Goal: Task Accomplishment & Management: Complete application form

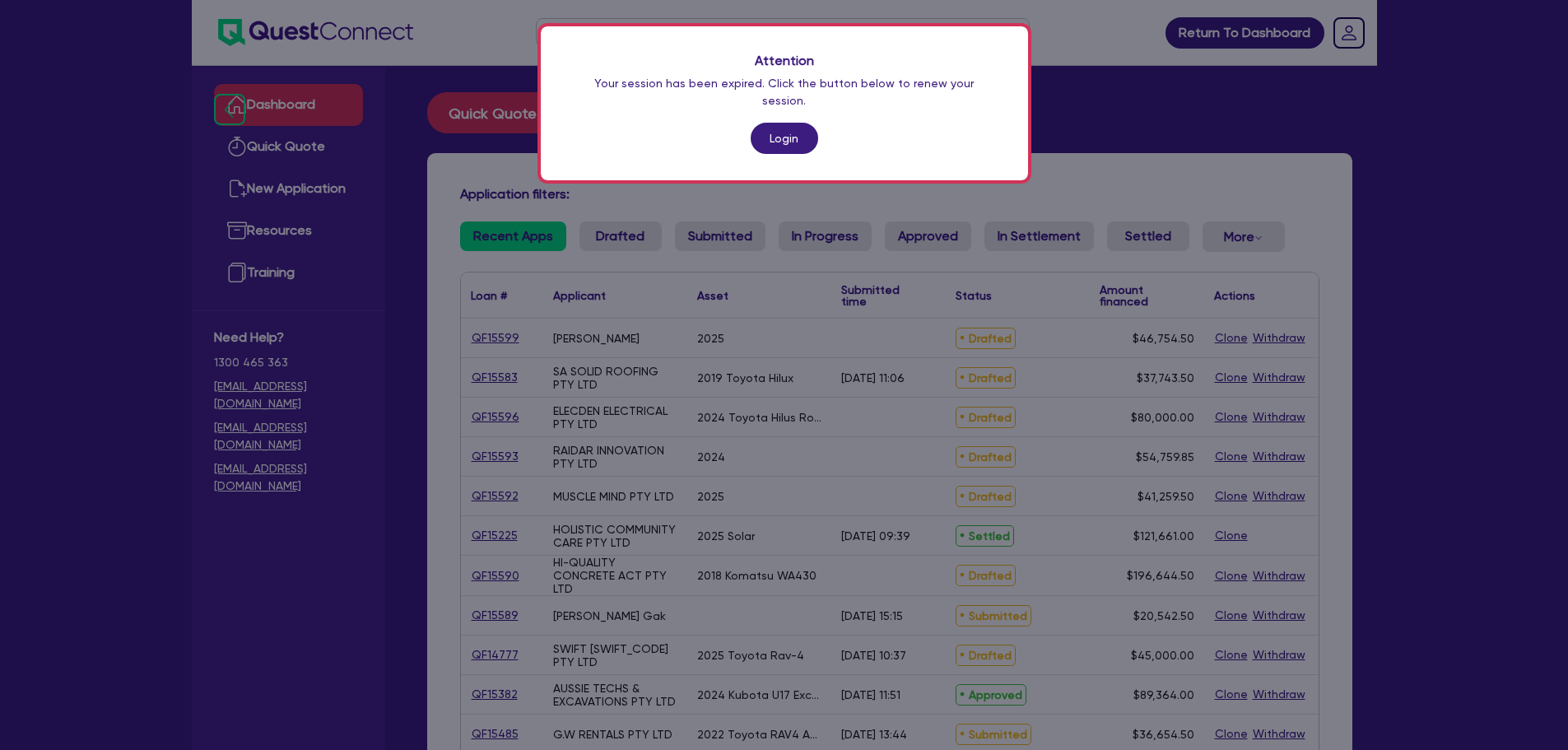
click at [770, 104] on div "Attention Your session has been expired. Click the button below to renew your s…" at bounding box center [784, 103] width 487 height 154
click at [780, 123] on link "Login" at bounding box center [784, 138] width 68 height 31
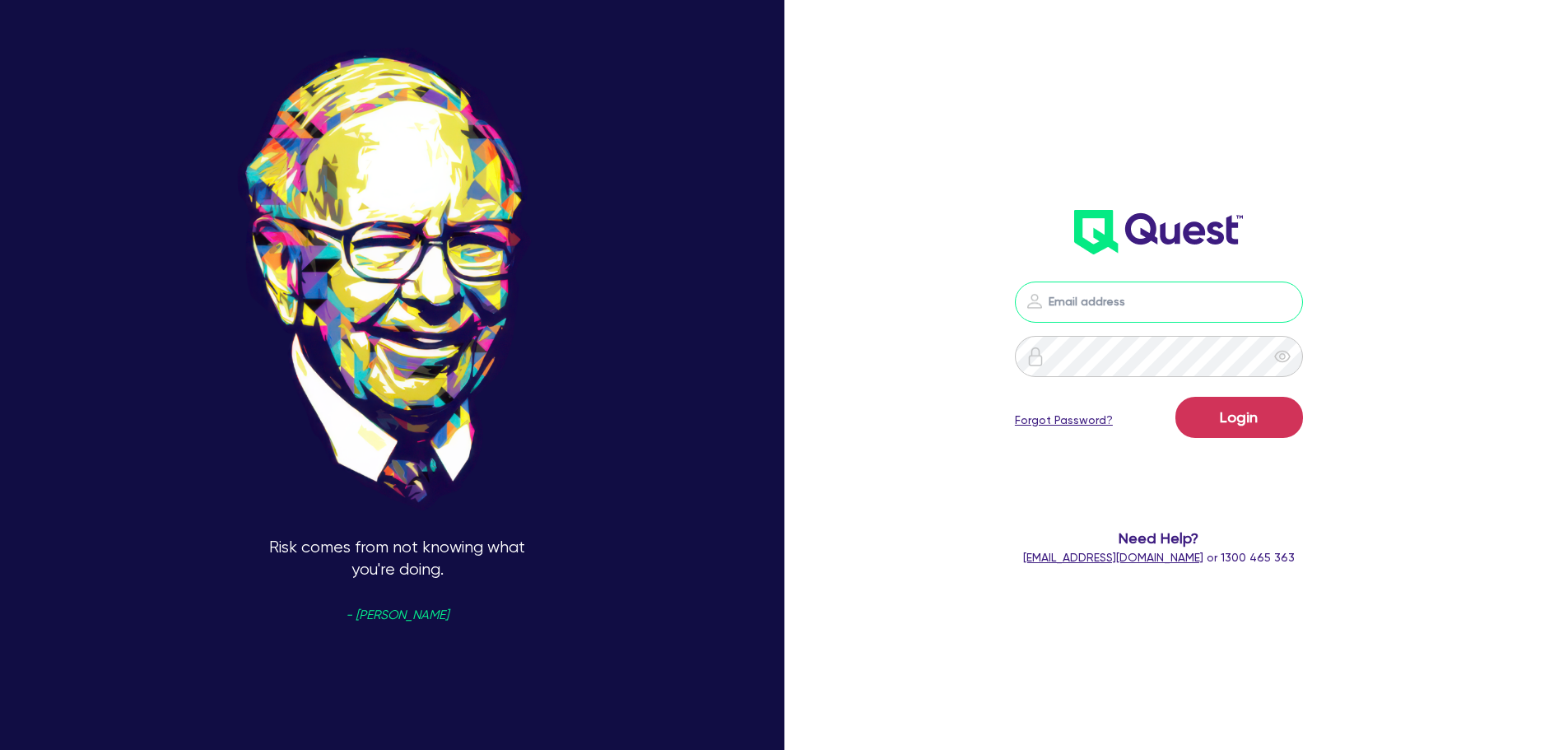
type input "jonah.faigen@quest.finance"
click at [1277, 412] on button "Login" at bounding box center [1239, 417] width 127 height 41
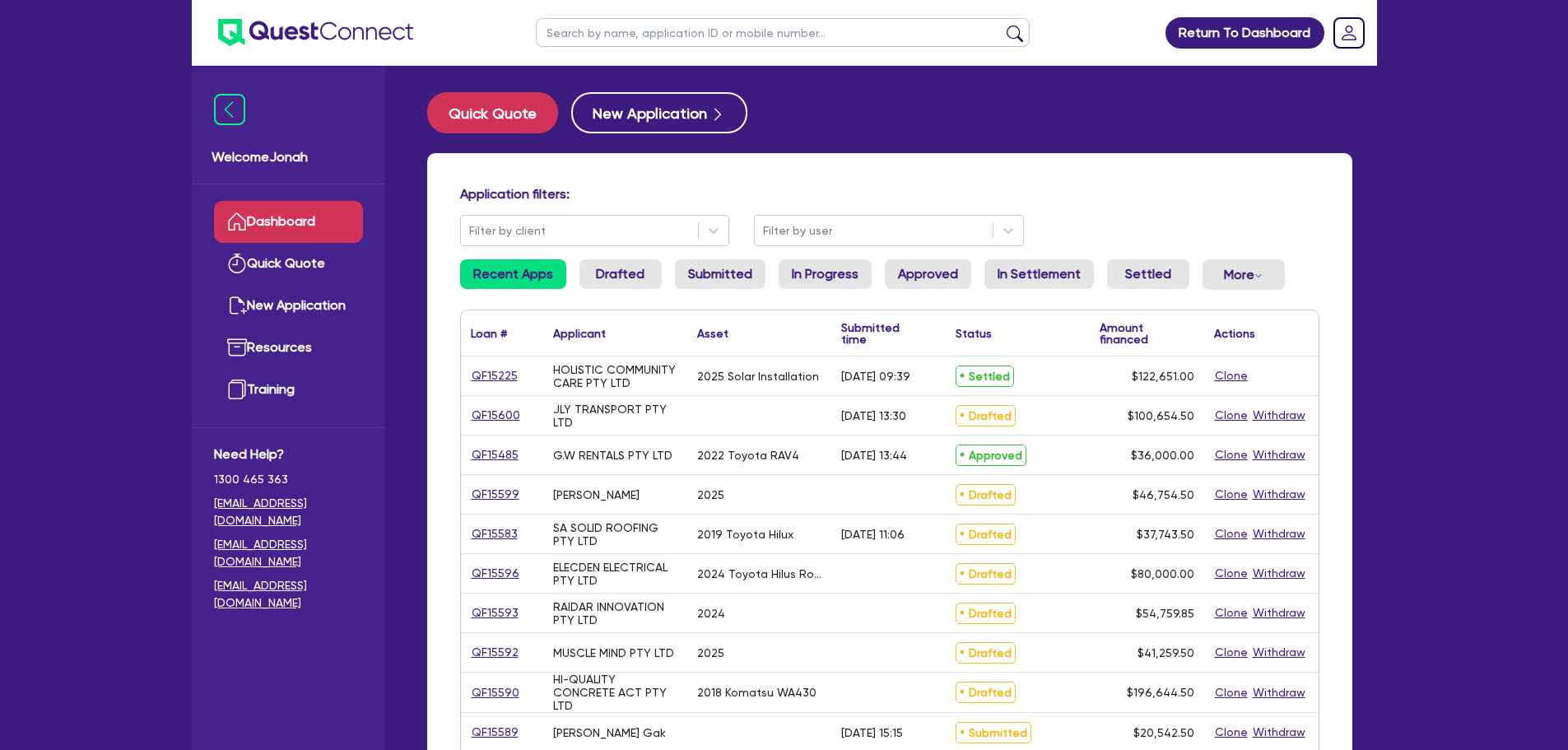
click at [763, 39] on input "text" at bounding box center [783, 32] width 494 height 29
paste input "Cool enterprises"
type input "Cool enterprises"
click at [1002, 25] on button "submit" at bounding box center [1015, 37] width 27 height 23
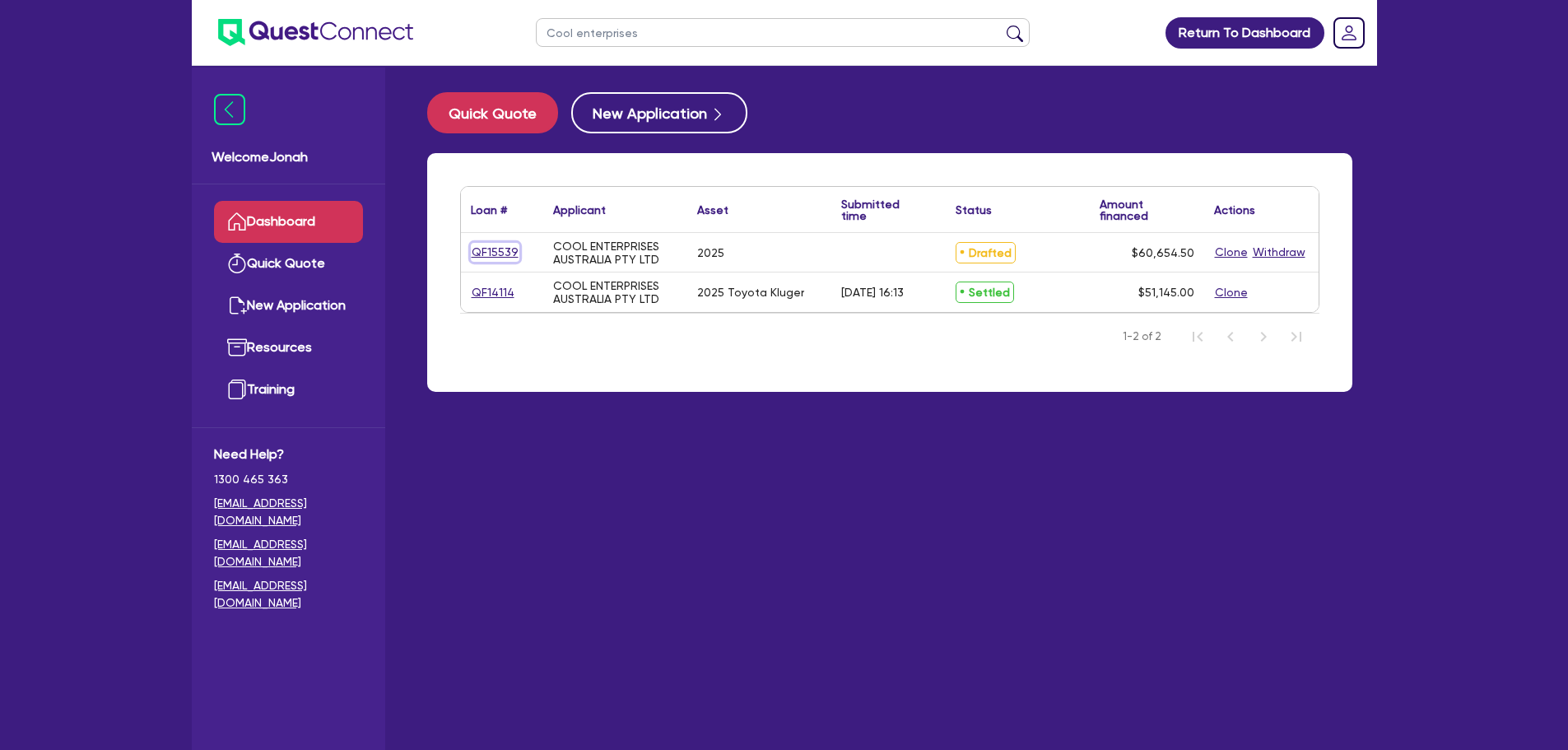
click at [504, 257] on link "QF15539" at bounding box center [495, 252] width 49 height 19
select select "Other"
select select "CARS_AND_LIGHT_TRUCKS"
select select "PASSENGER_VEHICLES"
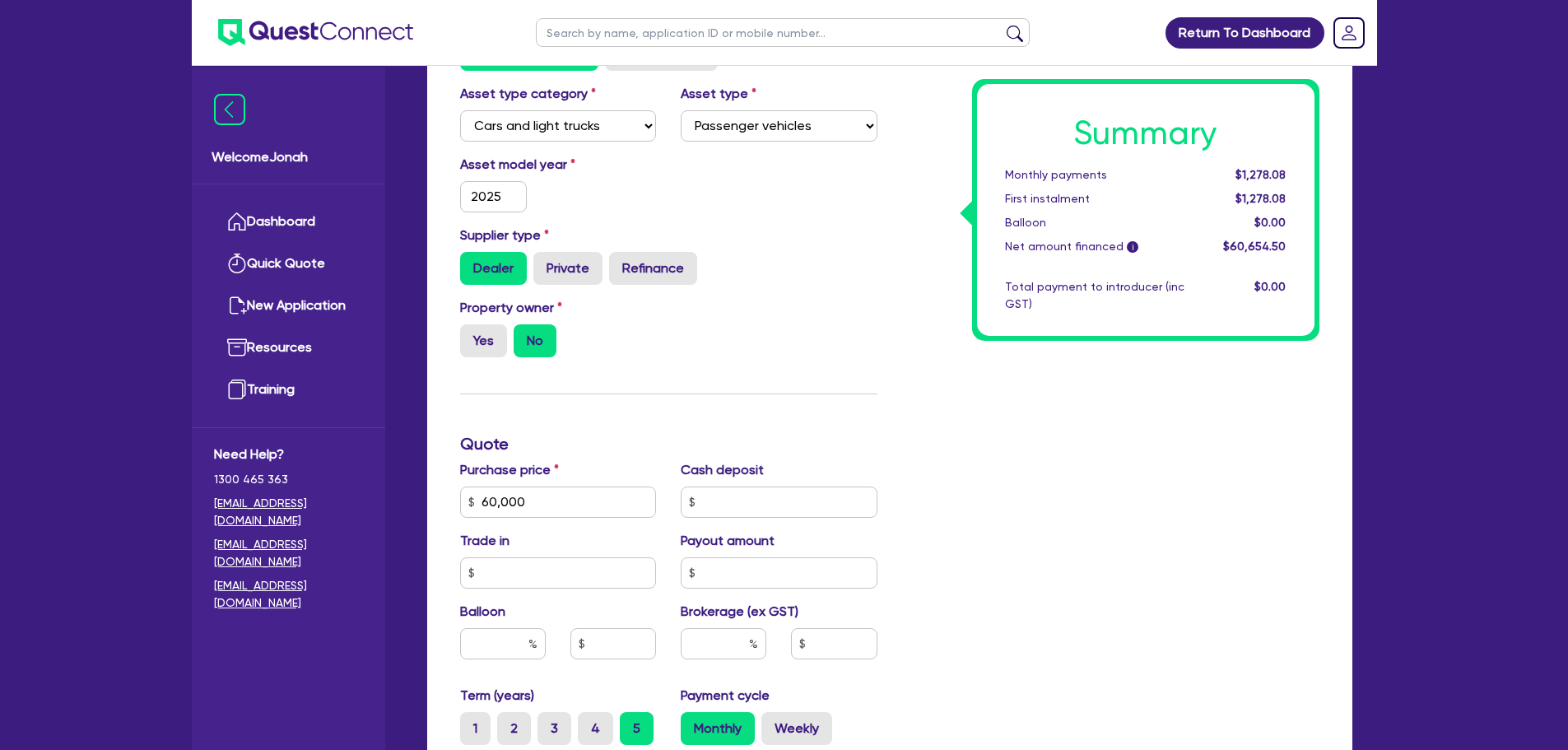
scroll to position [82, 0]
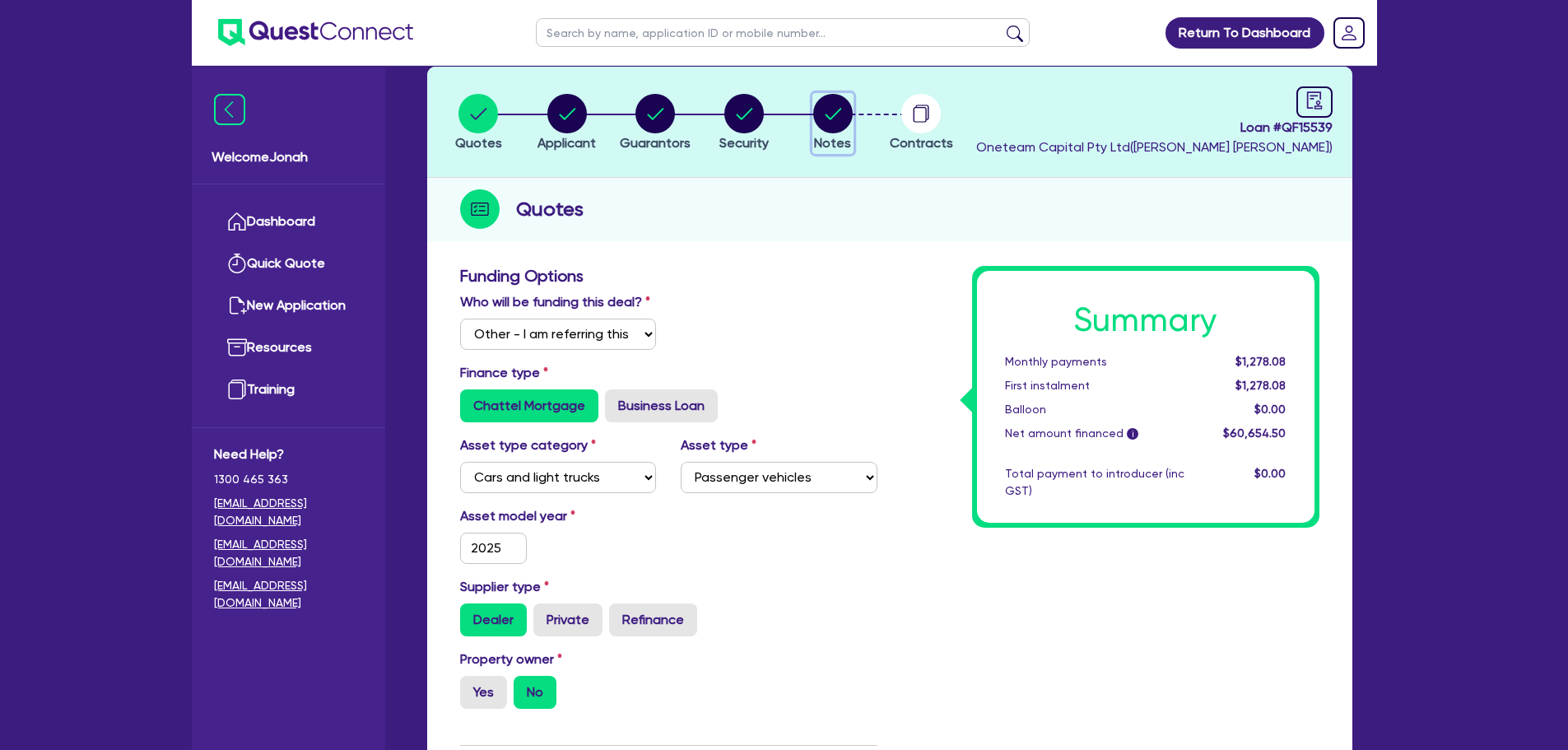
click at [836, 135] on span "Notes" at bounding box center [833, 143] width 37 height 16
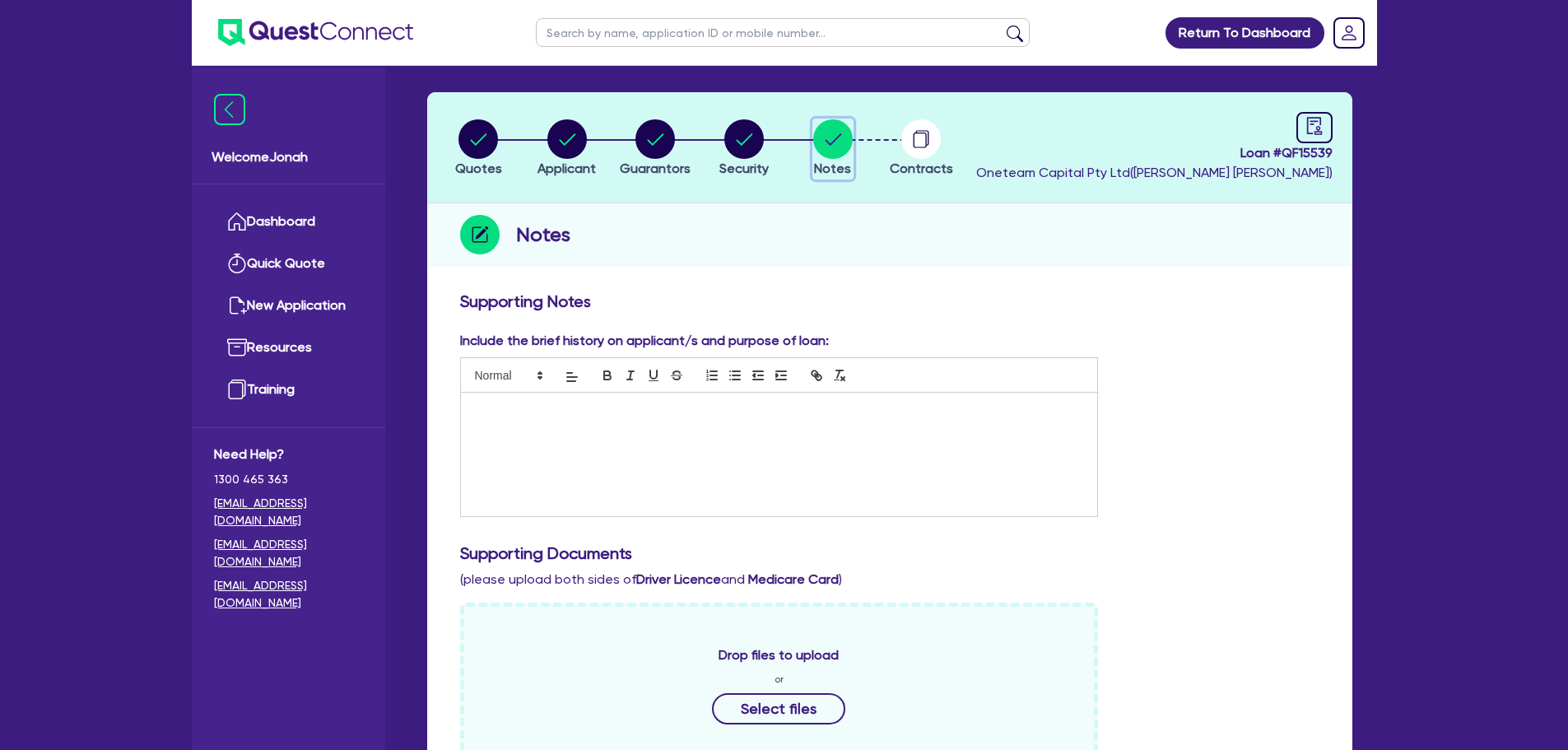
scroll to position [247, 0]
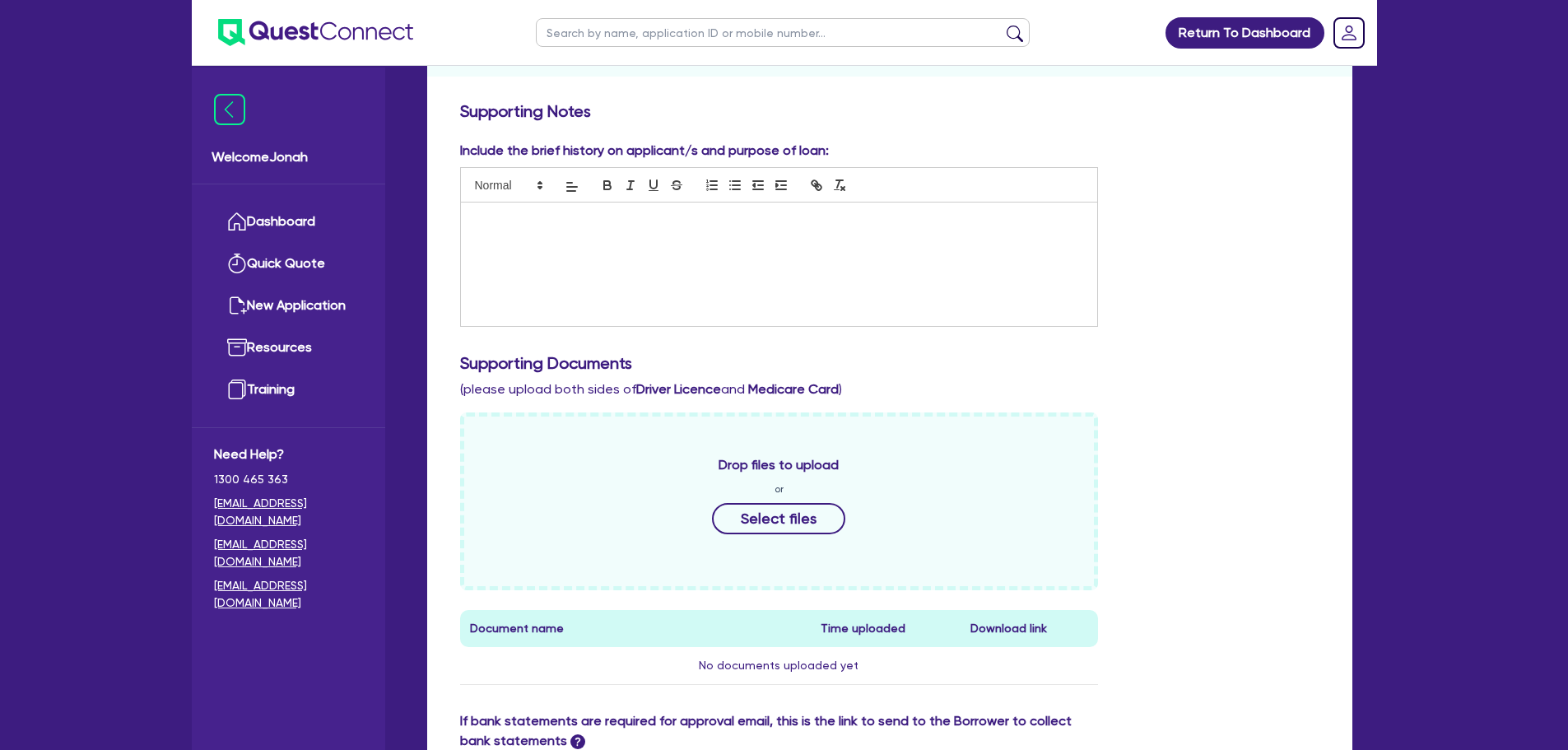
click at [813, 263] on div at bounding box center [779, 264] width 637 height 124
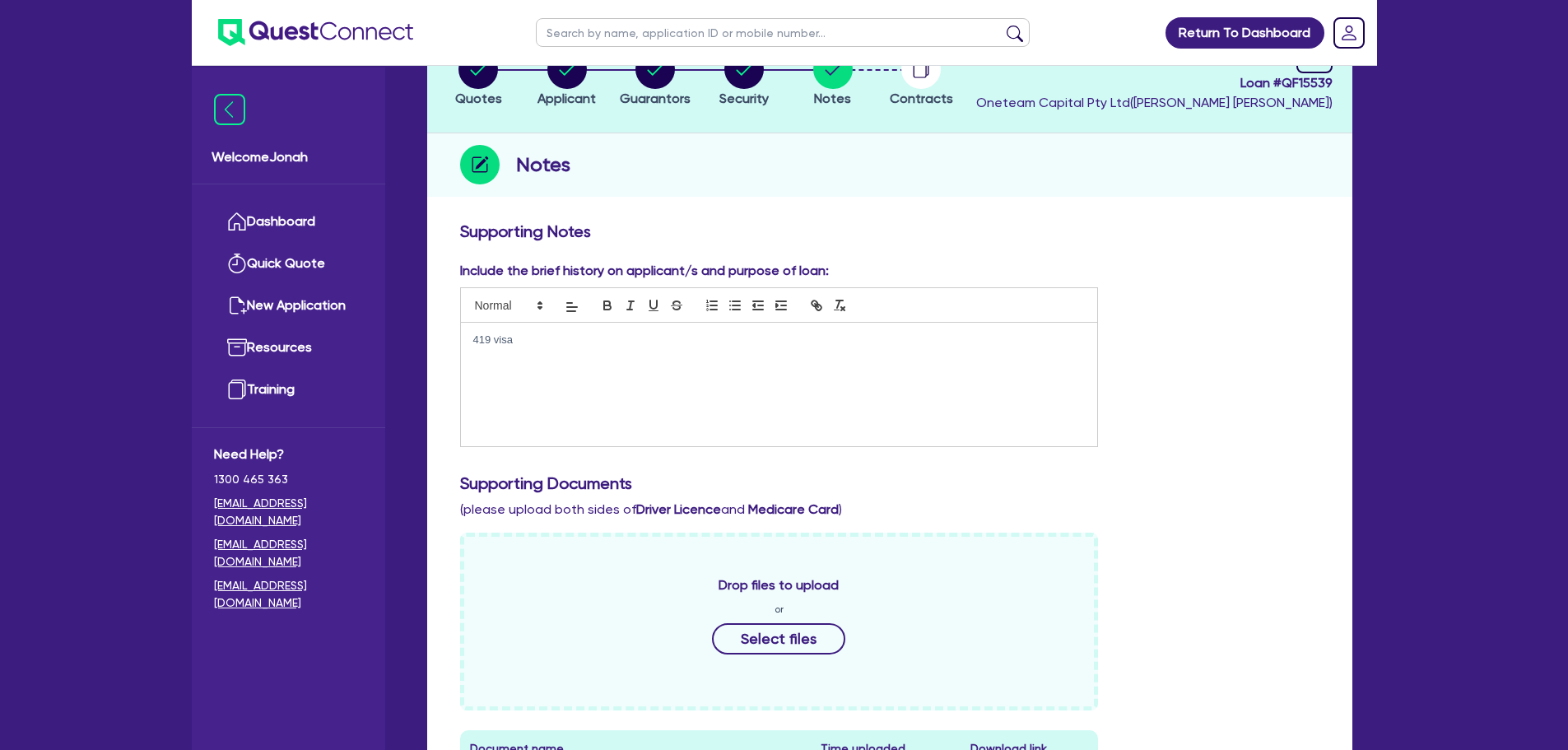
scroll to position [0, 0]
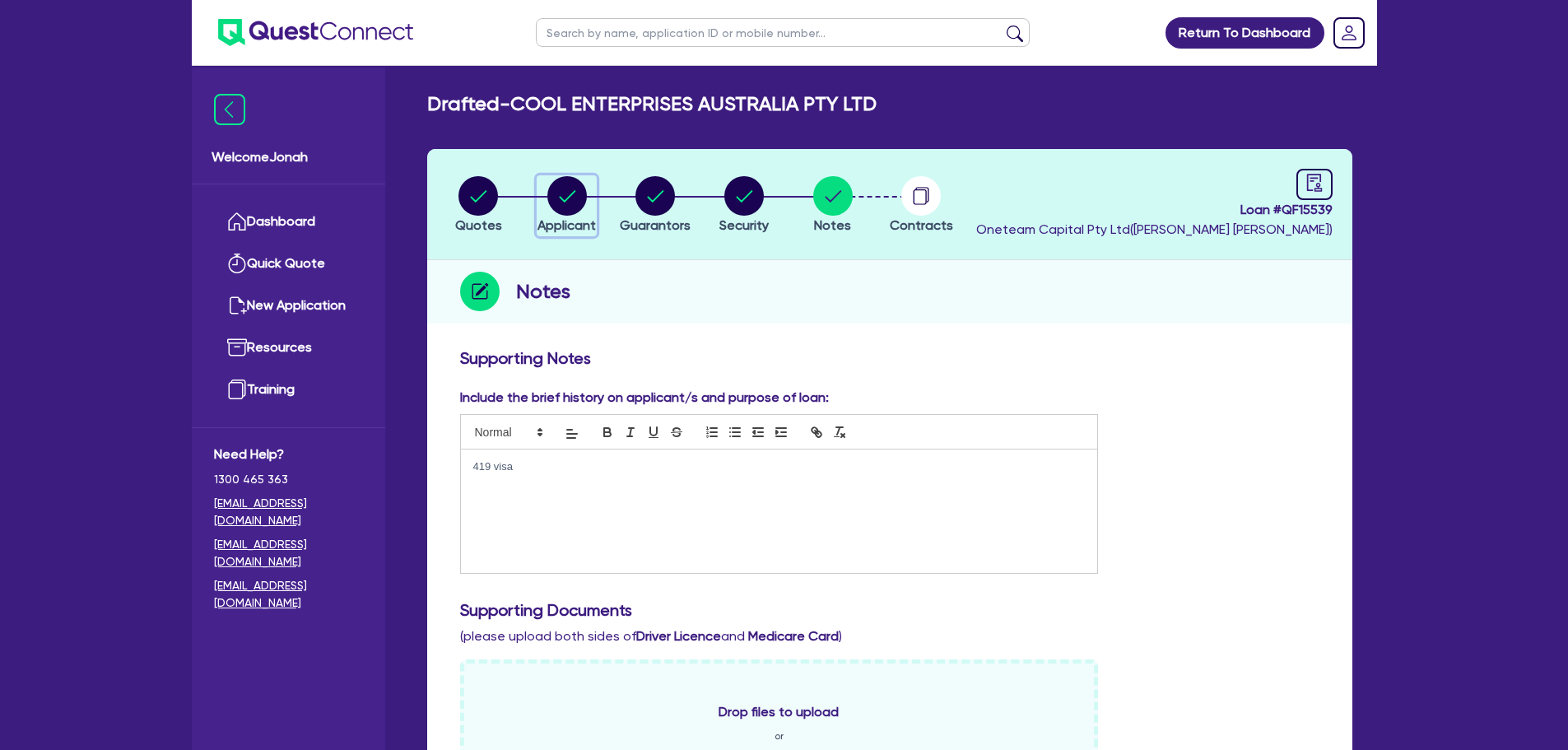
click at [588, 179] on div "button" at bounding box center [567, 196] width 59 height 39
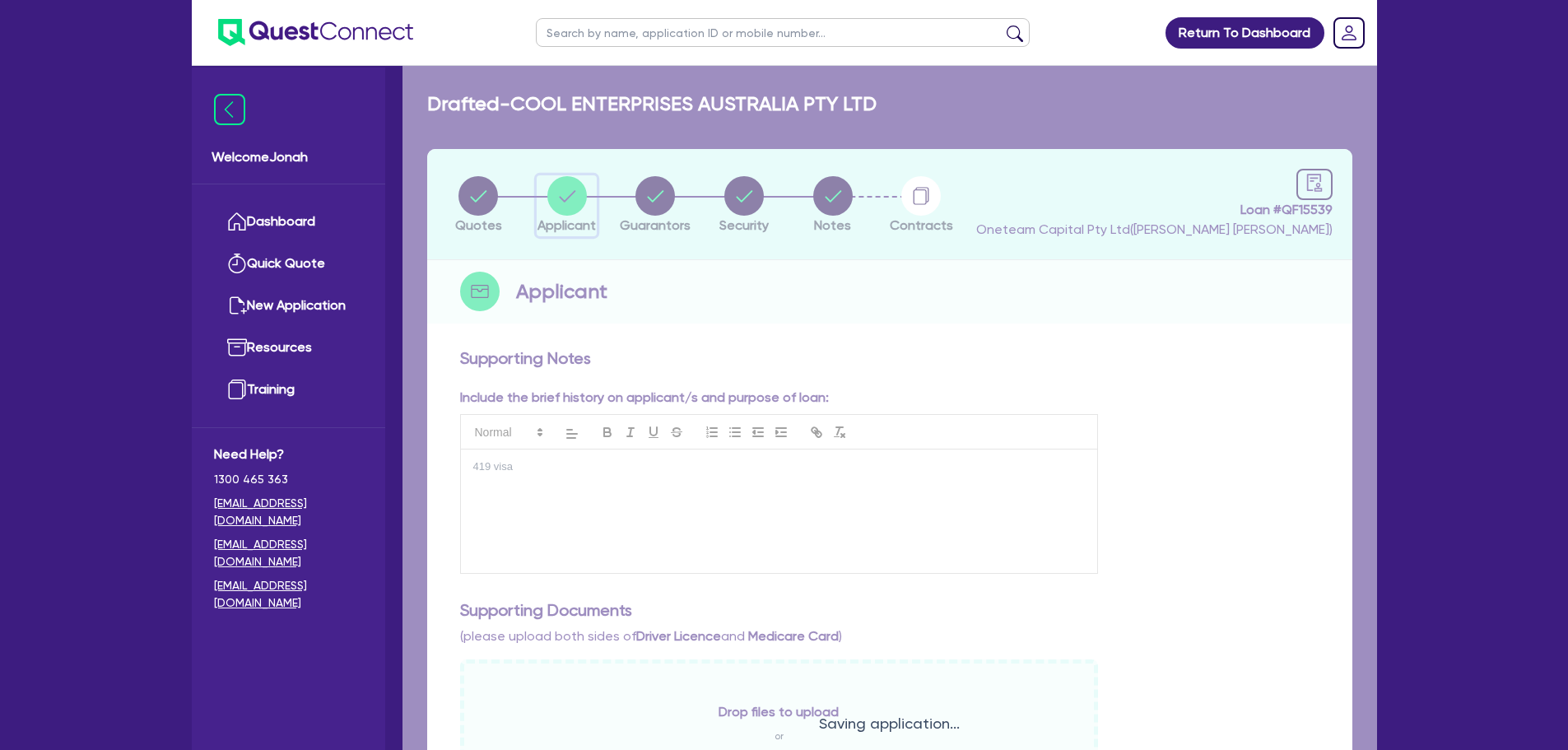
select select "COMPANY"
select select "BUILDING_CONSTRUCTION"
select select "TRADES_SERVICES_CONSUMERS"
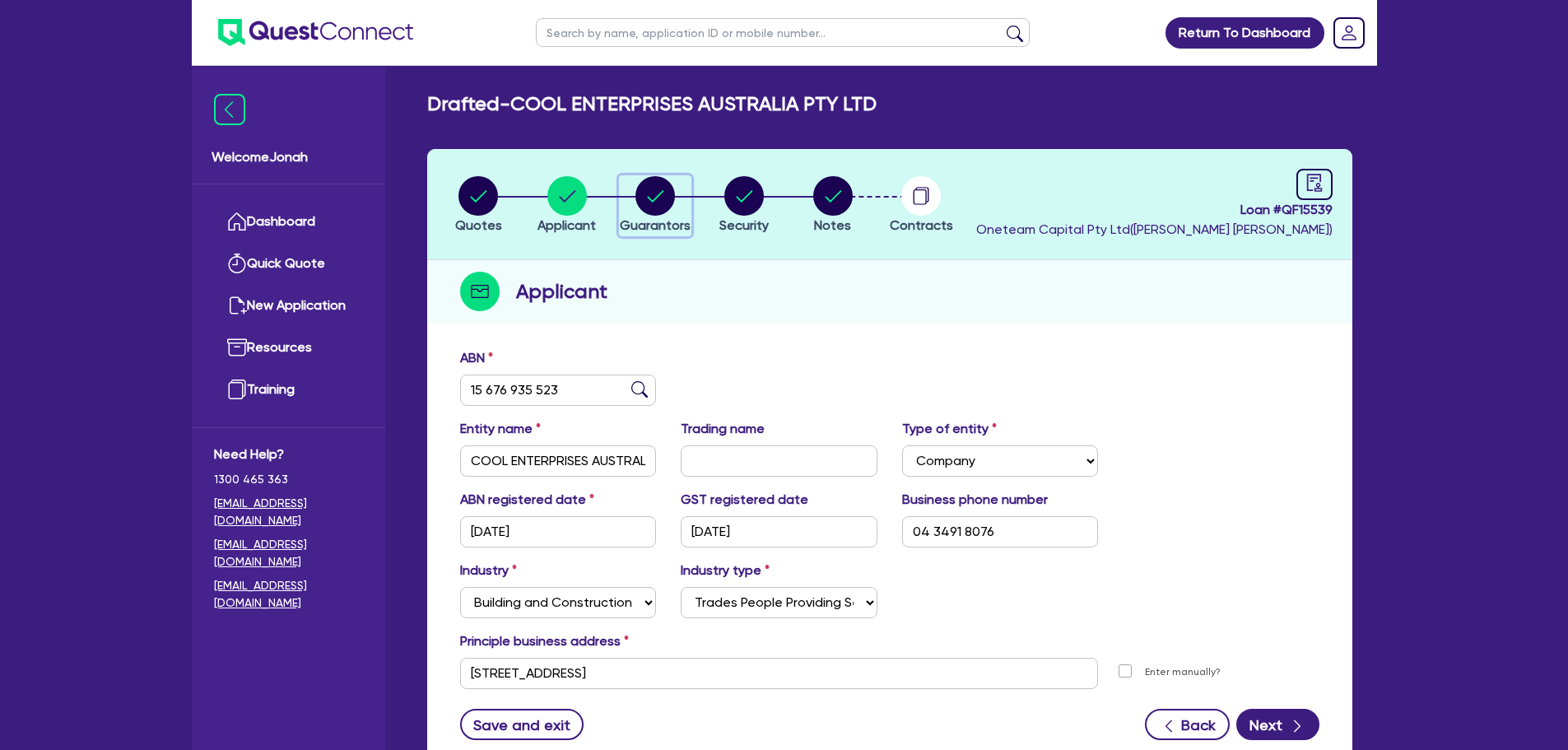
click at [660, 199] on circle "button" at bounding box center [655, 196] width 39 height 39
select select "MR"
select select "[GEOGRAPHIC_DATA]"
select select "SINGLE"
select select "VEHICLE"
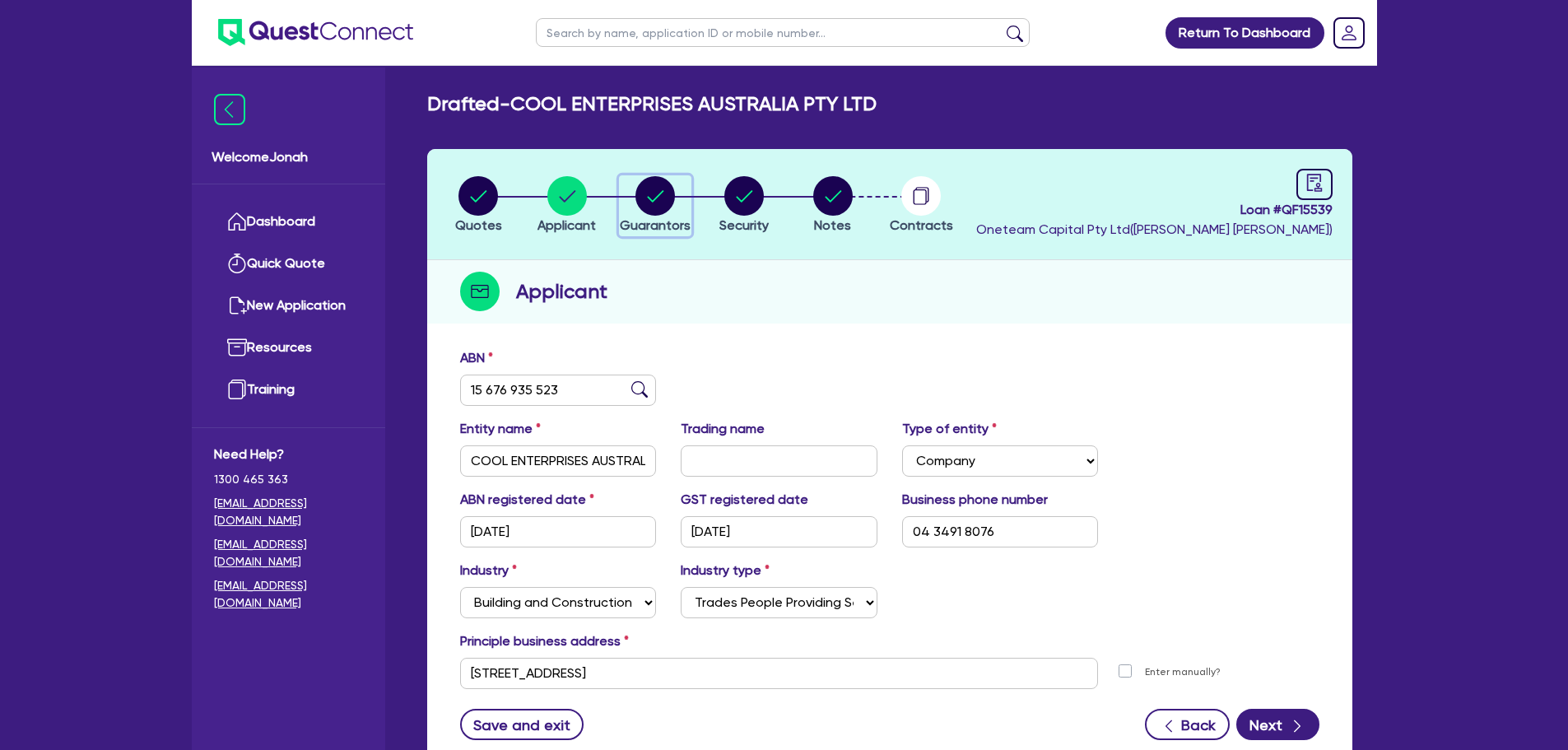
select select "VEHICLE"
select select "CASH"
select select "HOUSEHOLD_PERSONAL"
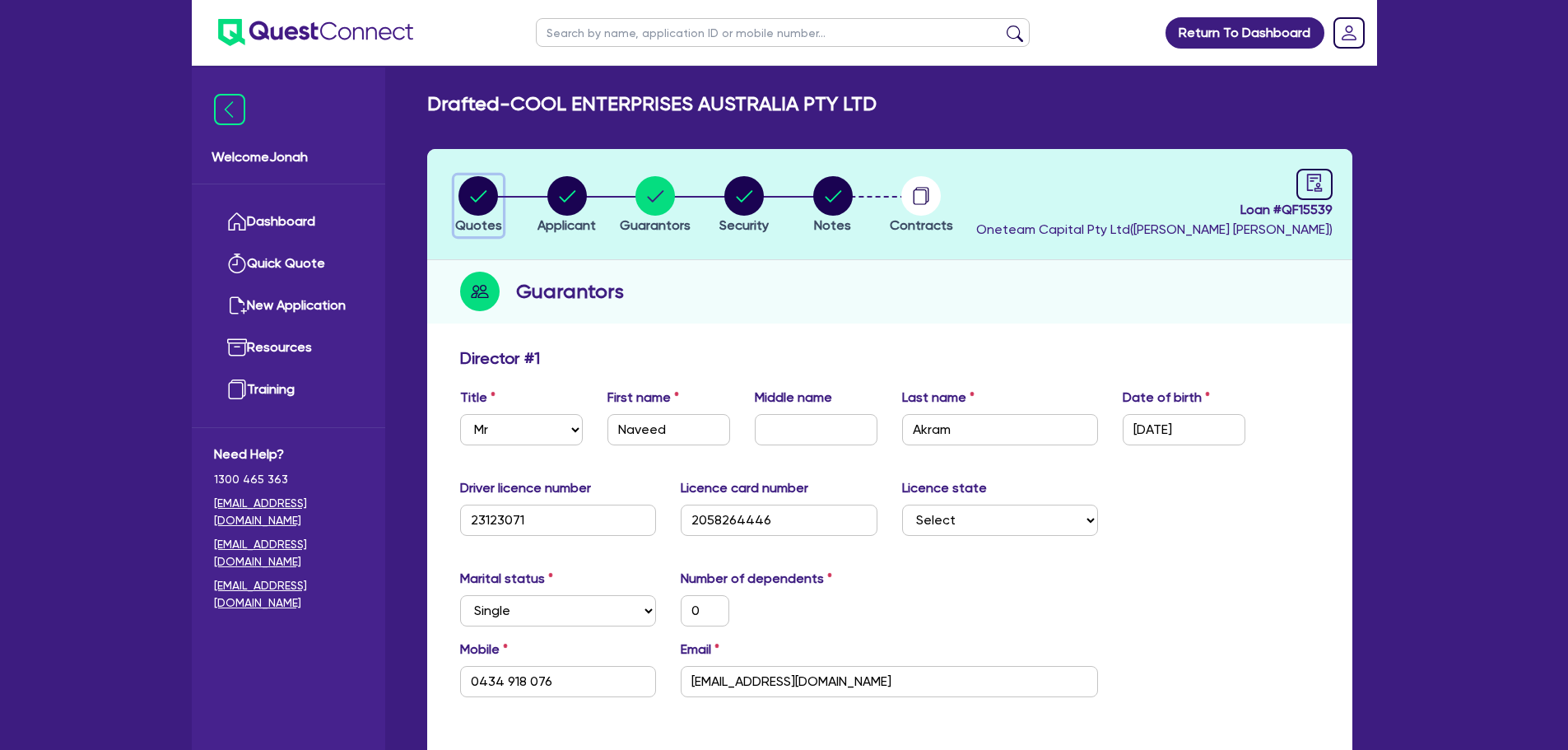
click at [490, 199] on circle "button" at bounding box center [478, 196] width 39 height 39
select select "Other"
select select "CARS_AND_LIGHT_TRUCKS"
select select "PASSENGER_VEHICLES"
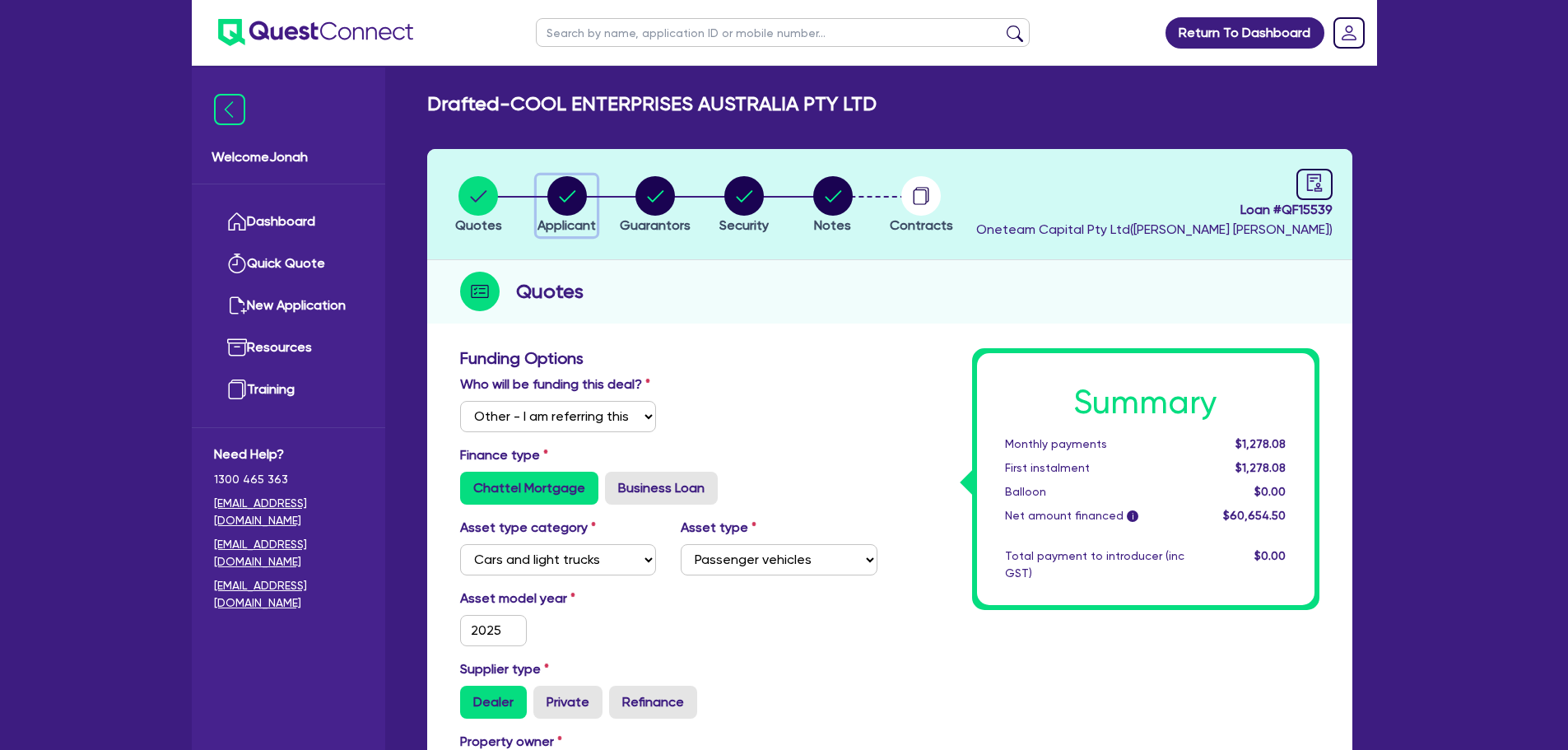
click at [553, 185] on circle "button" at bounding box center [567, 196] width 39 height 39
select select "COMPANY"
select select "BUILDING_CONSTRUCTION"
select select "TRADES_SERVICES_CONSUMERS"
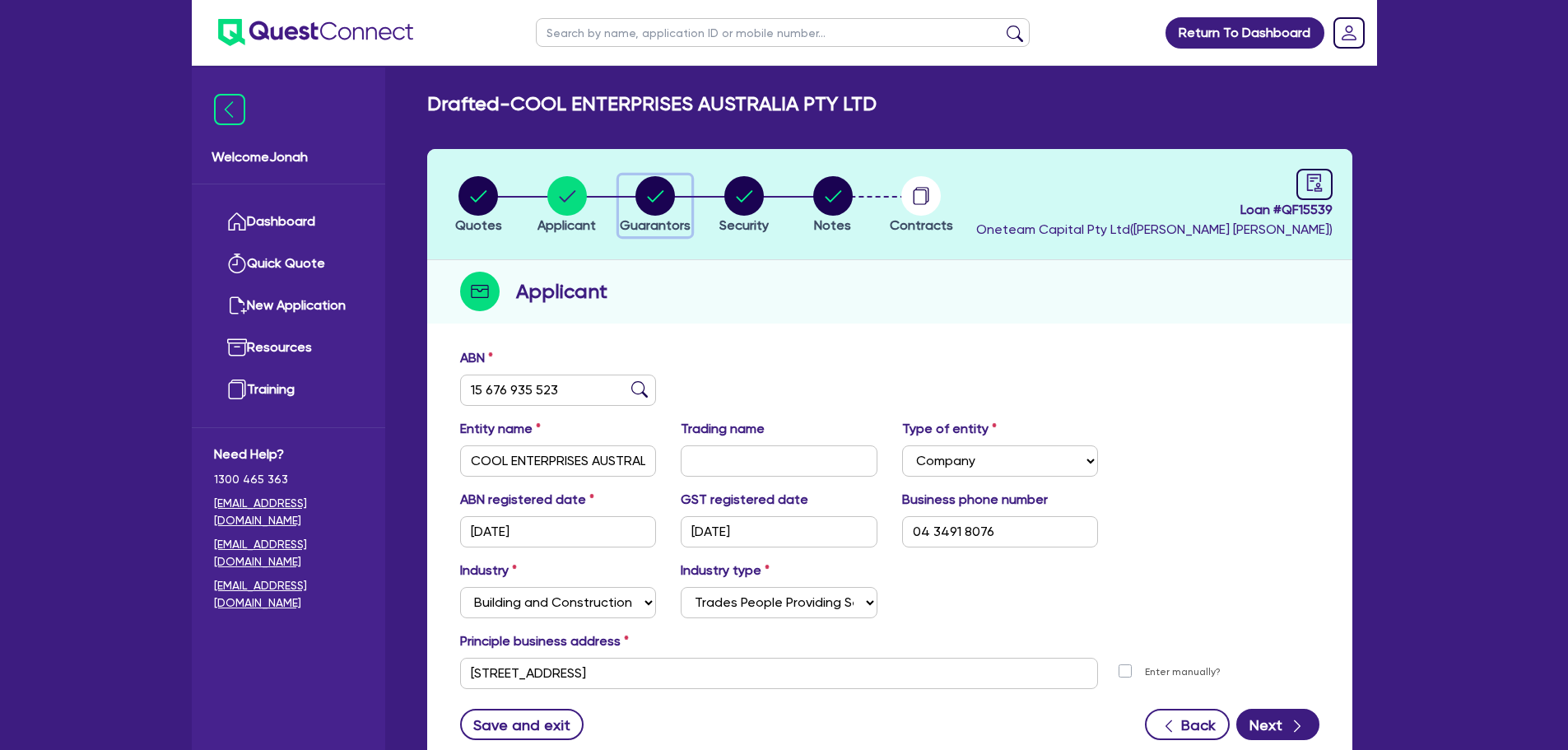
click at [652, 200] on circle "button" at bounding box center [655, 196] width 39 height 39
select select "MR"
select select "[GEOGRAPHIC_DATA]"
select select "SINGLE"
select select "VEHICLE"
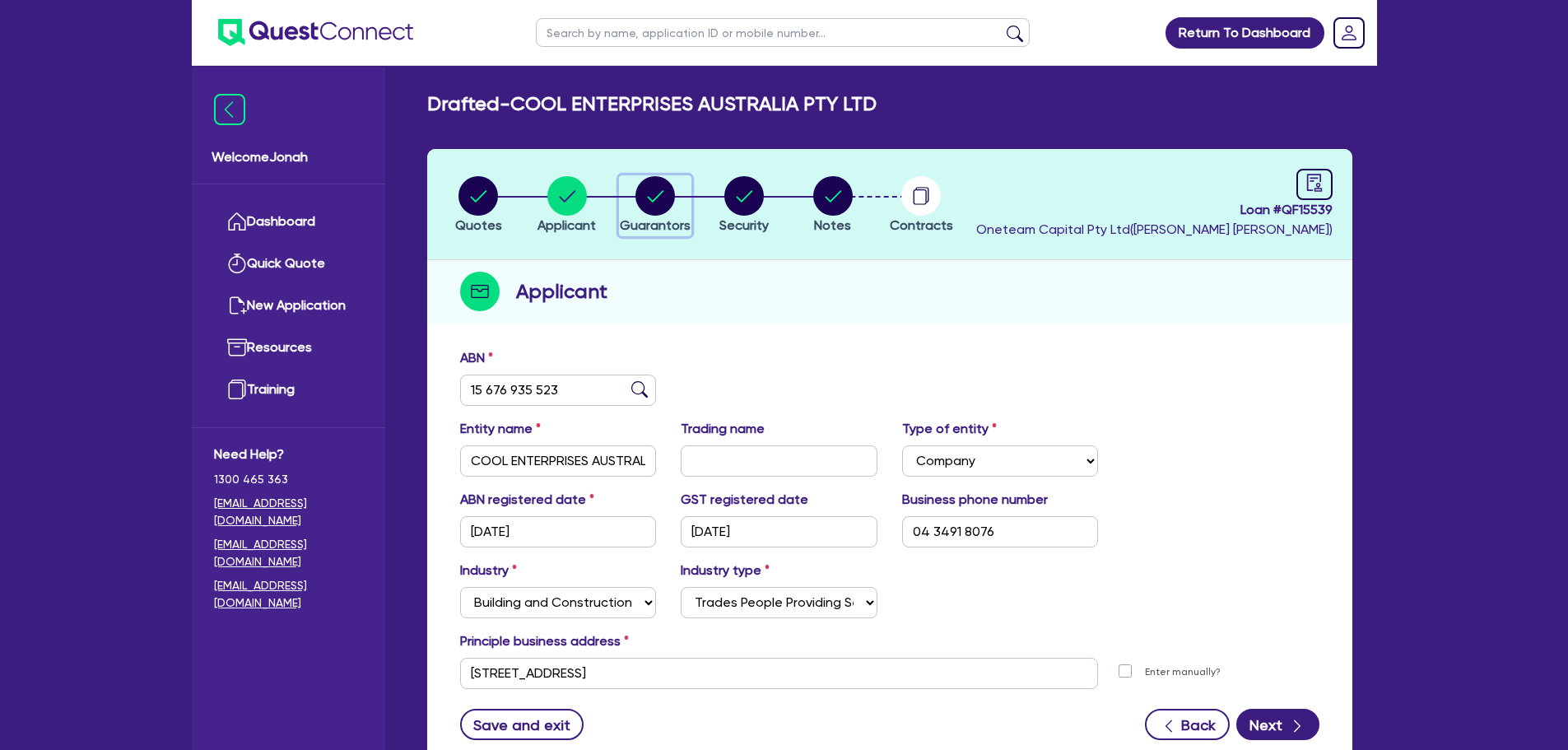
select select "VEHICLE"
select select "CASH"
select select "HOUSEHOLD_PERSONAL"
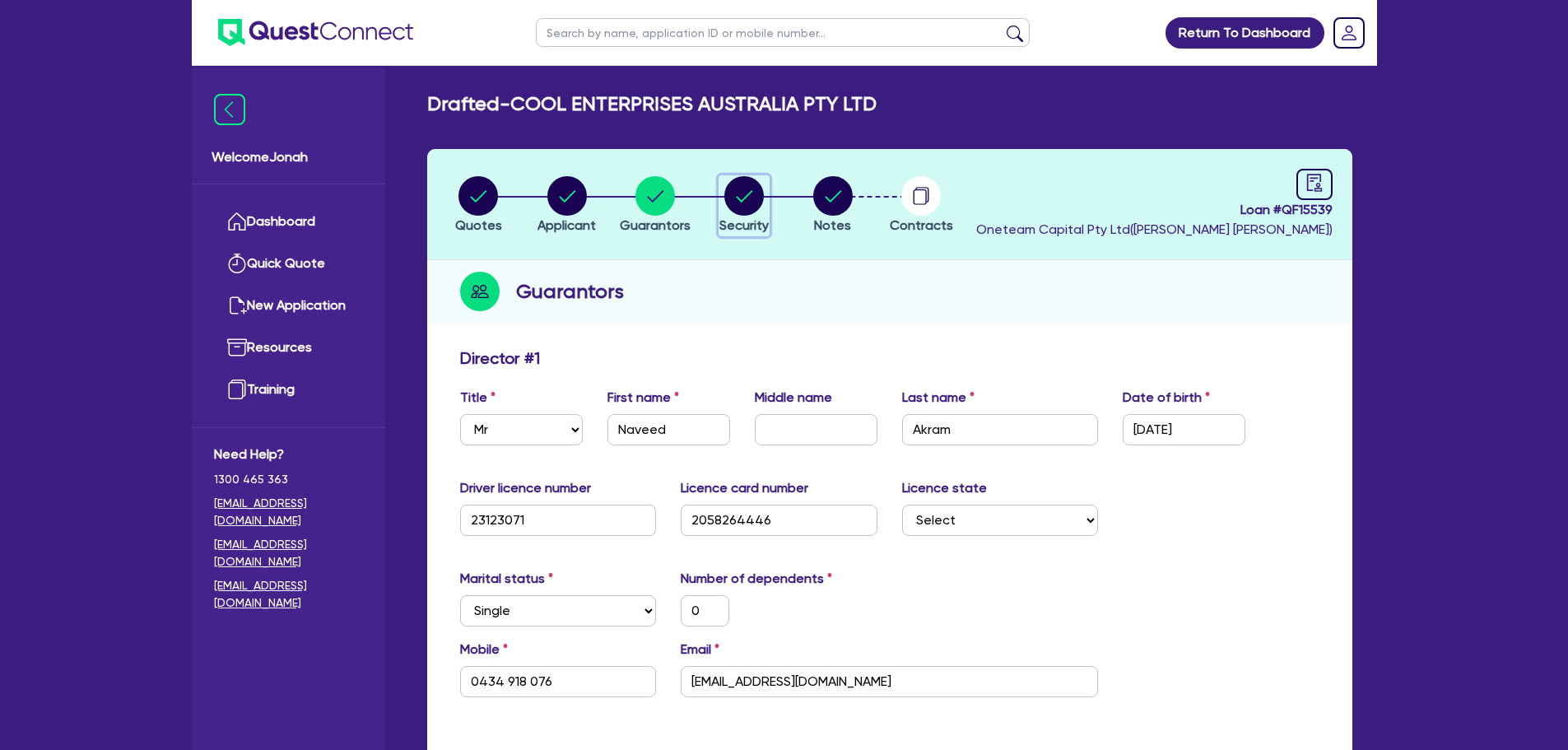
click at [745, 221] on span "Security" at bounding box center [743, 225] width 49 height 16
select select "CARS_AND_LIGHT_TRUCKS"
select select "PASSENGER_VEHICLES"
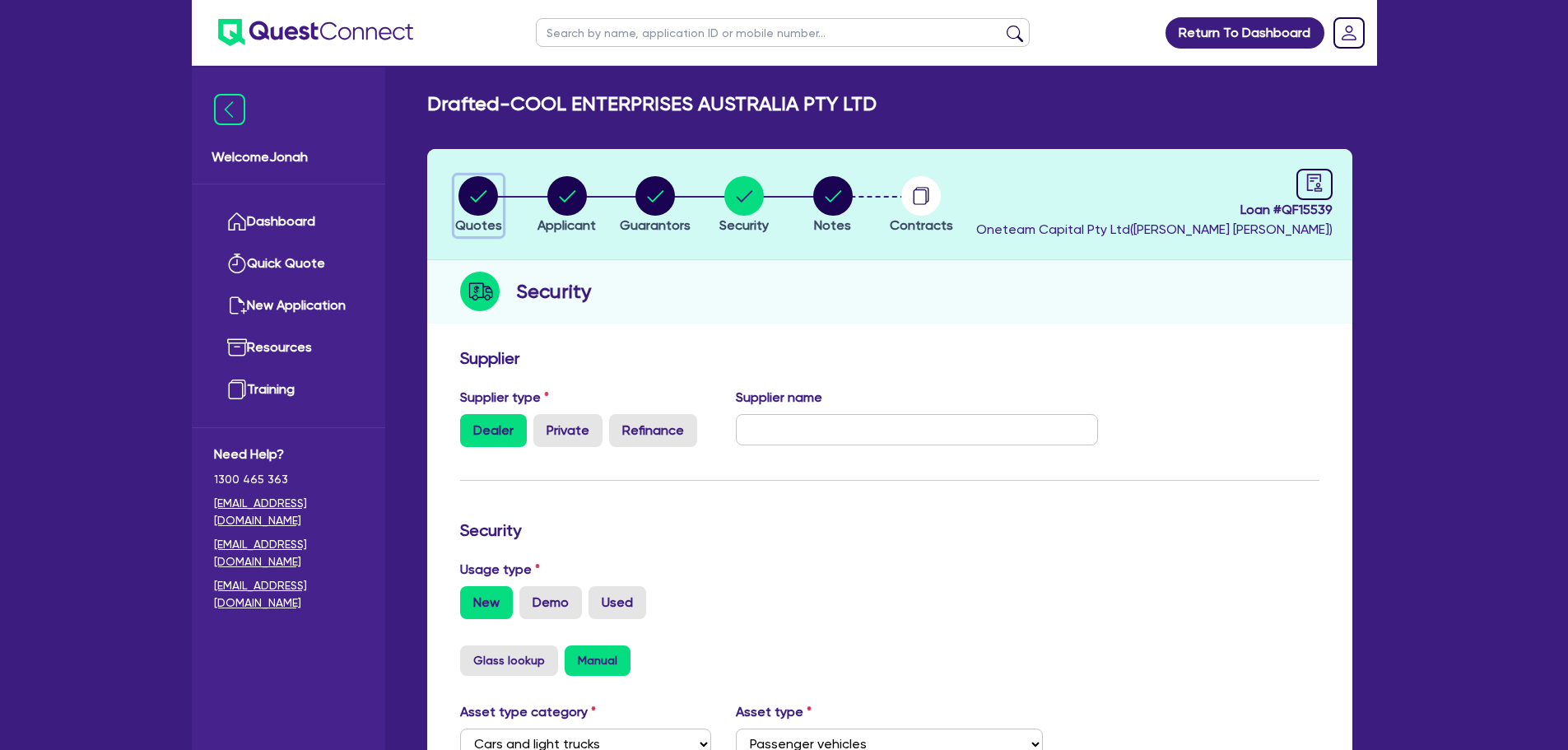
click at [475, 200] on circle "button" at bounding box center [478, 196] width 39 height 39
select select "Other"
select select "CARS_AND_LIGHT_TRUCKS"
select select "PASSENGER_VEHICLES"
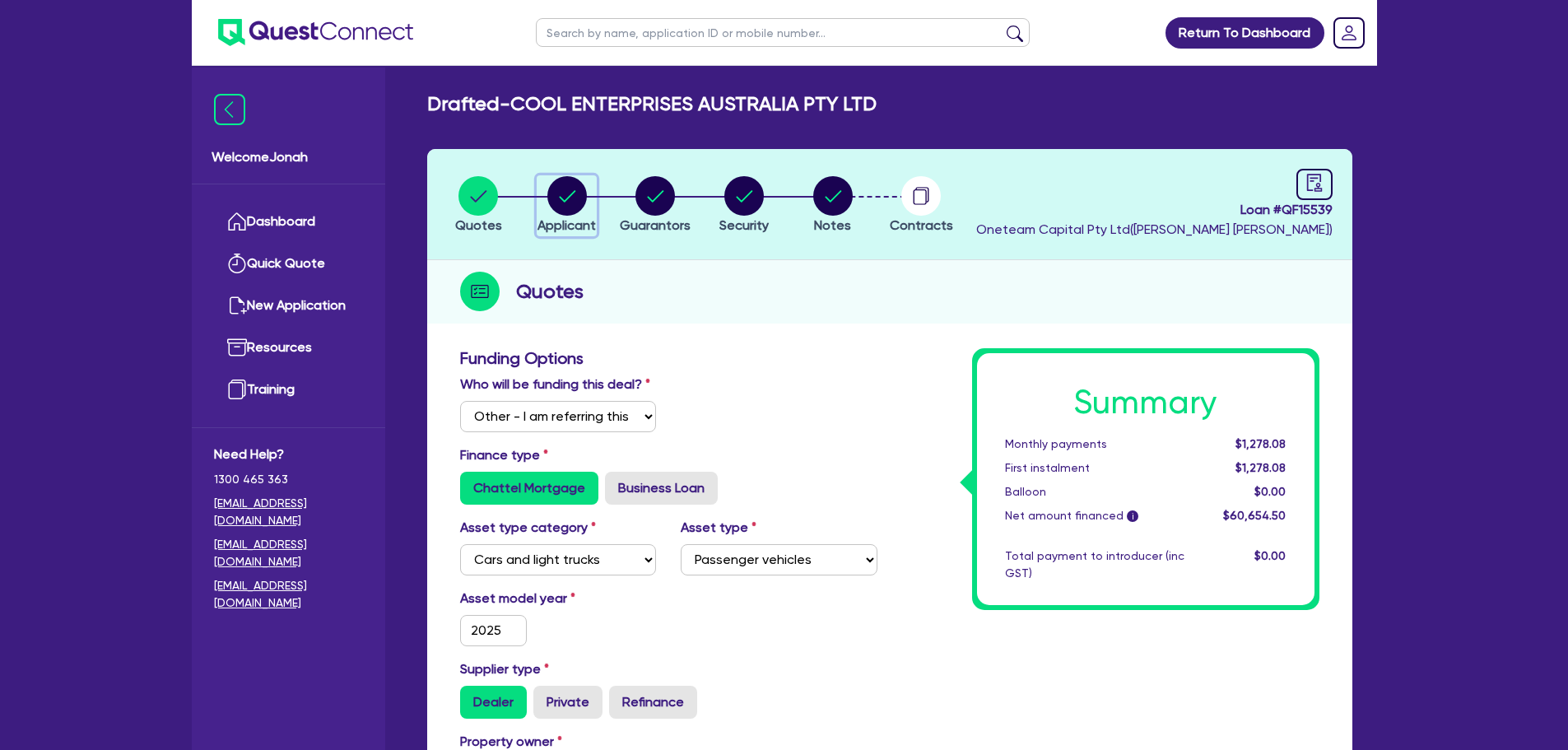
click at [582, 202] on circle "button" at bounding box center [567, 196] width 39 height 39
select select "COMPANY"
select select "BUILDING_CONSTRUCTION"
select select "TRADES_SERVICES_CONSUMERS"
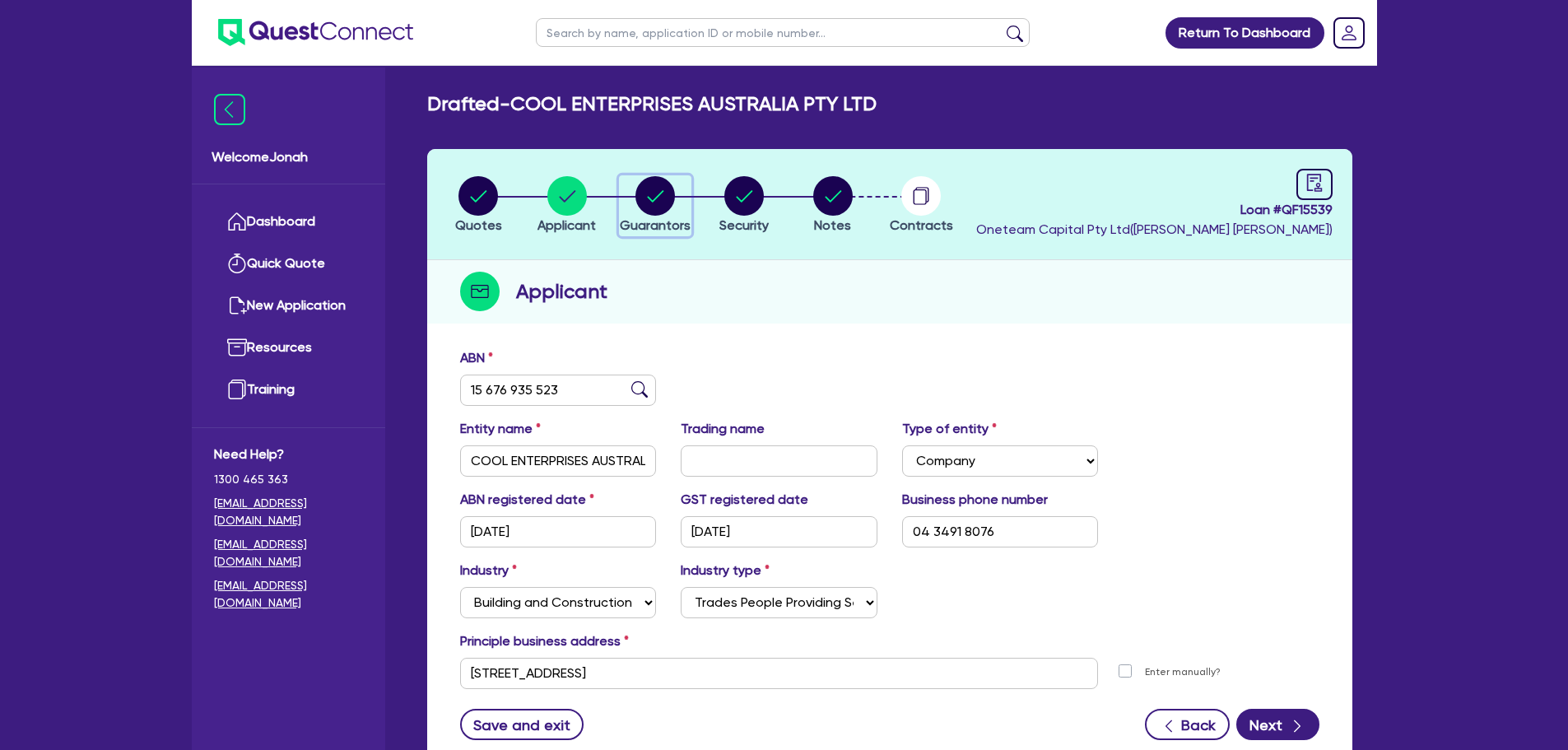
click at [651, 207] on circle "button" at bounding box center [655, 196] width 39 height 39
select select "MR"
select select "NSW"
select select "SINGLE"
select select "VEHICLE"
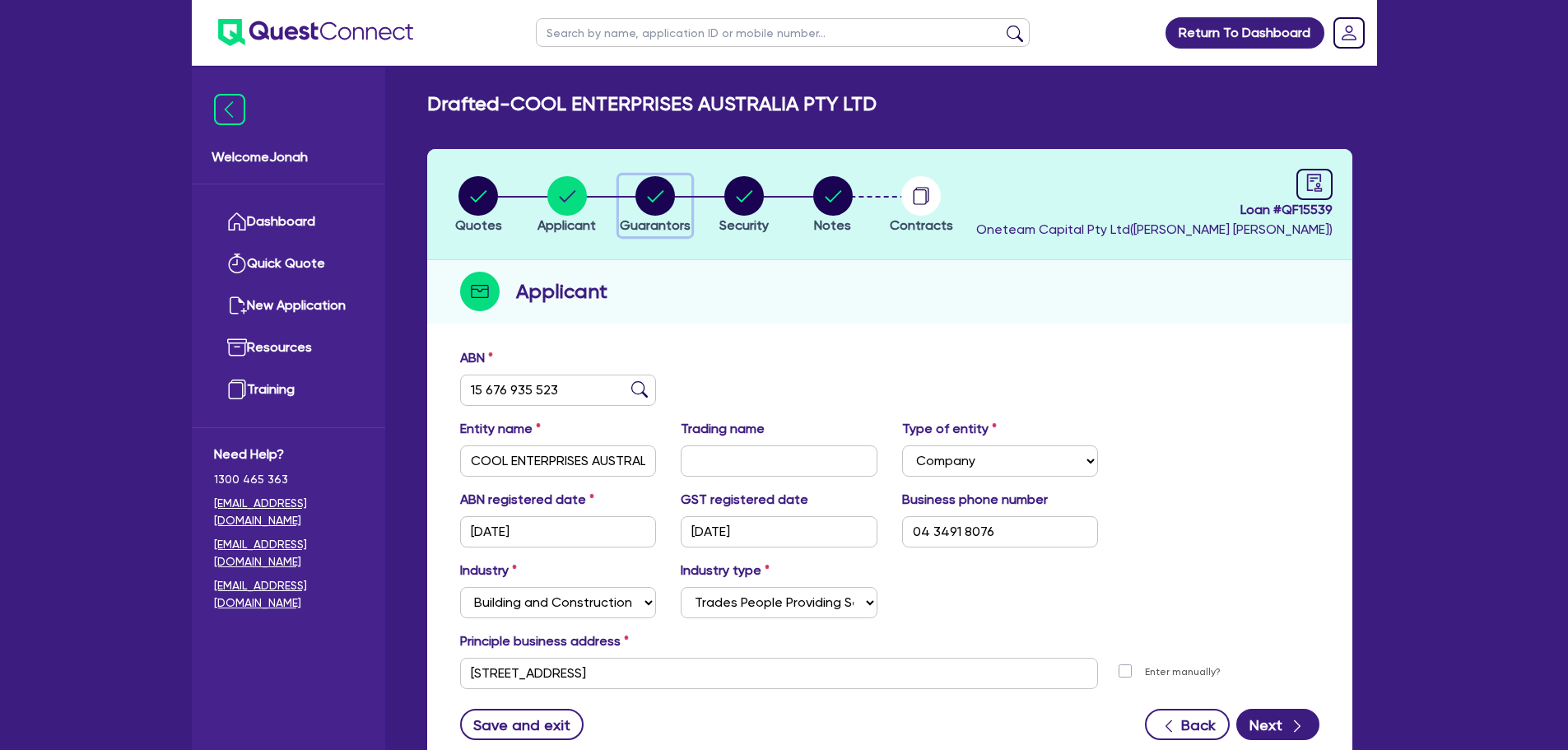
select select "VEHICLE"
select select "CASH"
select select "HOUSEHOLD_PERSONAL"
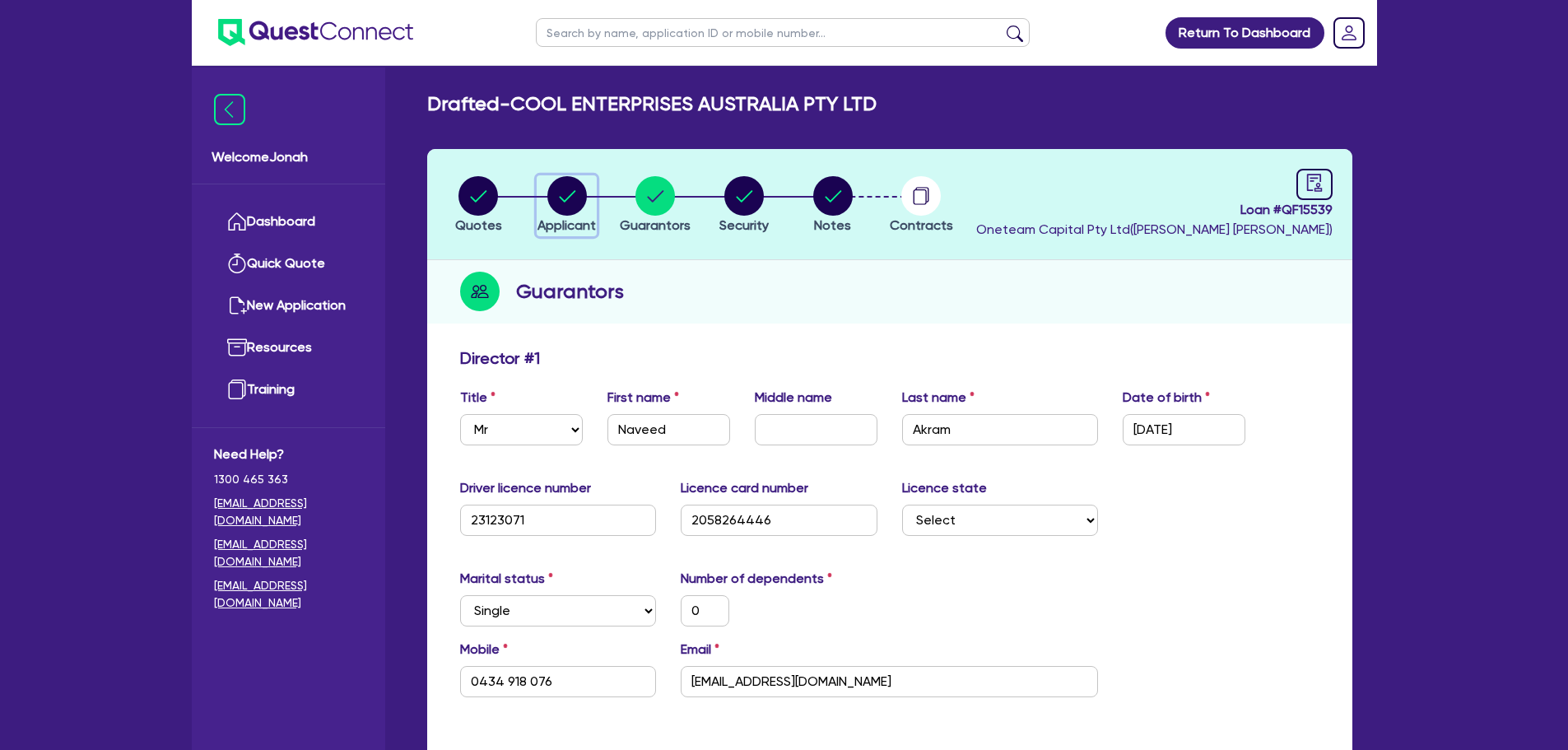
click at [572, 196] on circle "button" at bounding box center [567, 196] width 39 height 39
select select "COMPANY"
select select "BUILDING_CONSTRUCTION"
select select "TRADES_SERVICES_CONSUMERS"
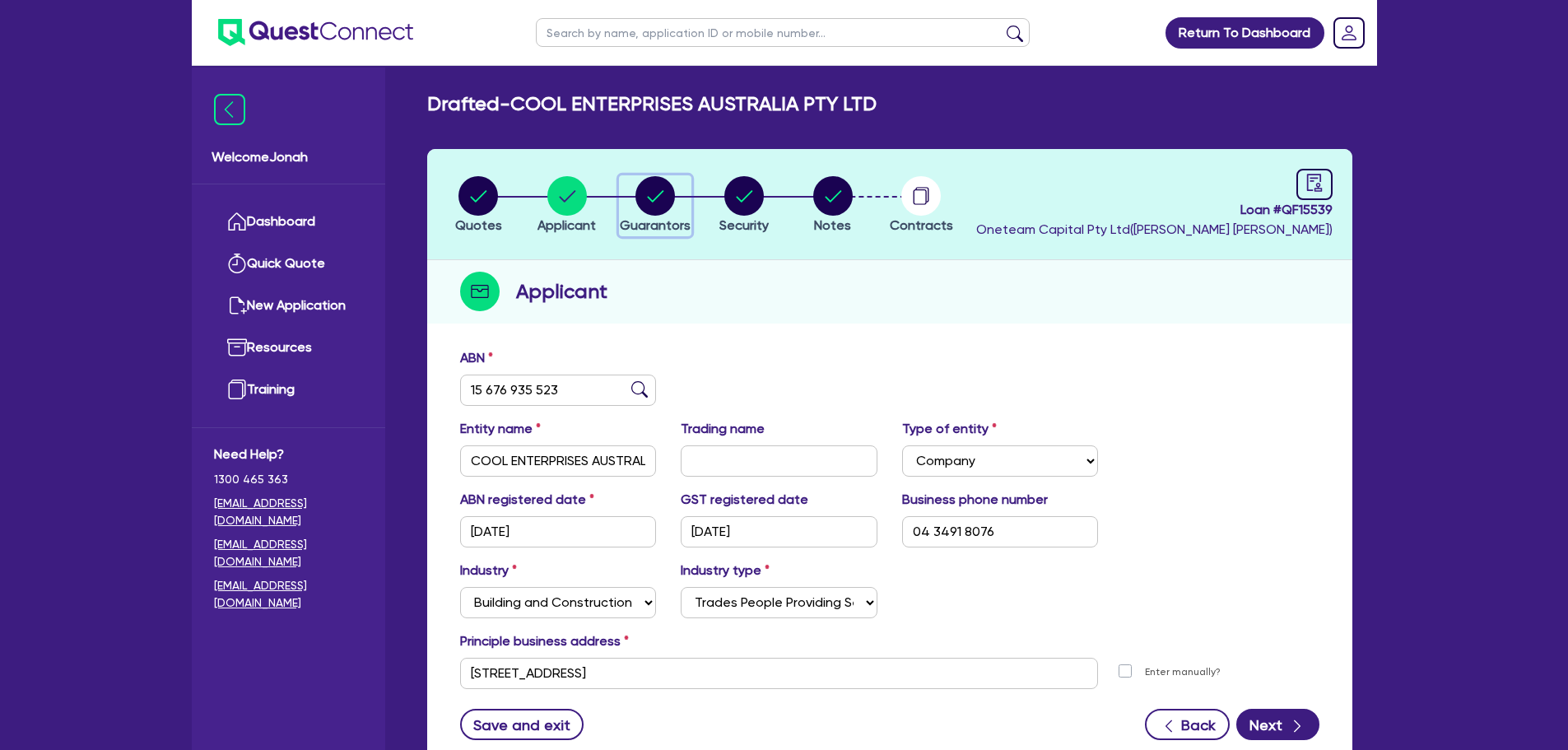
click at [659, 210] on circle "button" at bounding box center [655, 196] width 39 height 39
select select "MR"
select select "NSW"
select select "SINGLE"
select select "VEHICLE"
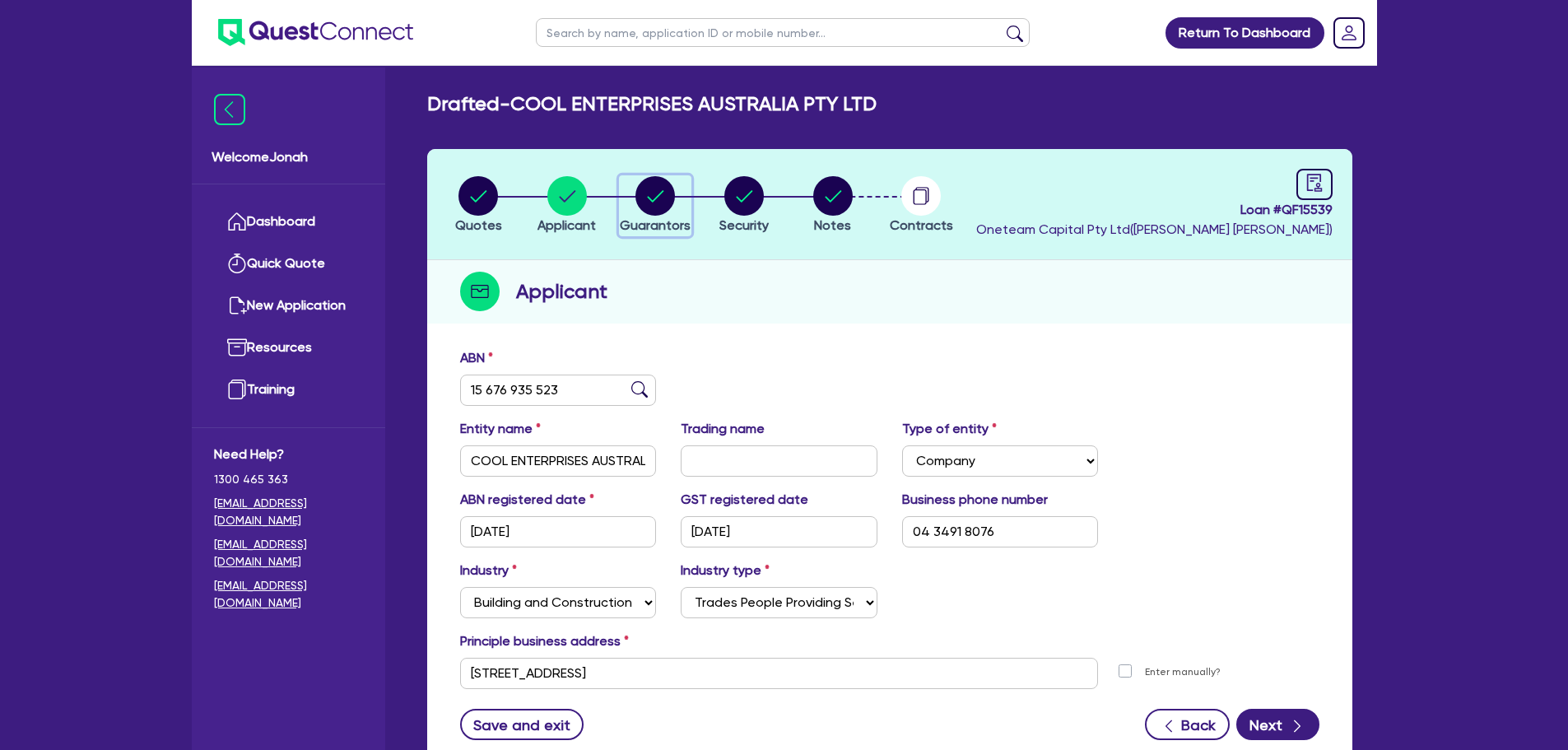
select select "VEHICLE"
select select "CASH"
select select "HOUSEHOLD_PERSONAL"
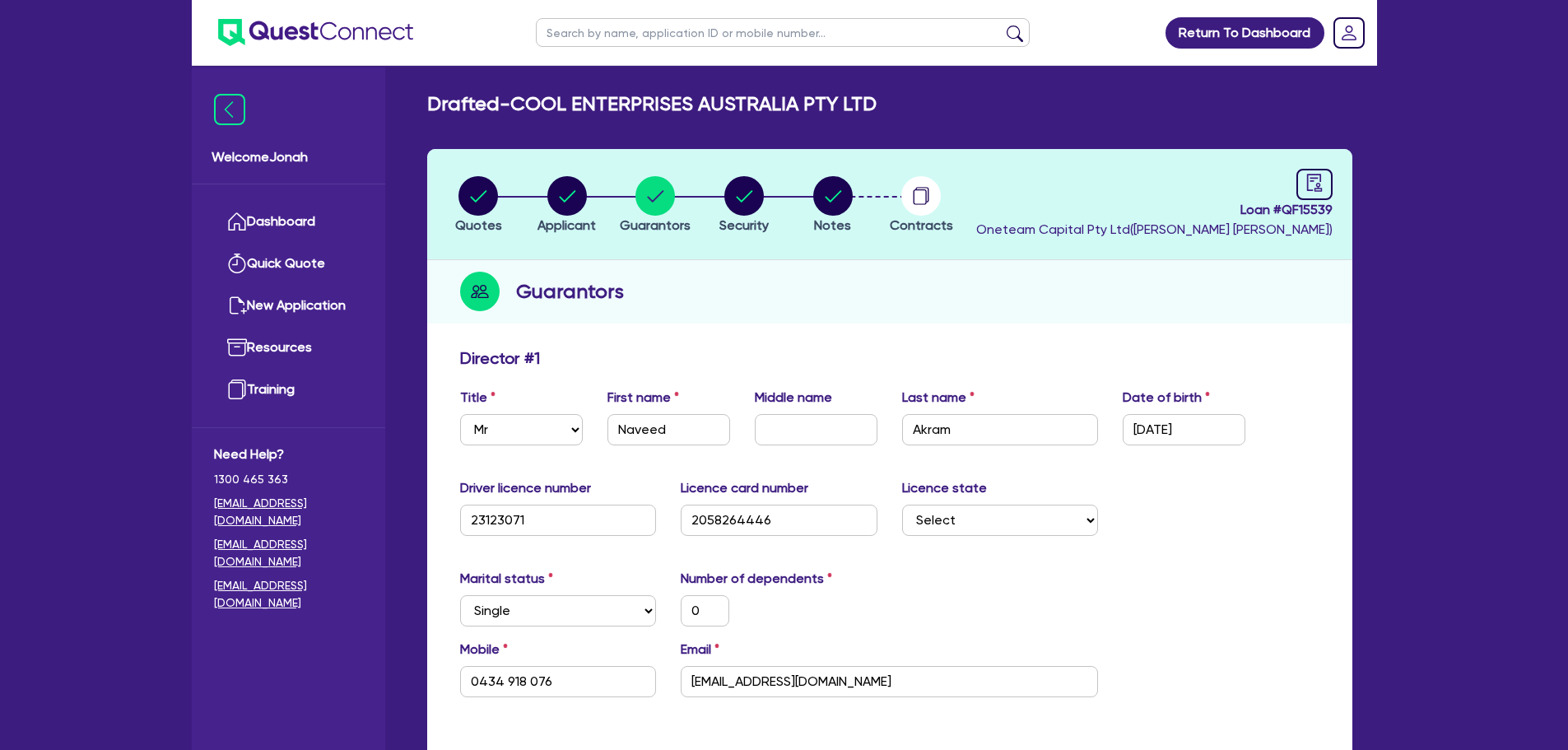
click at [1323, 209] on span "Loan # QF15539" at bounding box center [1154, 210] width 356 height 20
click at [1316, 183] on icon "audit" at bounding box center [1313, 182] width 15 height 17
select select "DRAFTED_NEW"
select select "Other"
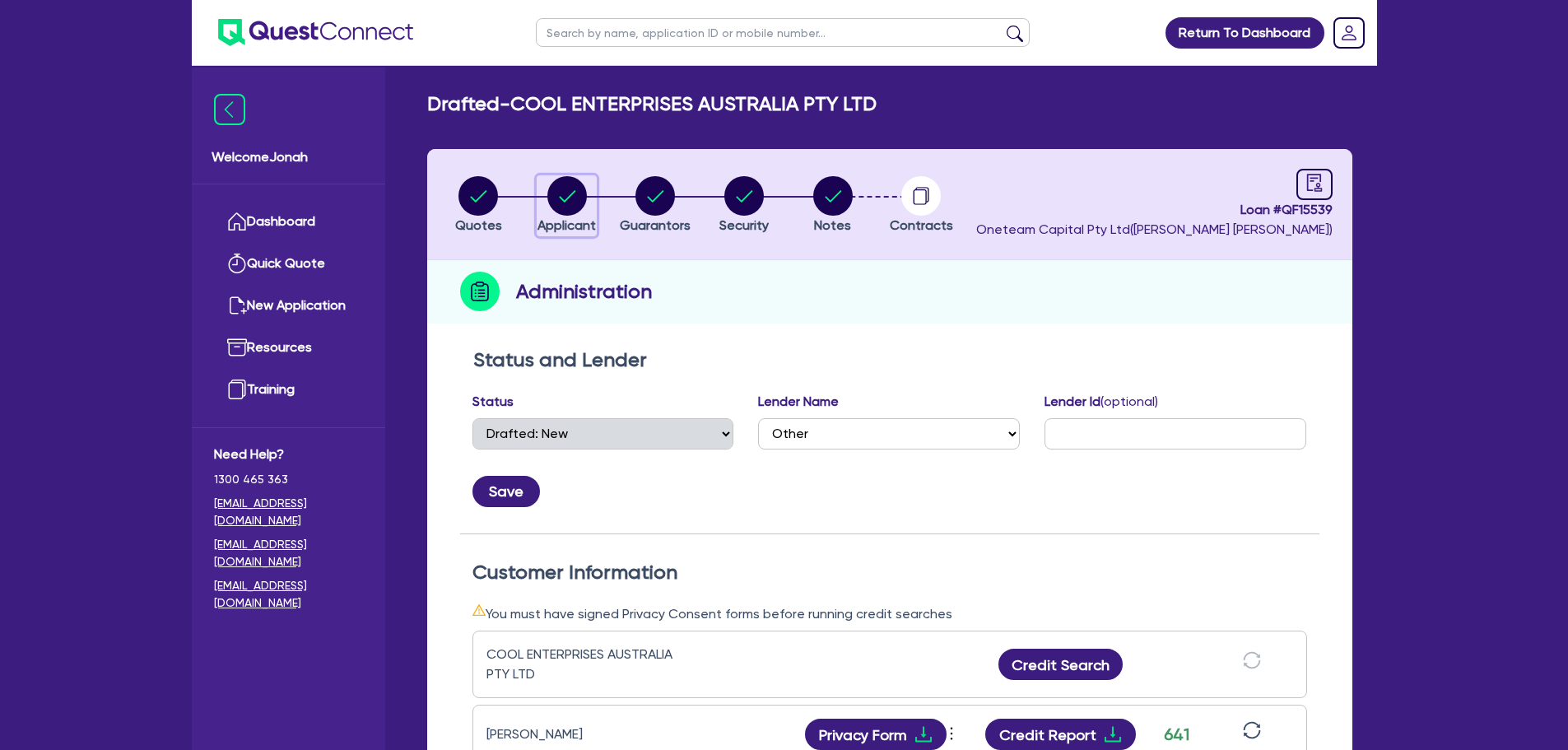
click at [554, 176] on icon "button" at bounding box center [567, 196] width 39 height 39
select select "COMPANY"
select select "BUILDING_CONSTRUCTION"
select select "TRADES_SERVICES_CONSUMERS"
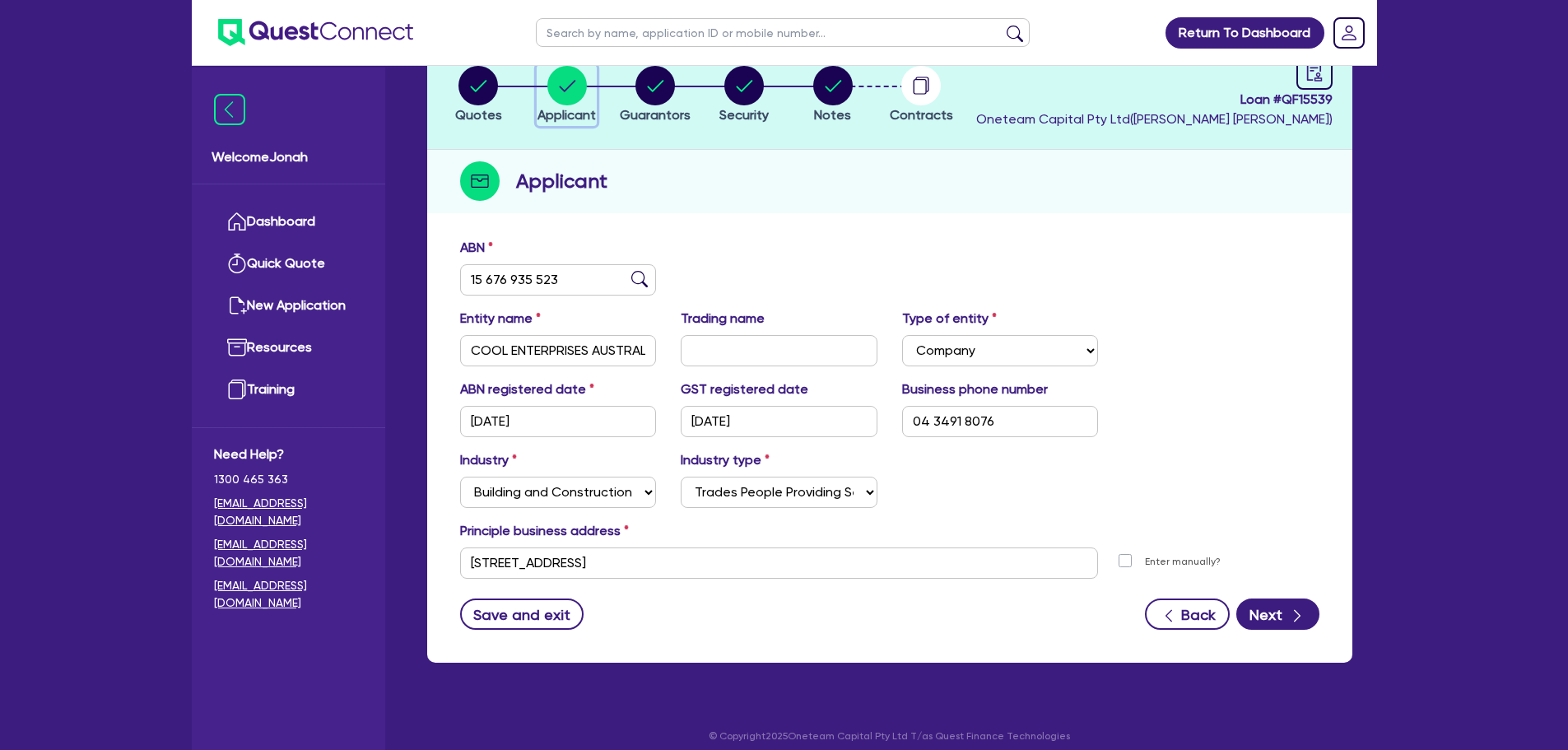
scroll to position [124, 0]
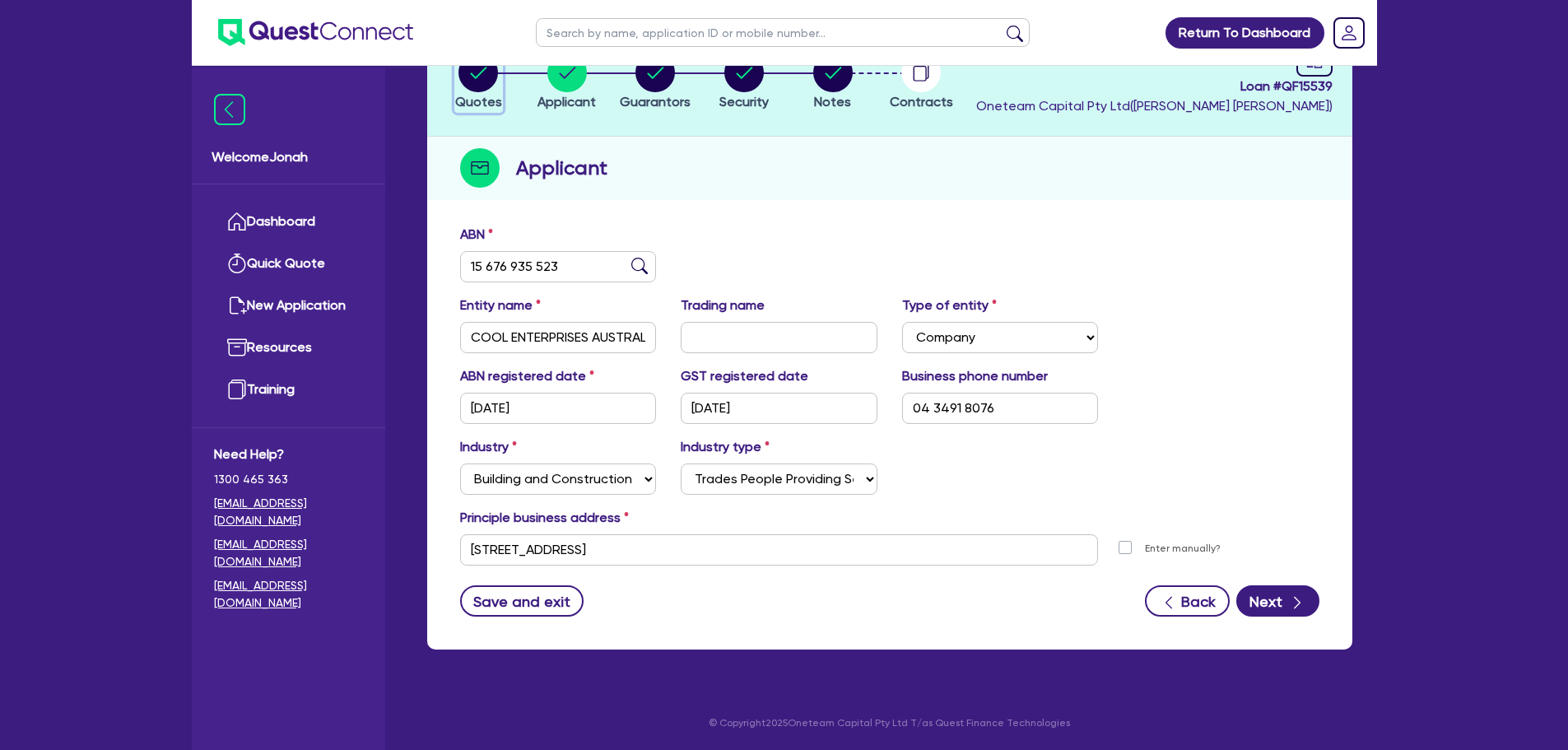
click at [487, 93] on button "Quotes" at bounding box center [478, 82] width 49 height 61
select select "Other"
select select "CARS_AND_LIGHT_TRUCKS"
select select "PASSENGER_VEHICLES"
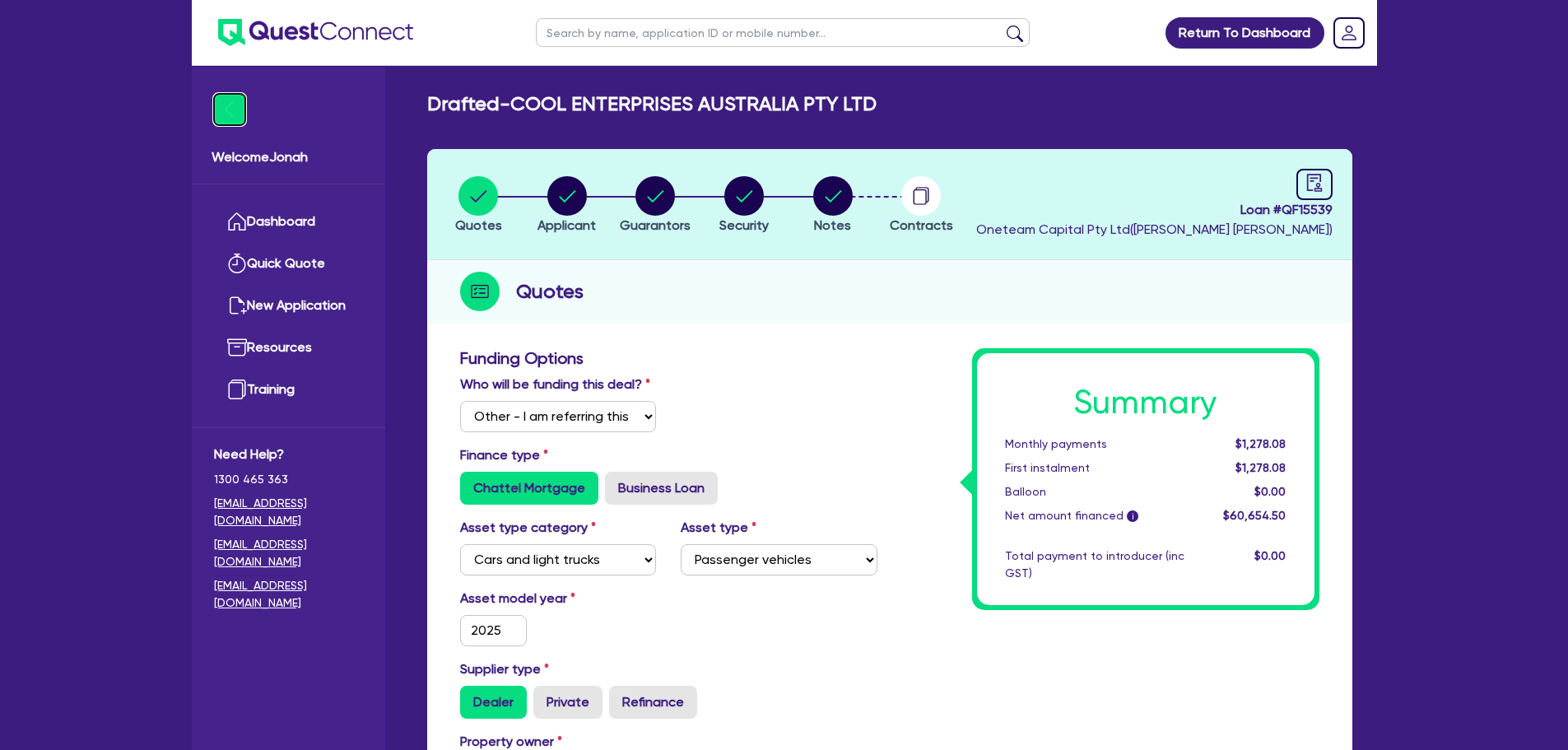
click at [240, 111] on img at bounding box center [229, 109] width 31 height 31
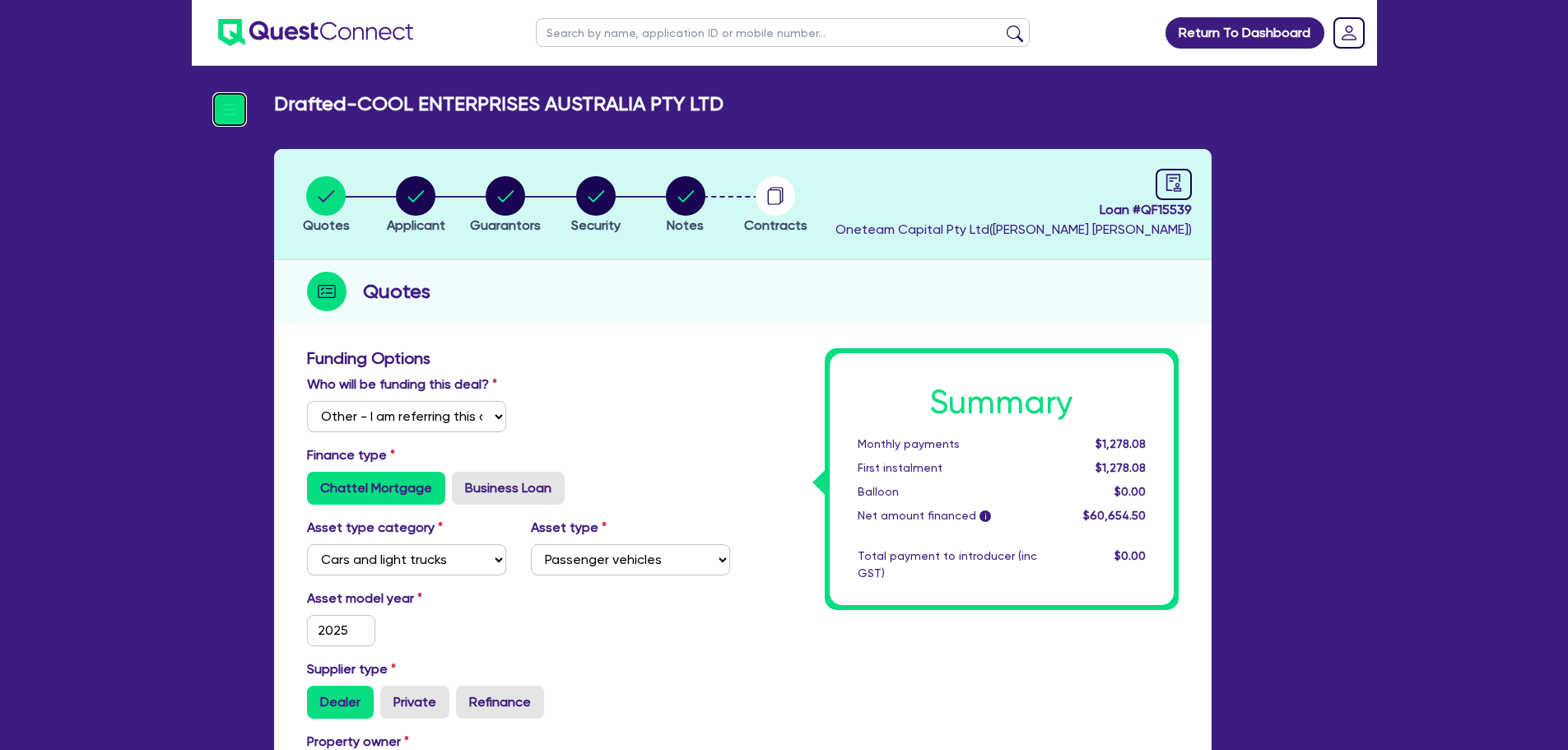
click at [240, 122] on img at bounding box center [229, 109] width 31 height 31
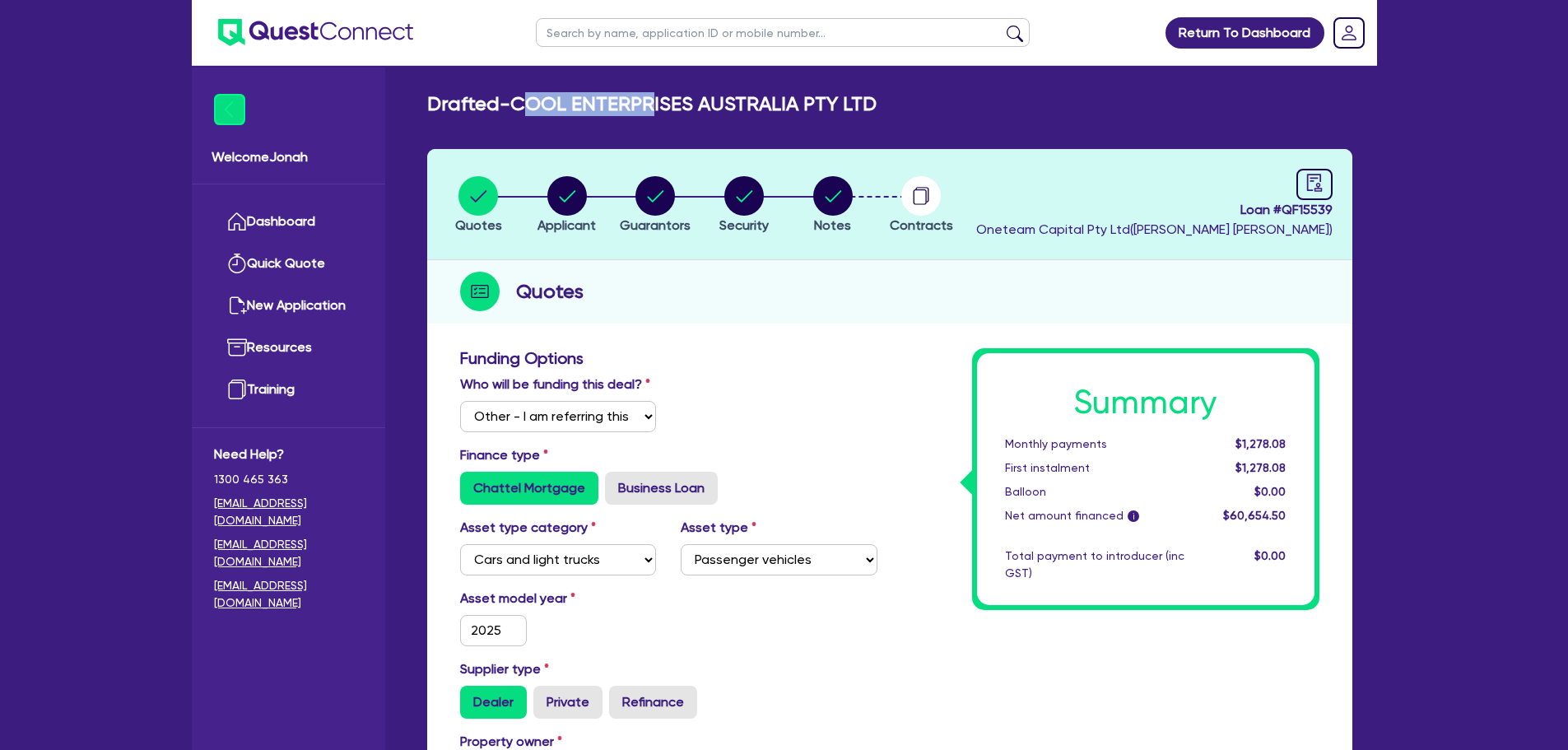
drag, startPoint x: 525, startPoint y: 103, endPoint x: 656, endPoint y: 111, distance: 131.2
click at [656, 111] on h2 "Drafted - COOL ENTERPRISES AUSTRALIA PTY LTD" at bounding box center [652, 104] width 450 height 24
drag, startPoint x: 524, startPoint y: 105, endPoint x: 699, endPoint y: 113, distance: 175.2
click at [699, 113] on h2 "Drafted - COOL ENTERPRISES AUSTRALIA PTY LTD" at bounding box center [652, 104] width 450 height 24
copy h2 "COOL ENTERPRISES"
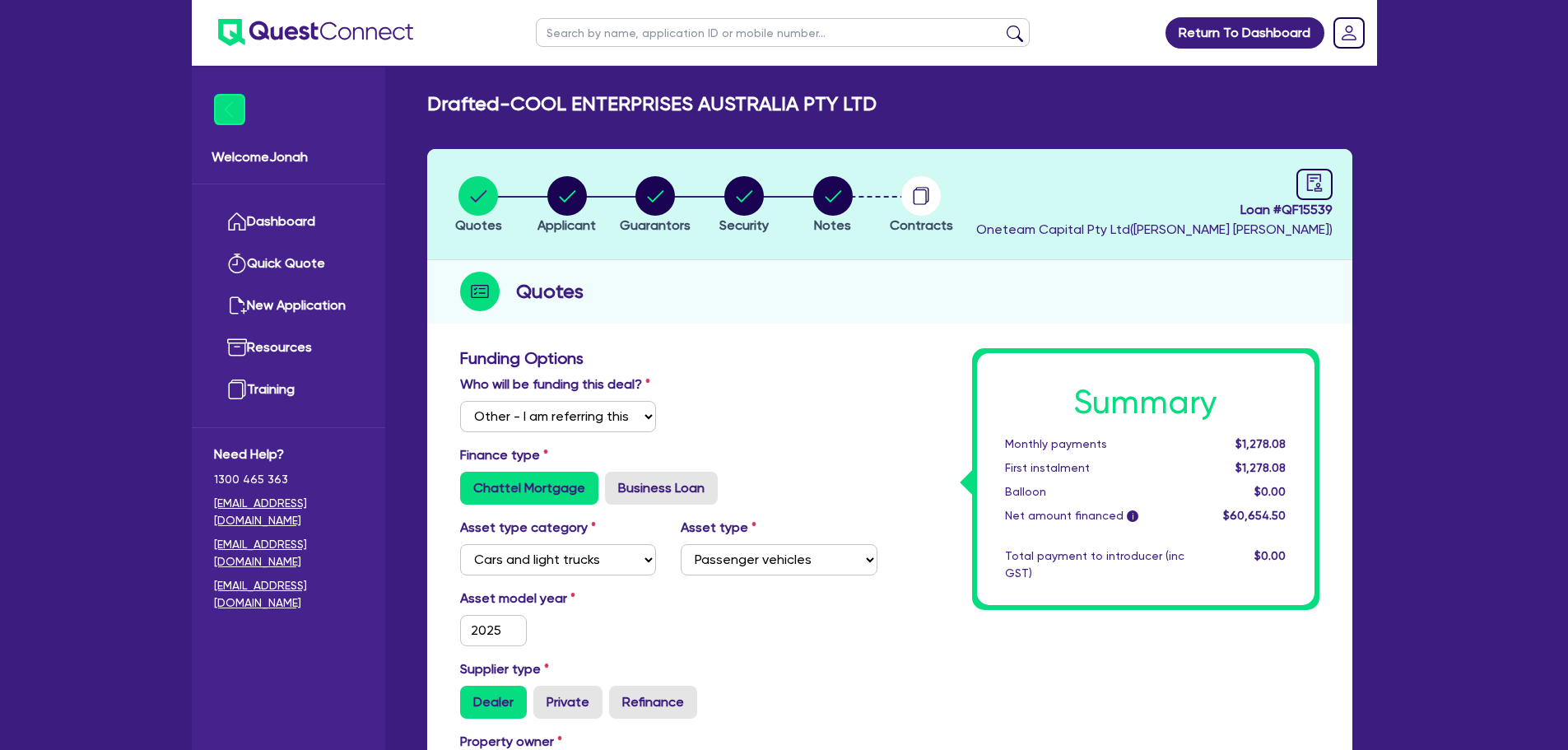
click at [681, 27] on input "text" at bounding box center [783, 32] width 494 height 29
paste input "COOL ENTERPRISES"
type input "COOL ENTERPRISES"
click button "submit" at bounding box center [1015, 37] width 27 height 23
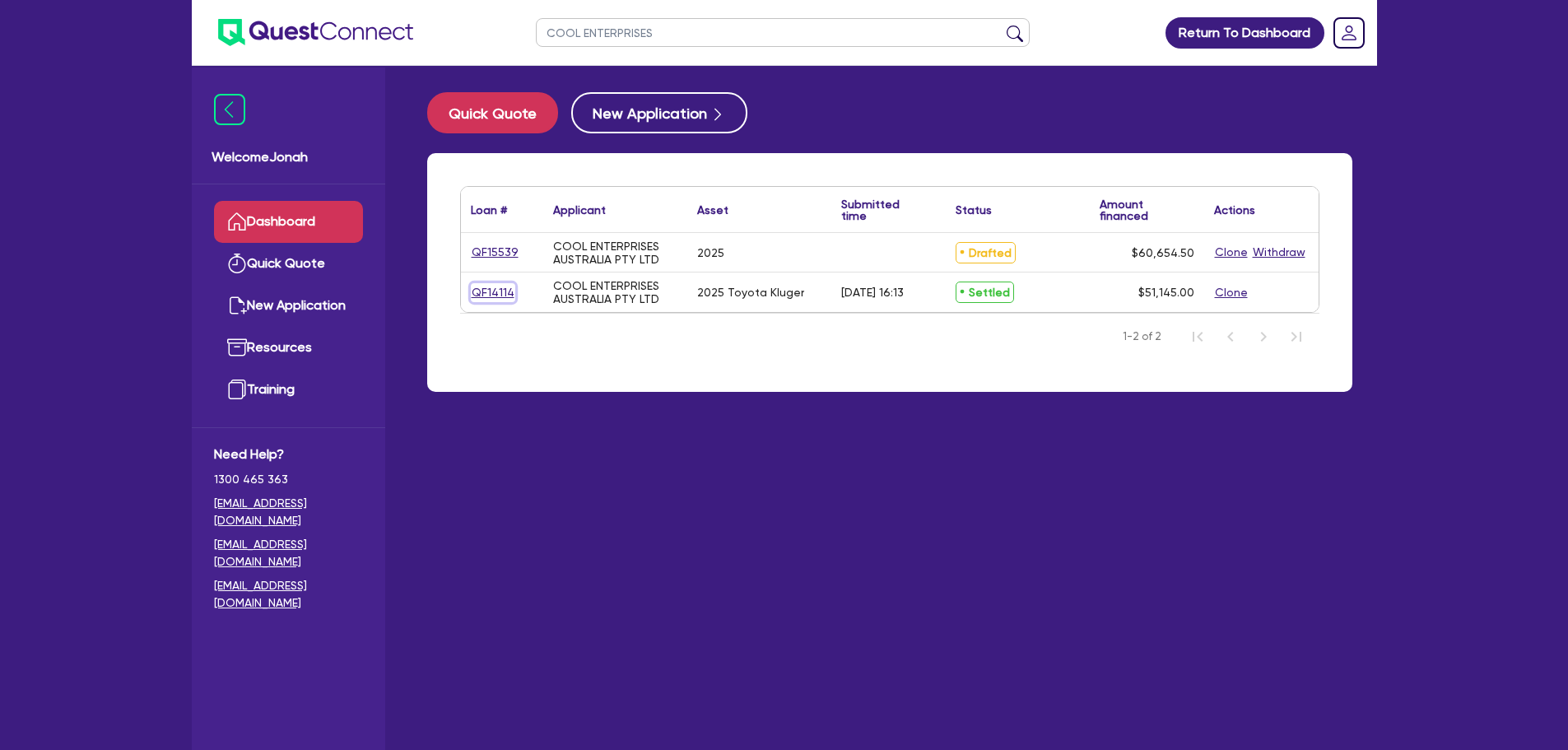
click at [483, 298] on link "QF14114" at bounding box center [493, 292] width 45 height 19
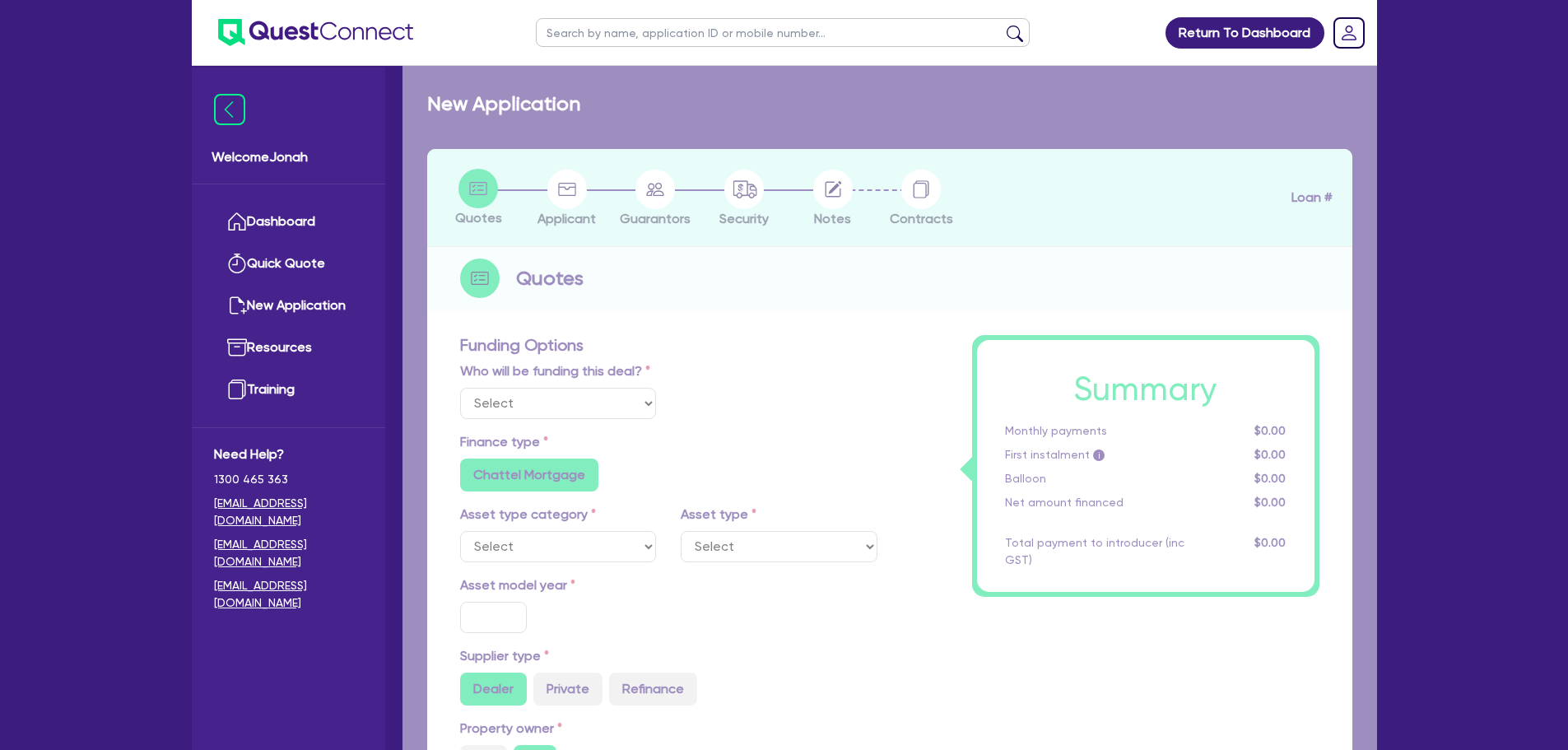
select select "Other"
select select "CARS_AND_LIGHT_TRUCKS"
type input "2025"
type input "66,073.07"
type input "16,073.07"
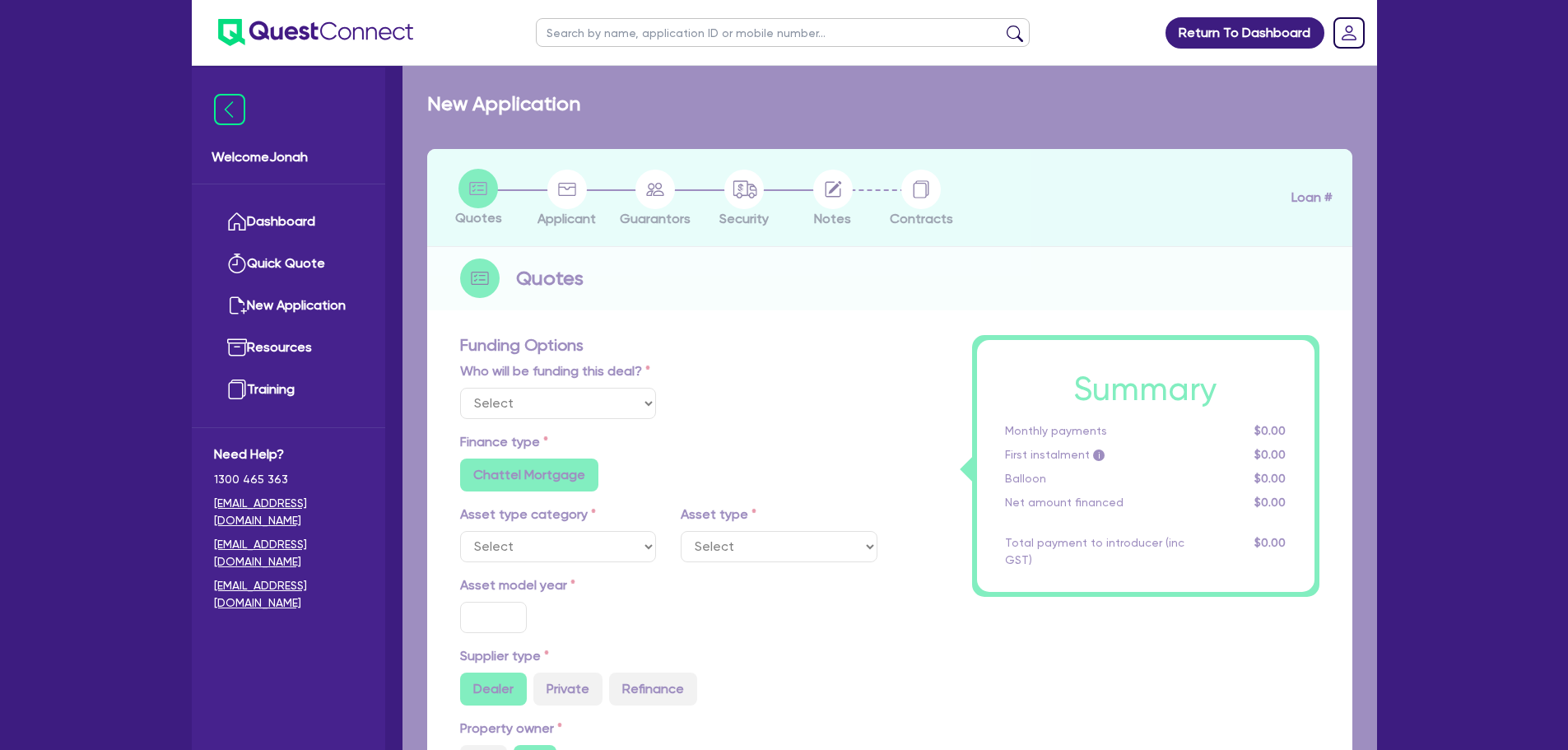
type input "6.82"
type input "3,483.54"
type input "15.9"
type input "540.91"
type input "500"
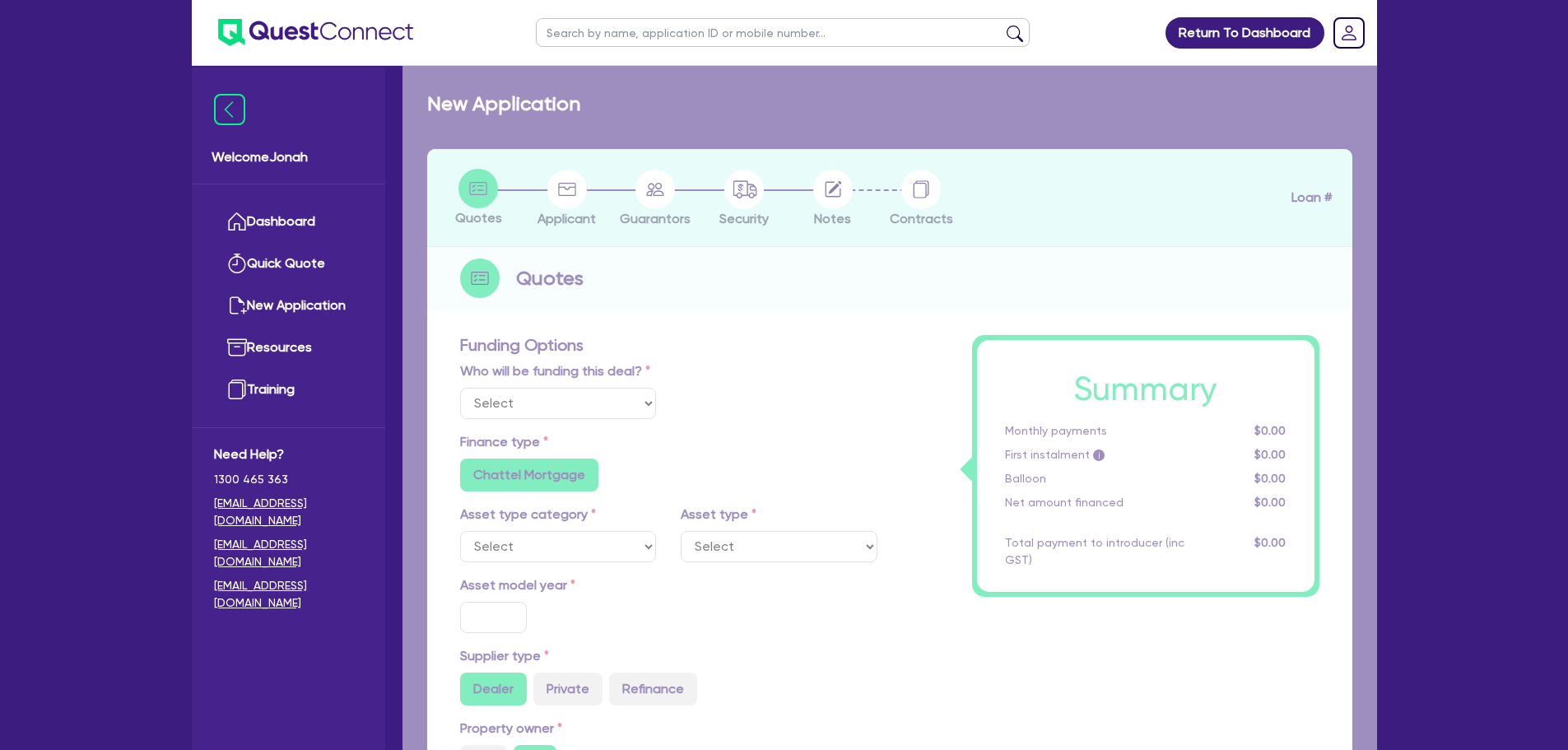
radio input "true"
select select "PASSENGER_VEHICLES"
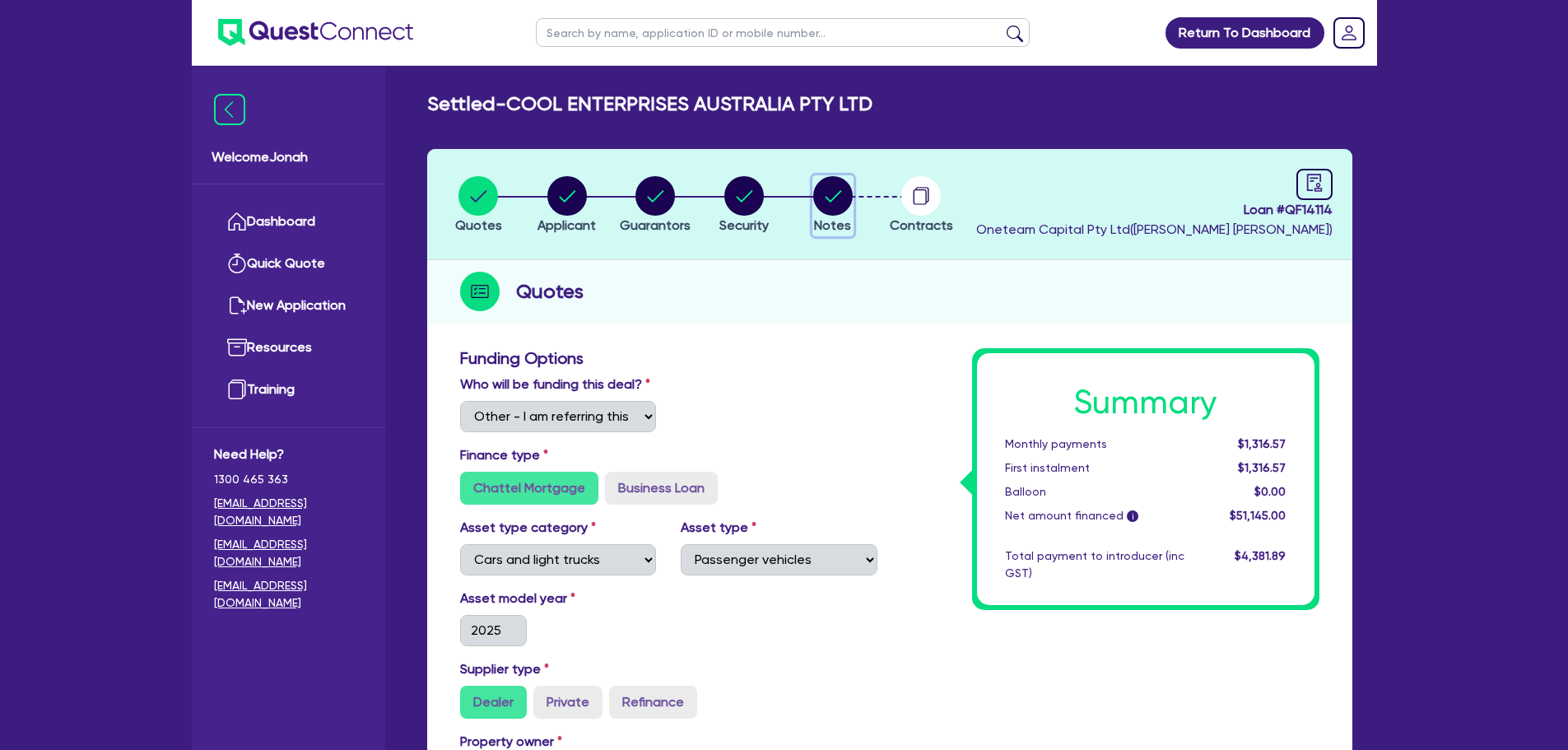
click at [833, 205] on circle "button" at bounding box center [833, 196] width 39 height 39
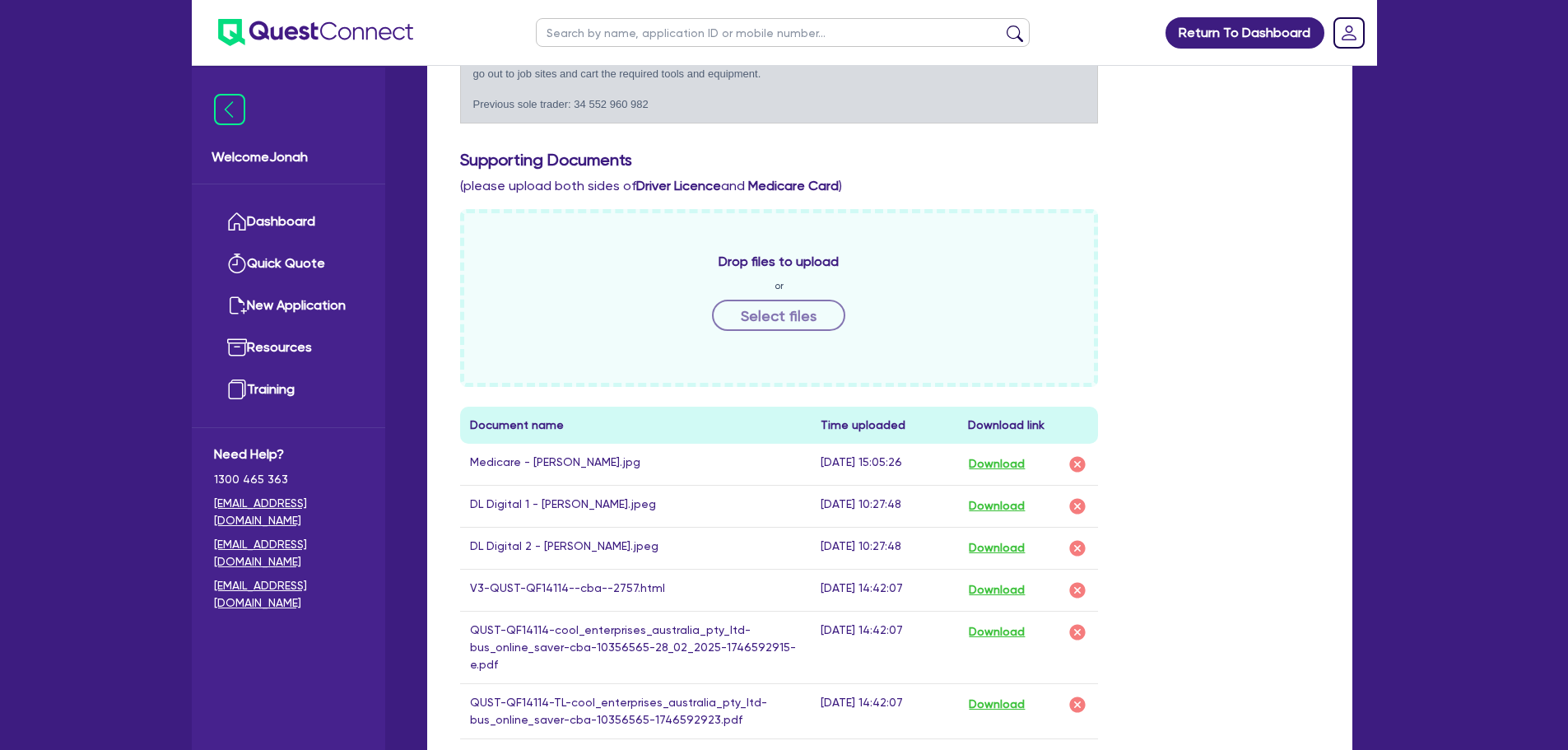
scroll to position [165, 0]
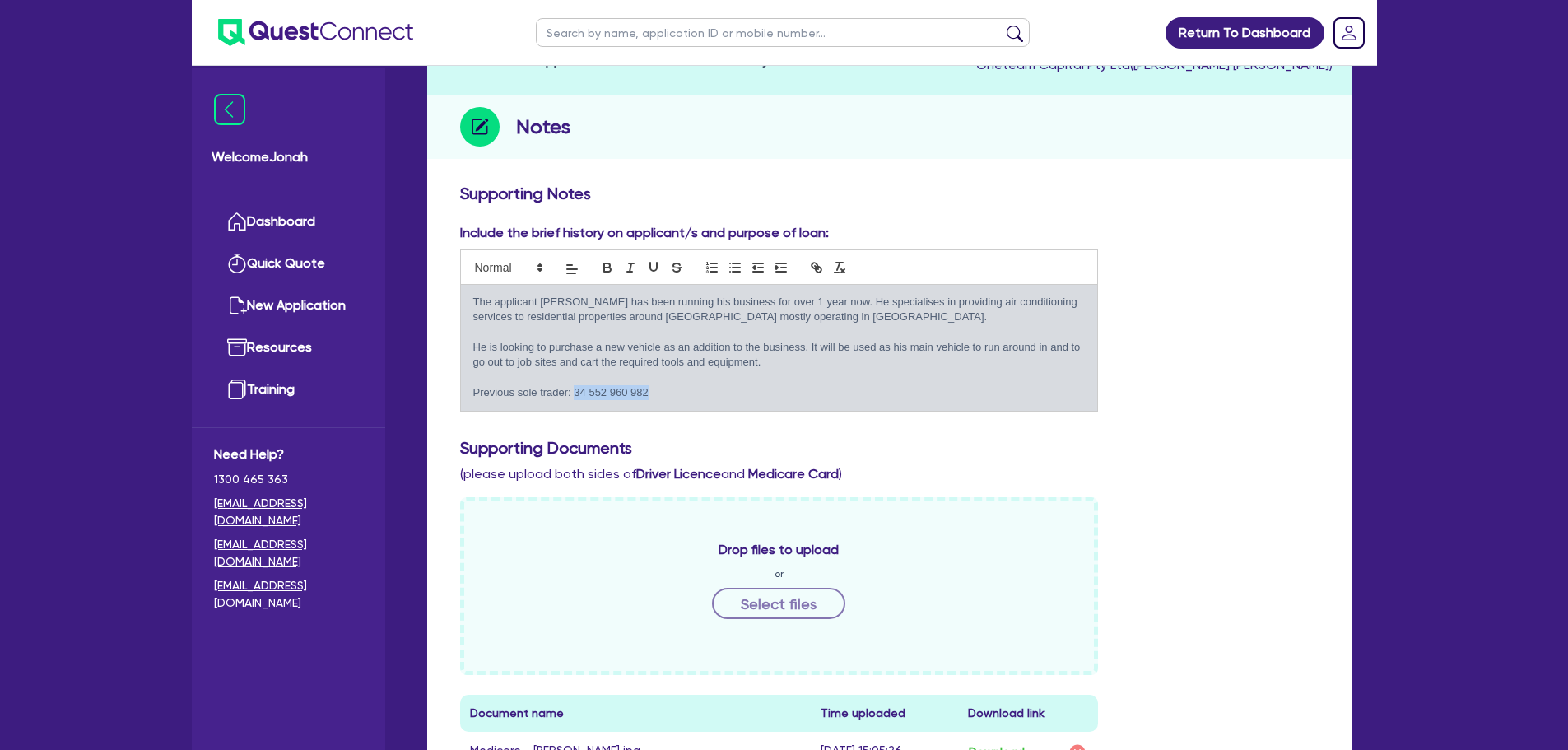
drag, startPoint x: 573, startPoint y: 392, endPoint x: 647, endPoint y: 393, distance: 74.0
click at [647, 393] on p "Previous sole trader: 34 552 960 982" at bounding box center [779, 393] width 613 height 15
copy p "34 552 960 982"
click at [762, 313] on p "The applicant [PERSON_NAME] has been running his business for over 1 year now. …" at bounding box center [779, 310] width 613 height 30
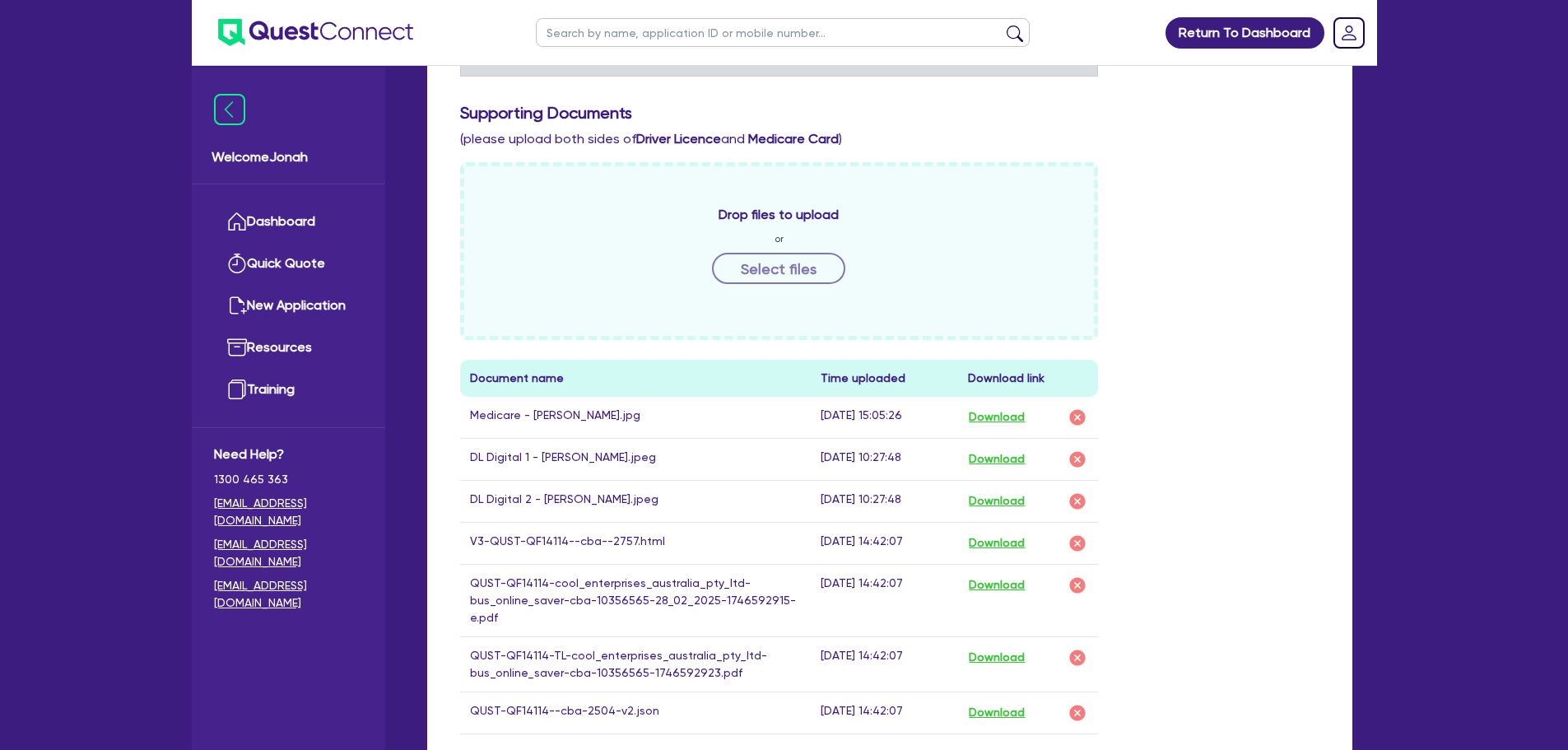
scroll to position [0, 0]
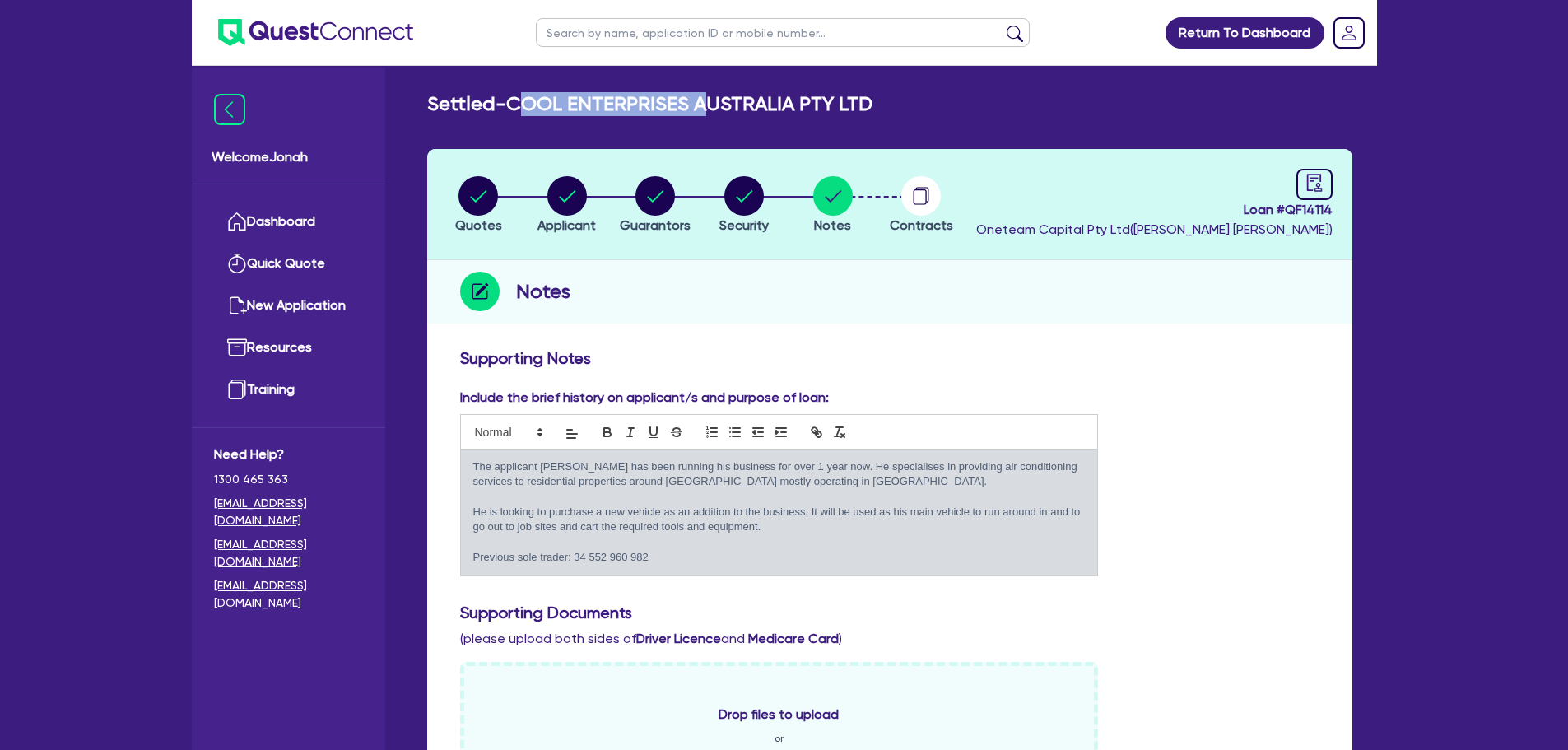
drag, startPoint x: 522, startPoint y: 106, endPoint x: 706, endPoint y: 111, distance: 184.1
click at [706, 111] on h2 "Settled - COOL ENTERPRISES AUSTRALIA PTY LTD" at bounding box center [650, 104] width 445 height 24
drag, startPoint x: 669, startPoint y: 106, endPoint x: 629, endPoint y: 106, distance: 40.0
click at [668, 106] on h2 "Settled - COOL ENTERPRISES AUSTRALIA PTY LTD" at bounding box center [650, 104] width 445 height 24
click at [531, 107] on h2 "Settled - COOL ENTERPRISES AUSTRALIA PTY LTD" at bounding box center [650, 104] width 445 height 24
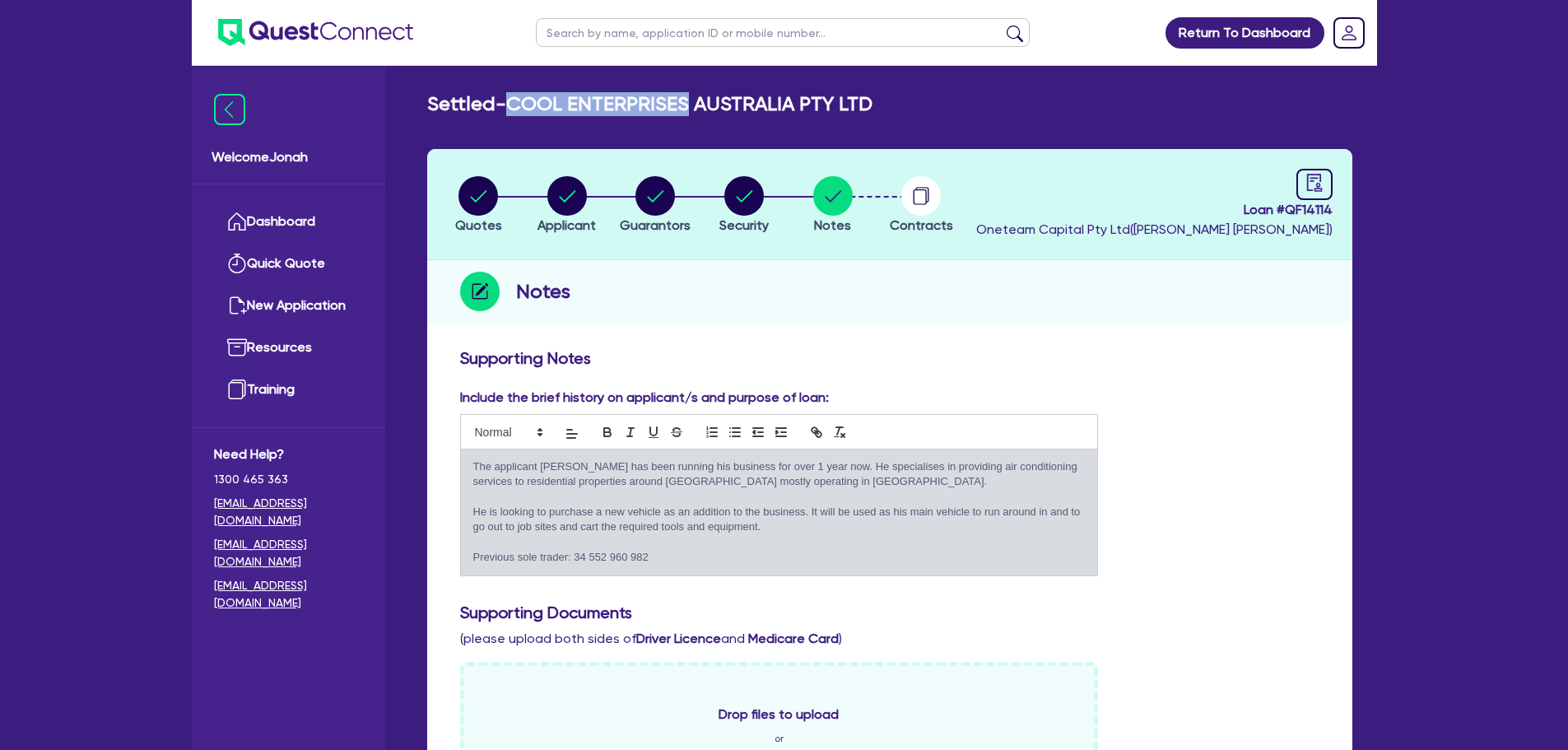
drag, startPoint x: 516, startPoint y: 107, endPoint x: 687, endPoint y: 98, distance: 171.2
click at [687, 98] on h2 "Settled - COOL ENTERPRISES AUSTRALIA PTY LTD" at bounding box center [650, 104] width 445 height 24
copy h2 "COOL ENTERPRISES"
click at [594, 33] on input "text" at bounding box center [783, 32] width 494 height 29
paste input "COOL ENTERPRISES"
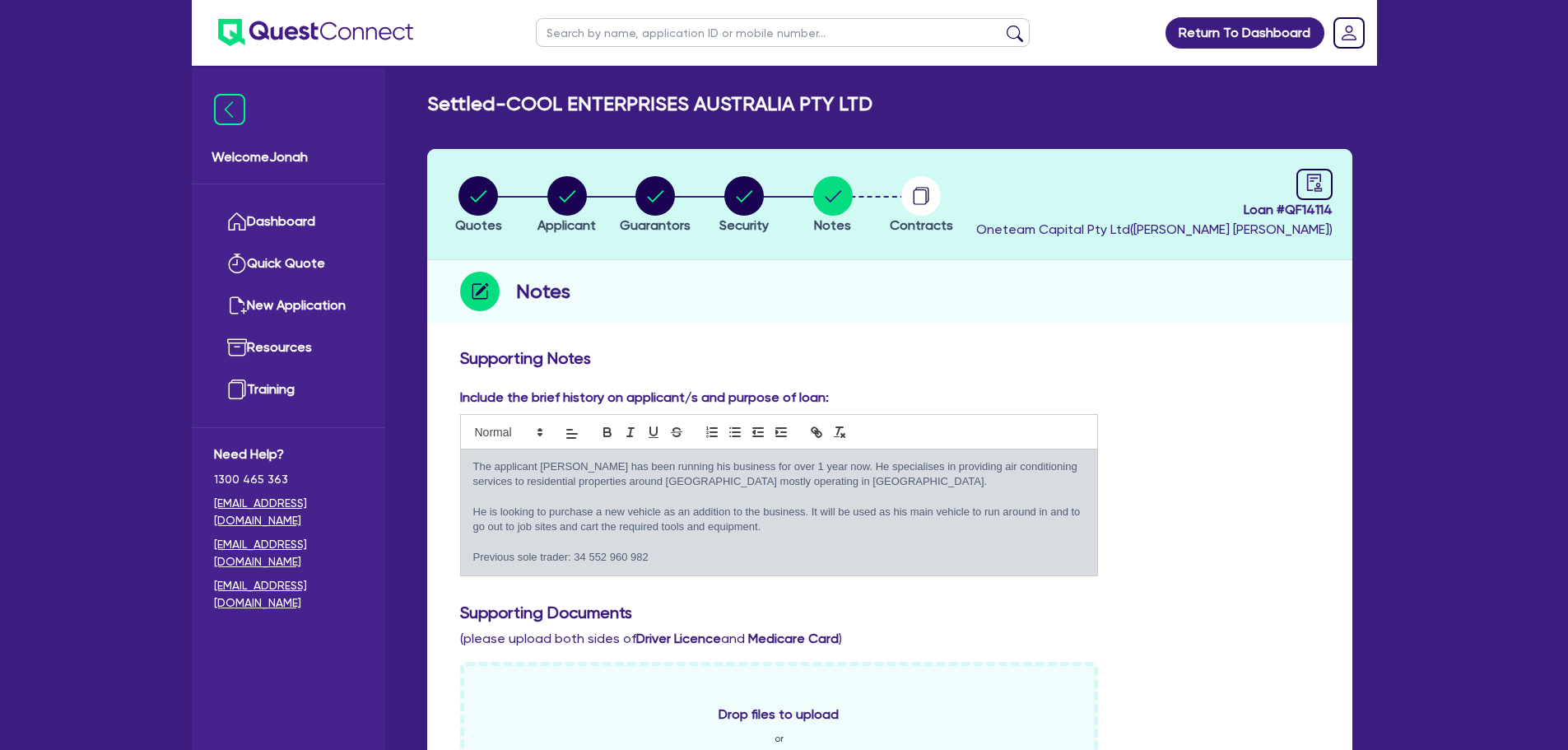
type input "COOL ENTERPRISES"
click button "submit" at bounding box center [1015, 37] width 27 height 23
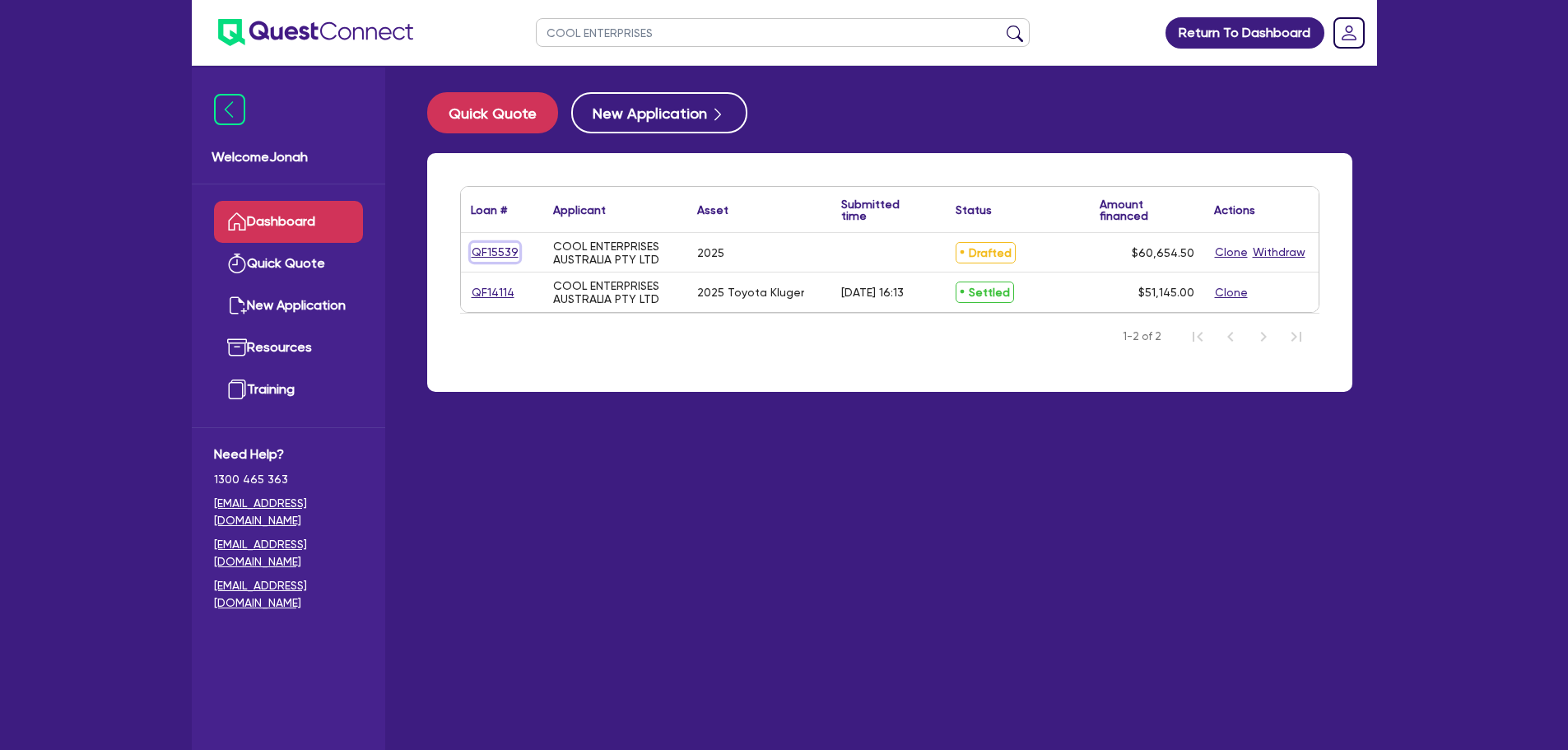
click at [501, 252] on link "QF15539" at bounding box center [495, 252] width 49 height 19
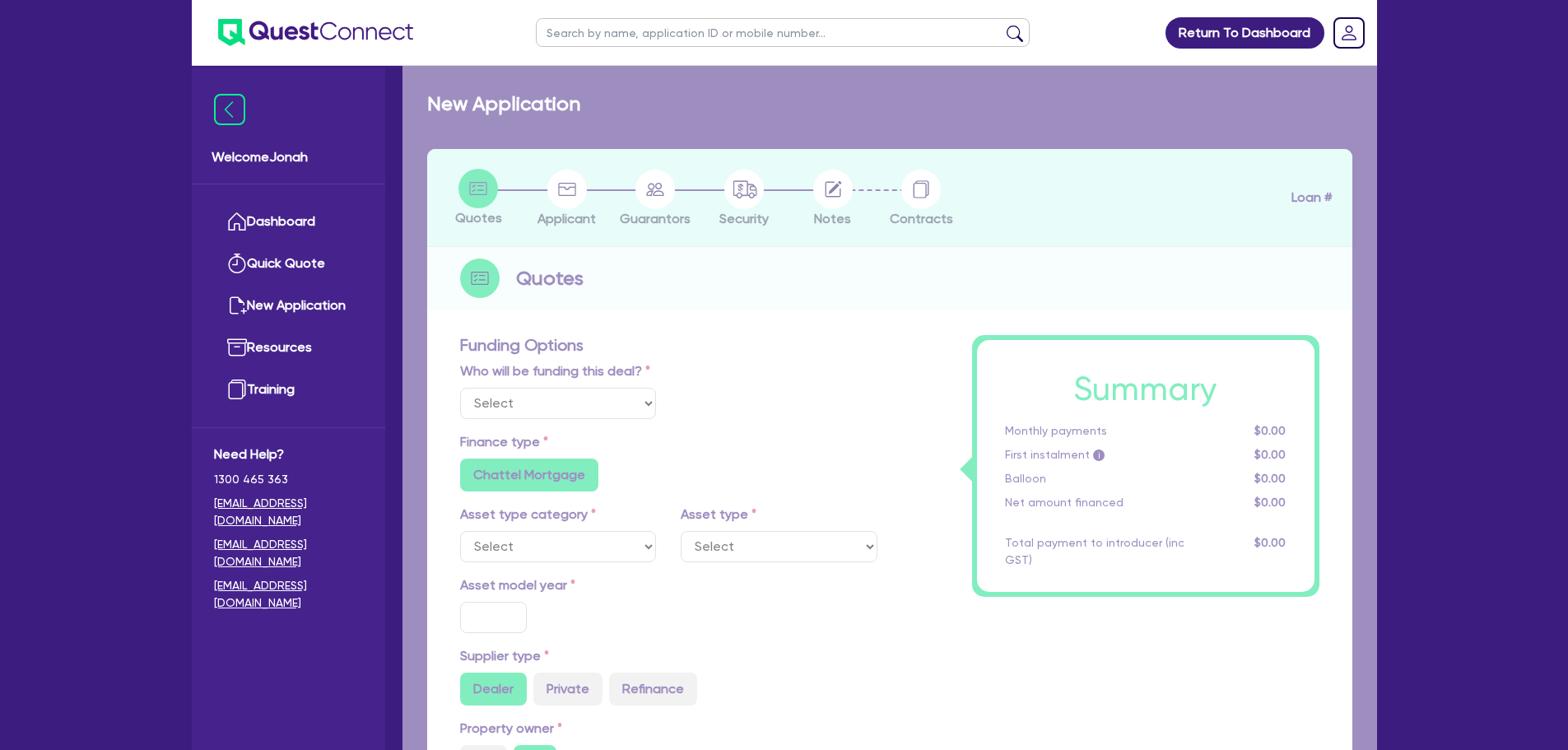
select select "Other"
select select "CARS_AND_LIGHT_TRUCKS"
type input "2025"
type input "60,000"
type input "10"
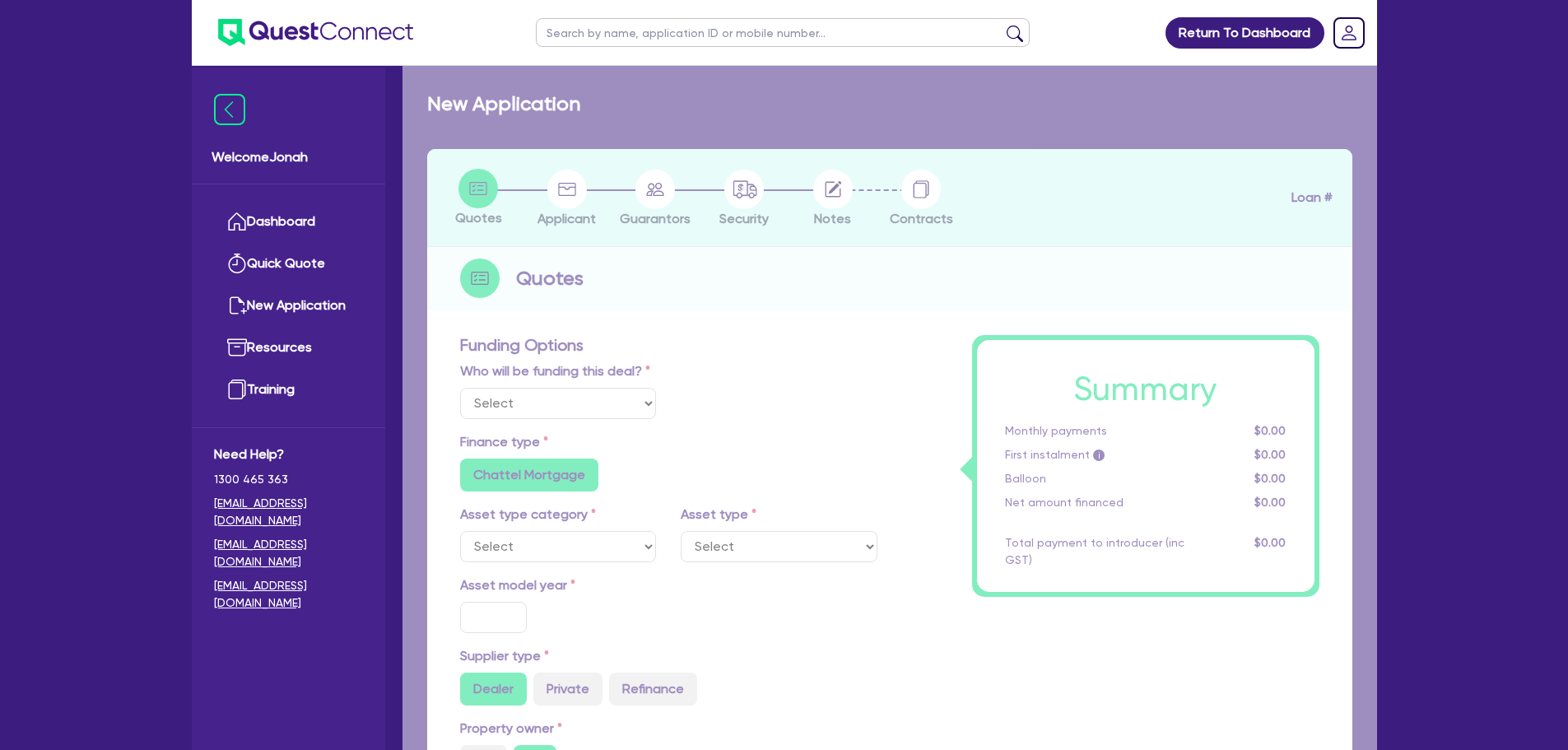
radio input "true"
radio input "false"
select select "PASSENGER_VEHICLES"
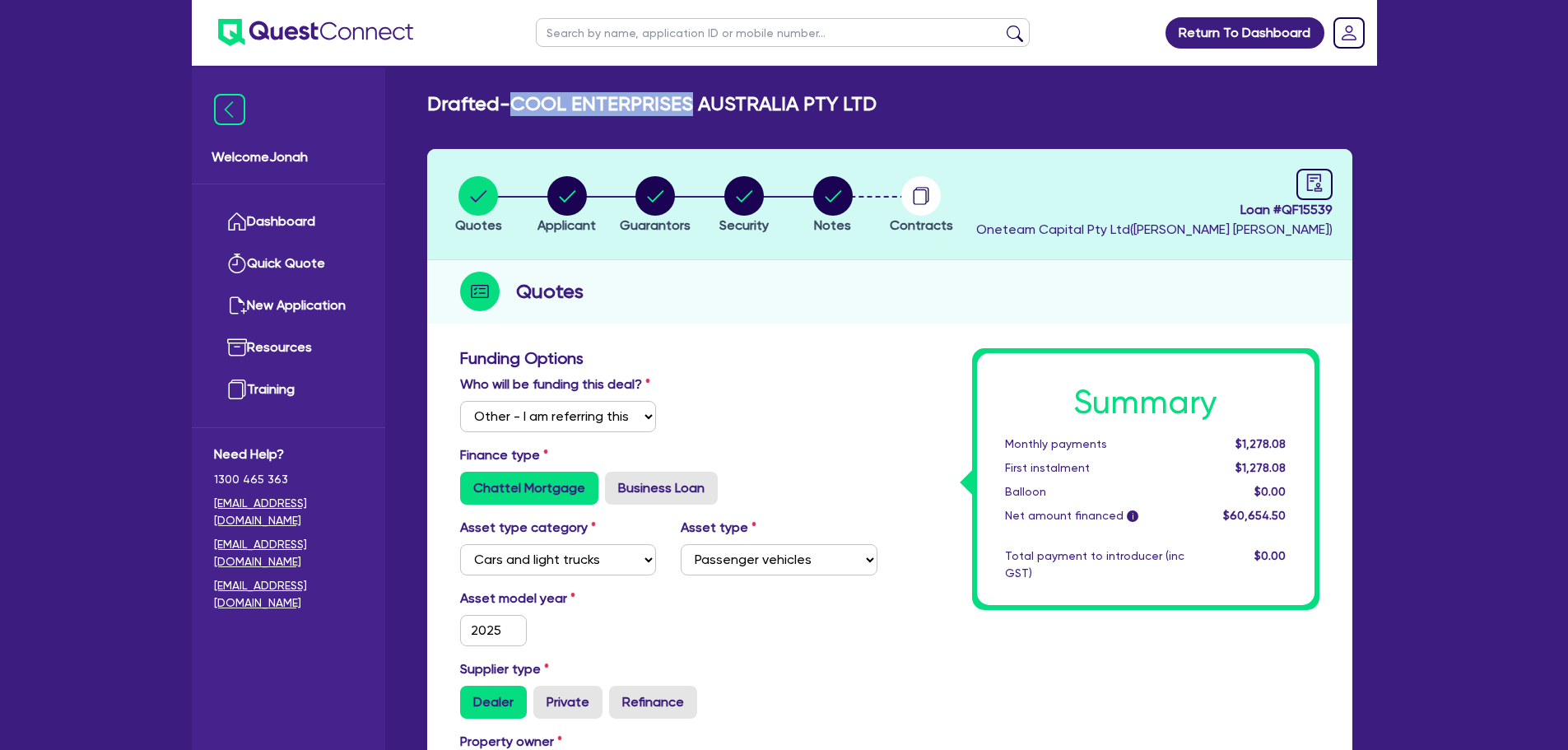
drag, startPoint x: 695, startPoint y: 108, endPoint x: 522, endPoint y: 99, distance: 173.2
click at [522, 99] on h2 "Drafted - COOL ENTERPRISES AUSTRALIA PTY LTD" at bounding box center [652, 104] width 450 height 24
copy h2 "COOL ENTERPRISES"
click at [832, 35] on input "text" at bounding box center [783, 32] width 494 height 29
paste input "COOL ENTERPRISES"
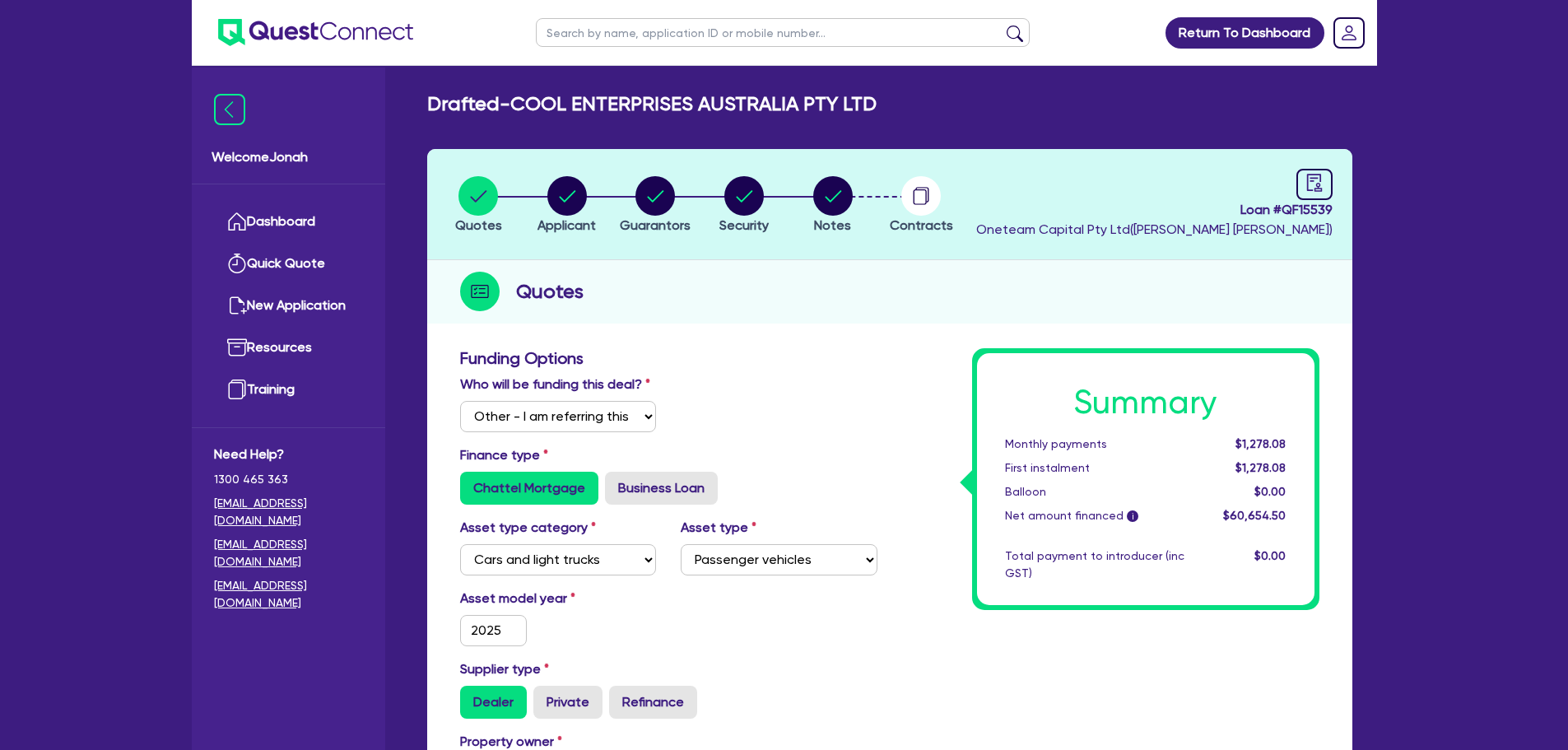
type input "COOL ENTERPRISES"
click button "submit" at bounding box center [1015, 37] width 27 height 23
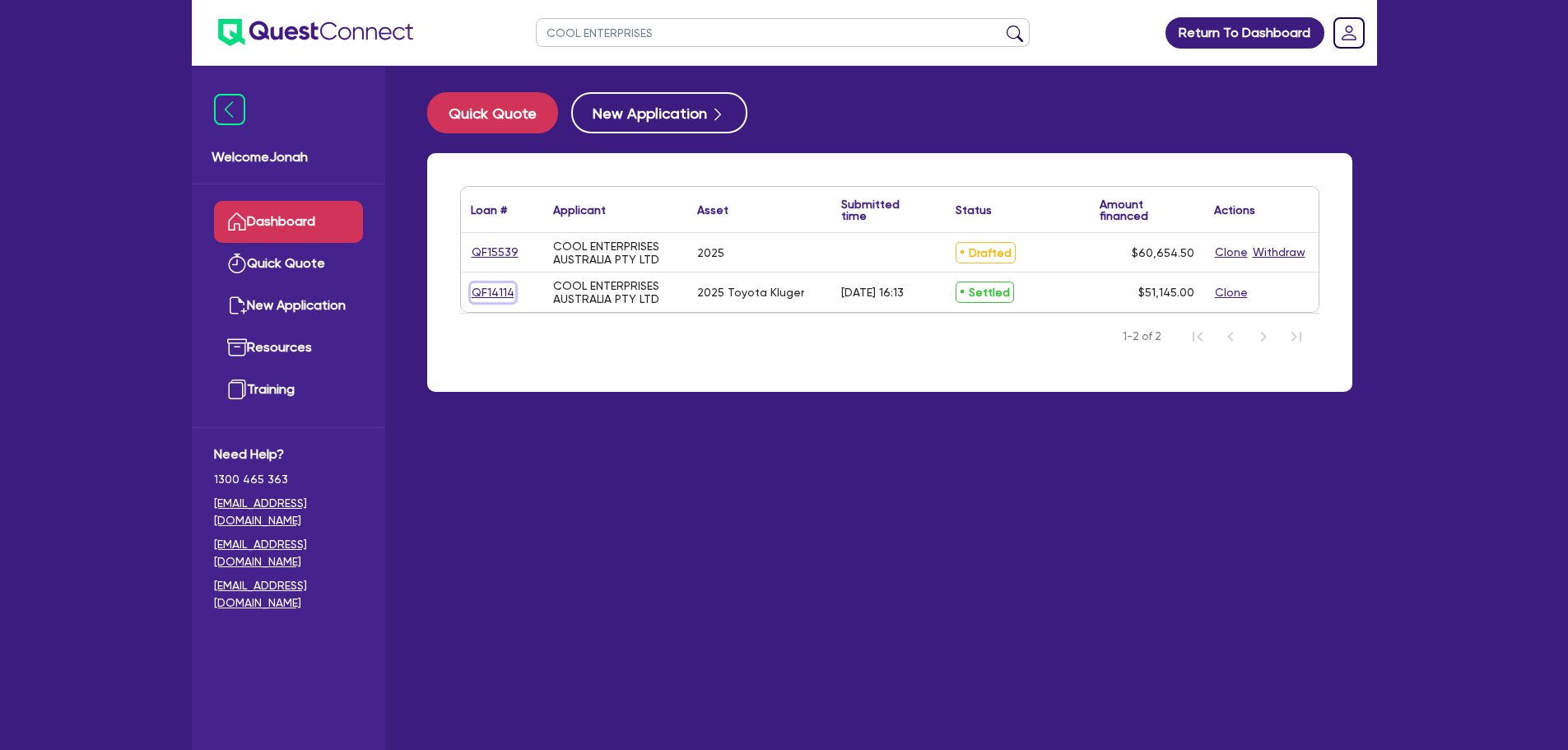
click at [499, 294] on link "QF14114" at bounding box center [493, 292] width 45 height 19
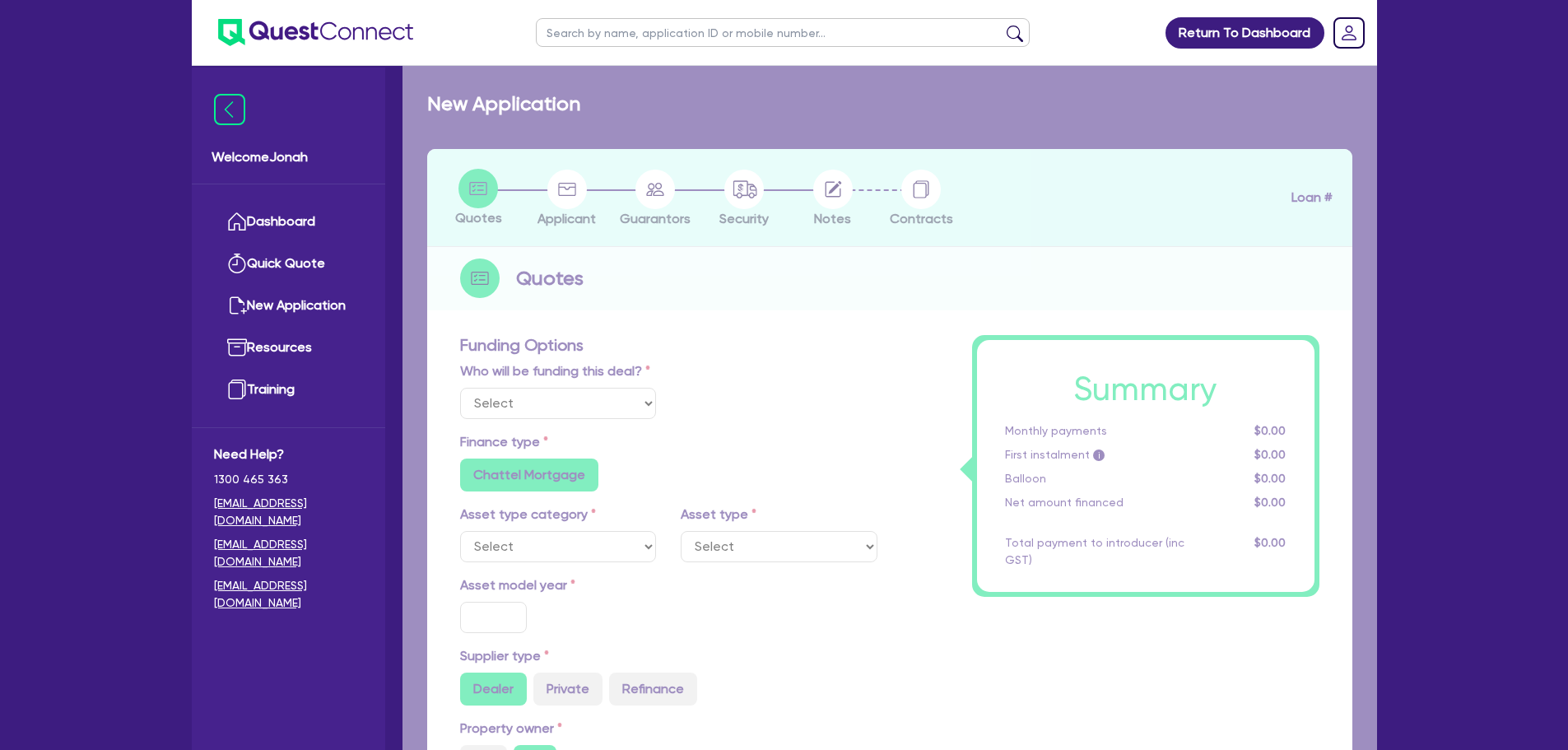
select select "Other"
select select "CARS_AND_LIGHT_TRUCKS"
type input "2025"
type input "66,073.07"
type input "16,073.07"
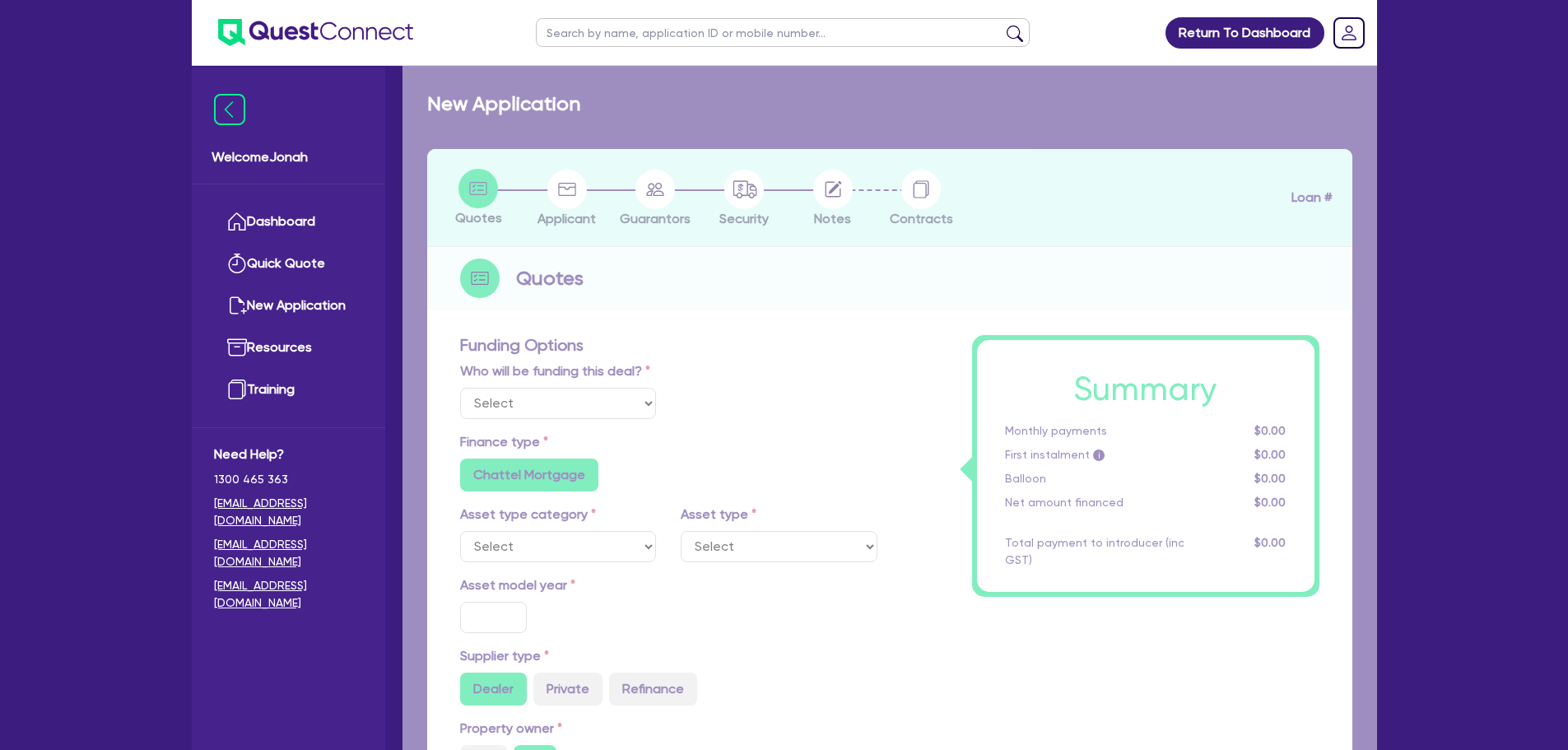
type input "6.82"
type input "3,483.54"
type input "15.9"
type input "540.91"
type input "500"
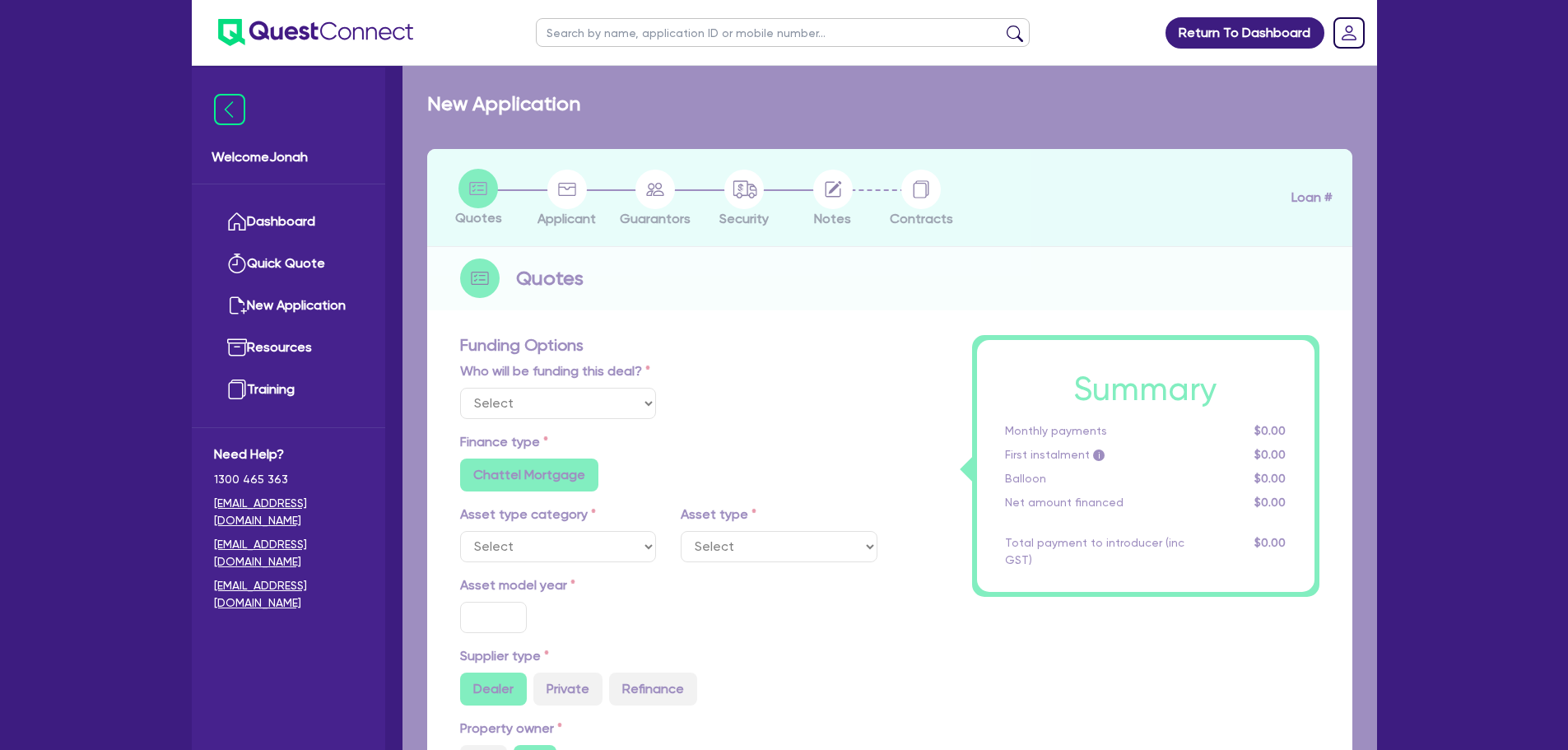
radio input "true"
select select "PASSENGER_VEHICLES"
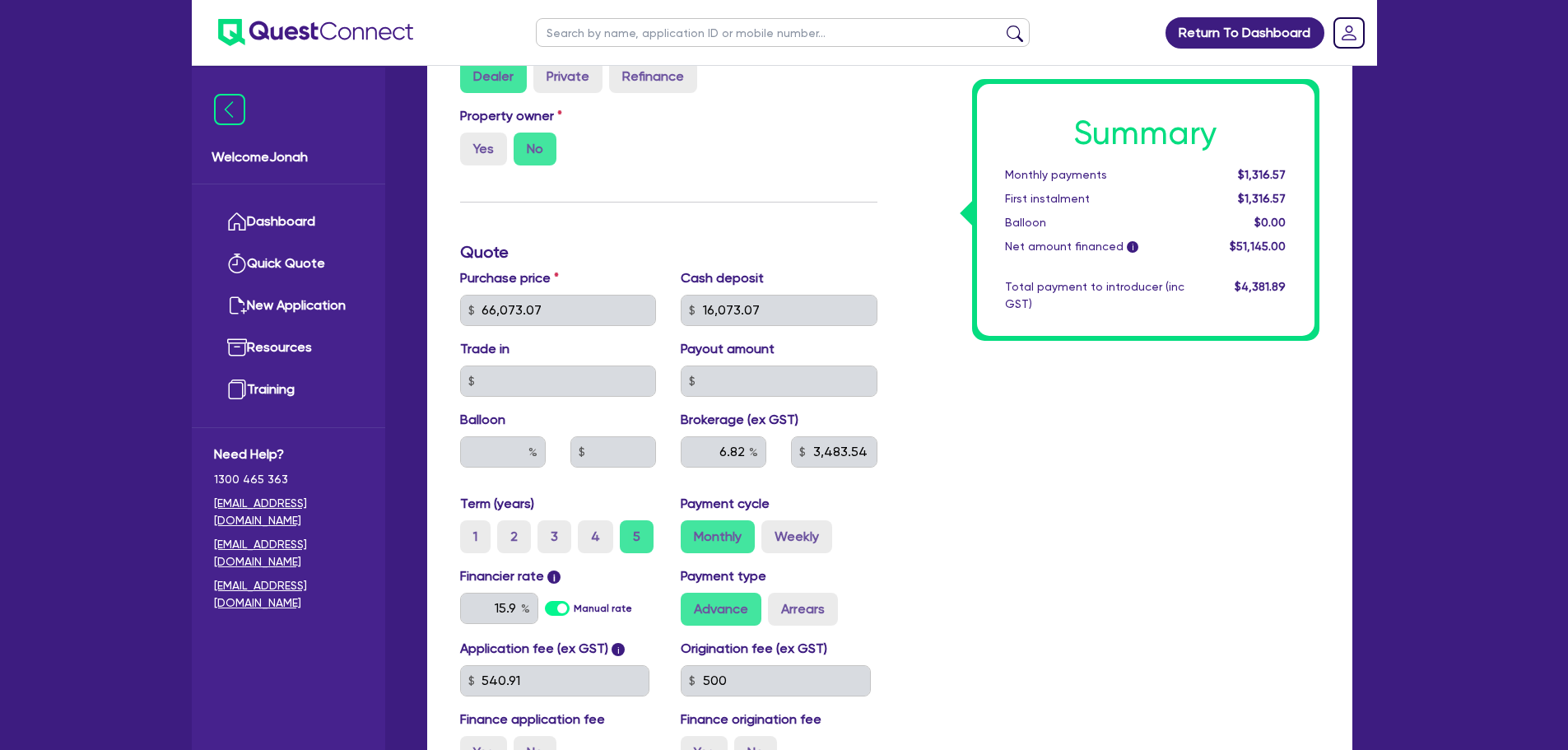
scroll to position [595, 0]
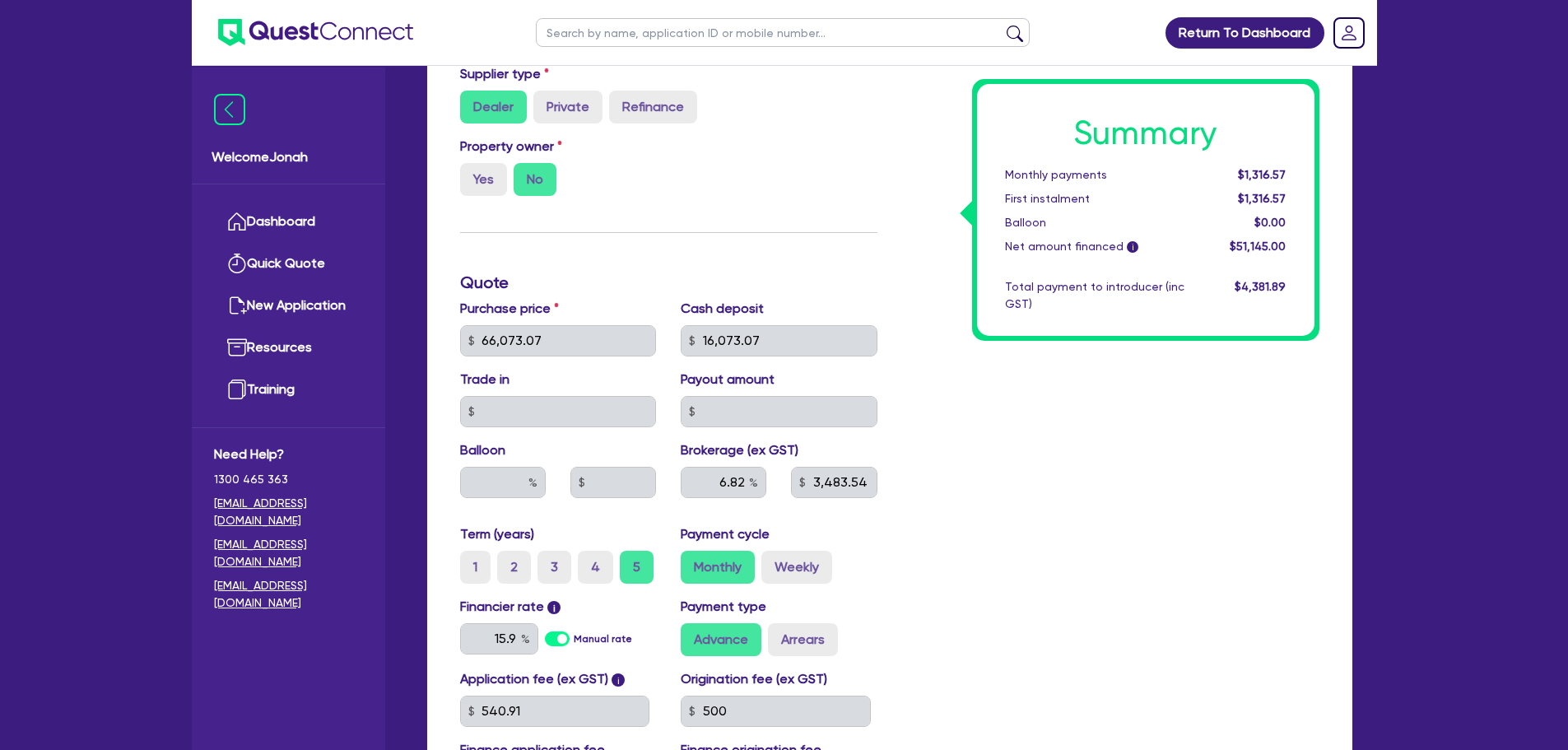
click at [503, 310] on label "Purchase price" at bounding box center [509, 309] width 99 height 20
click at [534, 293] on div "Funding Options Who will be funding this deal? Select I will fund 100% I will c…" at bounding box center [669, 283] width 442 height 1060
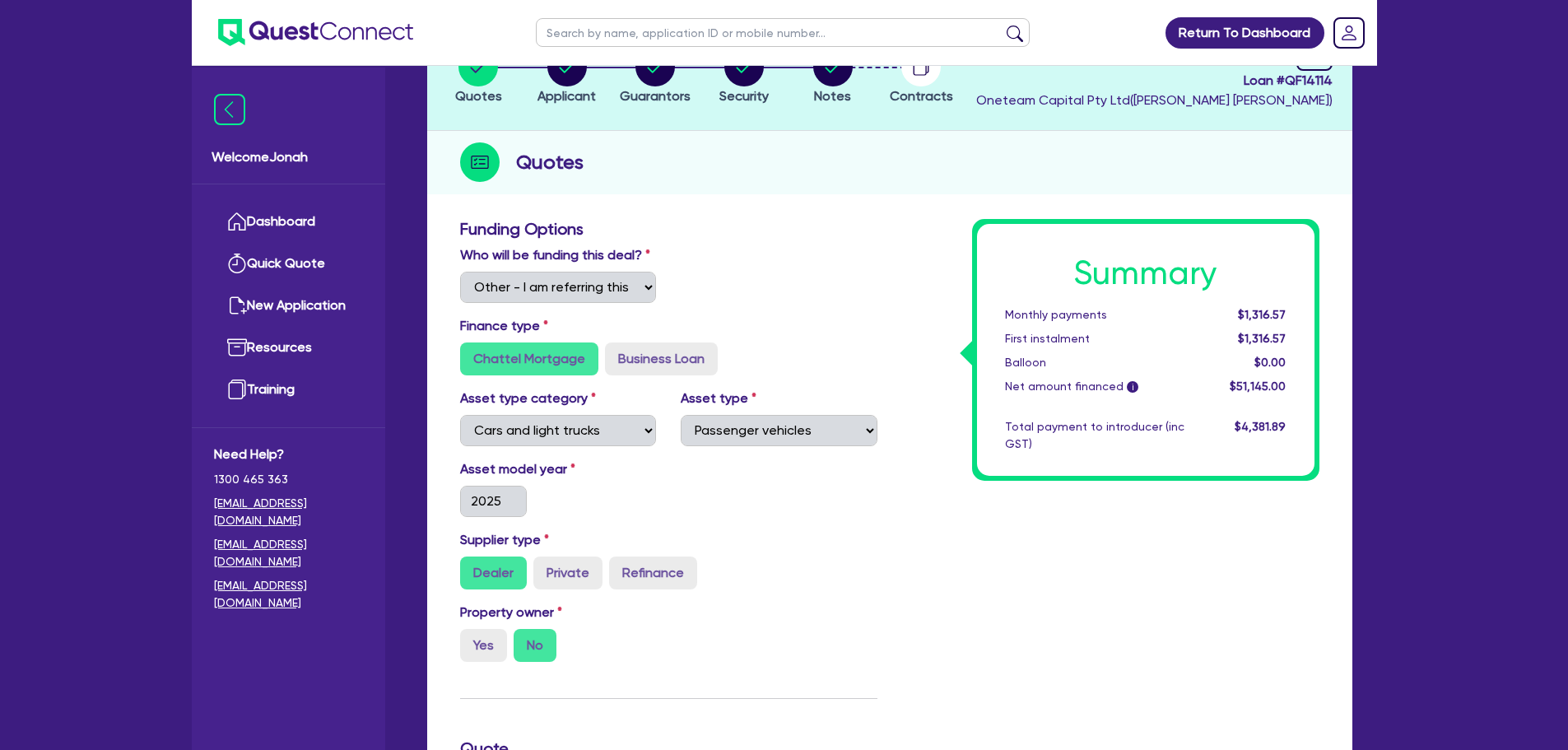
scroll to position [0, 0]
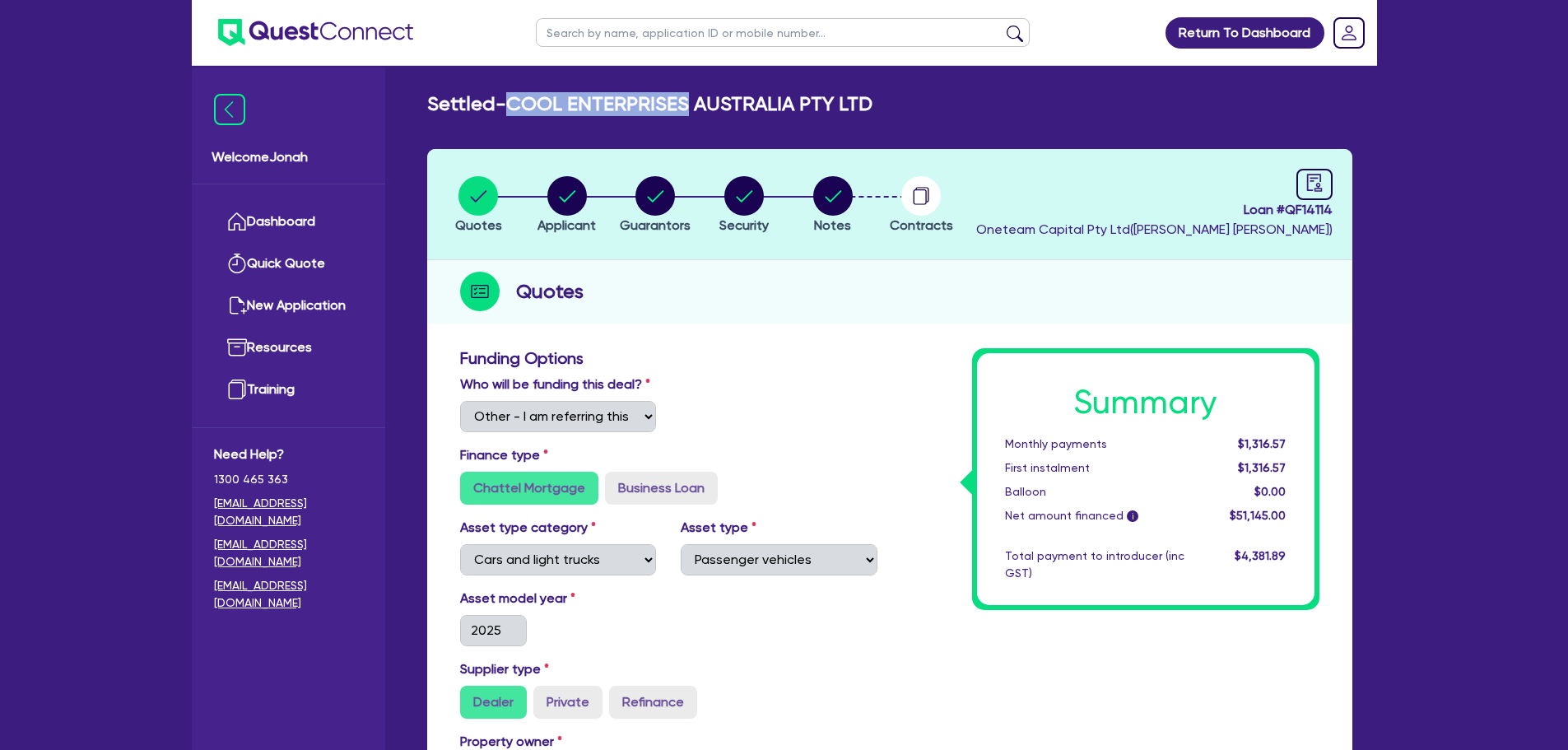
drag, startPoint x: 691, startPoint y: 98, endPoint x: 519, endPoint y: 104, distance: 172.1
click at [519, 104] on h2 "Settled - COOL ENTERPRISES AUSTRALIA PTY LTD" at bounding box center [650, 104] width 445 height 24
copy h2 "COOL ENTERPRISES"
click at [693, 31] on input "text" at bounding box center [783, 32] width 494 height 29
paste input "COOL ENTERPRISES"
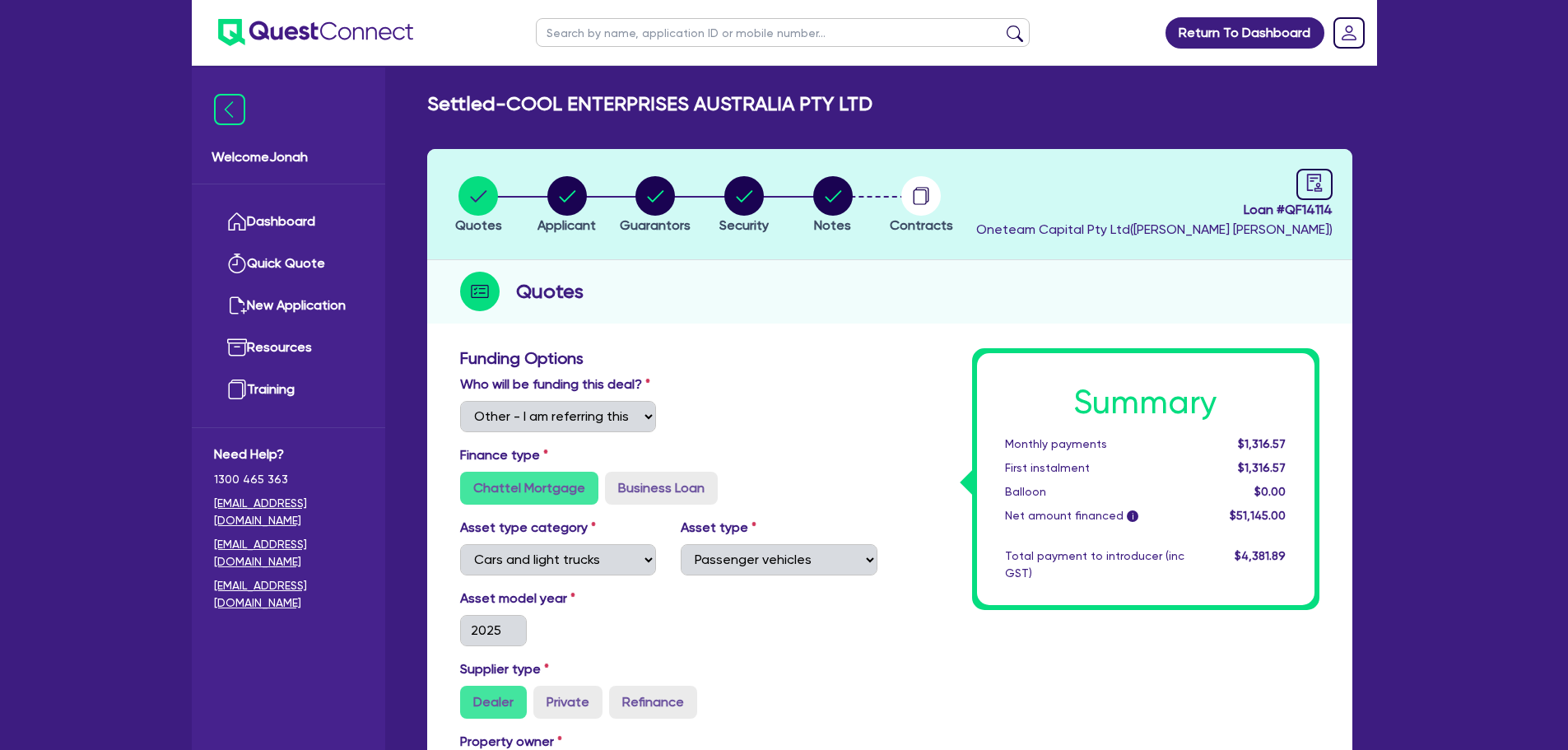
type input "COOL ENTERPRISES"
click button "submit" at bounding box center [1015, 37] width 27 height 23
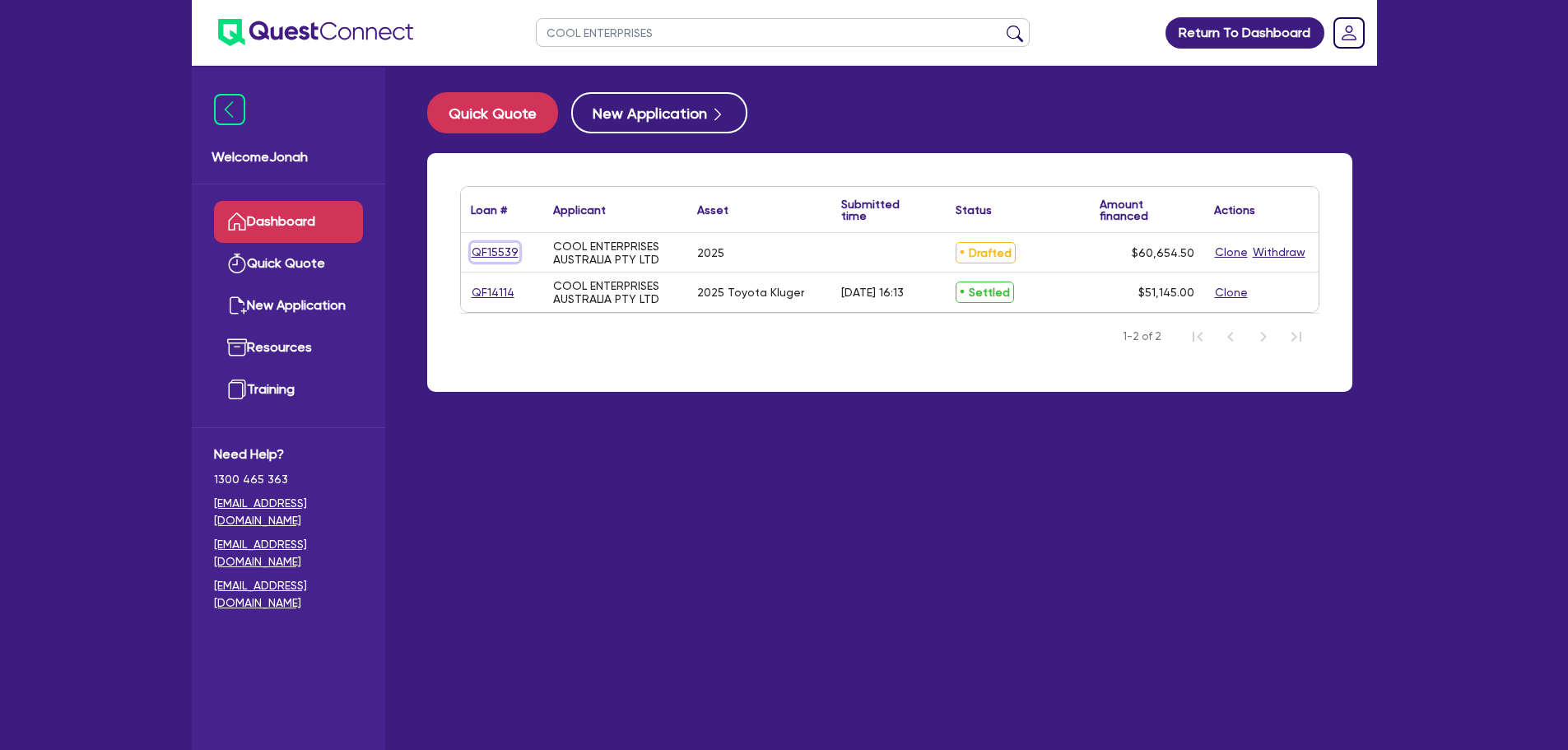
click at [500, 249] on link "QF15539" at bounding box center [495, 252] width 49 height 19
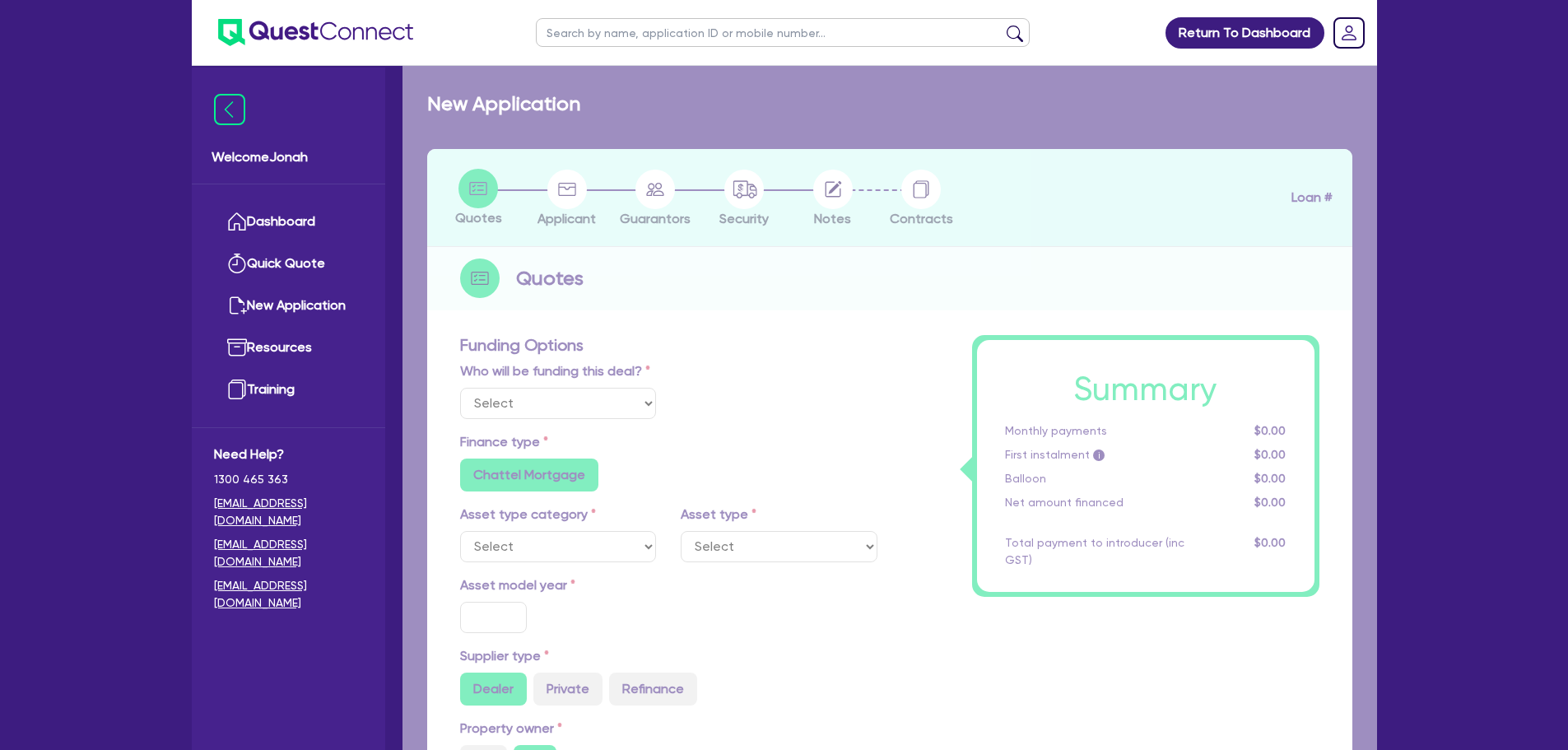
select select "Other"
select select "CARS_AND_LIGHT_TRUCKS"
type input "2025"
type input "60,000"
type input "10"
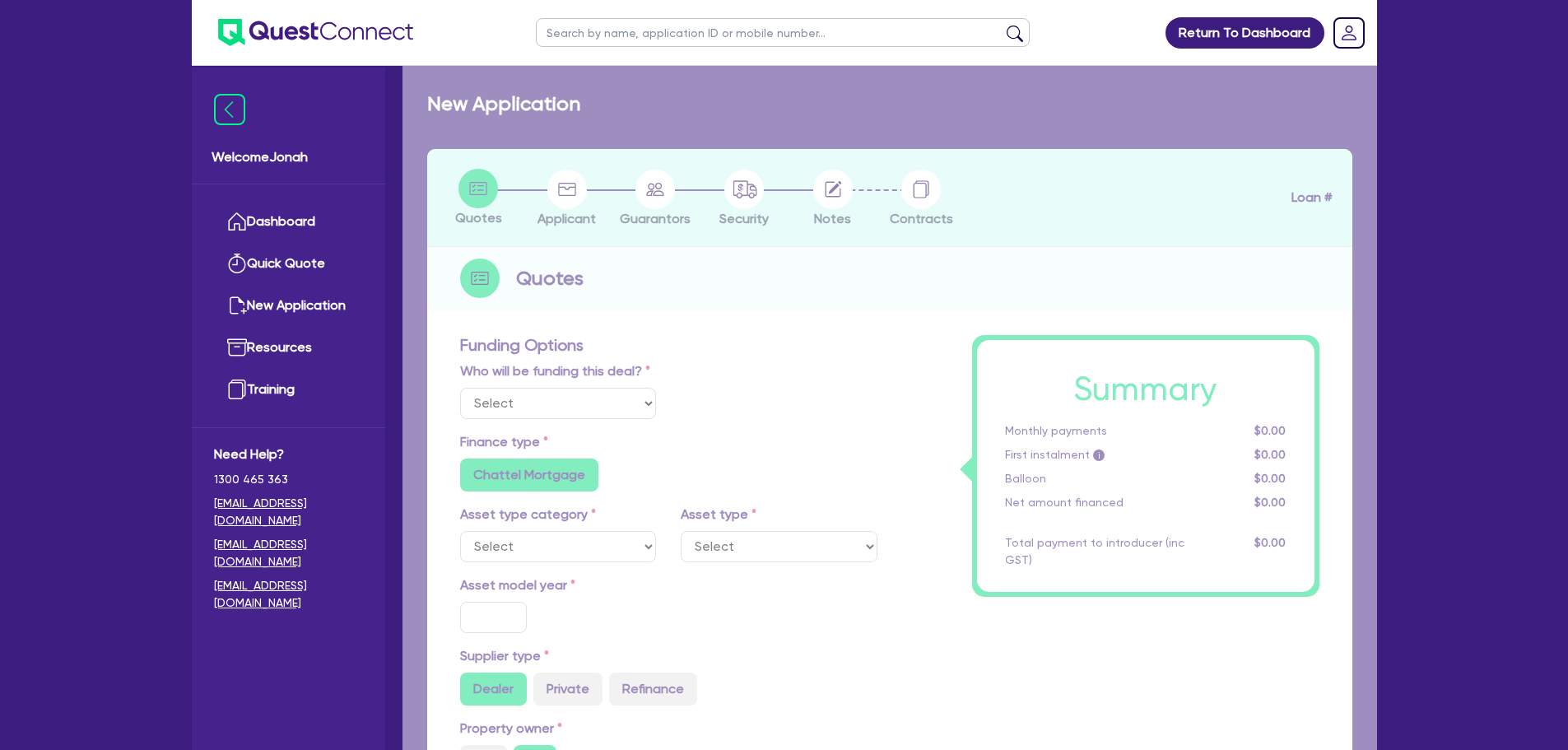
radio input "true"
radio input "false"
select select "PASSENGER_VEHICLES"
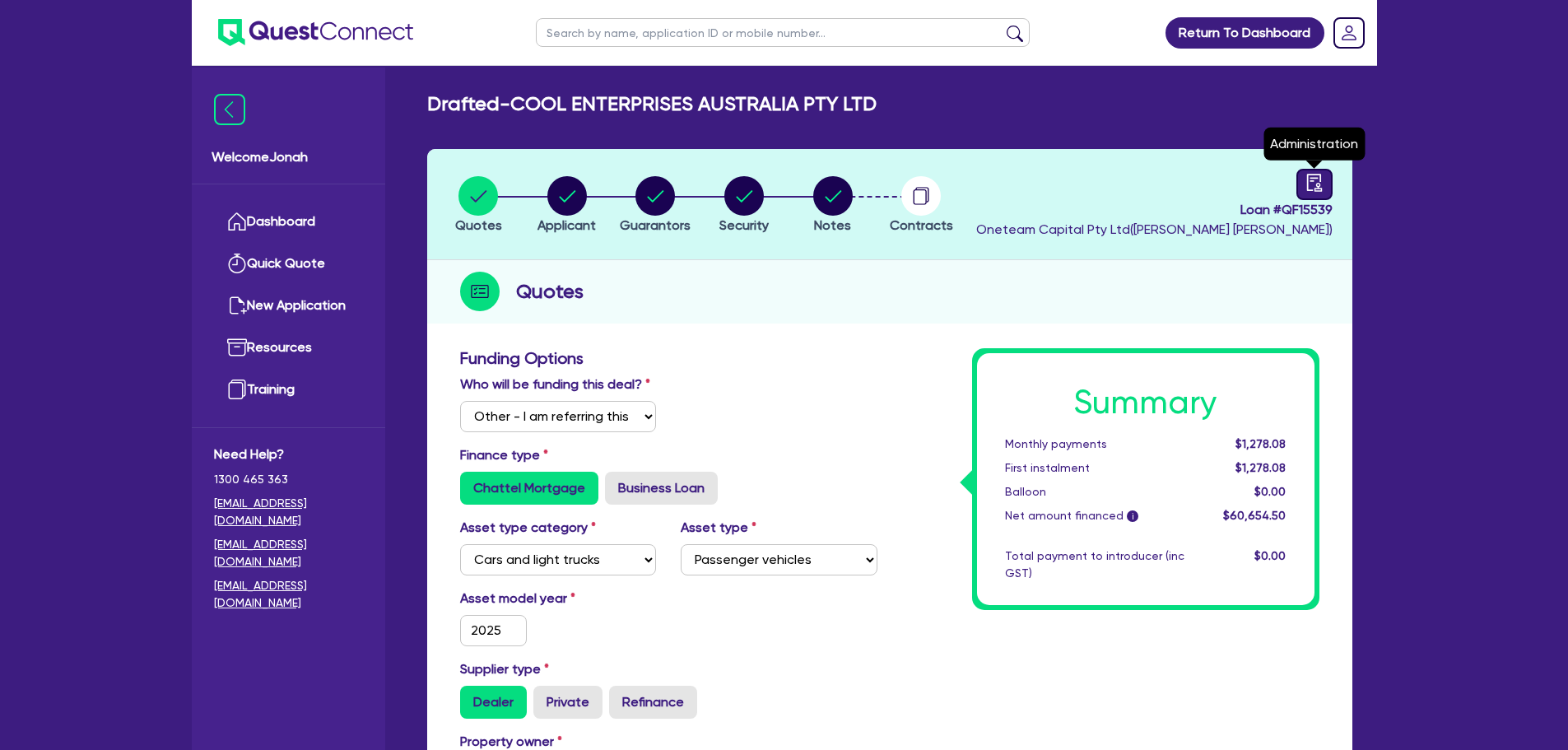
click at [1304, 183] on div at bounding box center [1314, 183] width 37 height 31
select select "DRAFTED_NEW"
select select "Other"
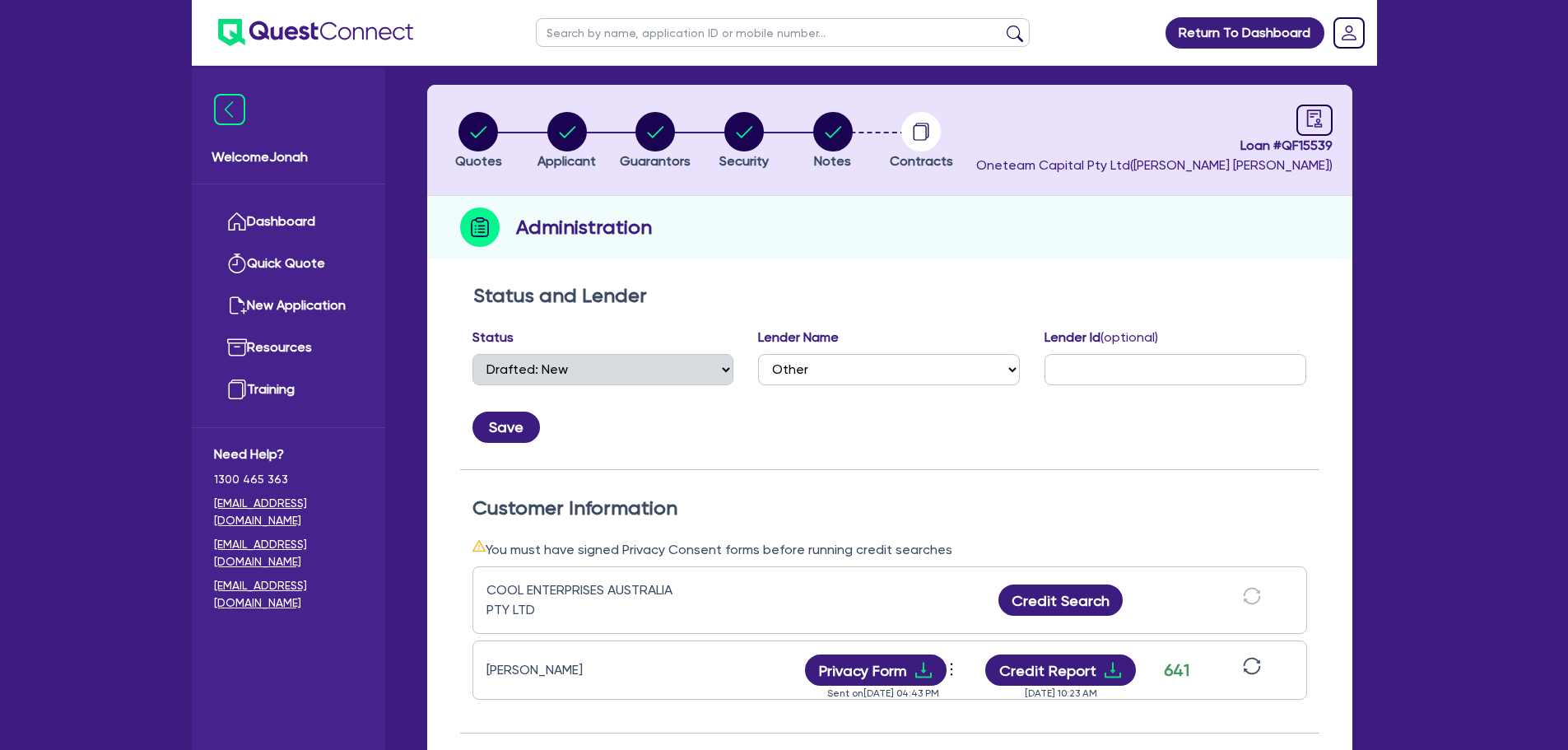
scroll to position [165, 0]
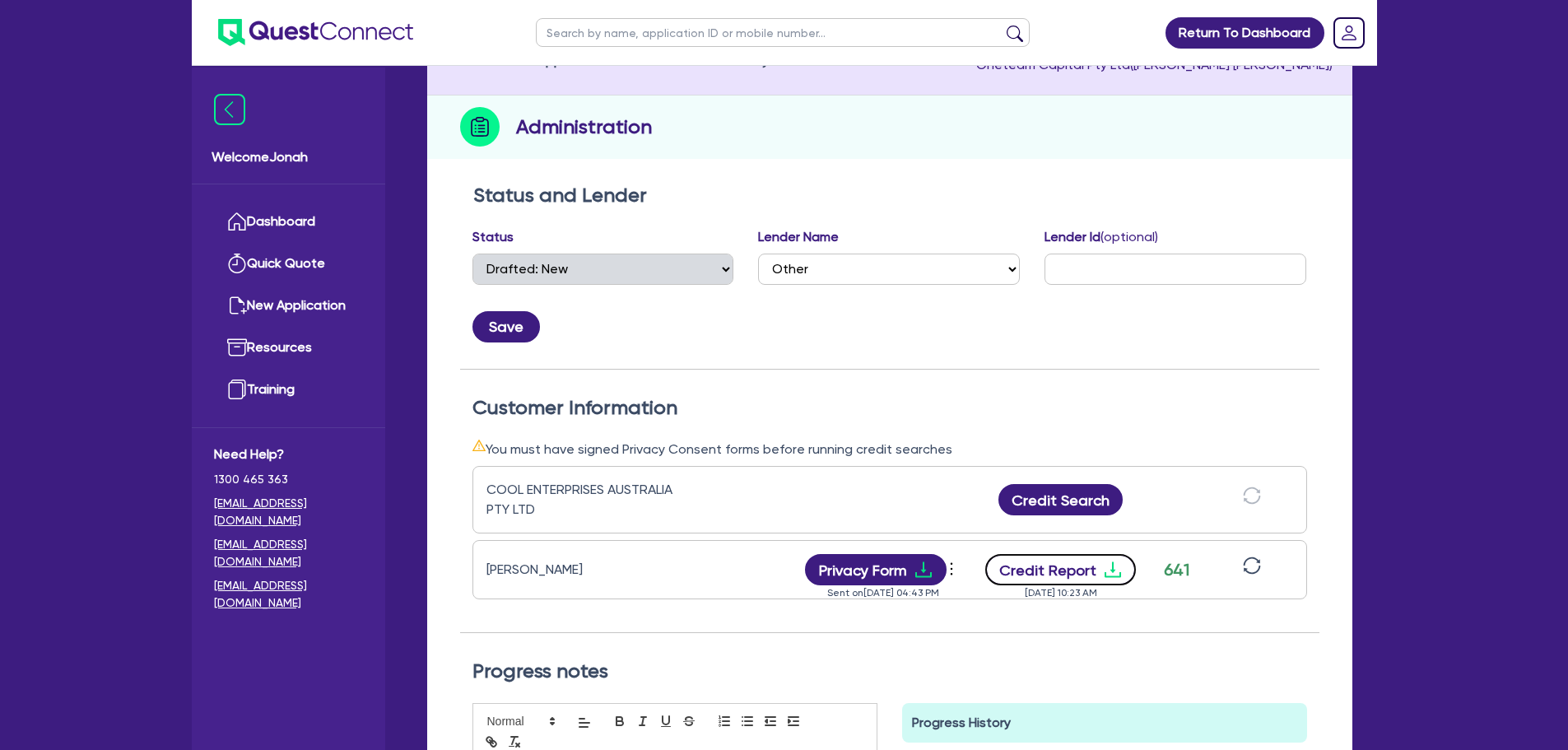
click at [1049, 583] on button "Credit Report" at bounding box center [1060, 569] width 150 height 31
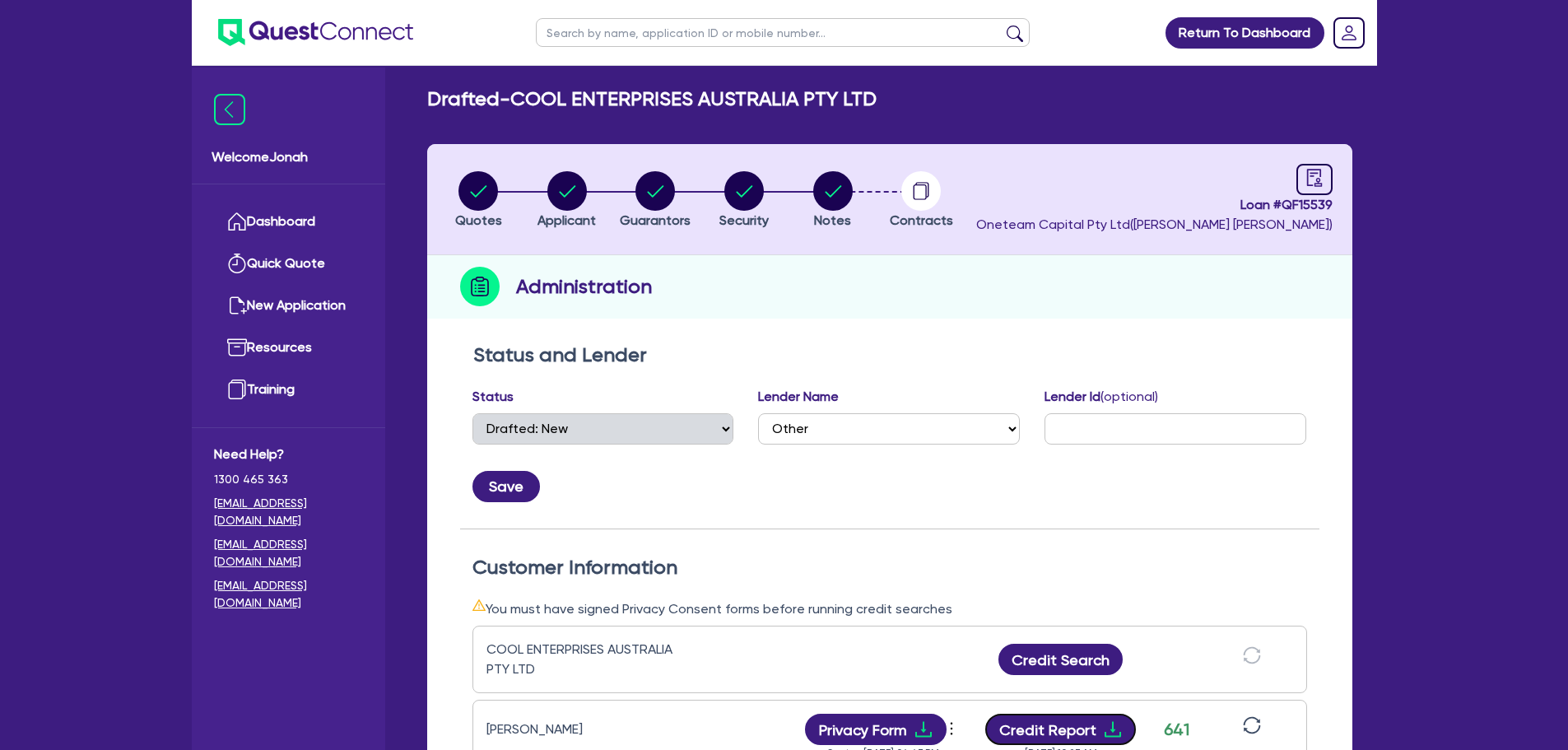
scroll to position [0, 0]
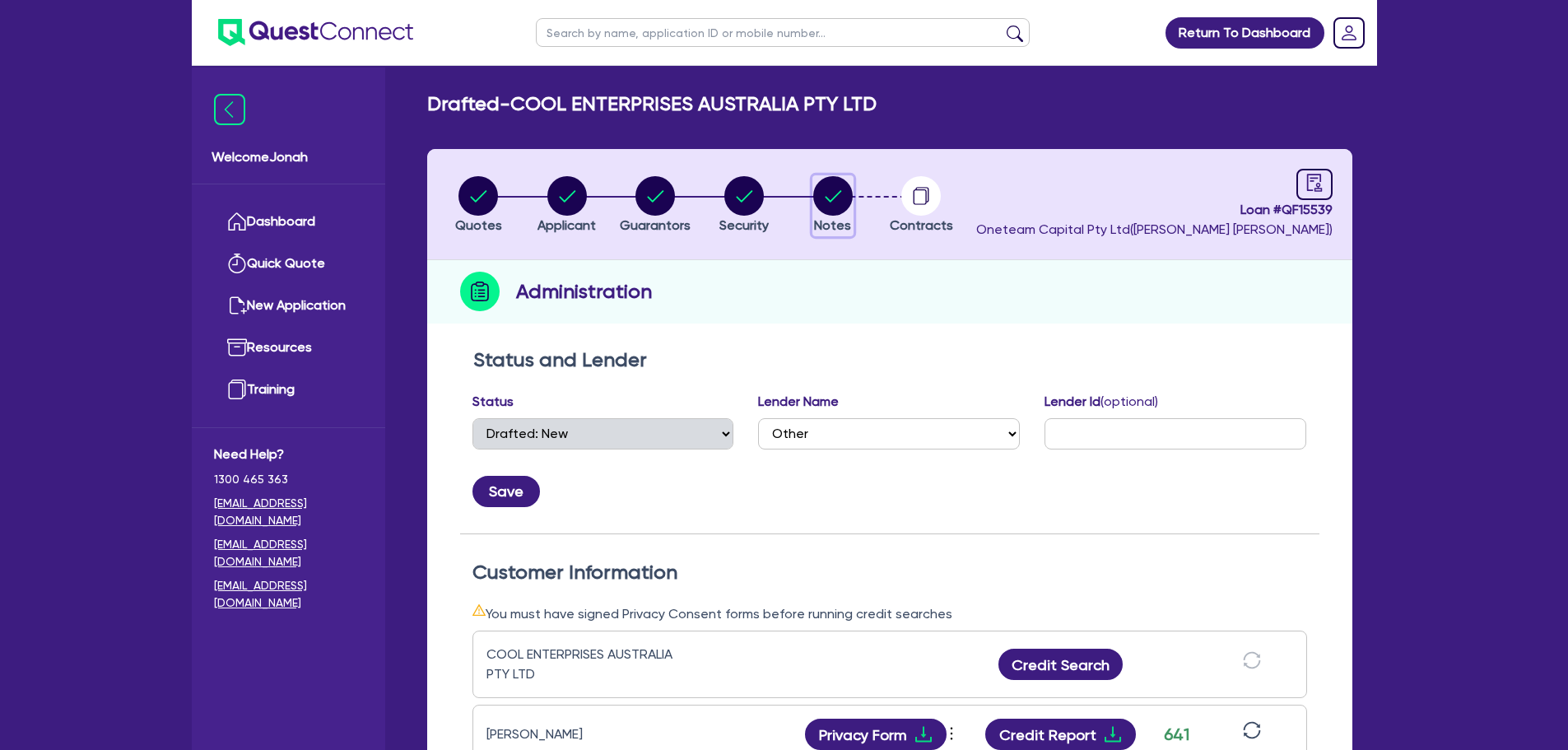
click at [818, 207] on circle "button" at bounding box center [833, 196] width 39 height 39
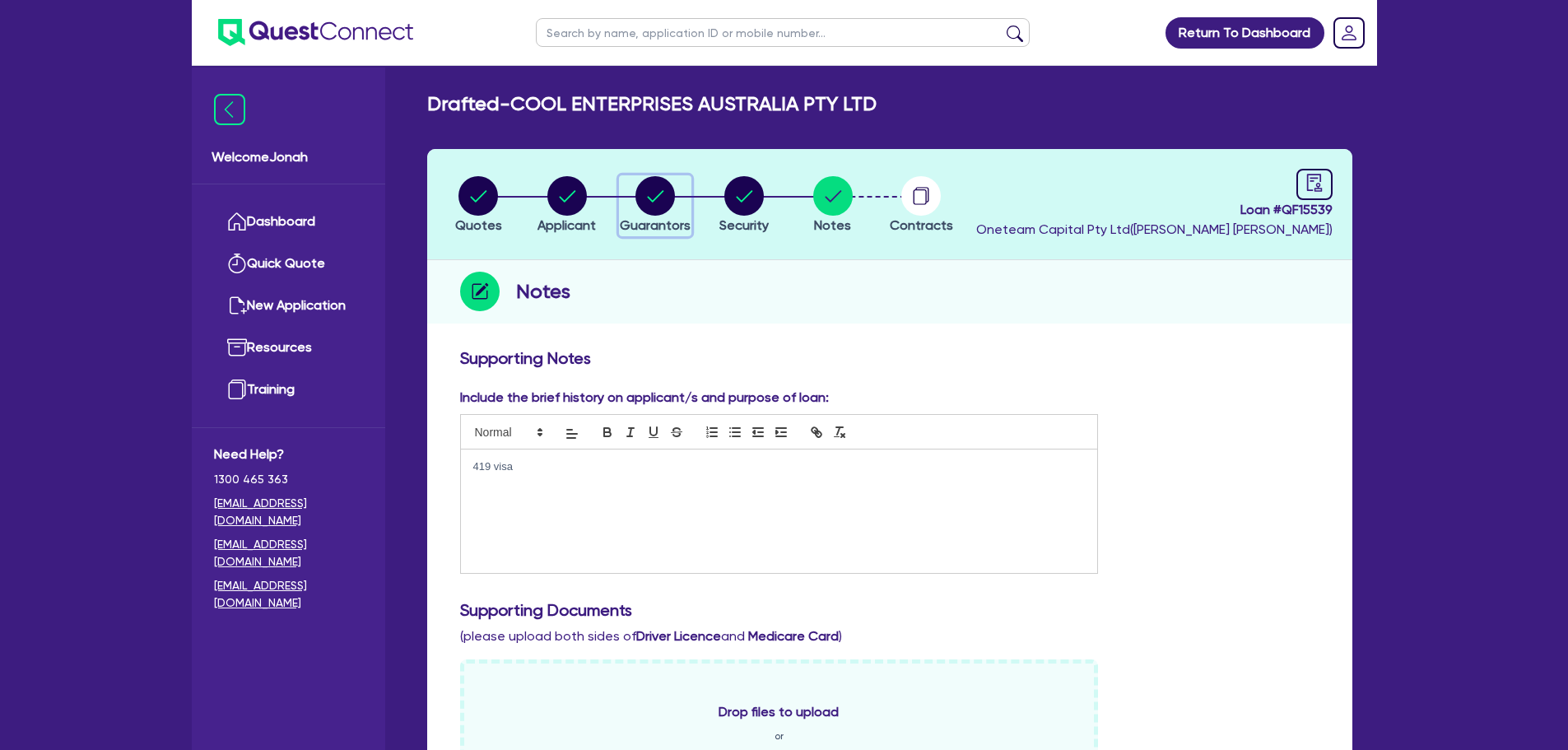
click at [636, 200] on icon "button" at bounding box center [655, 196] width 39 height 39
select select "MR"
select select "NSW"
select select "SINGLE"
select select "VEHICLE"
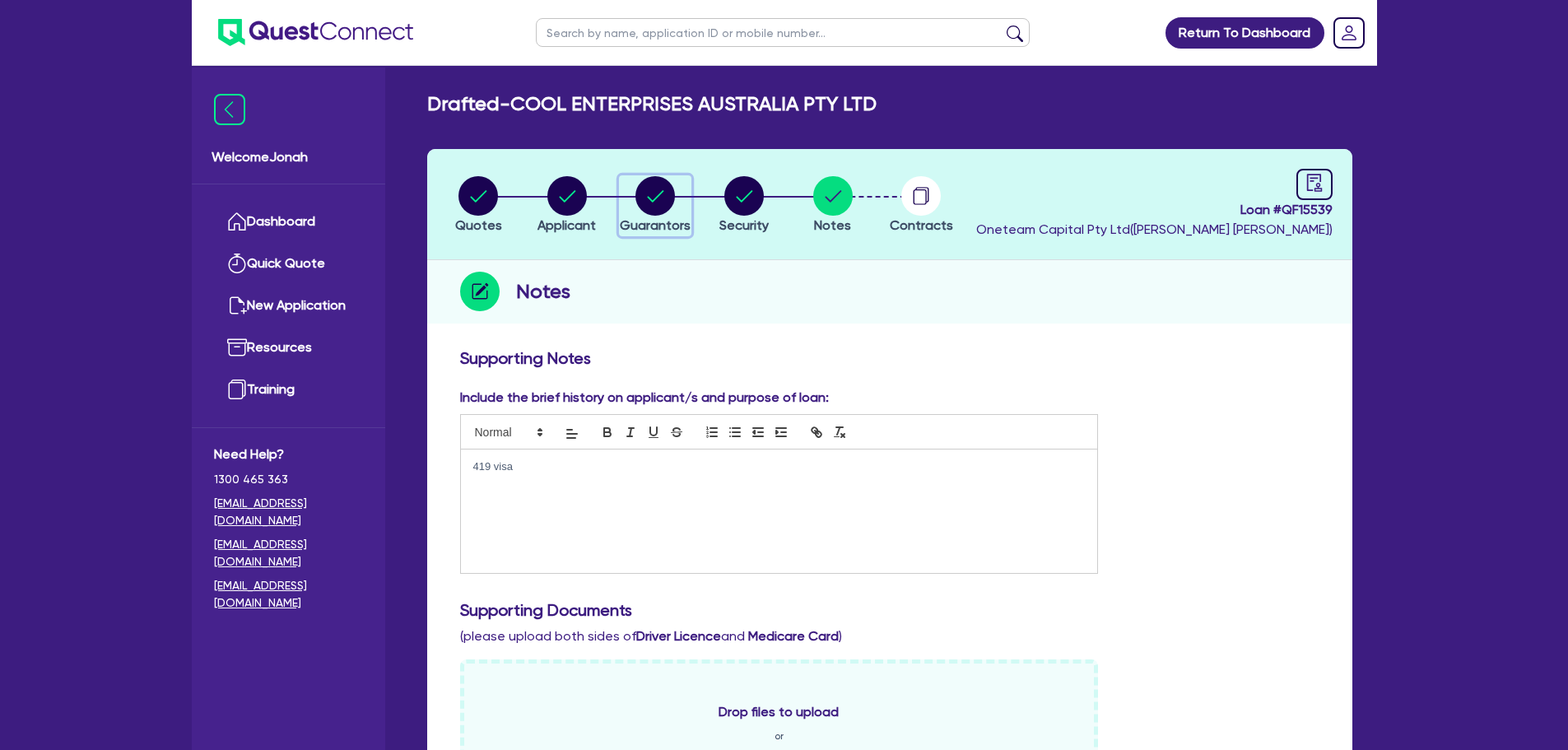
select select "VEHICLE"
select select "CASH"
select select "HOUSEHOLD_PERSONAL"
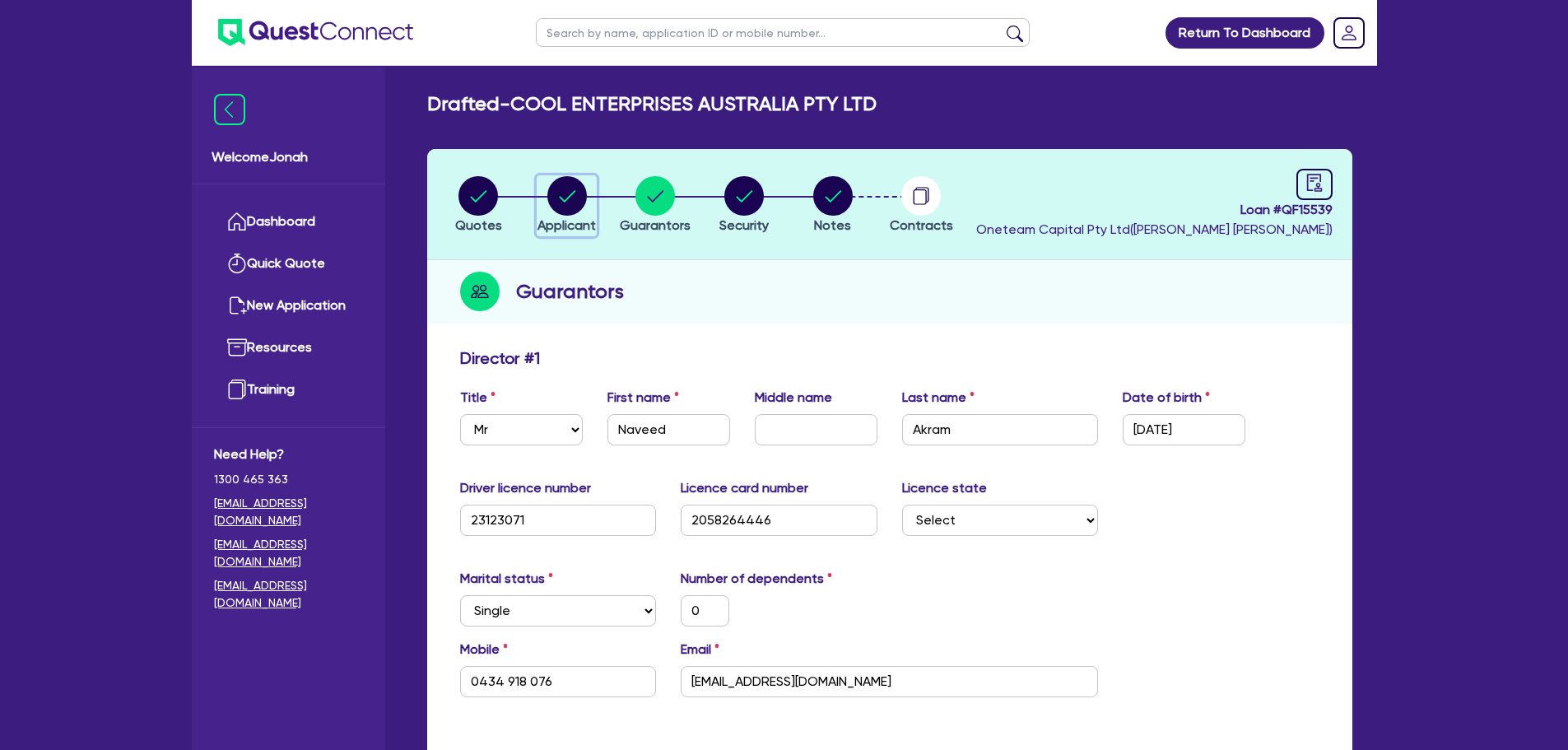
click at [584, 203] on circle "button" at bounding box center [567, 196] width 39 height 39
select select "COMPANY"
select select "BUILDING_CONSTRUCTION"
select select "TRADES_SERVICES_CONSUMERS"
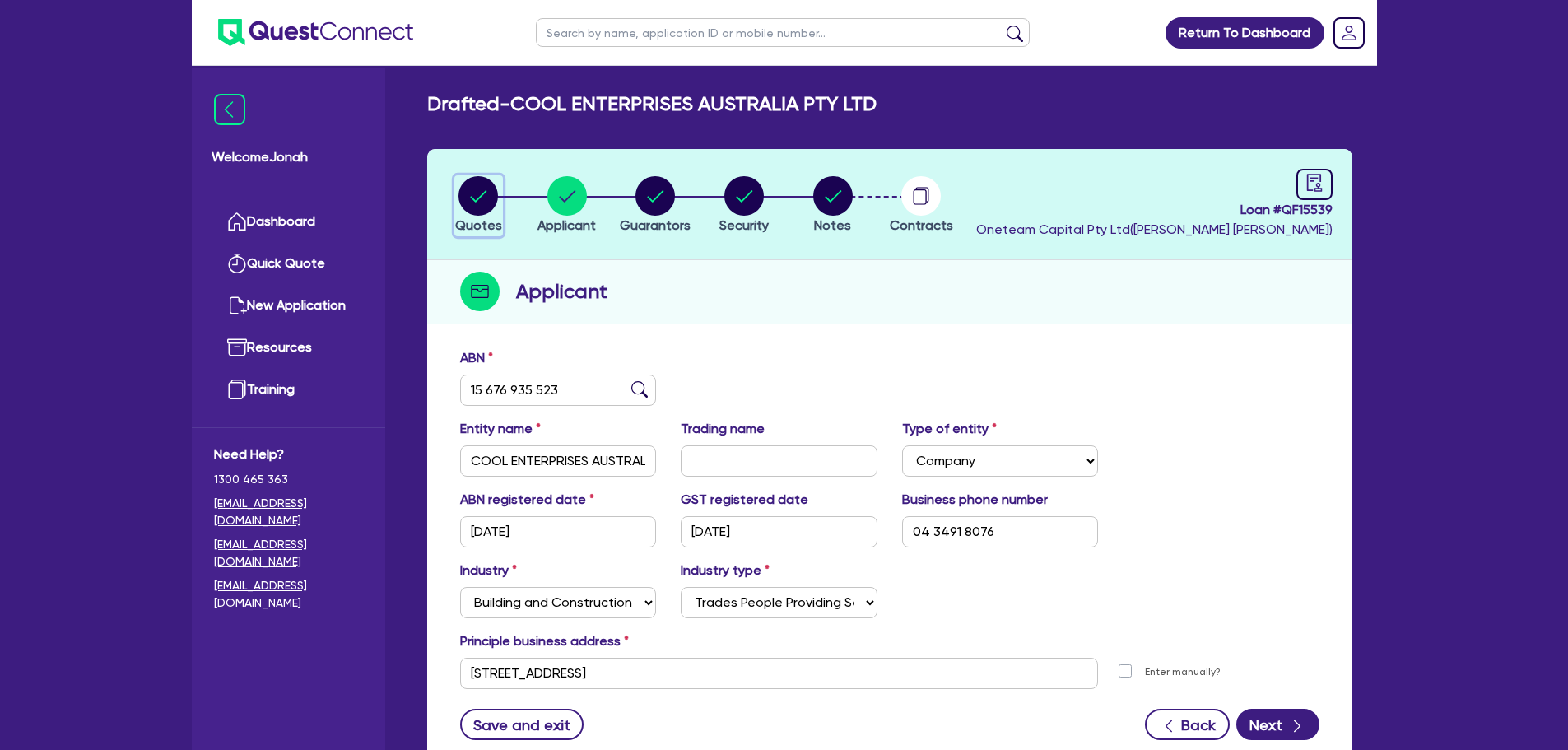
click at [473, 200] on icon "button" at bounding box center [479, 196] width 16 height 12
select select "Other"
select select "CARS_AND_LIGHT_TRUCKS"
select select "PASSENGER_VEHICLES"
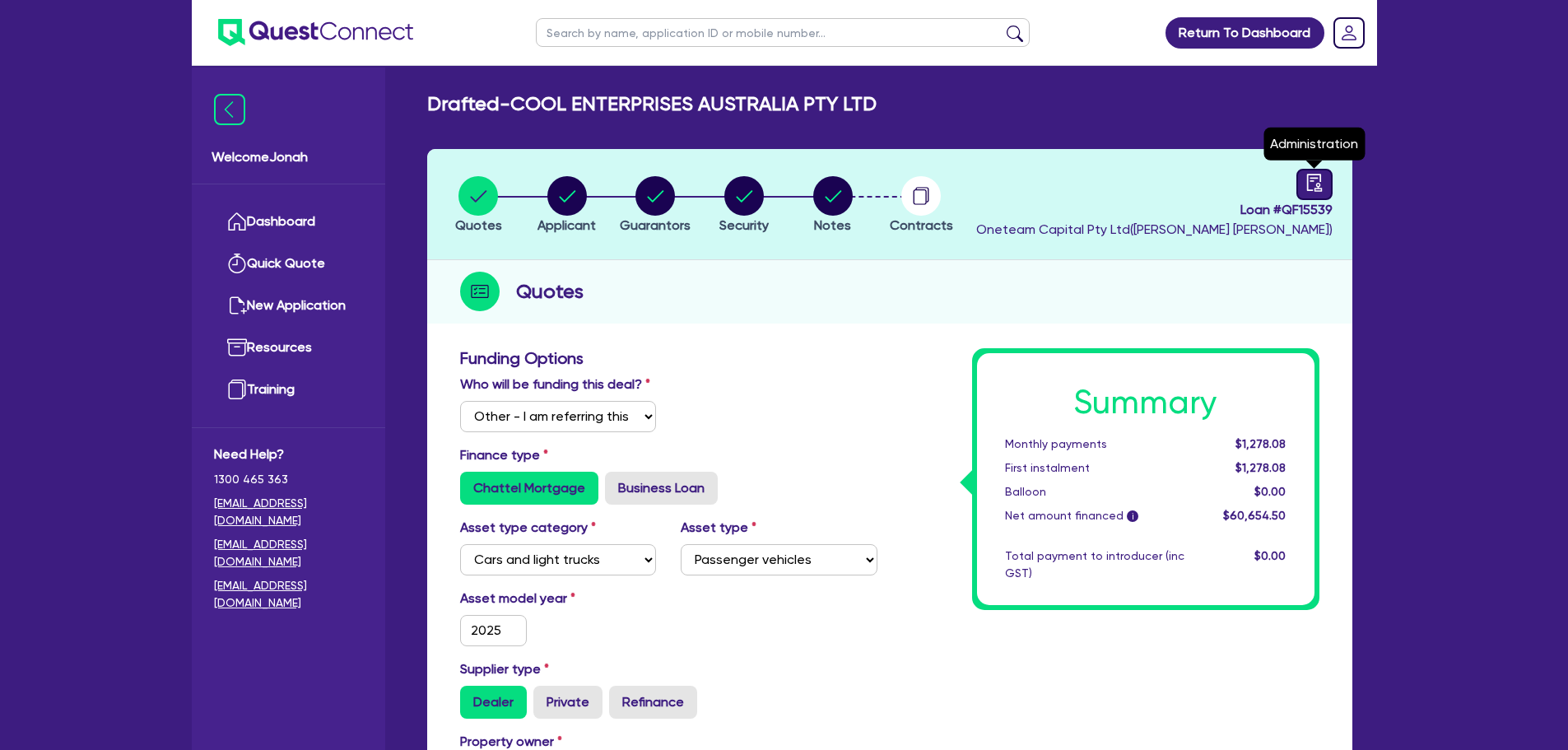
click at [1306, 183] on icon "audit" at bounding box center [1314, 183] width 18 height 18
select select "DRAFTED_NEW"
select select "Other"
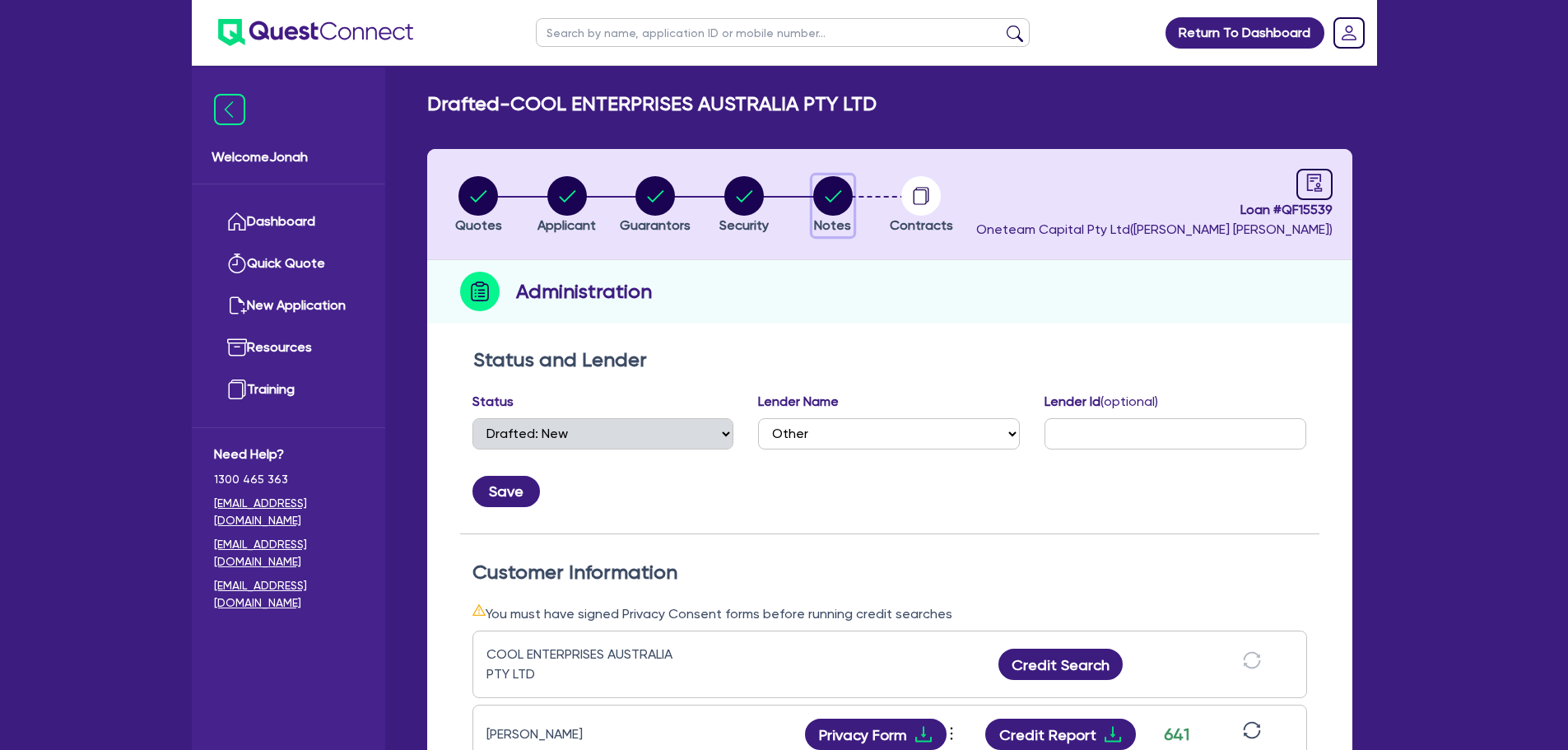
click at [833, 198] on icon "button" at bounding box center [833, 196] width 16 height 12
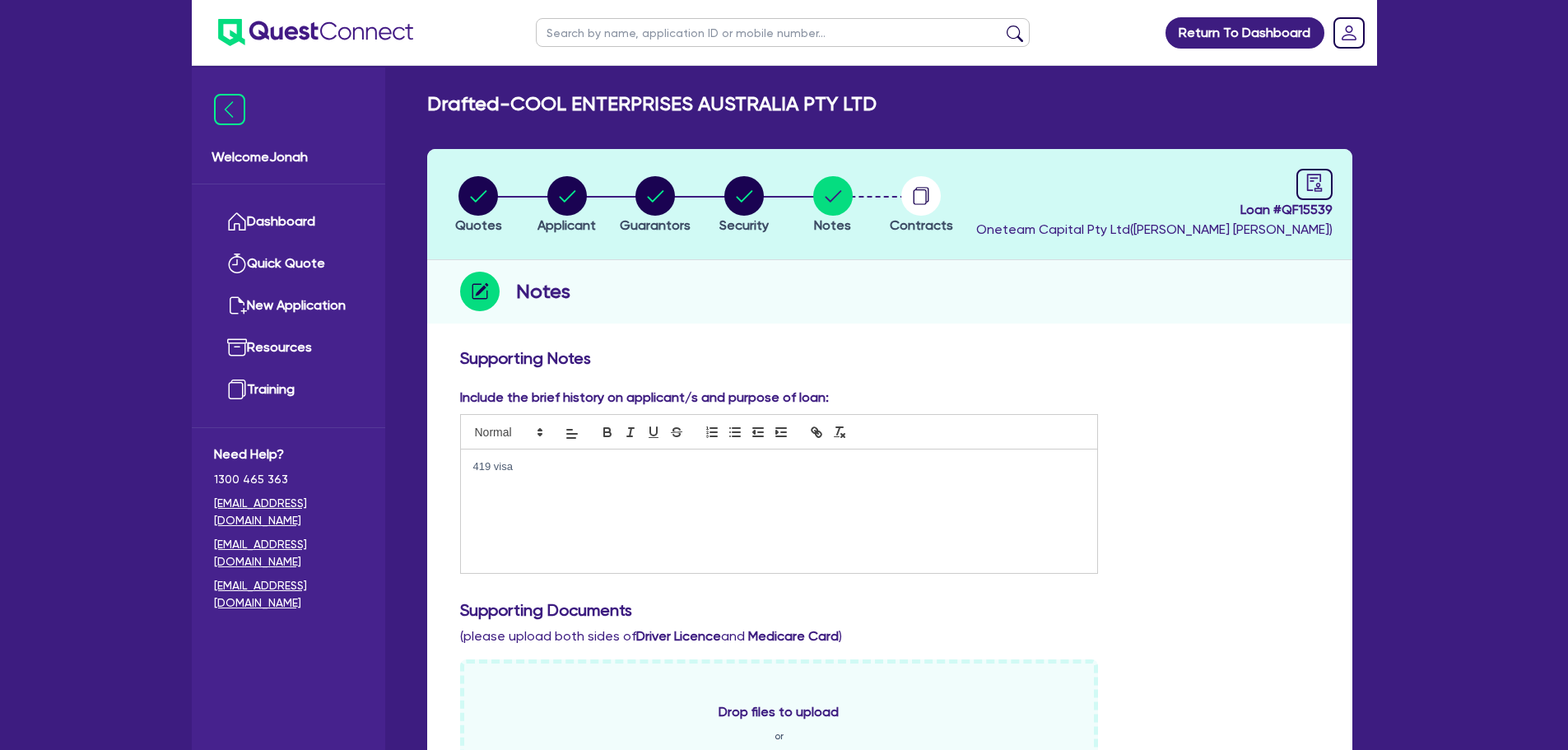
click at [508, 473] on p "419 visa" at bounding box center [779, 467] width 613 height 15
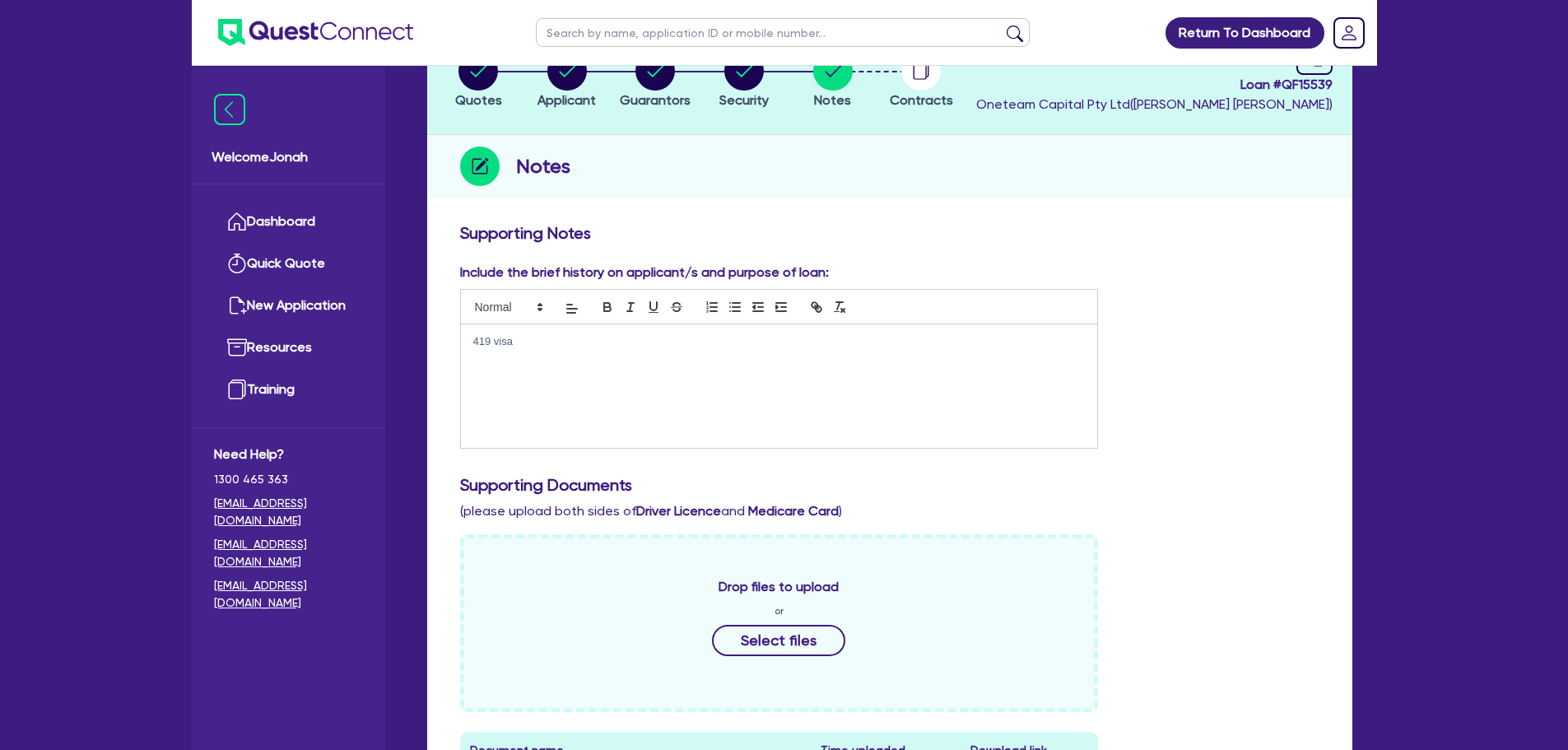
scroll to position [115, 0]
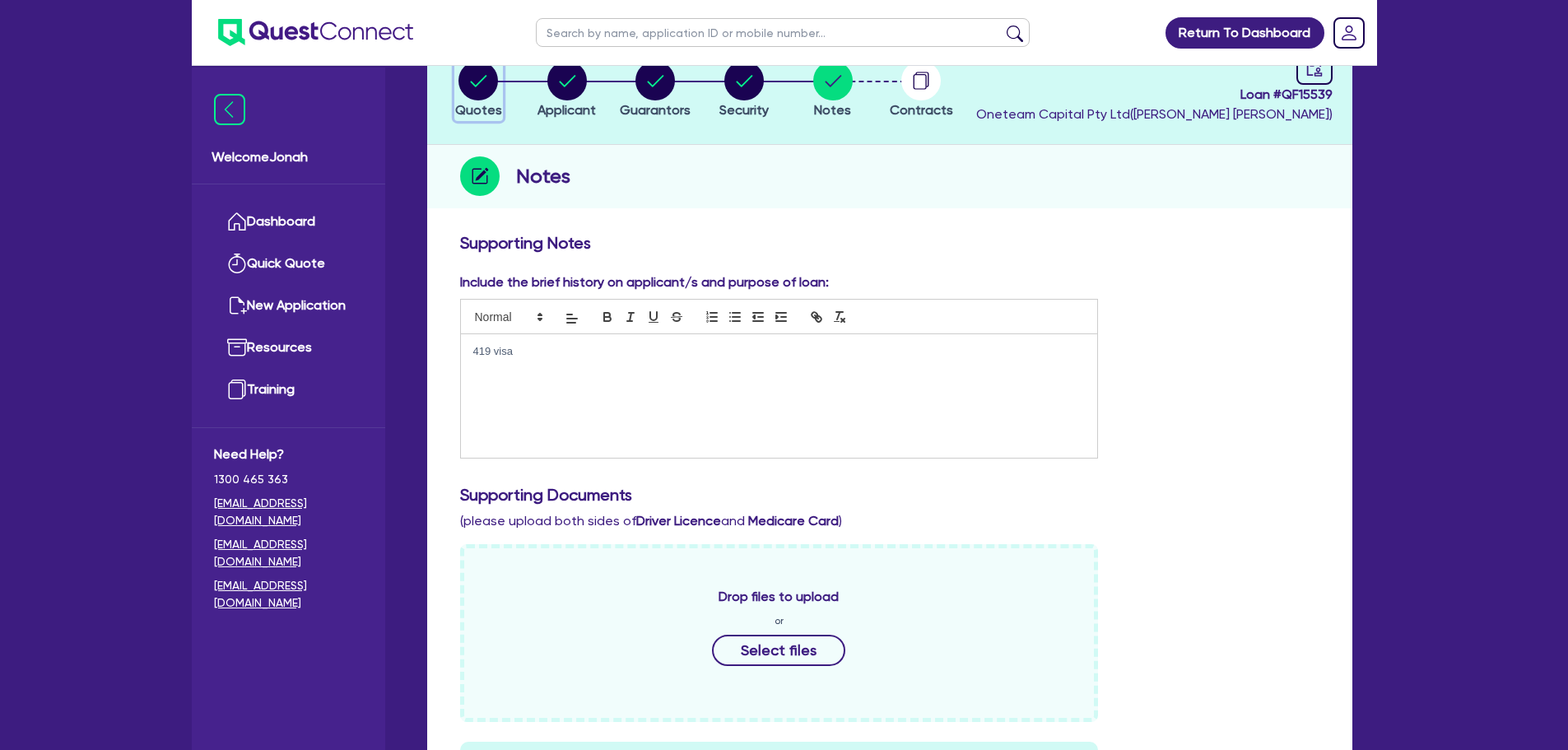
click at [489, 89] on circle "button" at bounding box center [478, 80] width 39 height 39
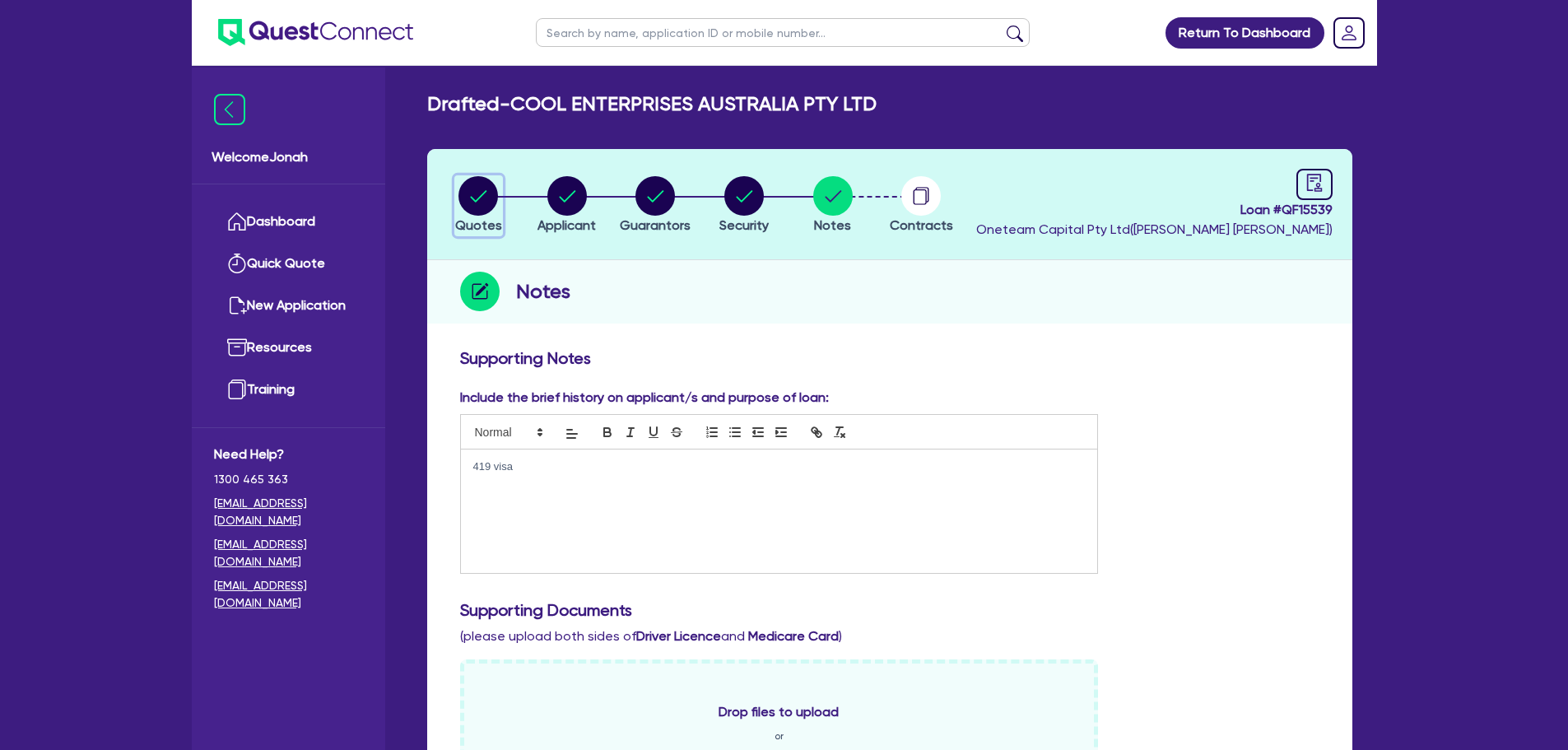
select select "Other"
select select "CARS_AND_LIGHT_TRUCKS"
select select "PASSENGER_VEHICLES"
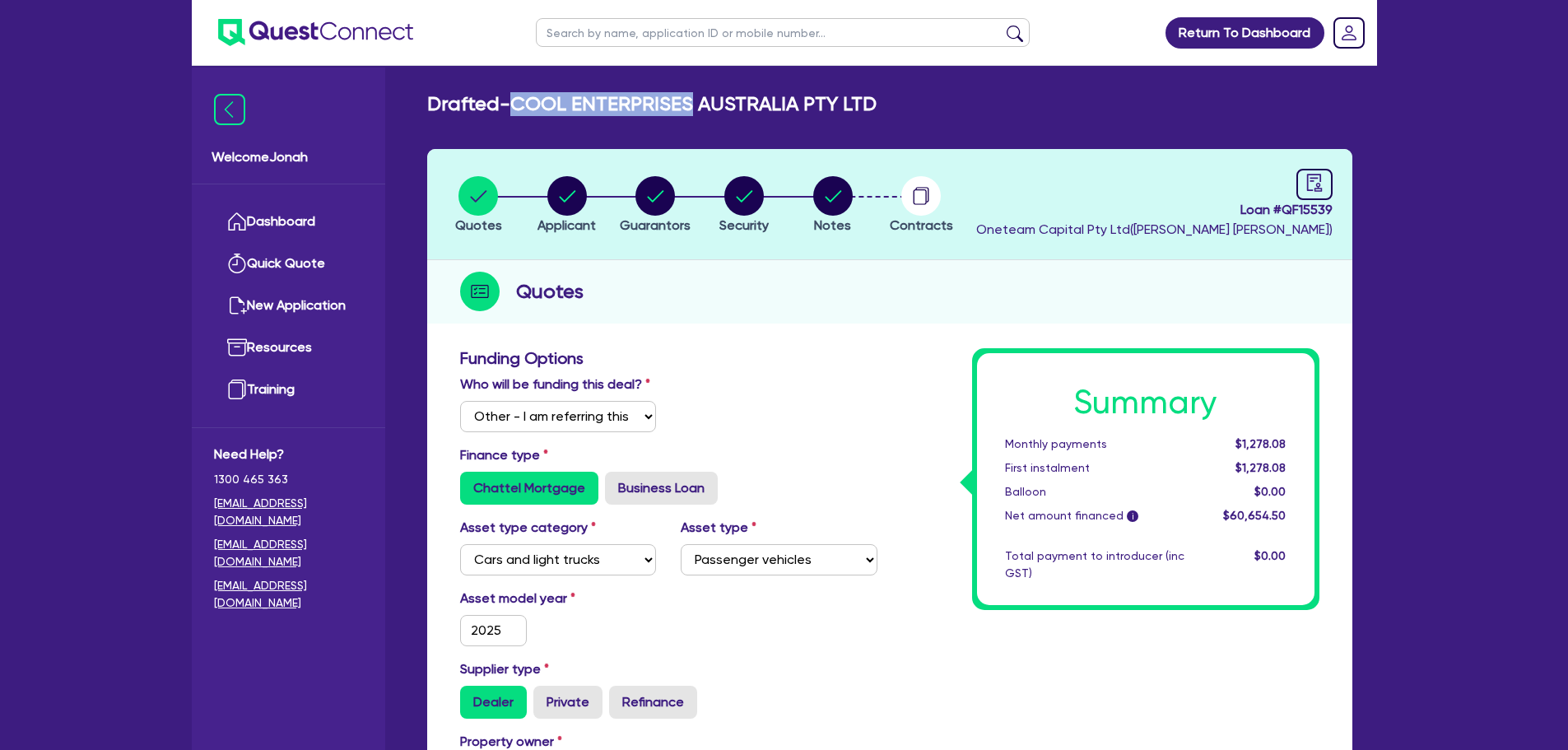
drag, startPoint x: 687, startPoint y: 108, endPoint x: 524, endPoint y: 106, distance: 163.0
click at [524, 106] on h2 "Drafted - COOL ENTERPRISES AUSTRALIA PTY LTD" at bounding box center [652, 104] width 450 height 24
click at [829, 191] on circle "button" at bounding box center [833, 196] width 39 height 39
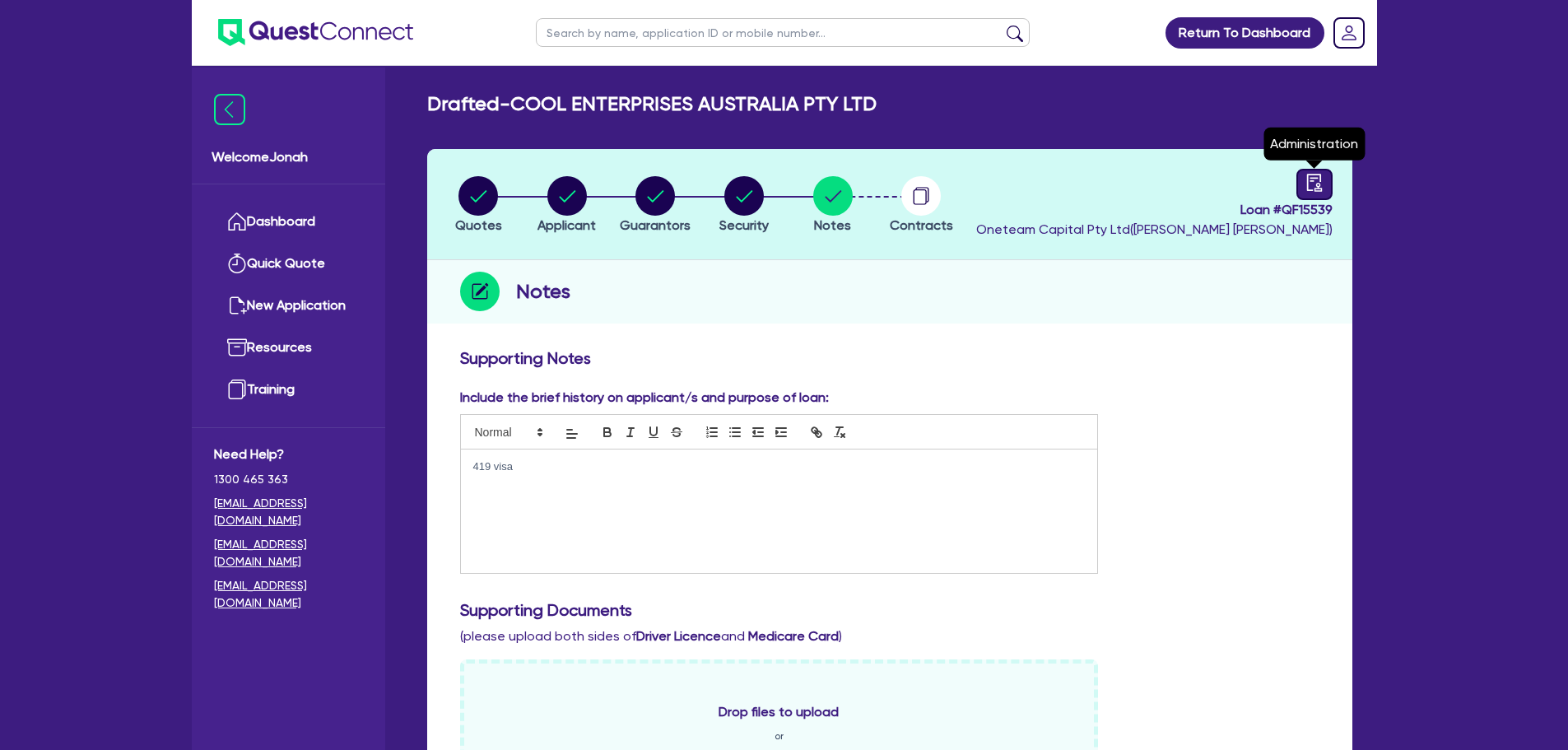
click at [1299, 177] on div at bounding box center [1314, 183] width 37 height 31
select select "DRAFTED_NEW"
select select "Other"
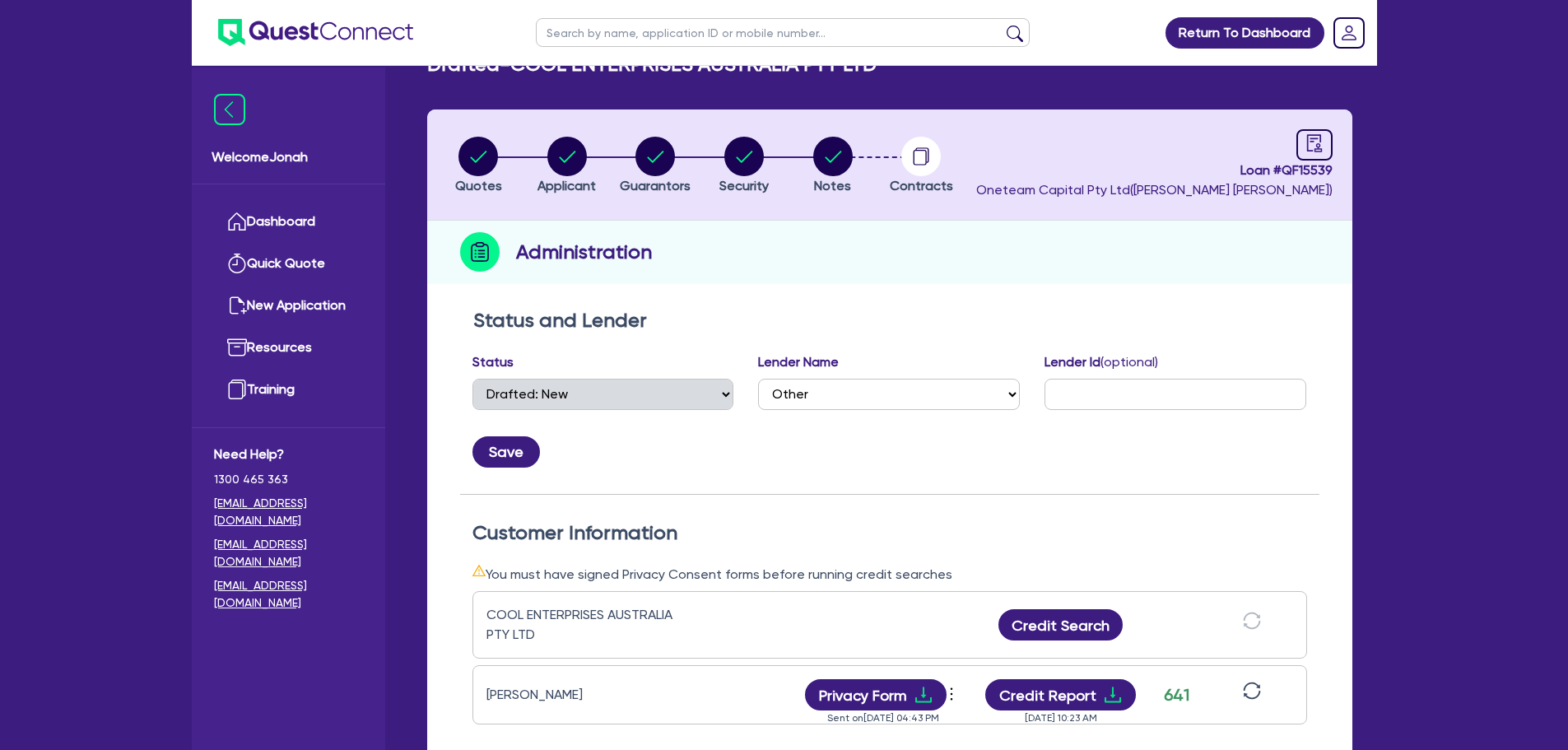
scroll to position [330, 0]
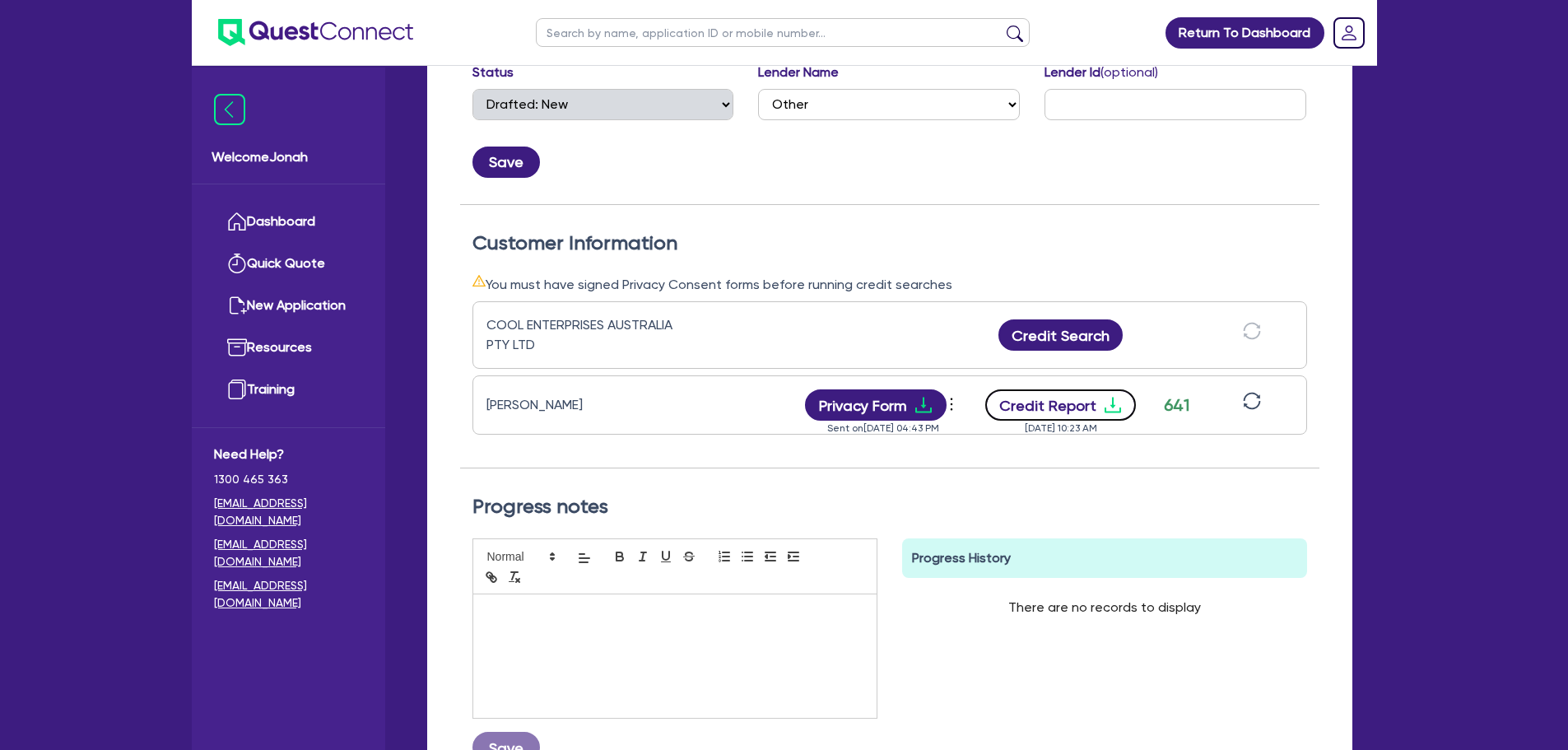
click at [1069, 396] on button "Credit Report" at bounding box center [1060, 404] width 150 height 31
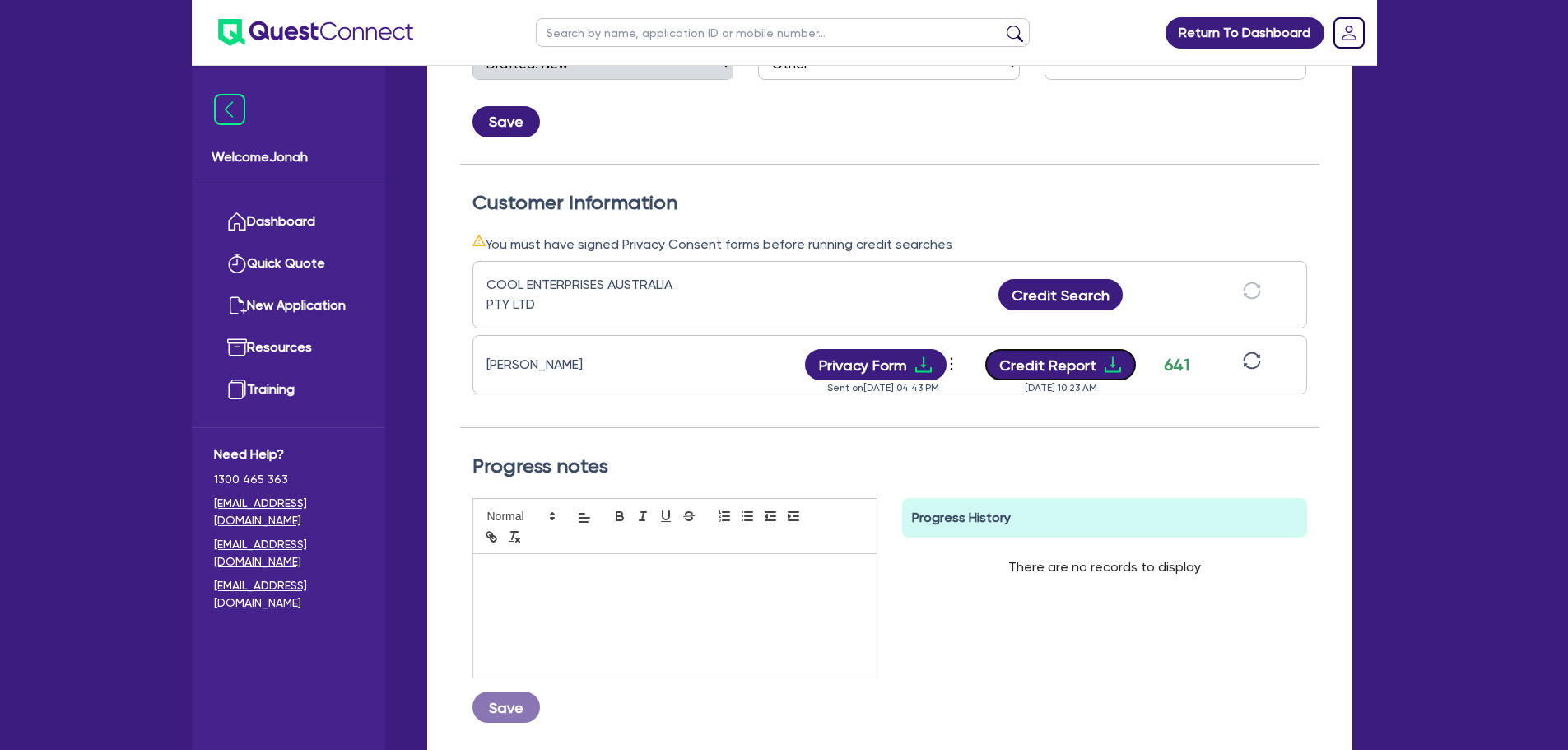
scroll to position [103, 0]
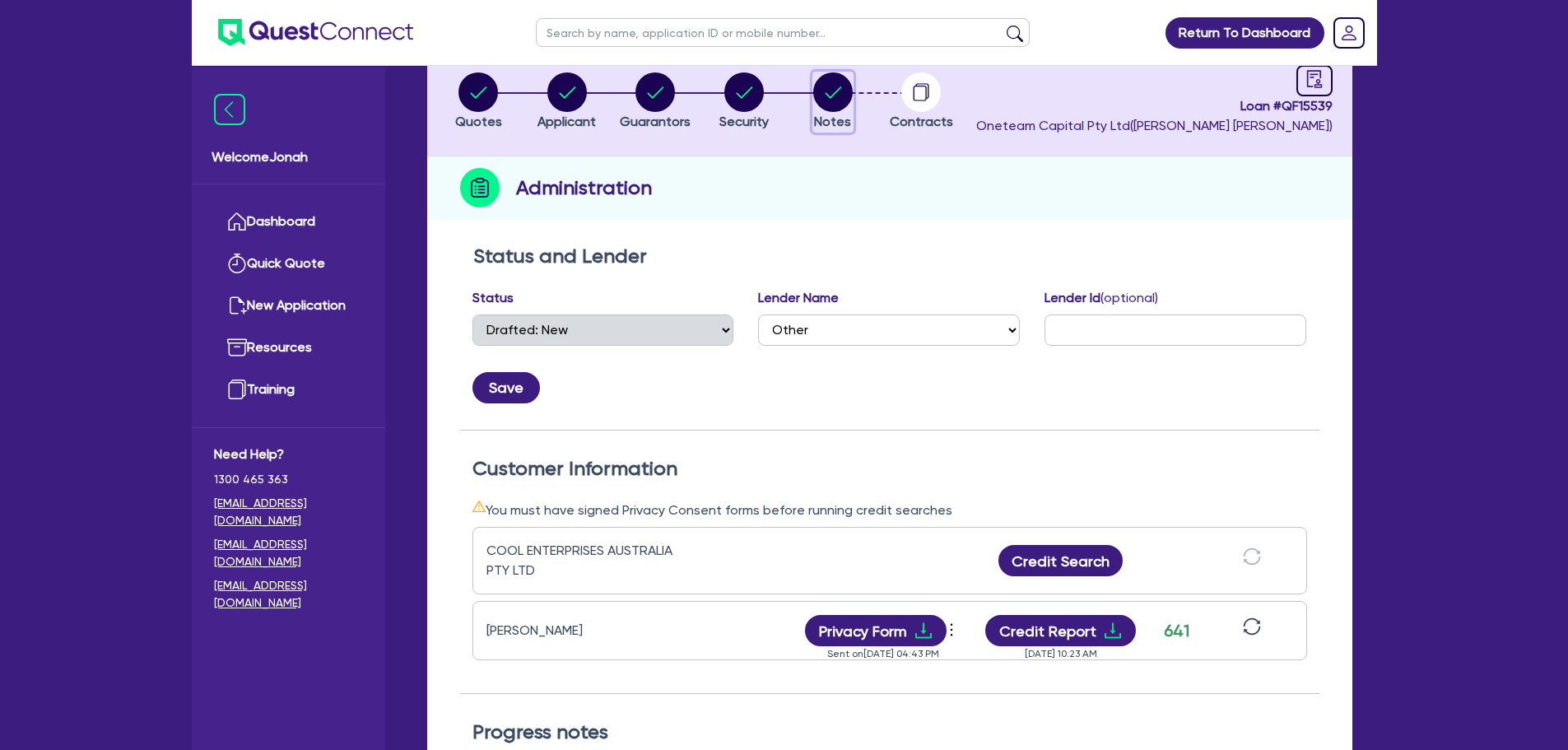
click at [825, 102] on circle "button" at bounding box center [833, 92] width 39 height 39
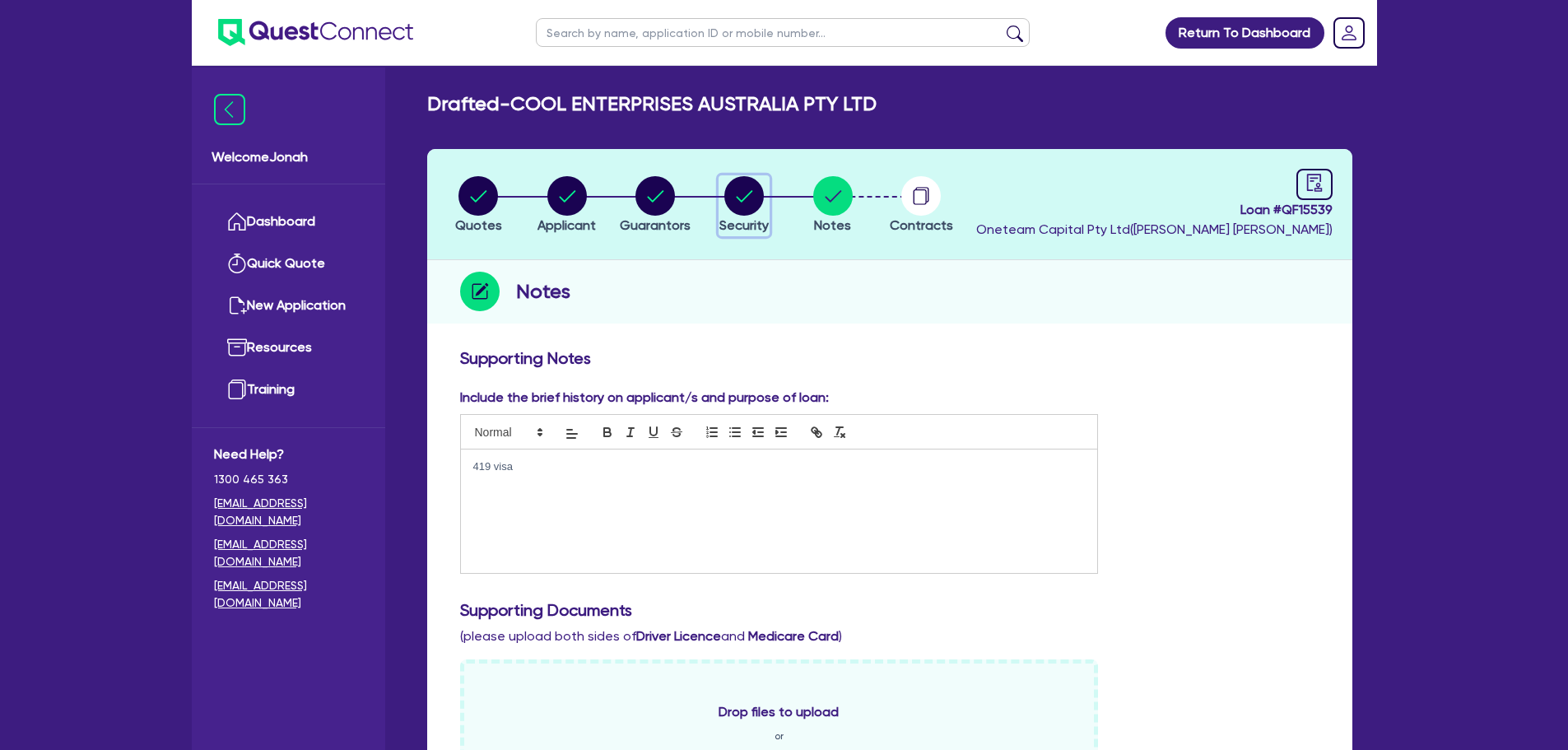
click at [728, 197] on circle "button" at bounding box center [743, 196] width 39 height 39
select select "CARS_AND_LIGHT_TRUCKS"
select select "PASSENGER_VEHICLES"
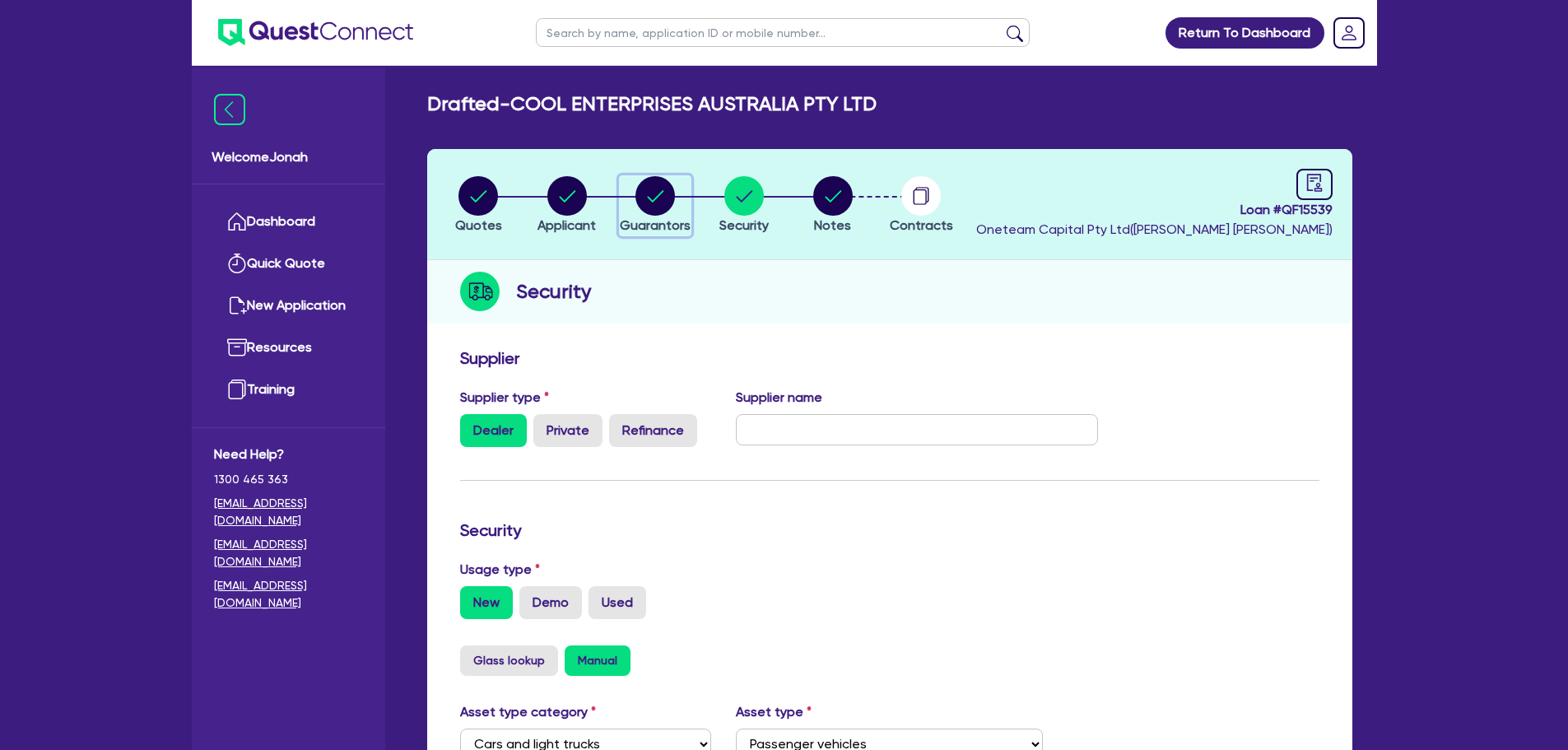
click at [656, 194] on circle "button" at bounding box center [655, 196] width 39 height 39
select select "MR"
select select "NSW"
select select "SINGLE"
select select "VEHICLE"
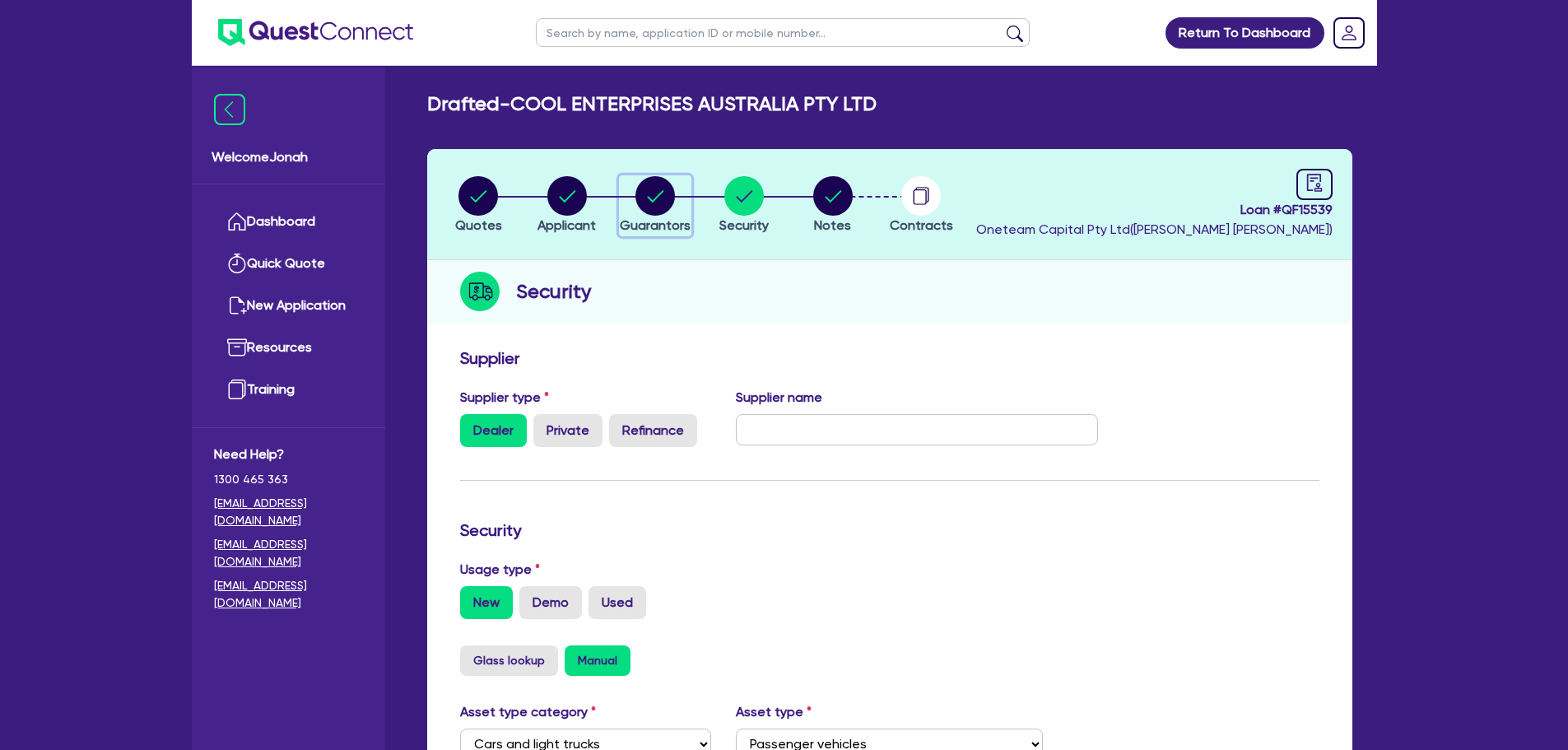
select select "VEHICLE"
select select "CASH"
select select "HOUSEHOLD_PERSONAL"
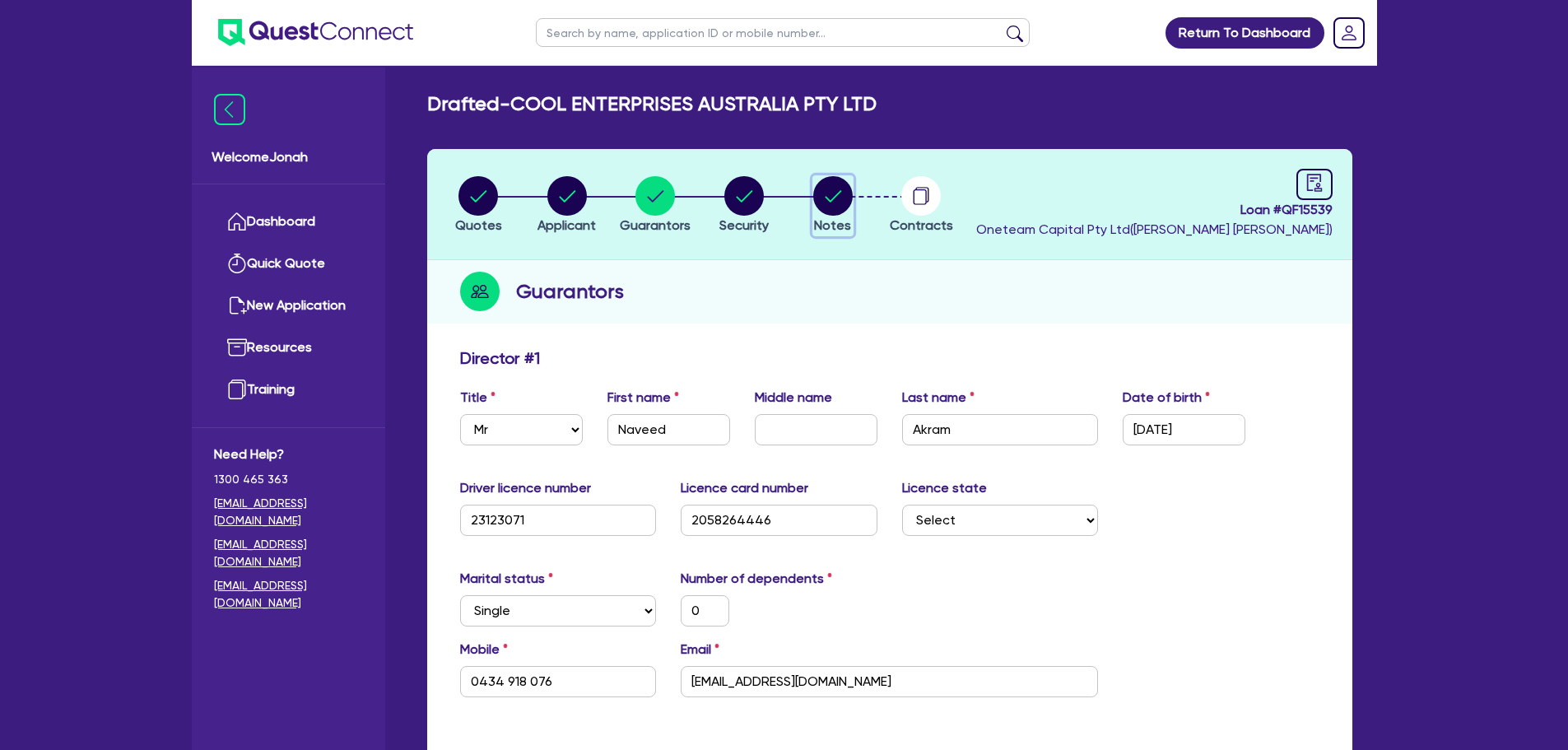
click at [820, 197] on circle "button" at bounding box center [833, 196] width 39 height 39
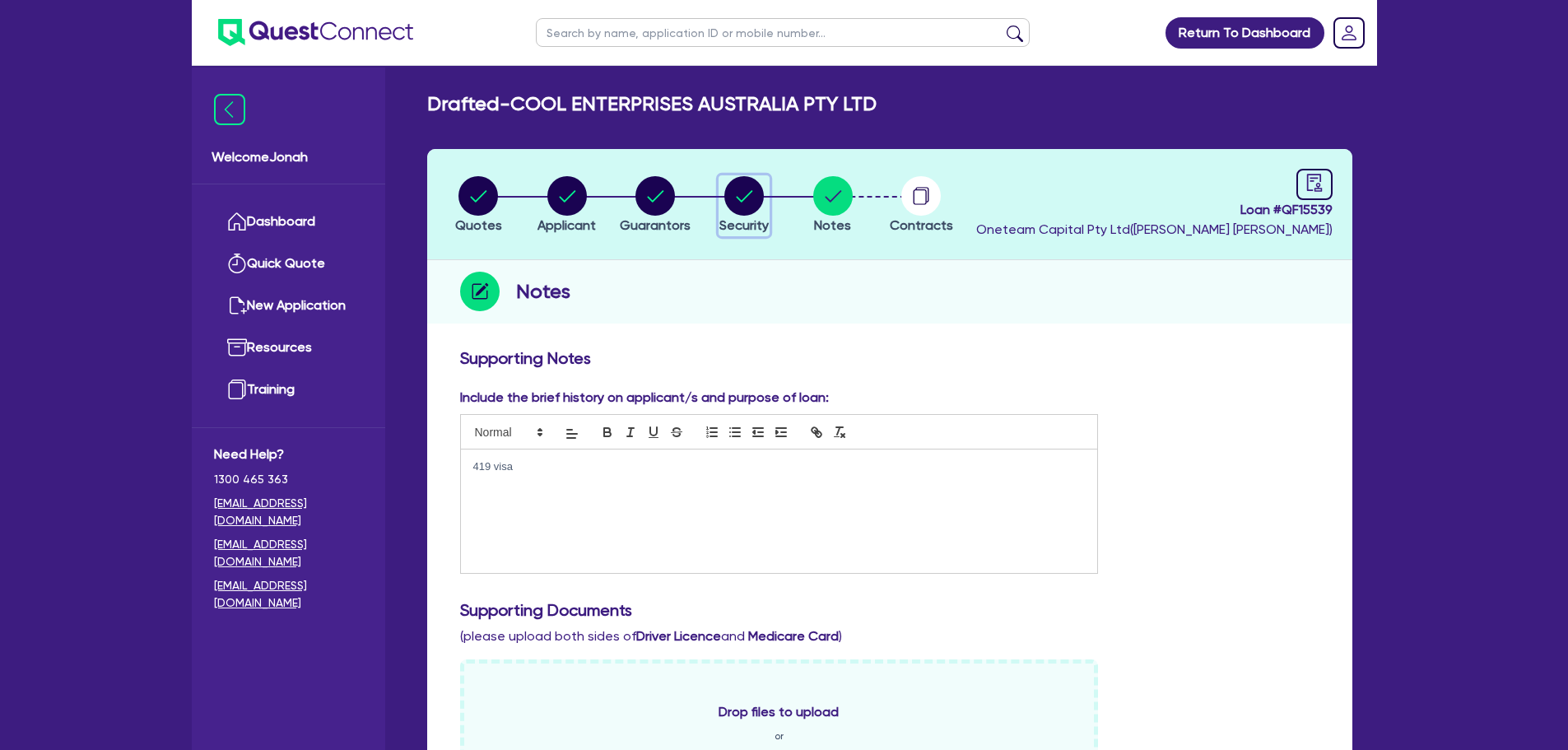
click at [761, 212] on icon "button" at bounding box center [743, 196] width 39 height 39
select select "CARS_AND_LIGHT_TRUCKS"
select select "PASSENGER_VEHICLES"
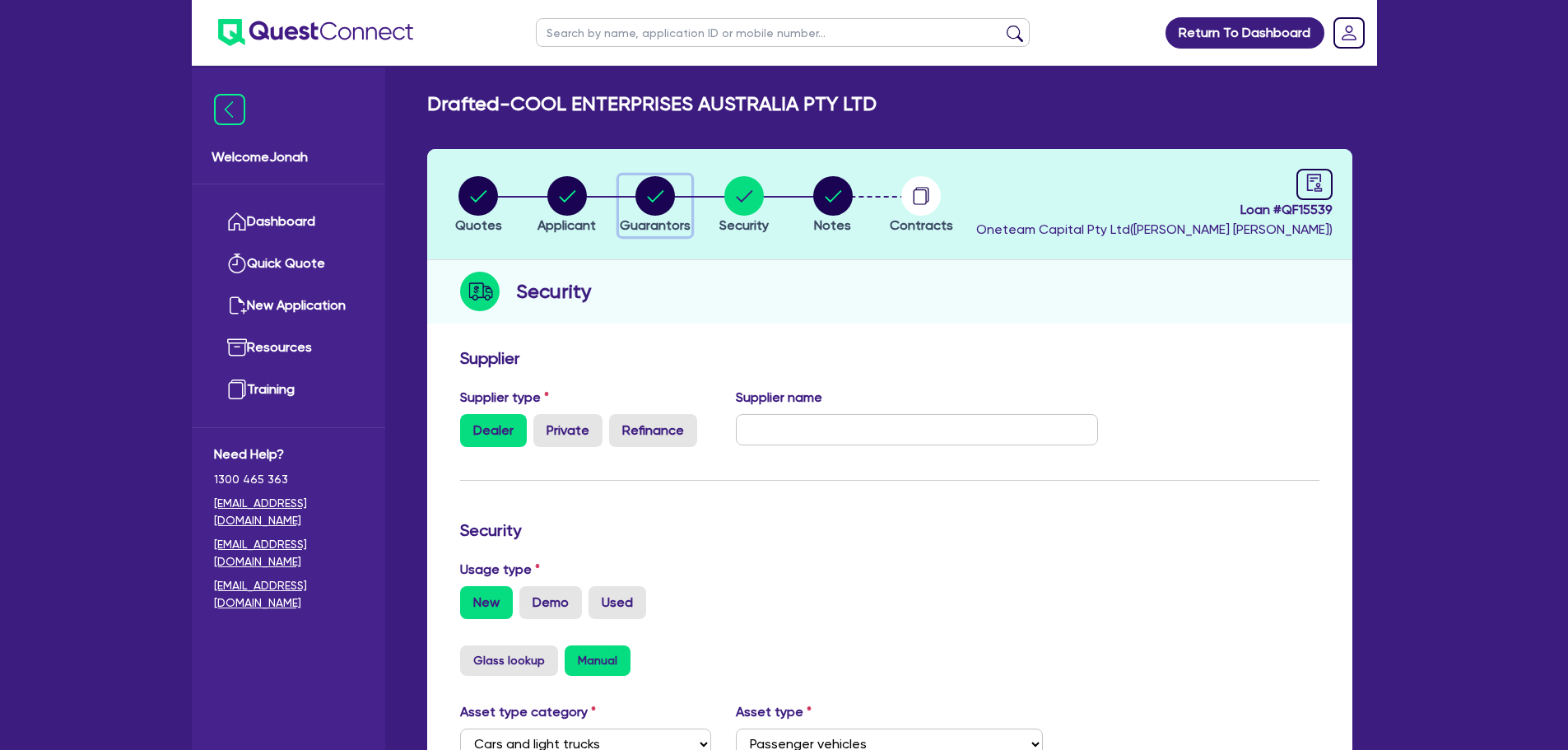
click at [664, 211] on circle "button" at bounding box center [655, 196] width 39 height 39
select select "MR"
select select "NSW"
select select "SINGLE"
select select "VEHICLE"
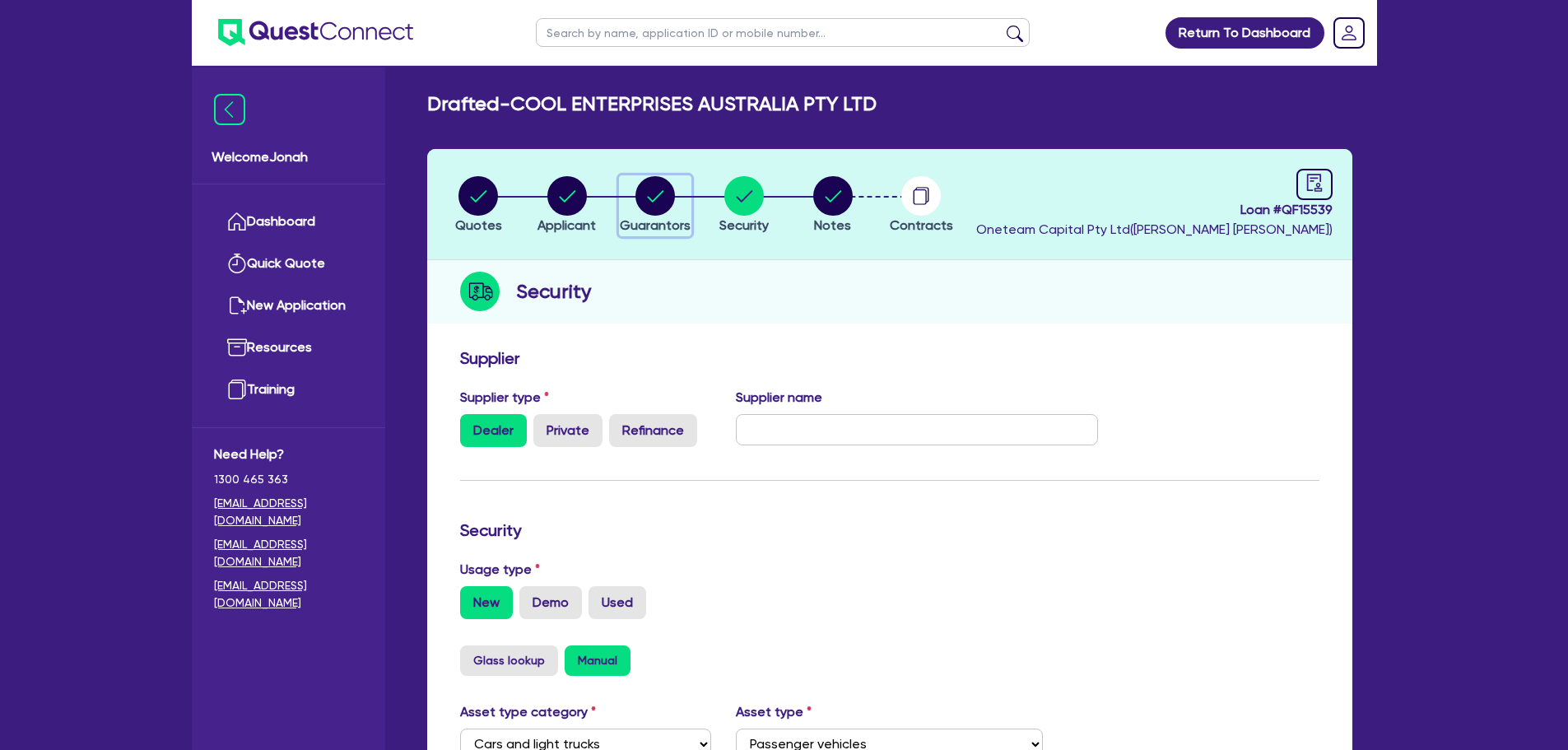
select select "VEHICLE"
select select "CASH"
select select "HOUSEHOLD_PERSONAL"
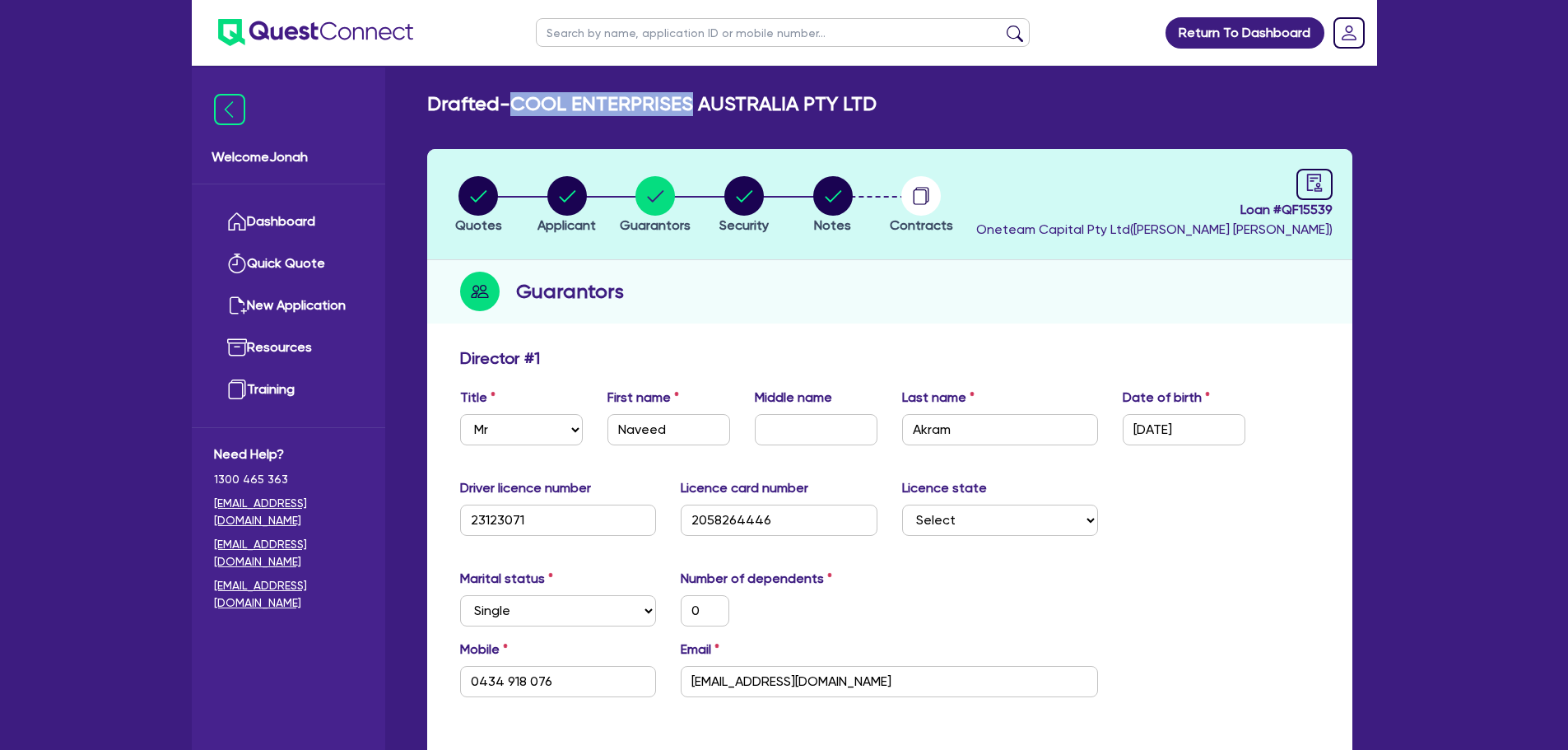
drag, startPoint x: 690, startPoint y: 104, endPoint x: 517, endPoint y: 99, distance: 173.1
click at [517, 99] on h2 "Drafted - COOL ENTERPRISES AUSTRALIA PTY LTD" at bounding box center [652, 104] width 450 height 24
copy h2 "COOL ENTERPRISES"
click at [494, 191] on circle "button" at bounding box center [478, 196] width 39 height 39
select select "Other"
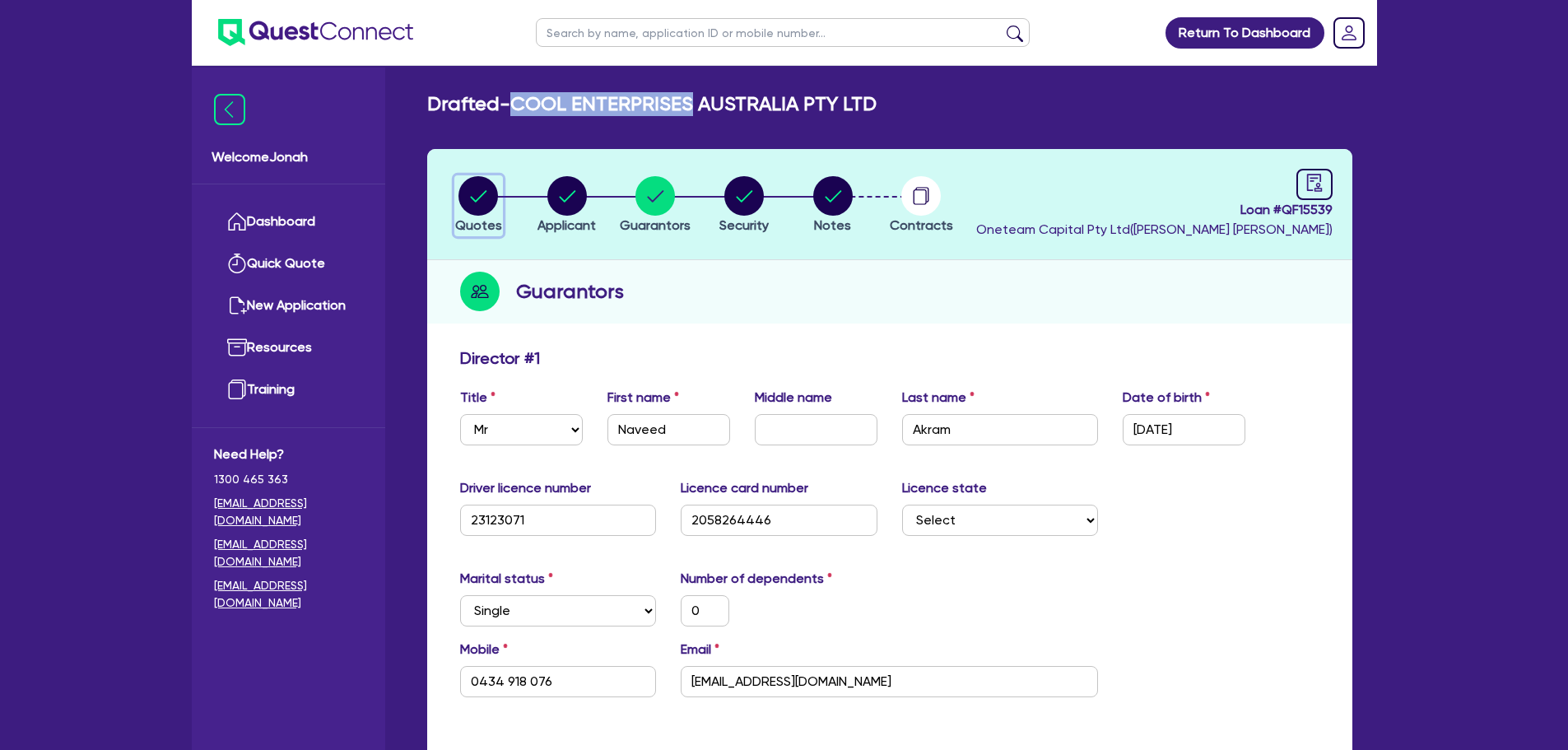
select select "CARS_AND_LIGHT_TRUCKS"
select select "PASSENGER_VEHICLES"
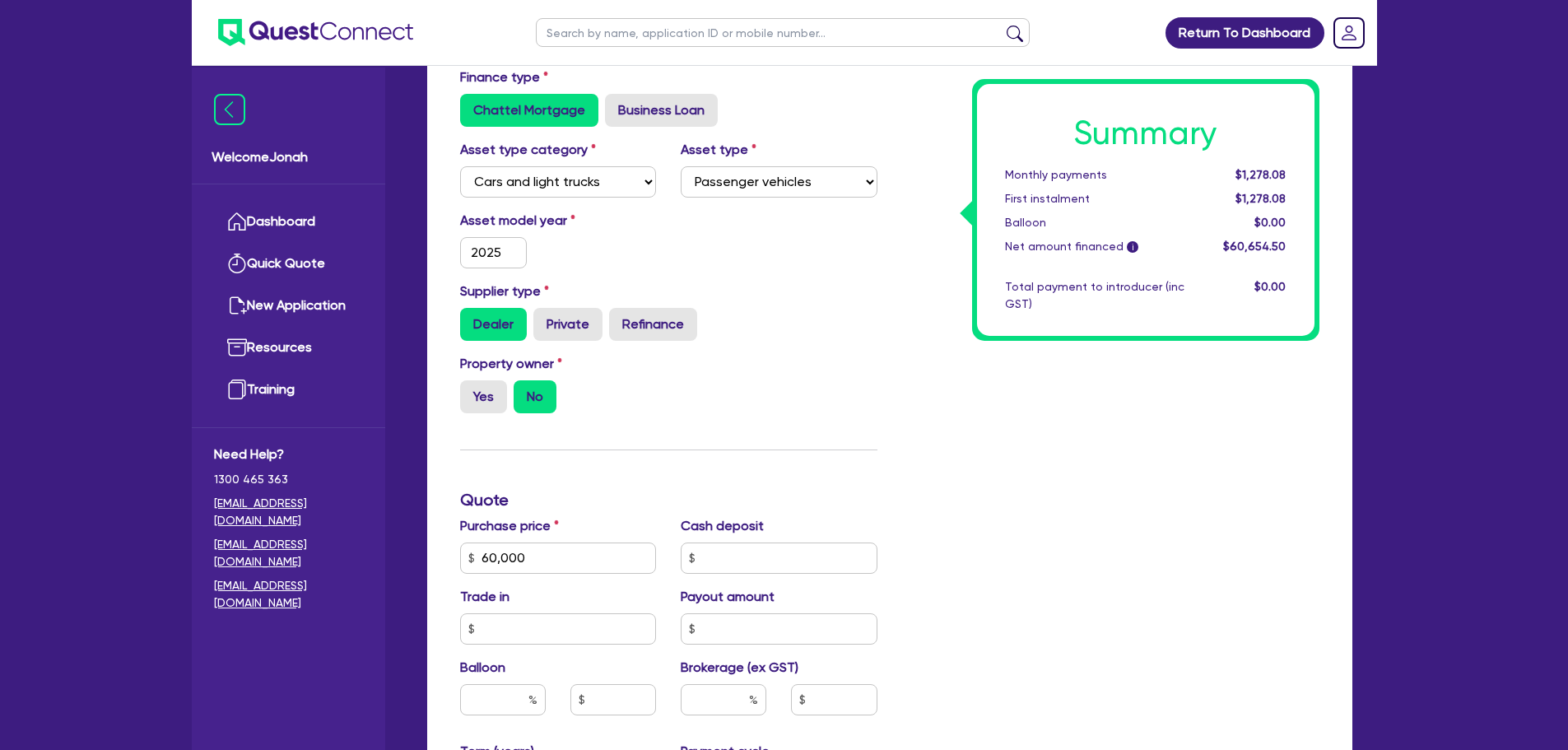
scroll to position [412, 0]
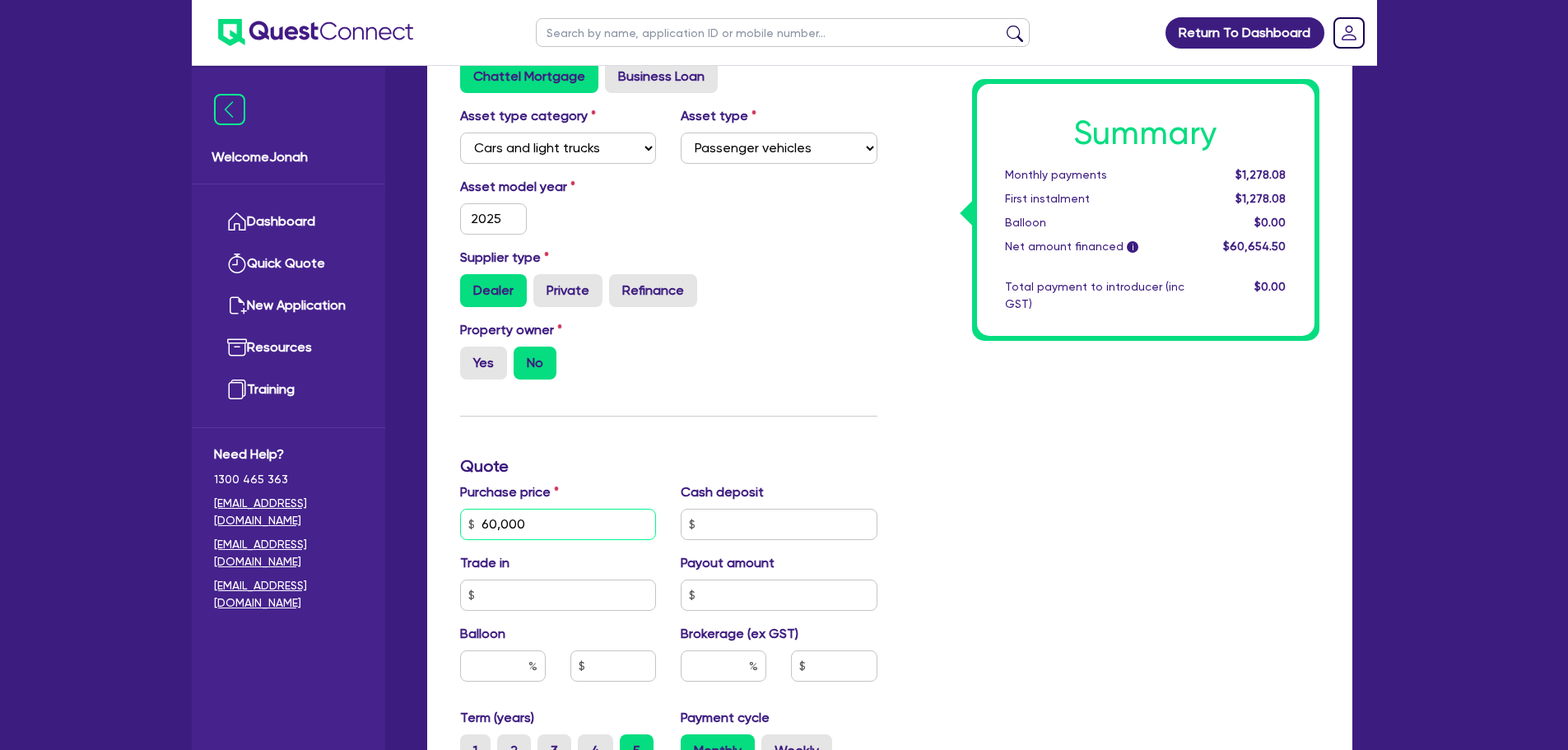
click at [518, 525] on input "60,000" at bounding box center [558, 524] width 197 height 31
click at [519, 526] on input "60,000" at bounding box center [558, 524] width 197 height 31
click at [520, 526] on input "60,000" at bounding box center [558, 524] width 197 height 31
type input "28,590"
click at [706, 516] on input "text" at bounding box center [778, 524] width 197 height 31
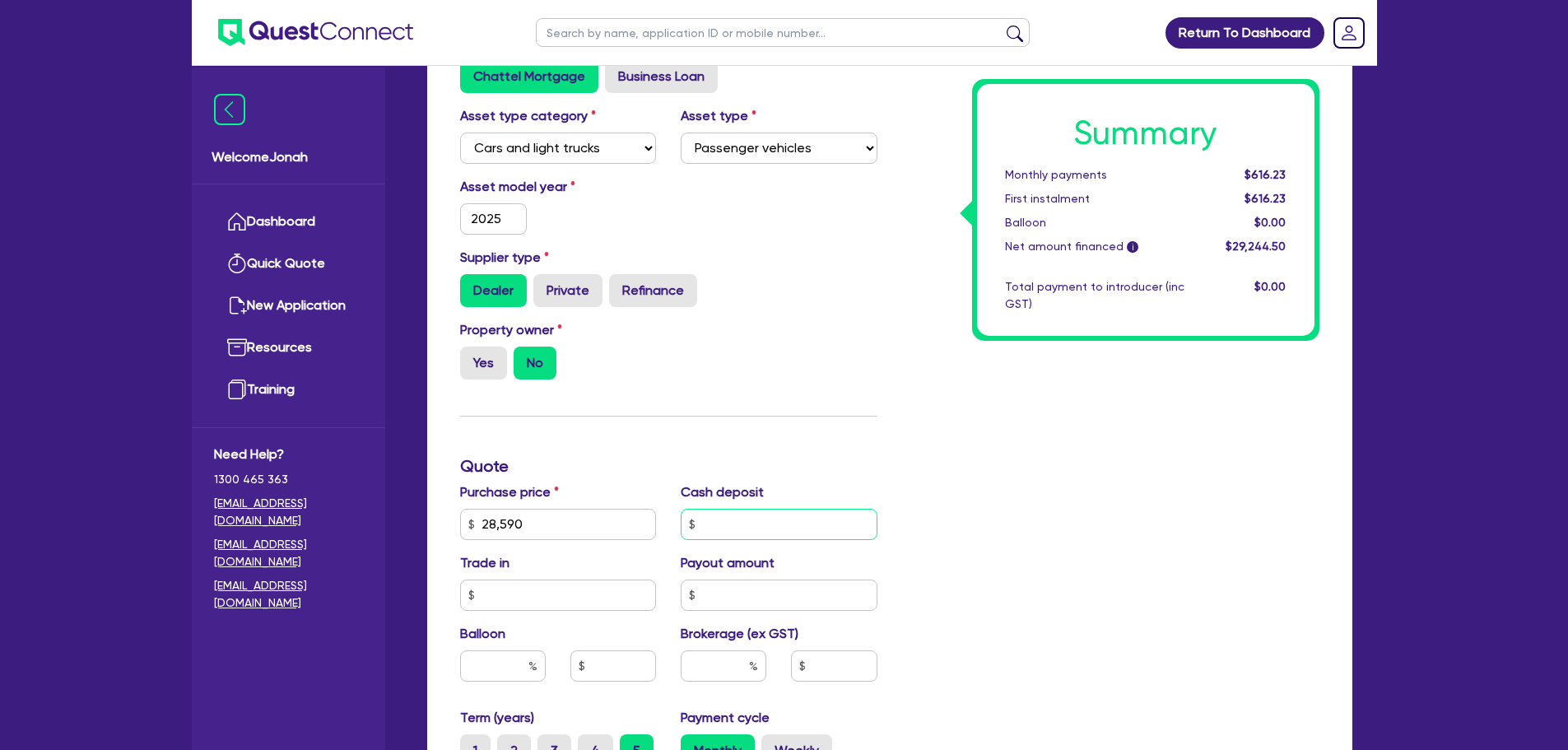
paste input "5,718"
type input "5,718"
click at [899, 550] on div "Summary Monthly payments $495.74 First instalment $495.74 Balloon $0.00 Net amo…" at bounding box center [1110, 467] width 442 height 1060
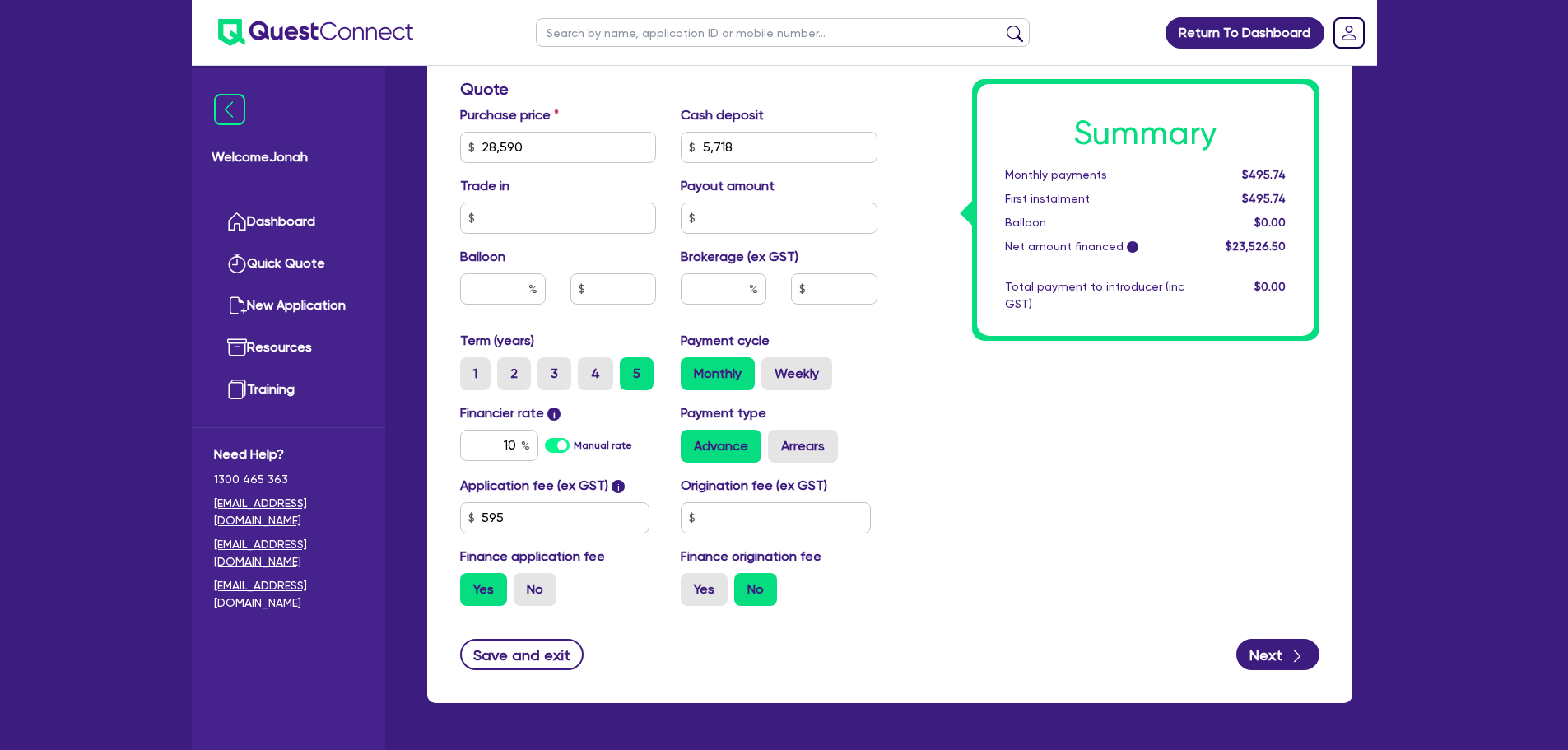
scroll to position [843, 0]
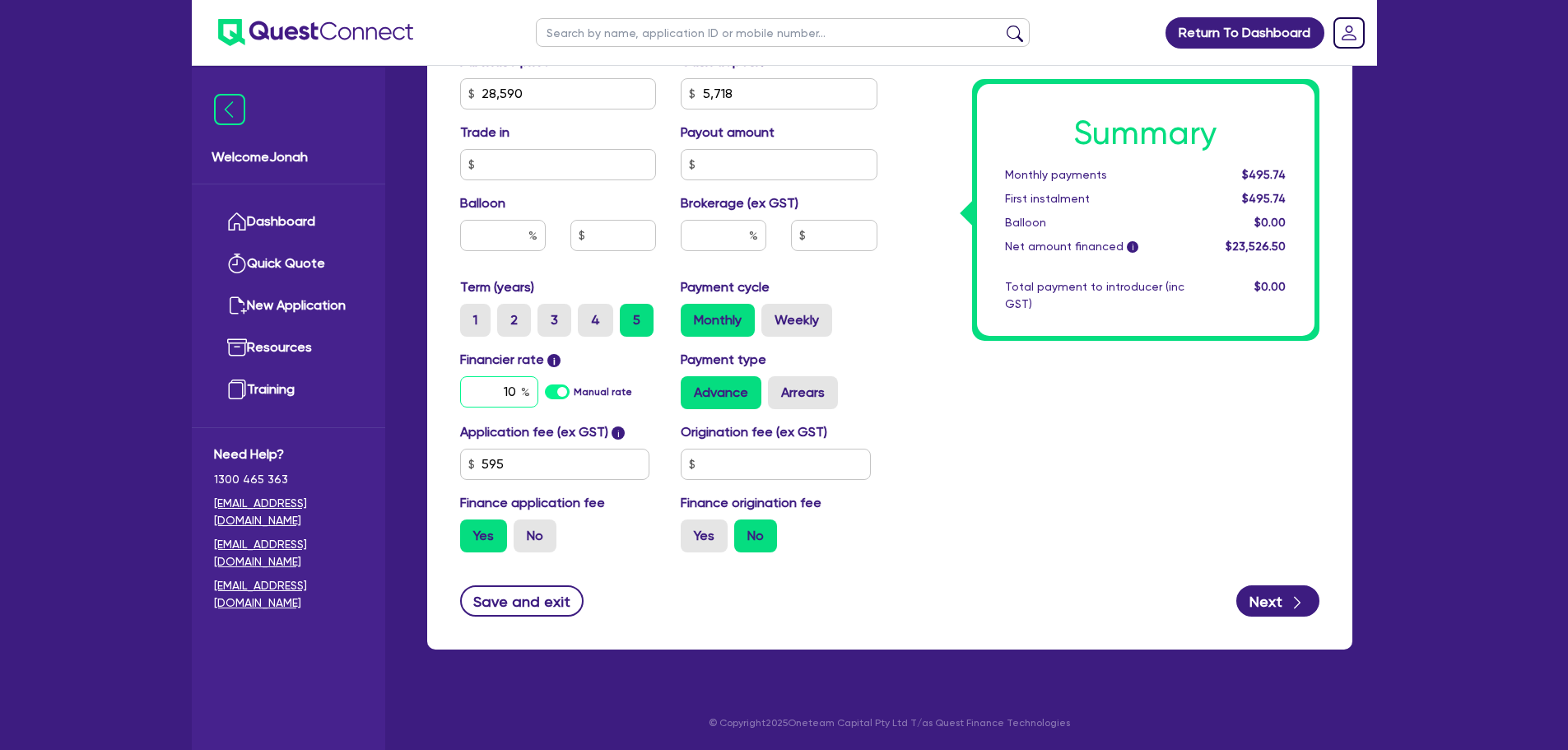
click at [516, 393] on input "10" at bounding box center [500, 391] width 78 height 31
type input "10.39"
click at [974, 443] on div "Summary Monthly payments $495.74 First instalment $495.74 Balloon $0.00 Net amo…" at bounding box center [1110, 36] width 442 height 1060
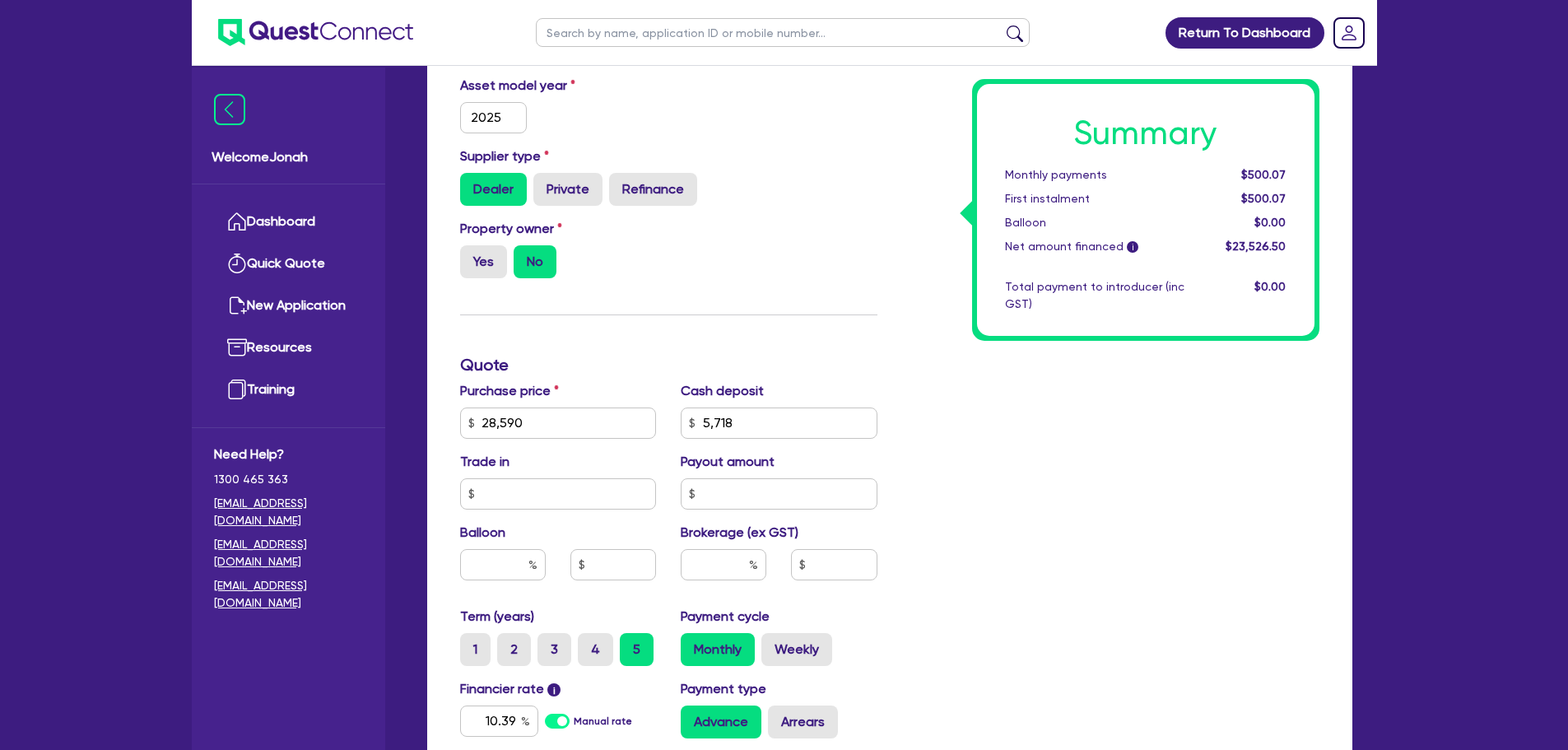
scroll to position [595, 0]
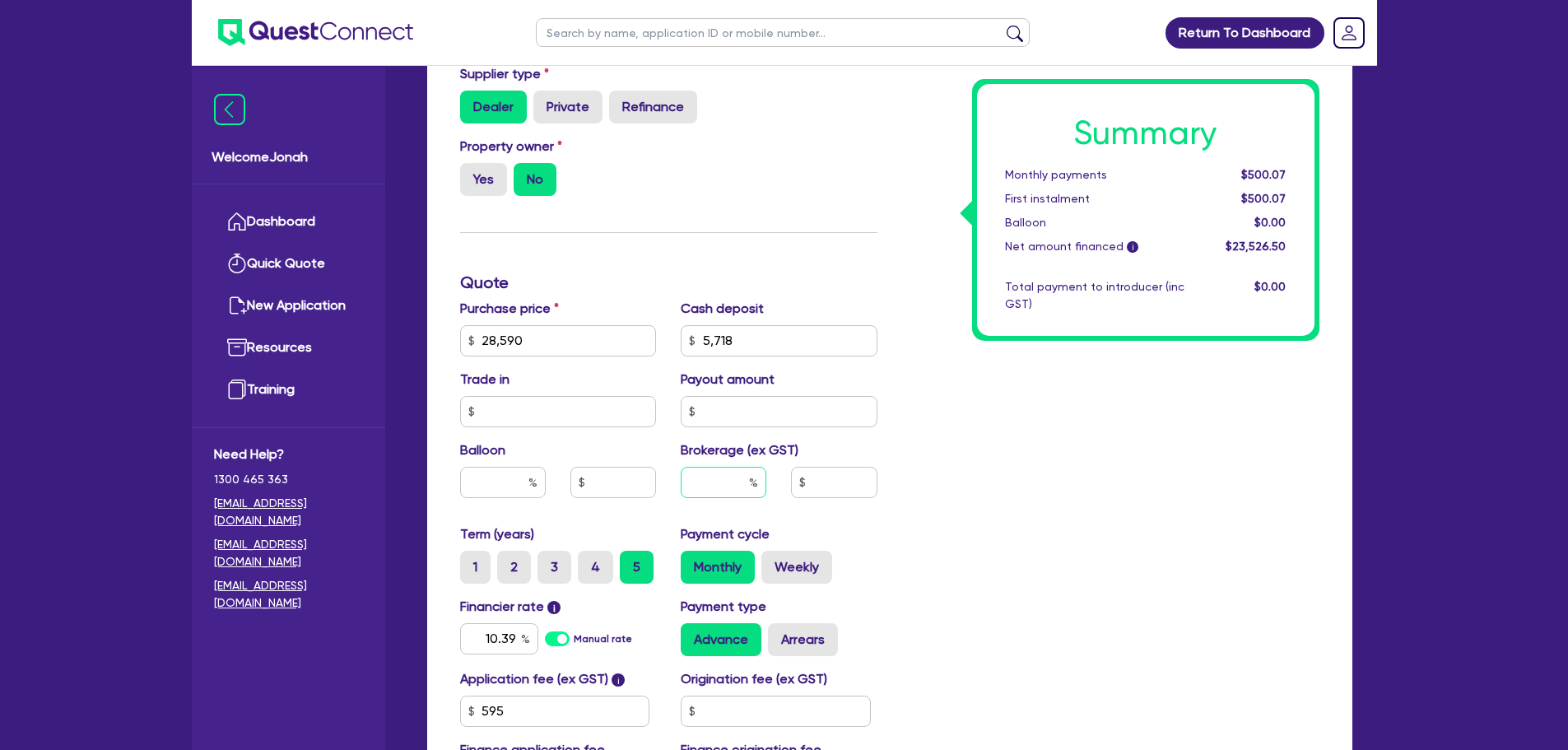
click at [710, 496] on input "text" at bounding box center [723, 482] width 85 height 31
type input "8"
click at [1221, 495] on div "Summary Monthly payments $500.07 First instalment $500.07 Balloon $0.00 Net amo…" at bounding box center [1110, 283] width 442 height 1060
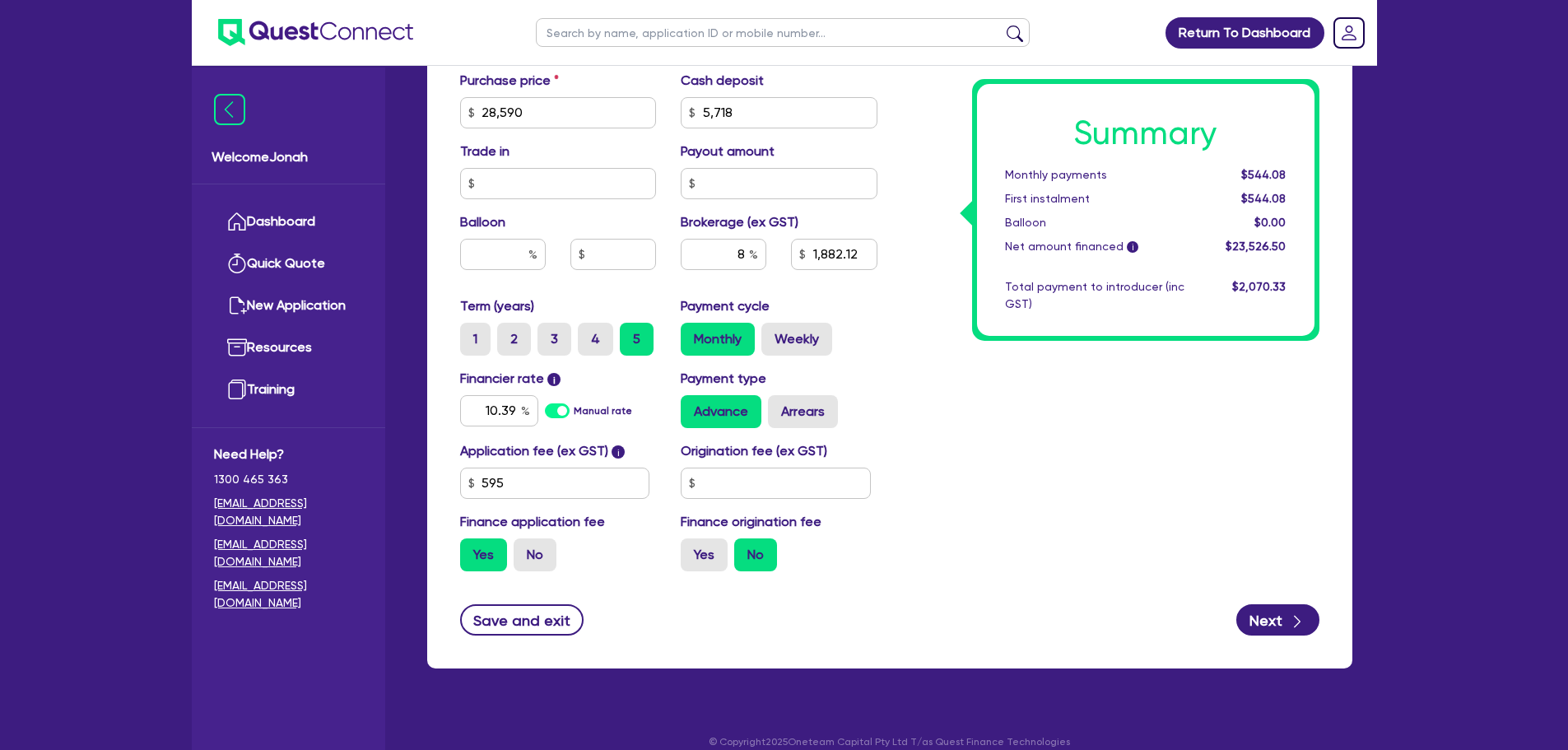
scroll to position [843, 0]
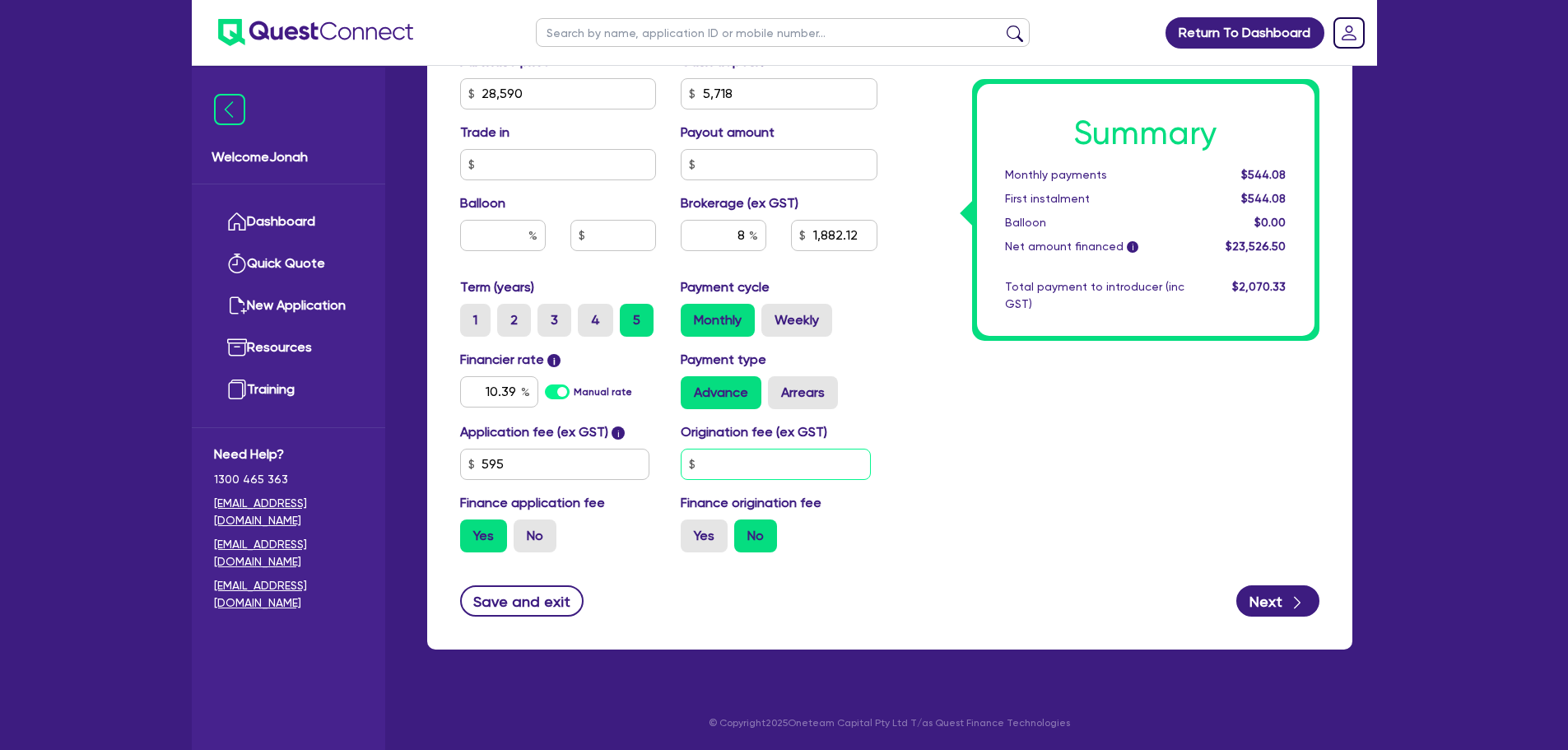
click at [784, 469] on input "text" at bounding box center [776, 464] width 191 height 31
type input "1,882.12"
type input "9"
type input "1,882.12"
type input "99"
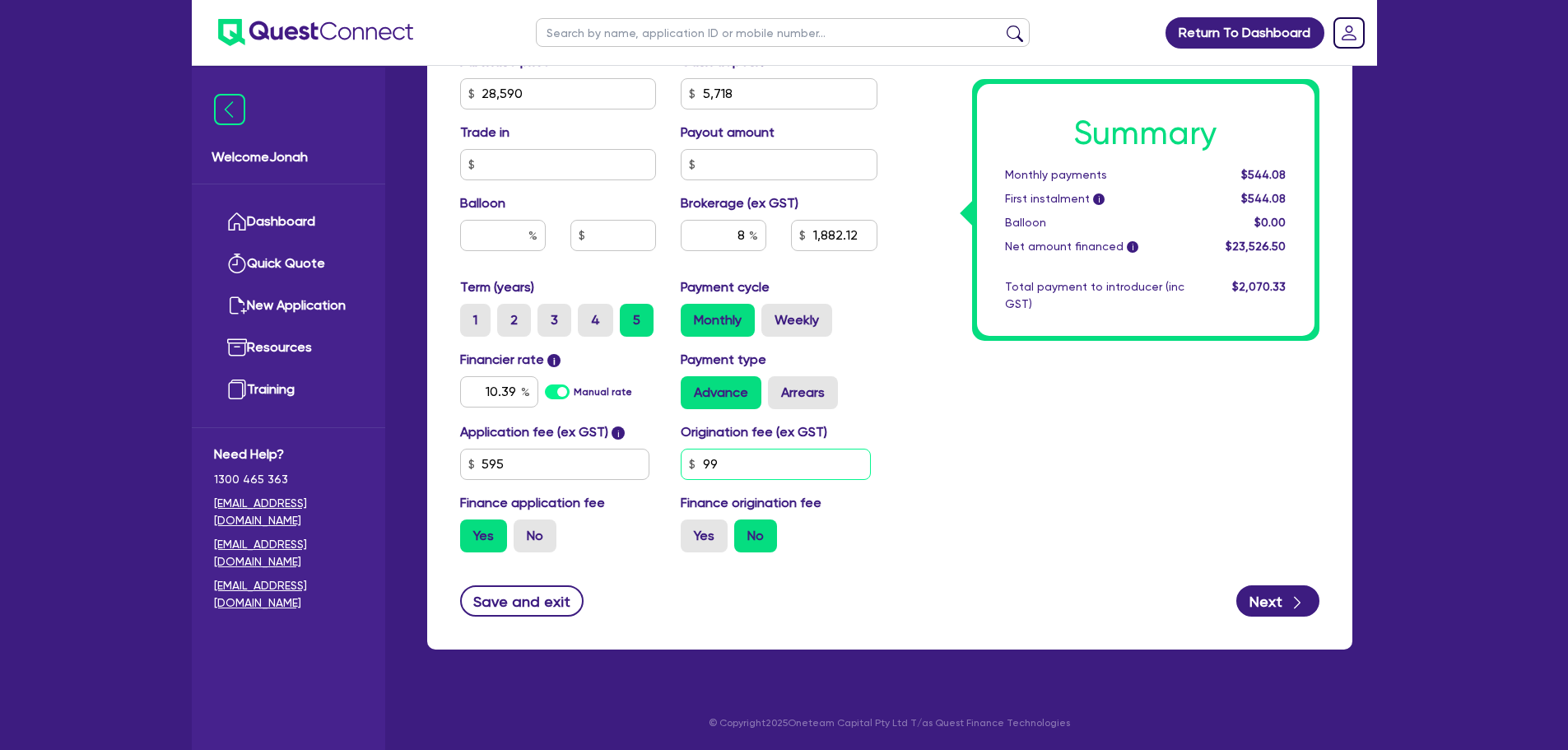
type input "1,882.12"
type input "990"
type input "1,882.12"
click at [701, 527] on label "Yes" at bounding box center [703, 535] width 47 height 33
click at [691, 527] on input "Yes" at bounding box center [686, 525] width 11 height 11
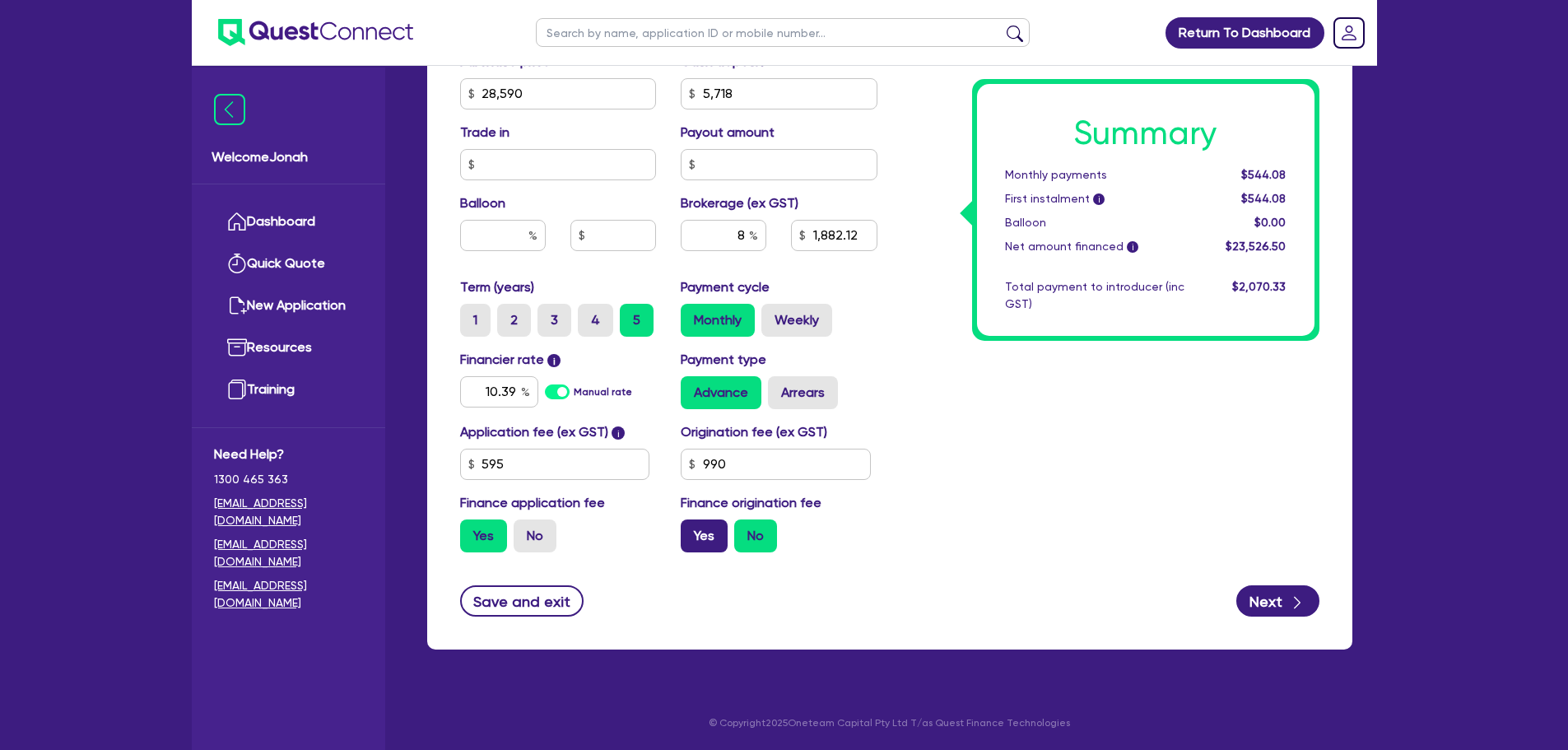
radio input "true"
type input "1,969.24"
click at [901, 494] on div "Summary Monthly payments $569.26 First instalment $569.26 Balloon $0.00 Net amo…" at bounding box center [1110, 36] width 442 height 1060
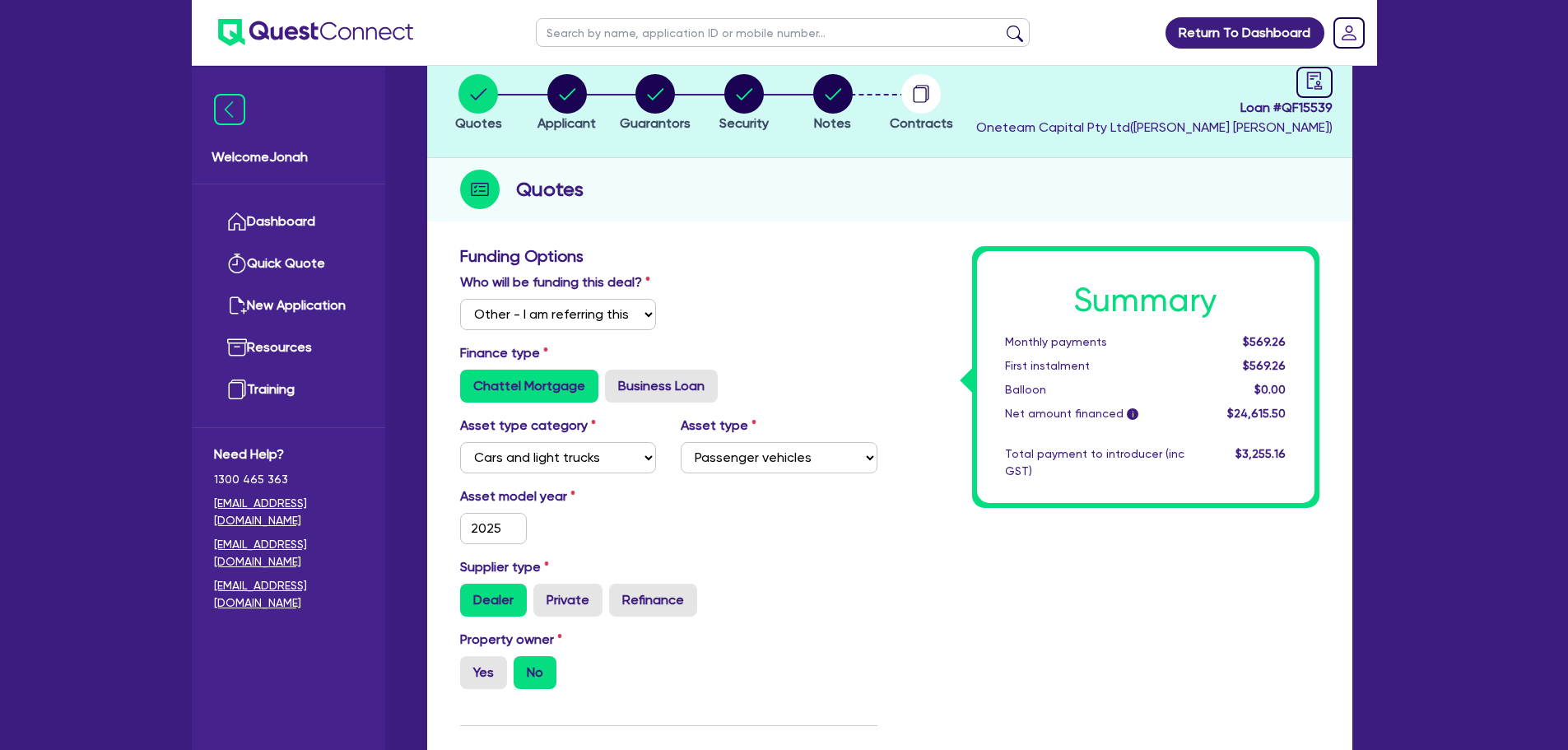
scroll to position [102, 0]
click at [492, 527] on input "2025" at bounding box center [494, 529] width 68 height 31
type input "2"
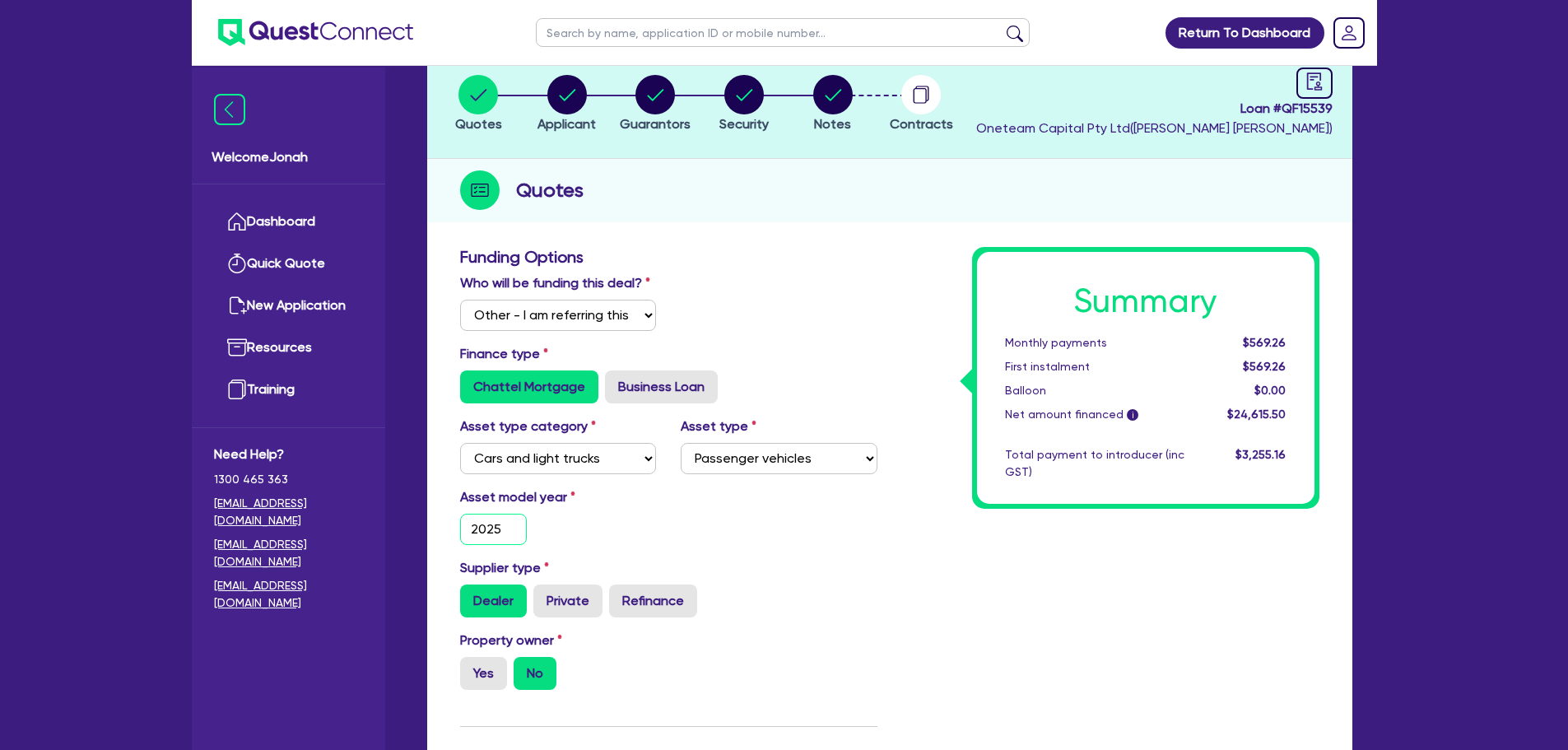
type input "1,969.24"
type input "20"
type input "1,969.24"
type input "201"
type input "1,969.24"
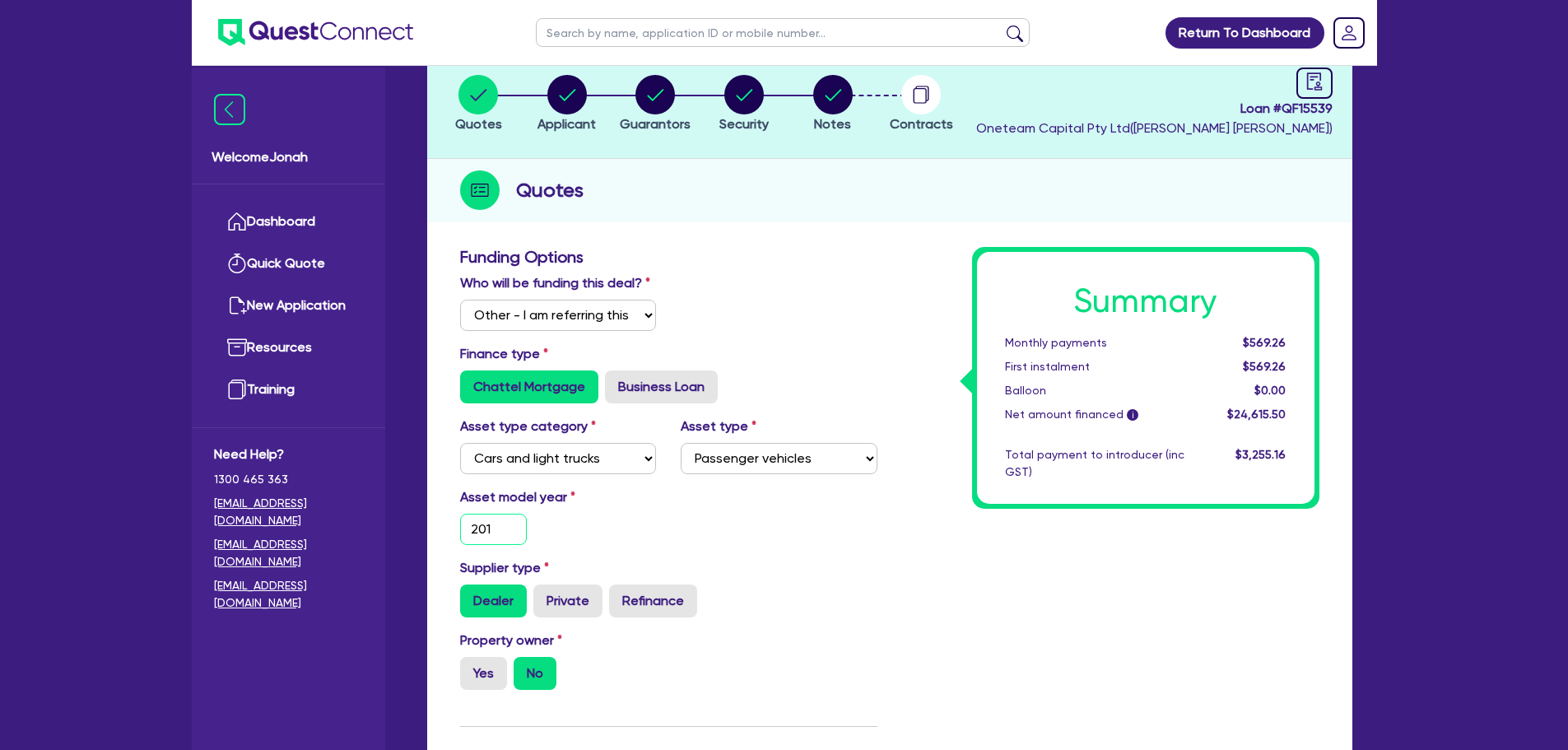
type input "2016"
type input "1,969.24"
type input "2016"
click at [765, 566] on div "Supplier type Dealer Private Refinance" at bounding box center [669, 588] width 442 height 60
type input "1,969.24"
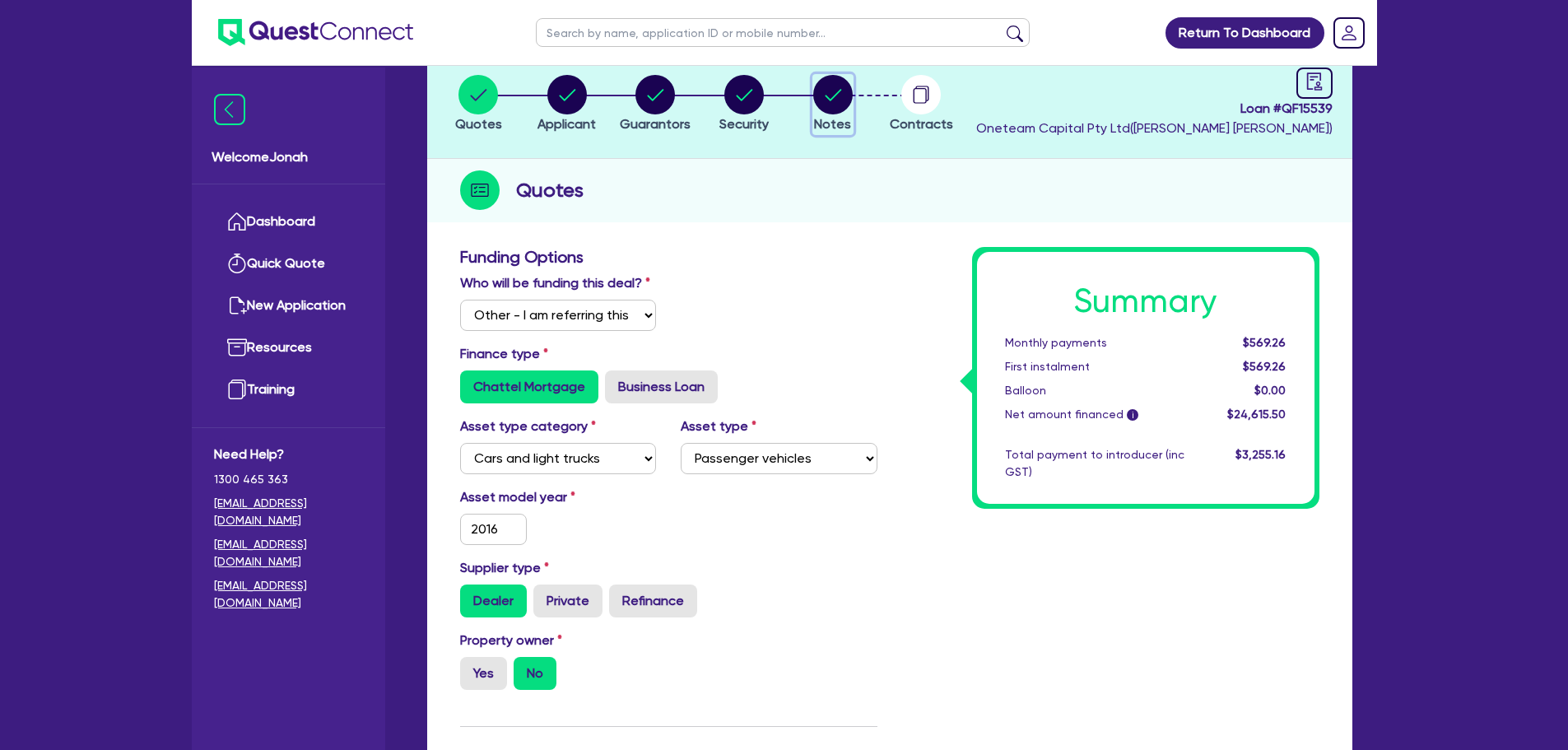
click at [825, 93] on circle "button" at bounding box center [833, 94] width 39 height 39
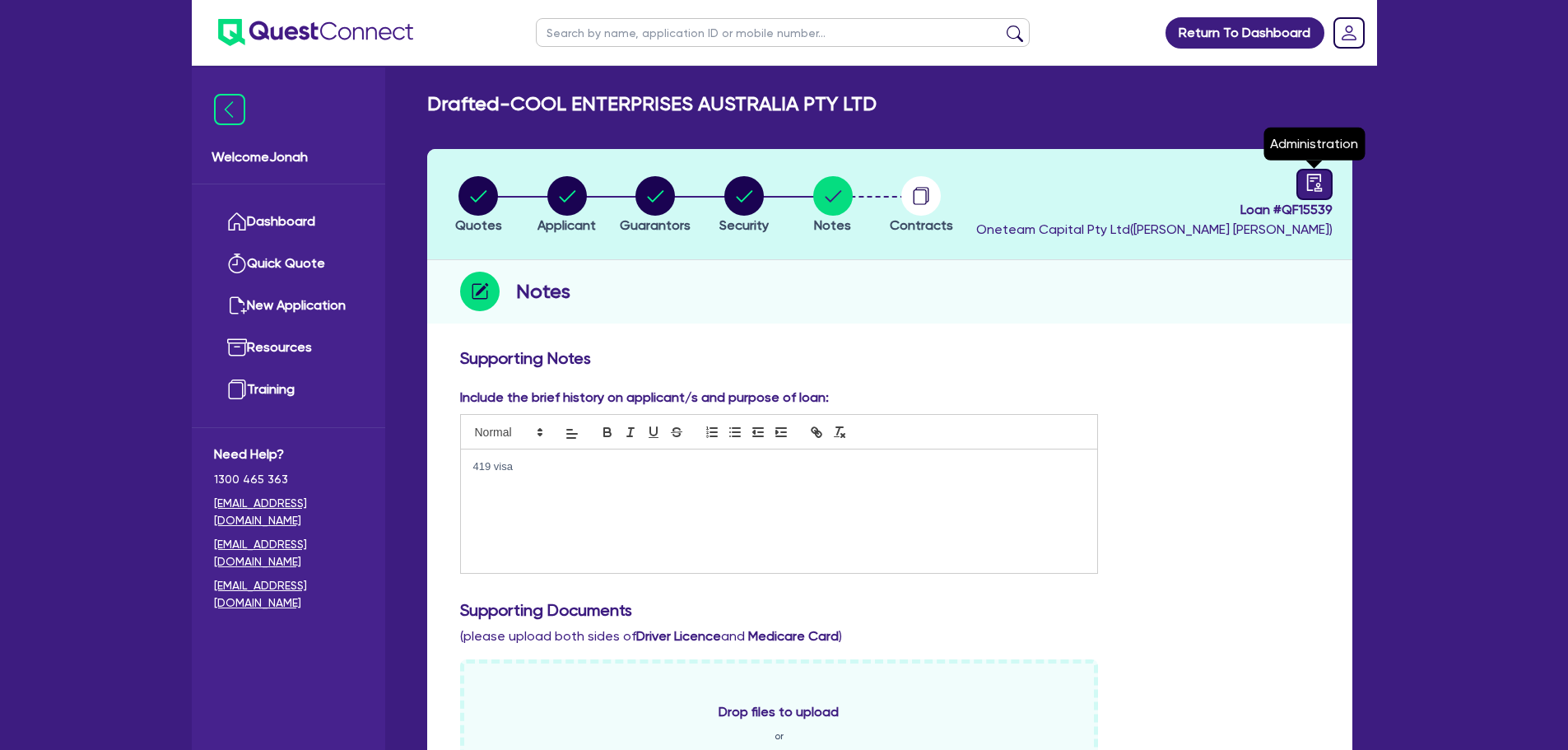
click at [1298, 178] on div at bounding box center [1314, 183] width 37 height 31
select select "DRAFTED_NEW"
select select "Other"
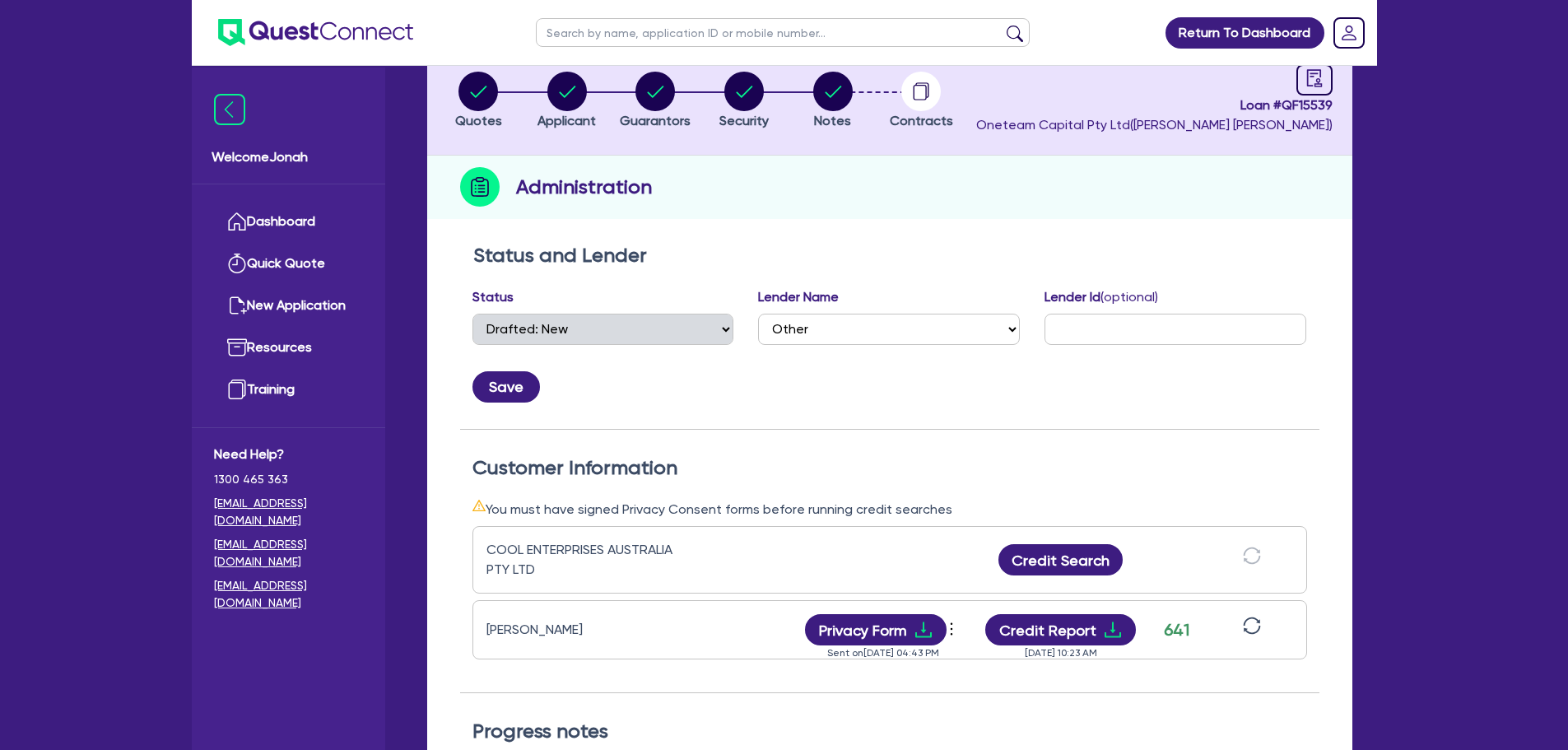
scroll to position [103, 0]
click at [827, 107] on circle "button" at bounding box center [833, 92] width 39 height 39
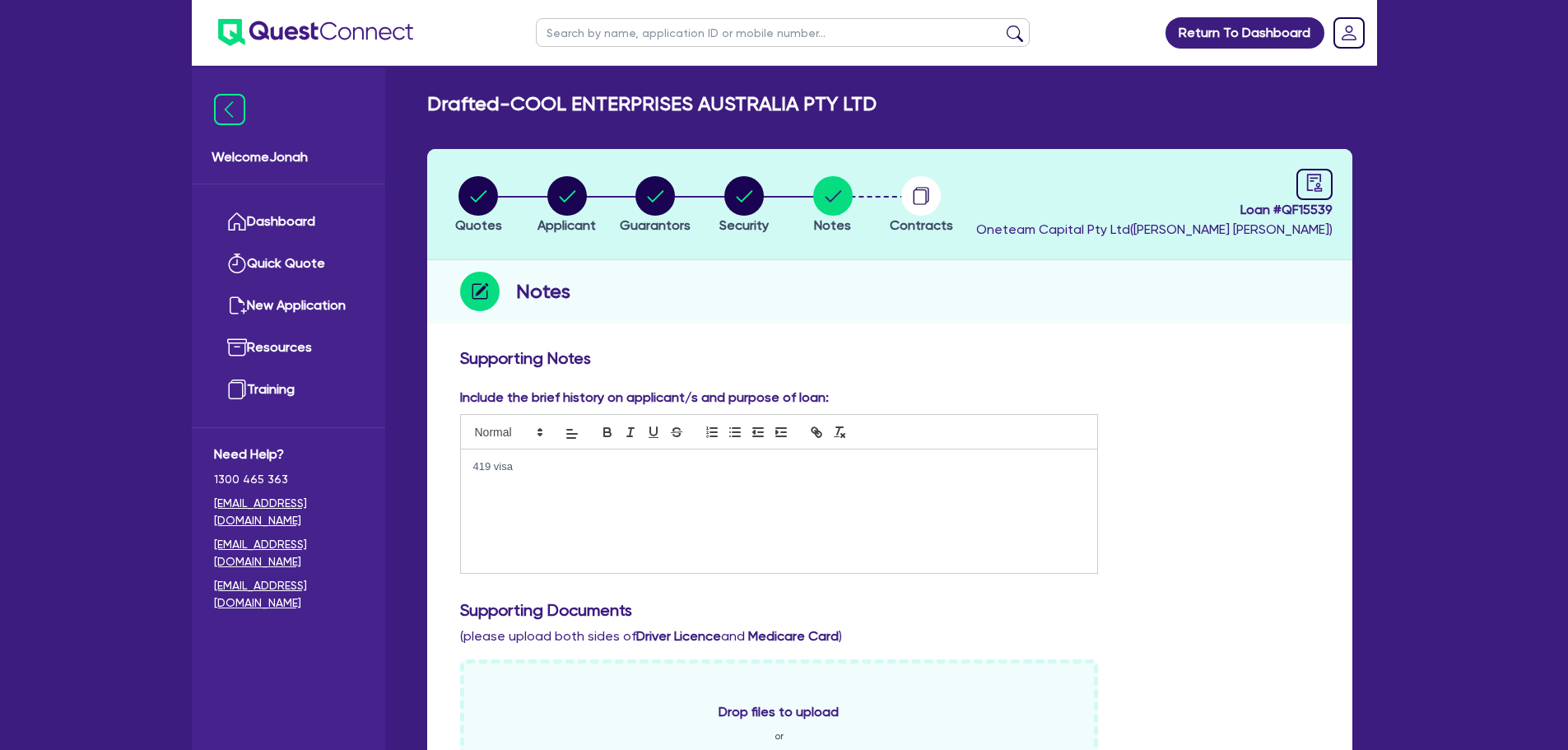
click at [715, 504] on div "419 visa" at bounding box center [779, 511] width 637 height 124
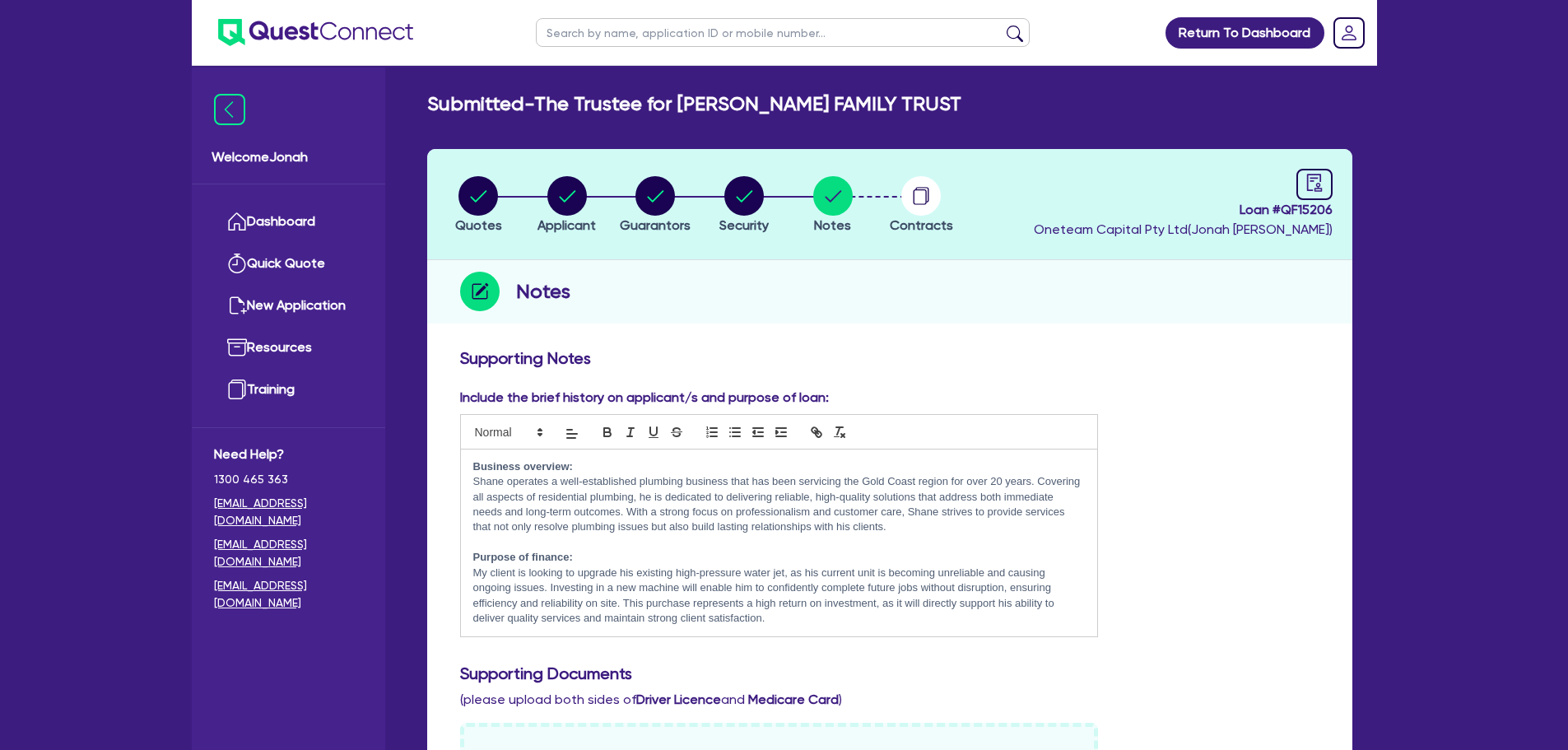
click at [925, 35] on input "text" at bounding box center [783, 32] width 494 height 29
paste input "COOL ENTERPRISES"
type input "COOL ENTERPRISES"
click at [1016, 34] on button "submit" at bounding box center [1015, 37] width 27 height 23
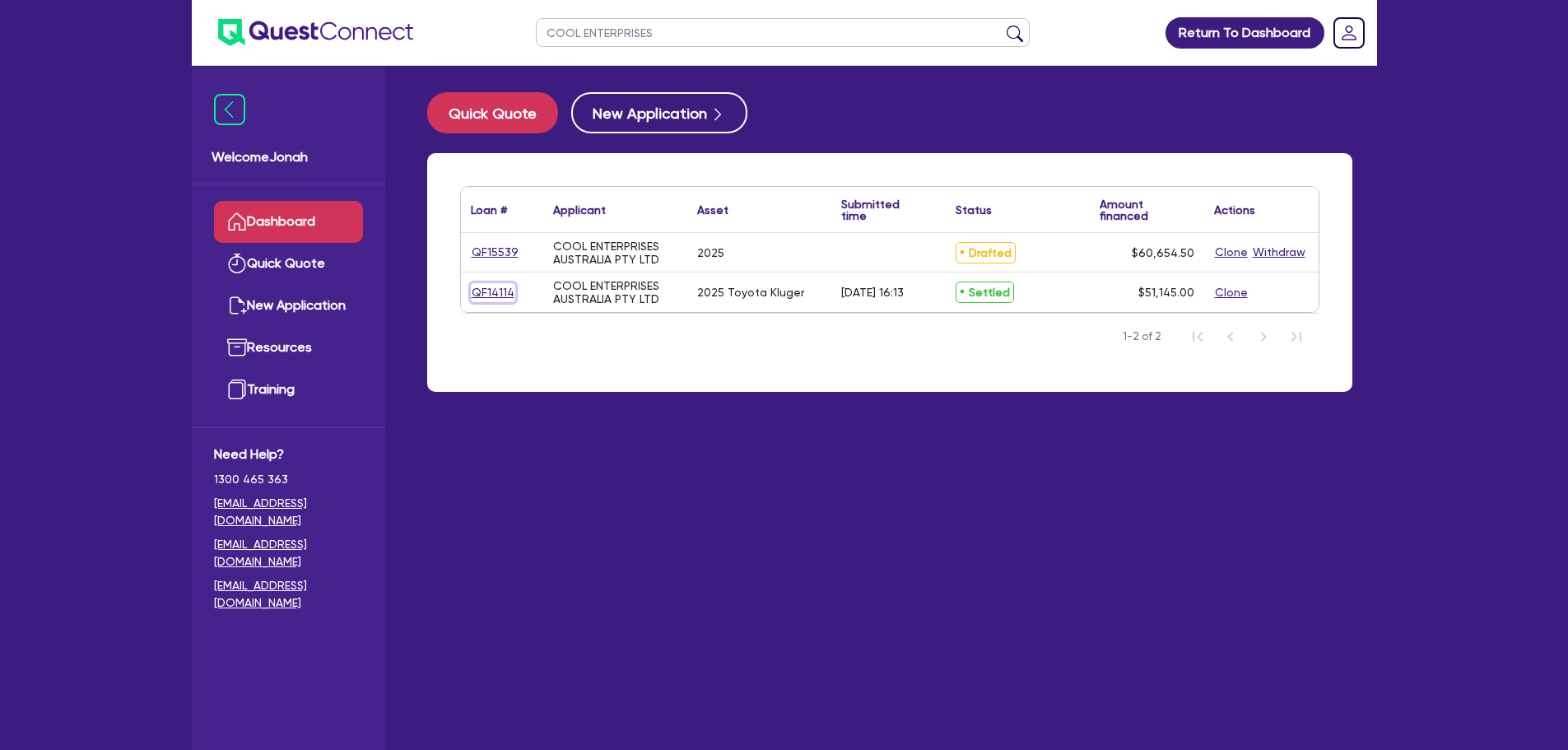
click at [500, 295] on link "QF14114" at bounding box center [493, 292] width 45 height 19
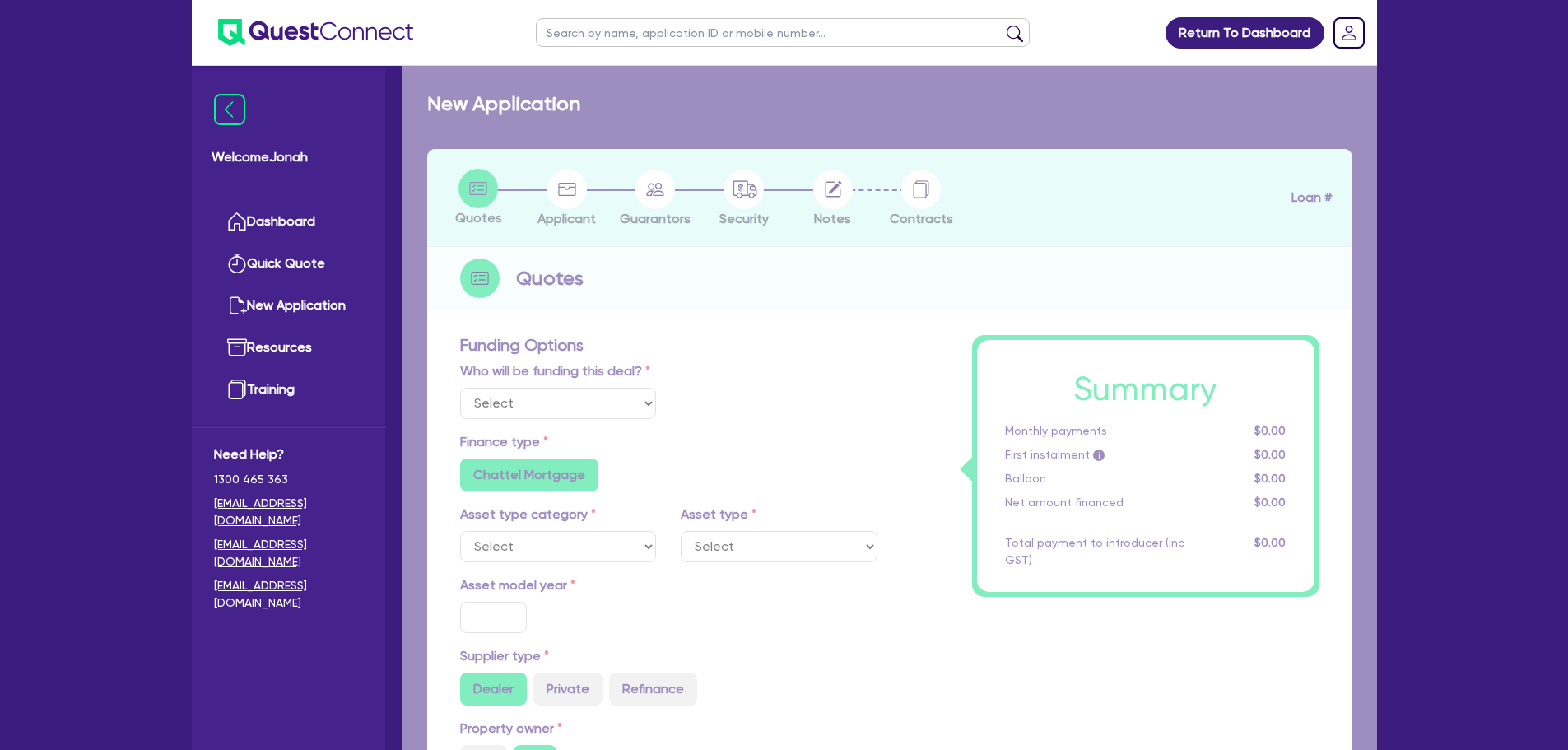
select select "Other"
select select "CARS_AND_LIGHT_TRUCKS"
type input "2025"
type input "66,073.07"
type input "16,073.07"
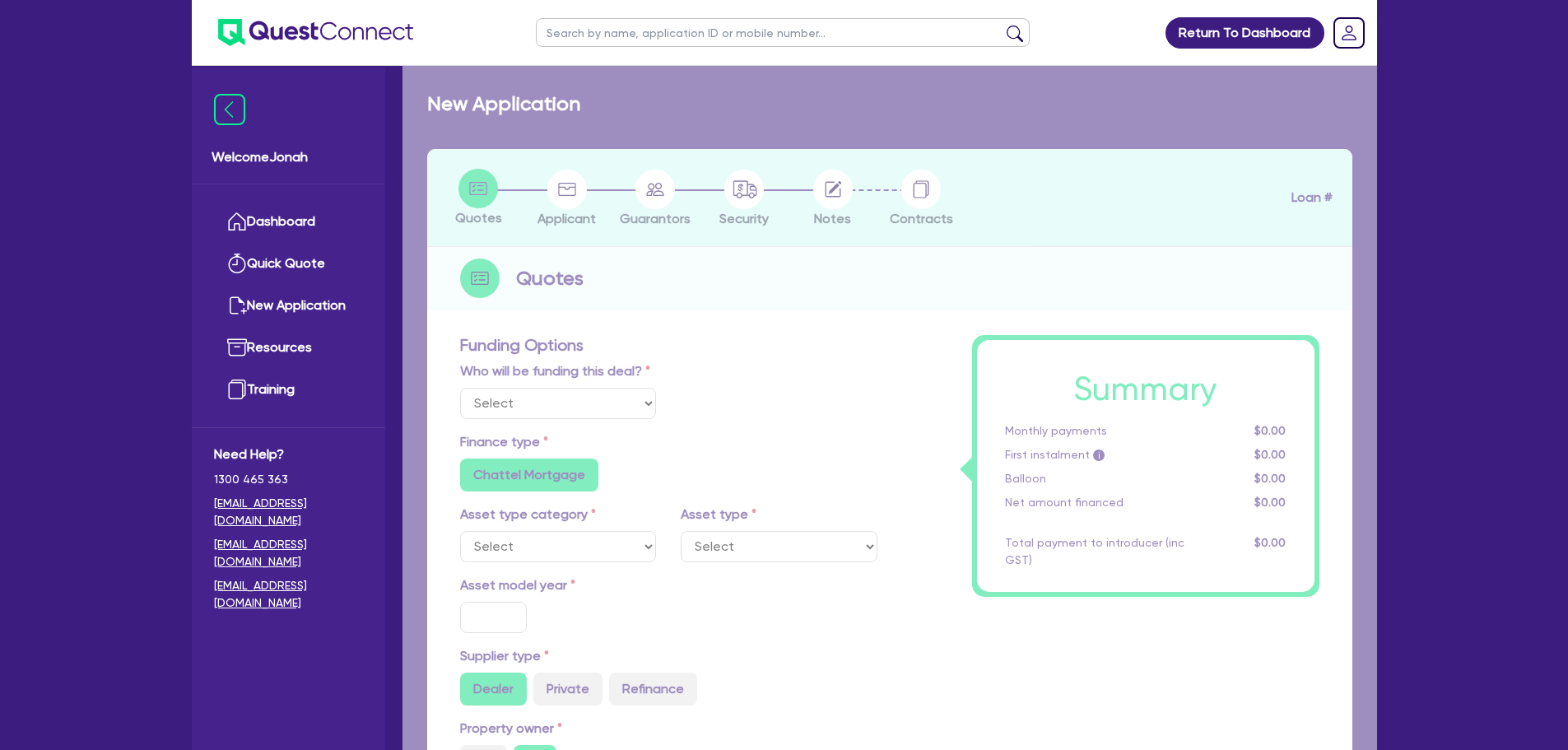
type input "6.82"
type input "3,483.54"
type input "15.9"
type input "540.91"
type input "500"
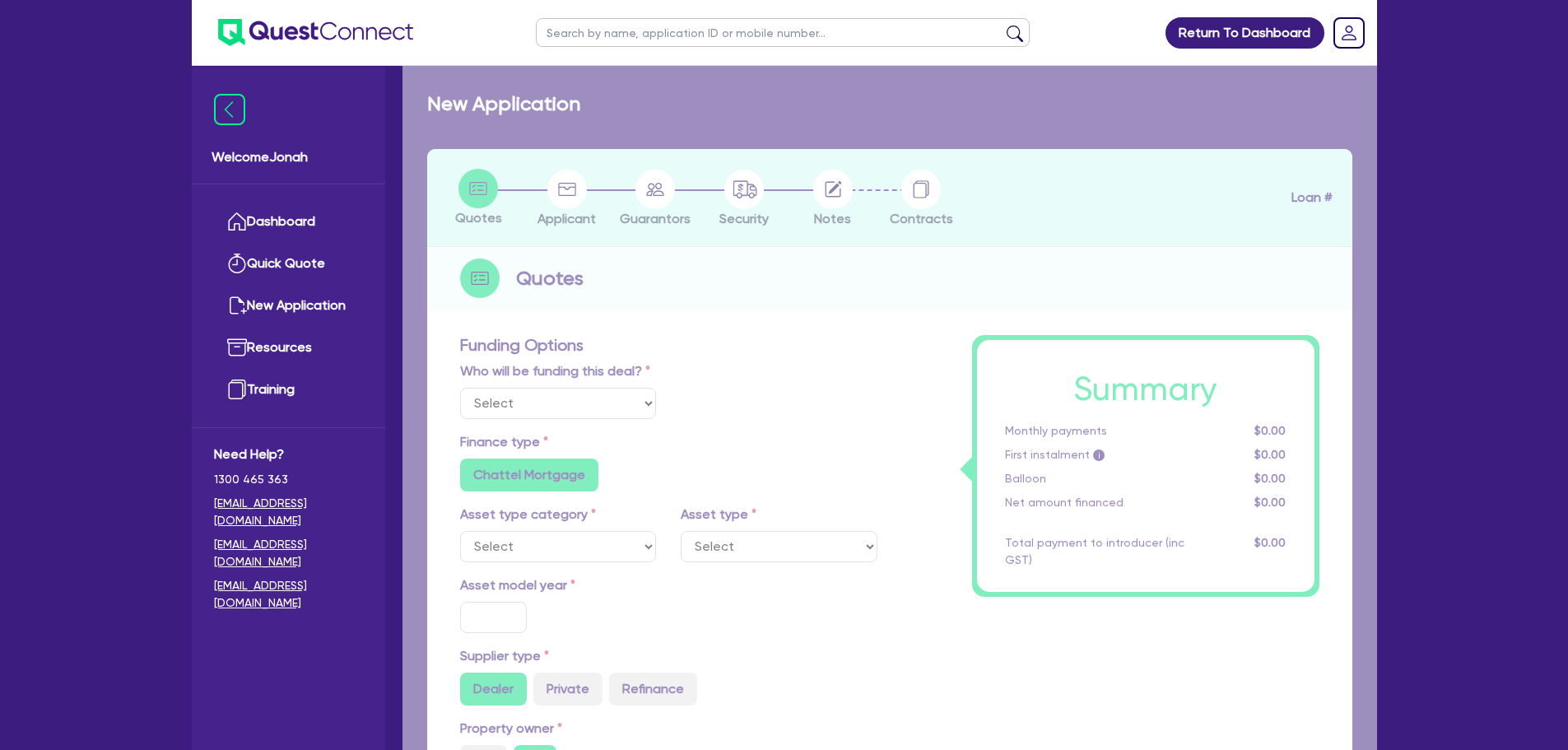
radio input "true"
select select "PASSENGER_VEHICLES"
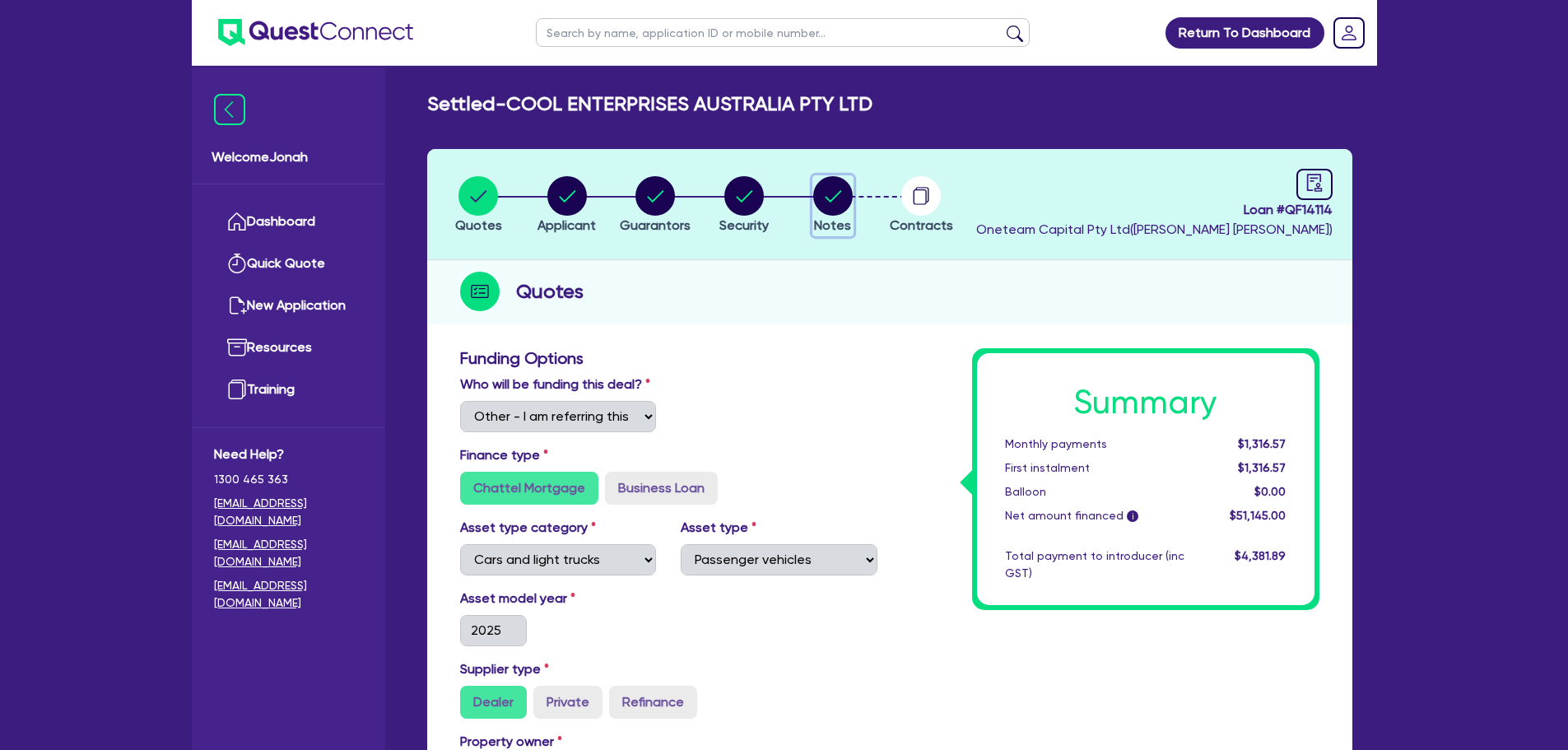
click at [836, 200] on circle "button" at bounding box center [833, 196] width 39 height 39
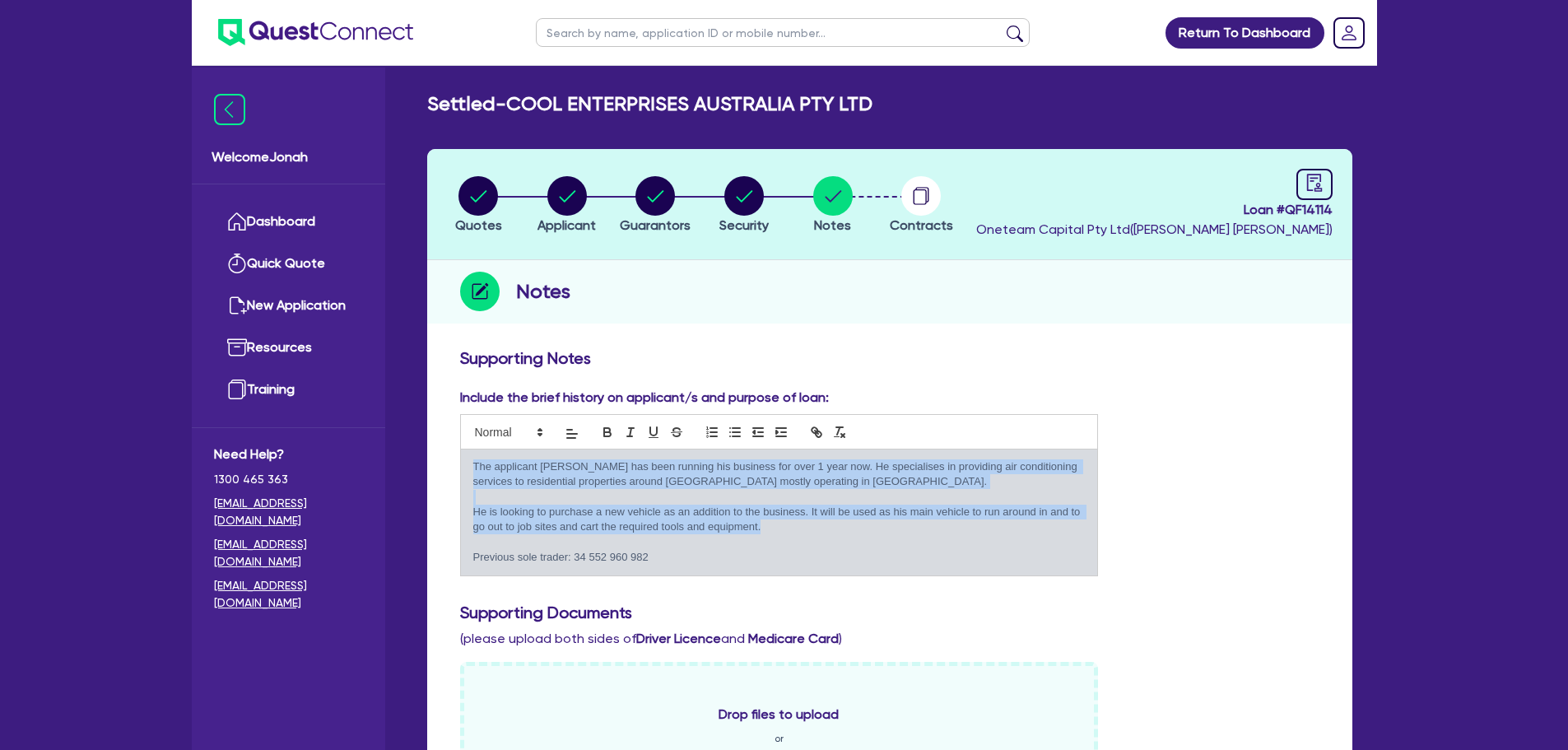
drag, startPoint x: 776, startPoint y: 532, endPoint x: 464, endPoint y: 466, distance: 318.9
click at [464, 466] on div "The applicant Naveed has been running his business for over 1 year now. He spec…" at bounding box center [779, 512] width 637 height 126
copy div "The applicant Naveed has been running his business for over 1 year now. He spec…"
click at [792, 514] on p "He is looking to purchase a new vehicle as an addition to the business. It will…" at bounding box center [779, 520] width 613 height 30
drag, startPoint x: 768, startPoint y: 533, endPoint x: 464, endPoint y: 469, distance: 310.7
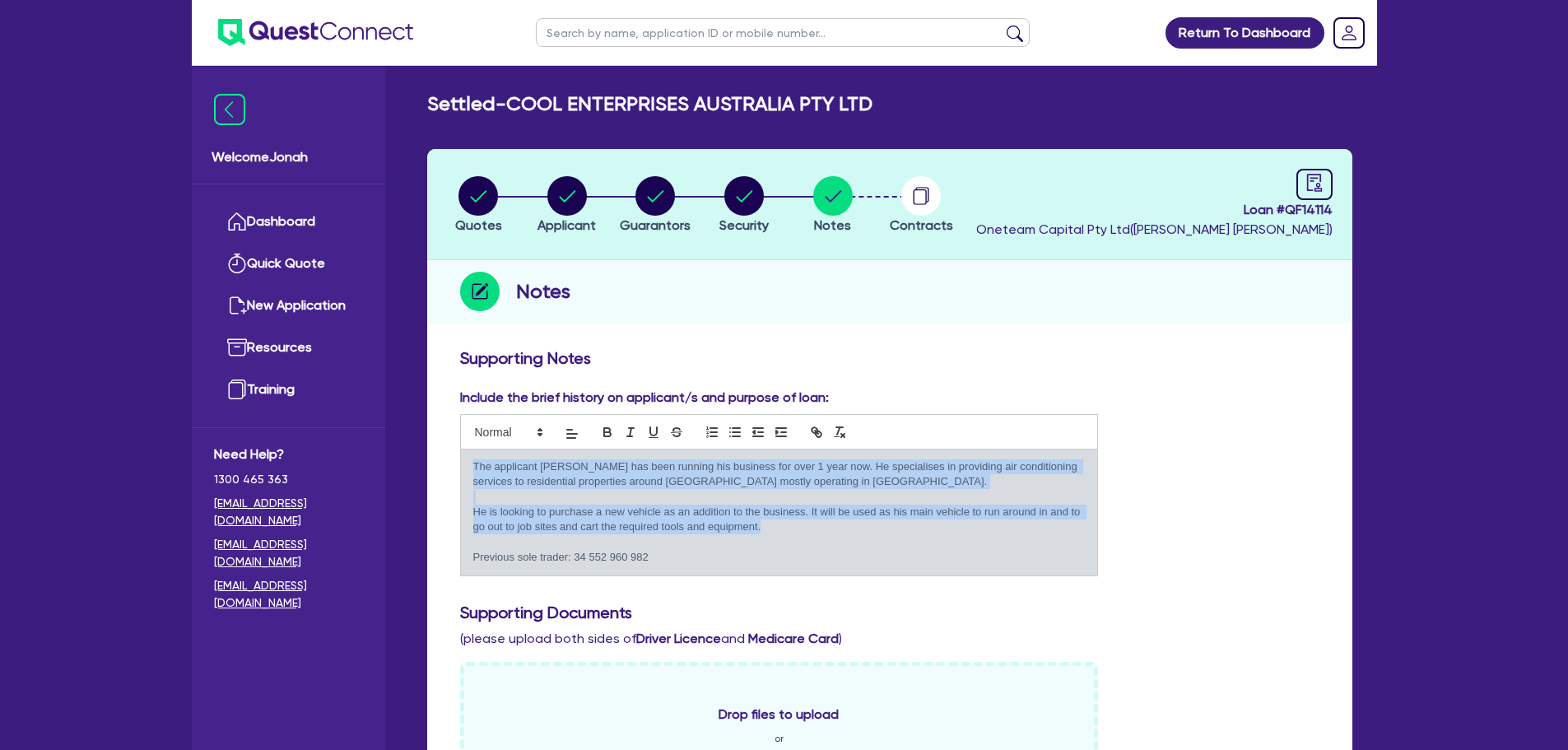
click at [464, 469] on div "The applicant Naveed has been running his business for over 1 year now. He spec…" at bounding box center [779, 512] width 637 height 126
copy div "The applicant Naveed has been running his business for over 1 year now. He spec…"
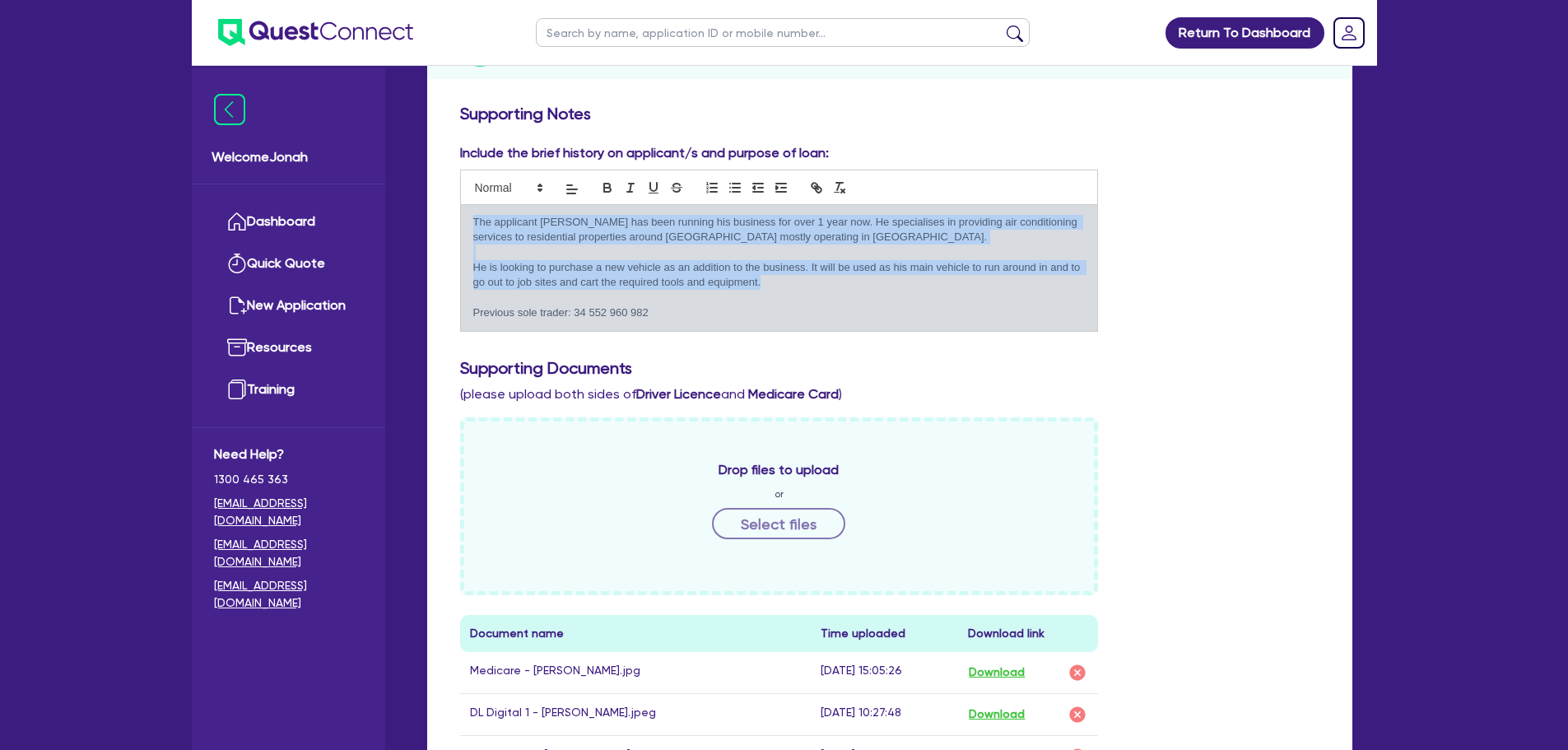
scroll to position [576, 0]
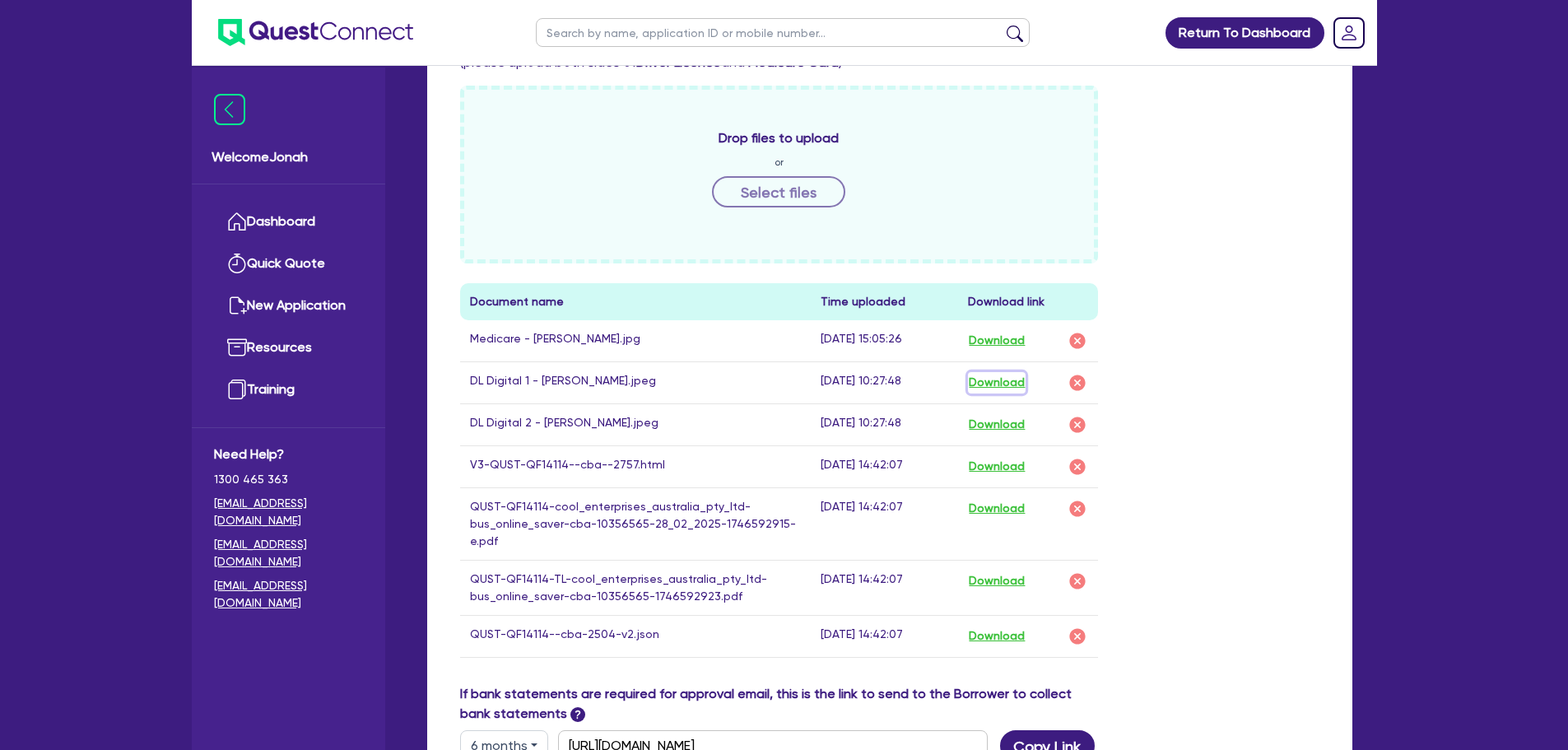
click at [986, 380] on button "Download" at bounding box center [996, 383] width 58 height 21
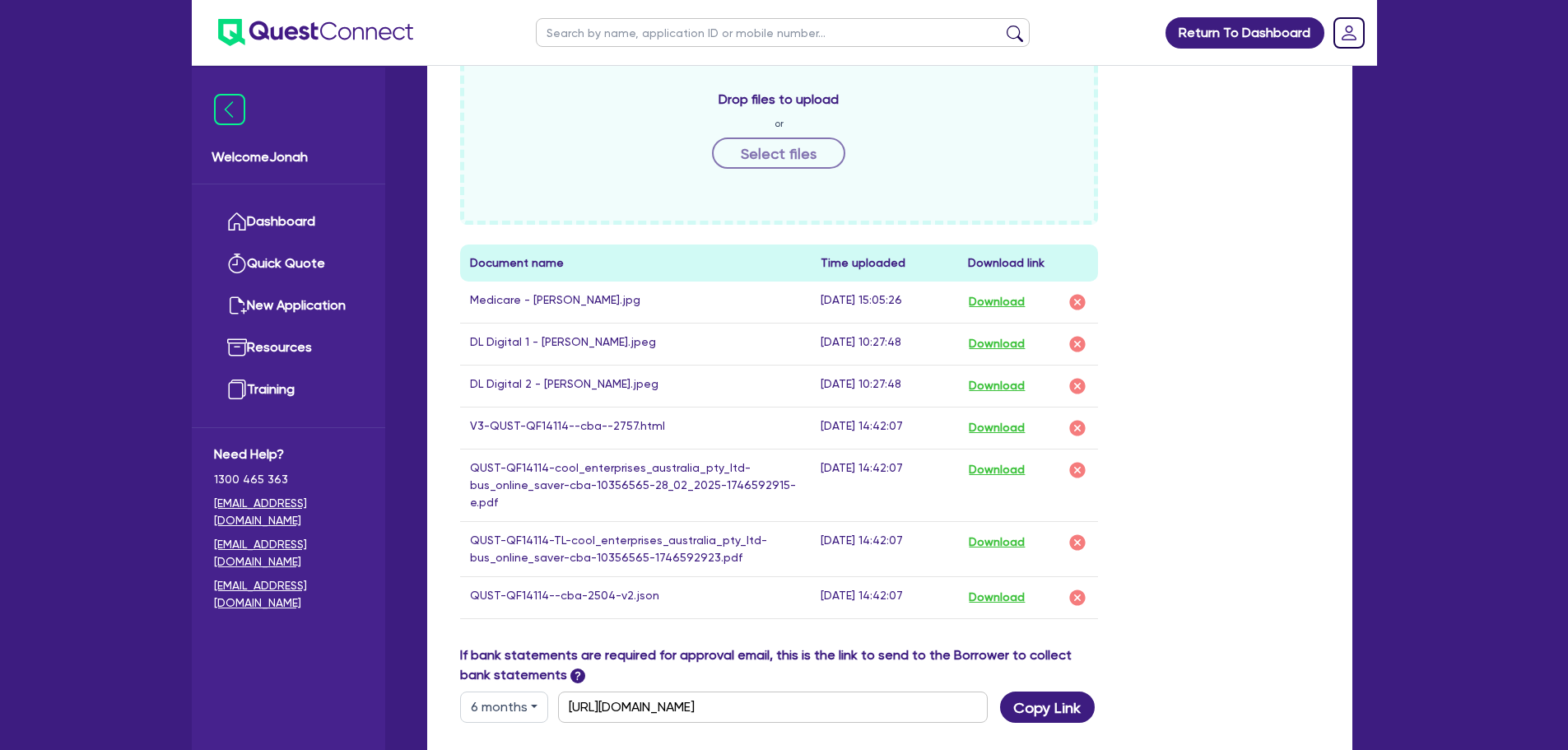
scroll to position [658, 0]
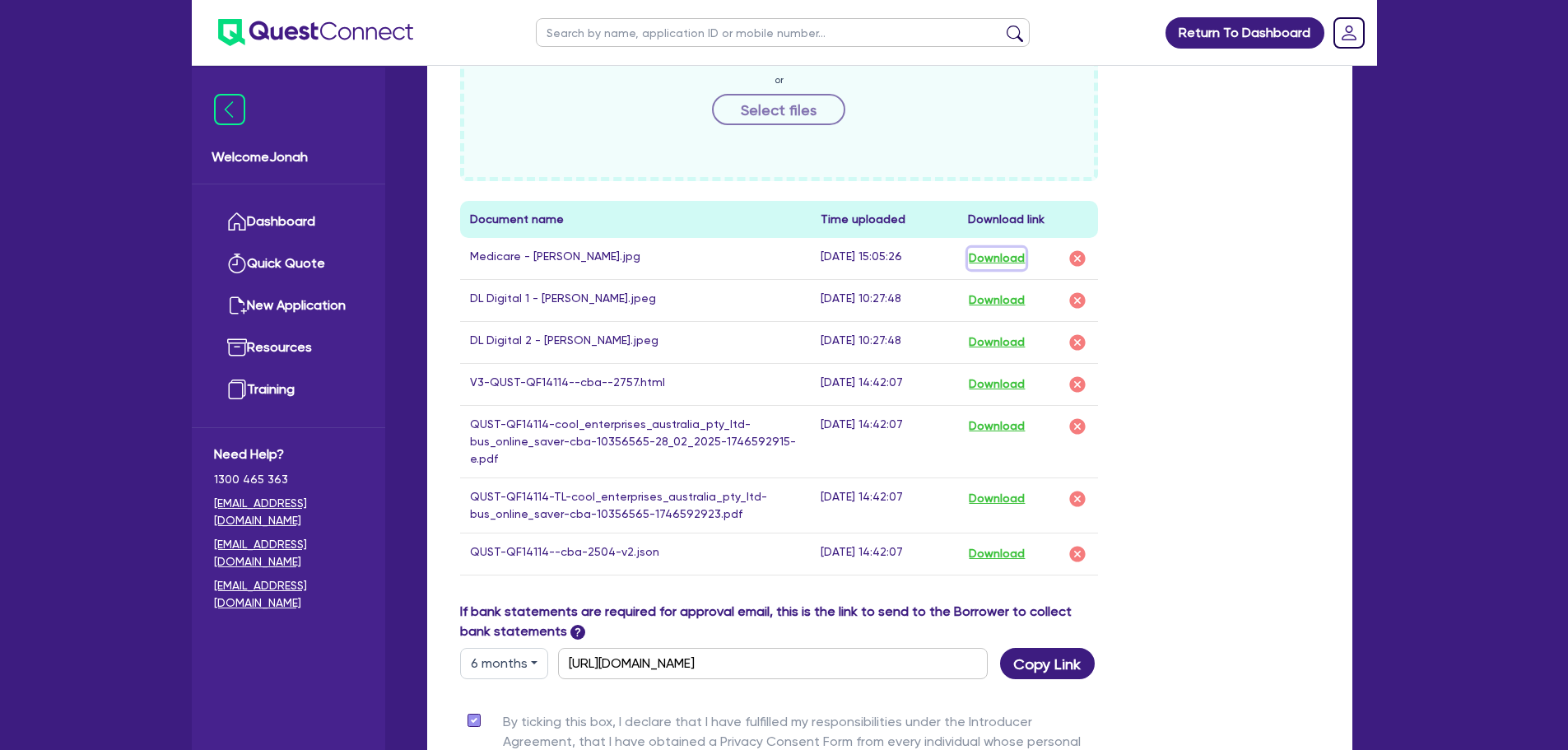
click at [993, 256] on button "Download" at bounding box center [996, 258] width 58 height 21
click at [1000, 303] on button "Download" at bounding box center [996, 300] width 58 height 21
click at [1001, 258] on button "Download" at bounding box center [996, 258] width 58 height 21
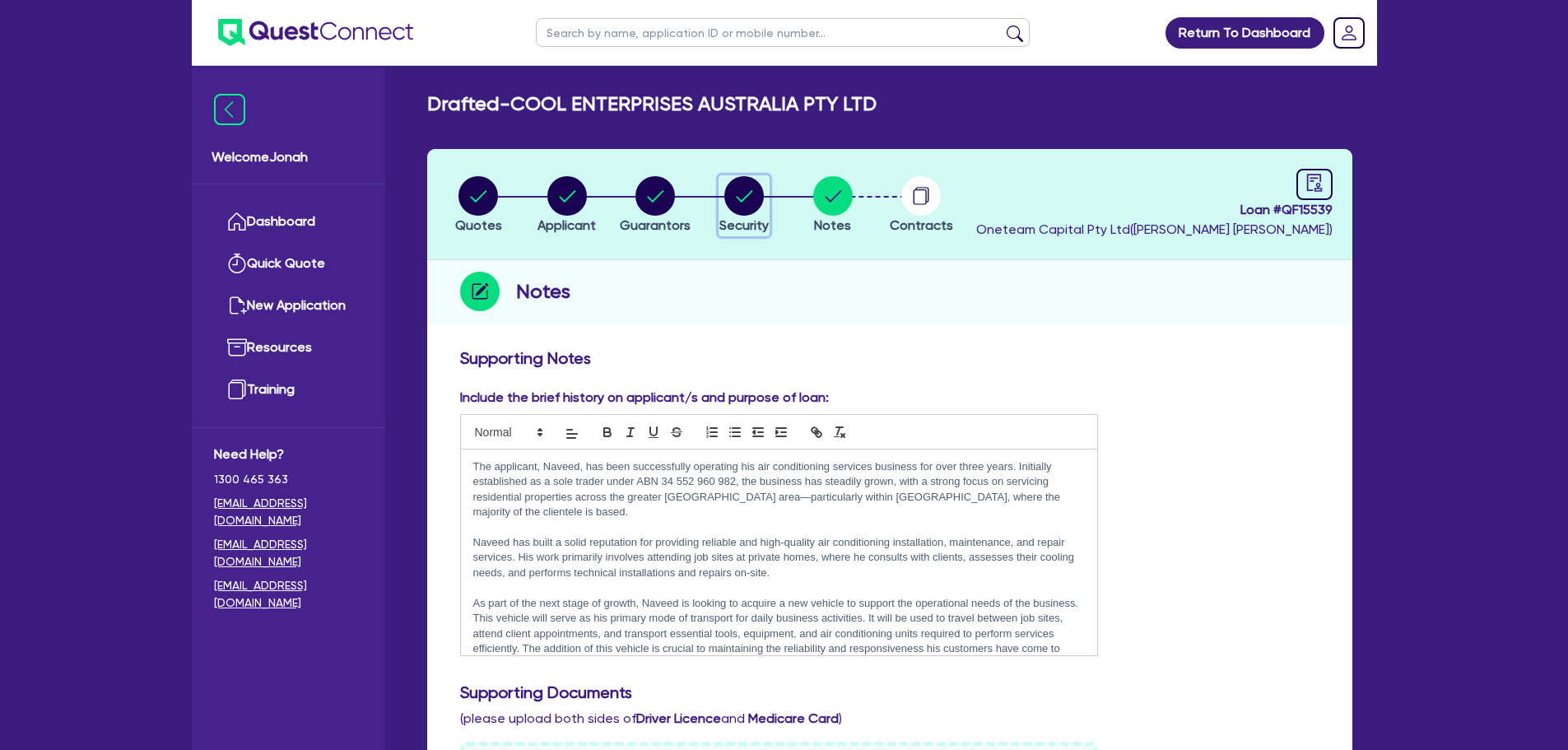
drag, startPoint x: 734, startPoint y: 201, endPoint x: 678, endPoint y: 208, distance: 56.4
click at [735, 201] on circle "button" at bounding box center [743, 196] width 39 height 39
select select "CARS_AND_LIGHT_TRUCKS"
select select "PASSENGER_VEHICLES"
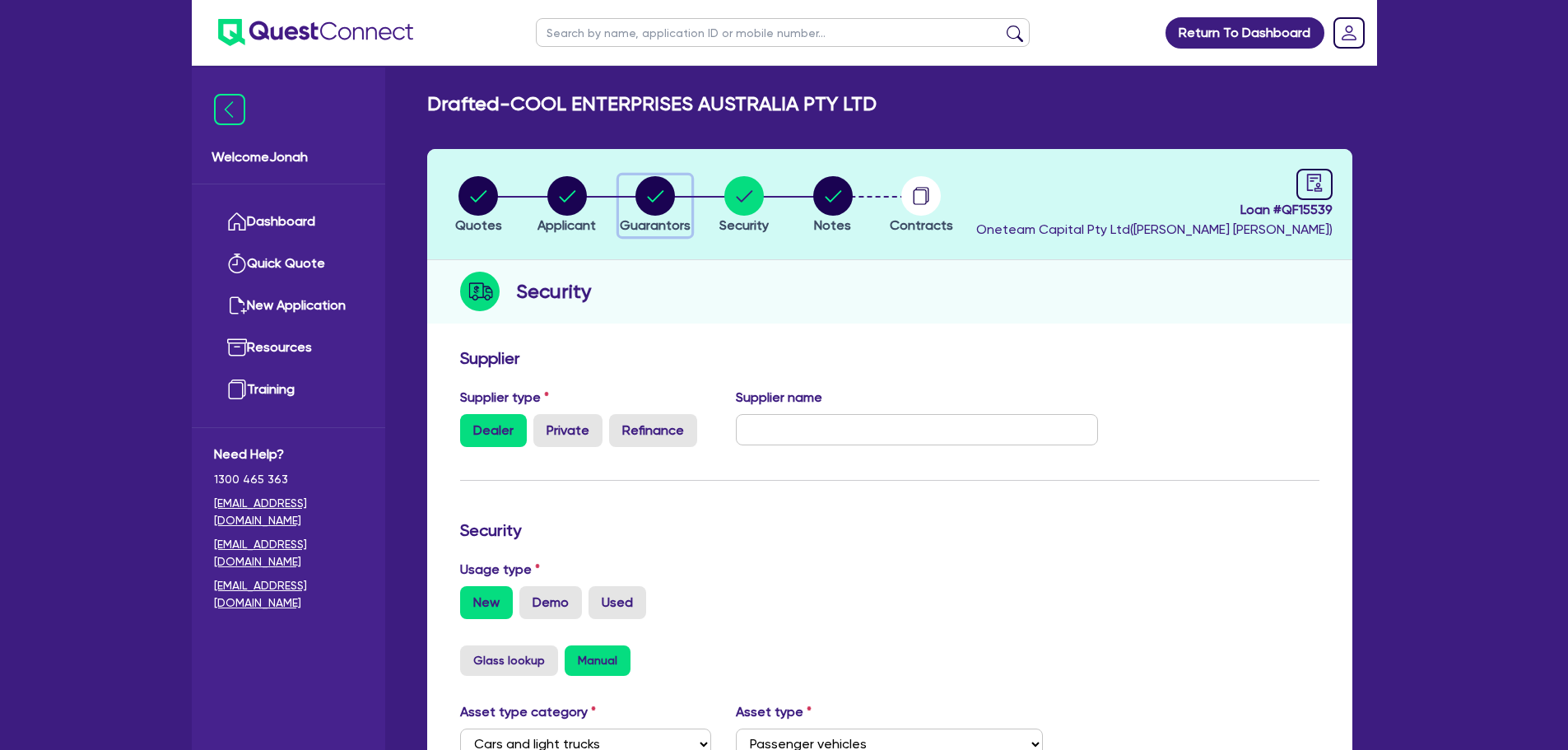
click at [654, 206] on circle "button" at bounding box center [655, 196] width 39 height 39
select select "MR"
select select "[GEOGRAPHIC_DATA]"
select select "SINGLE"
select select "VEHICLE"
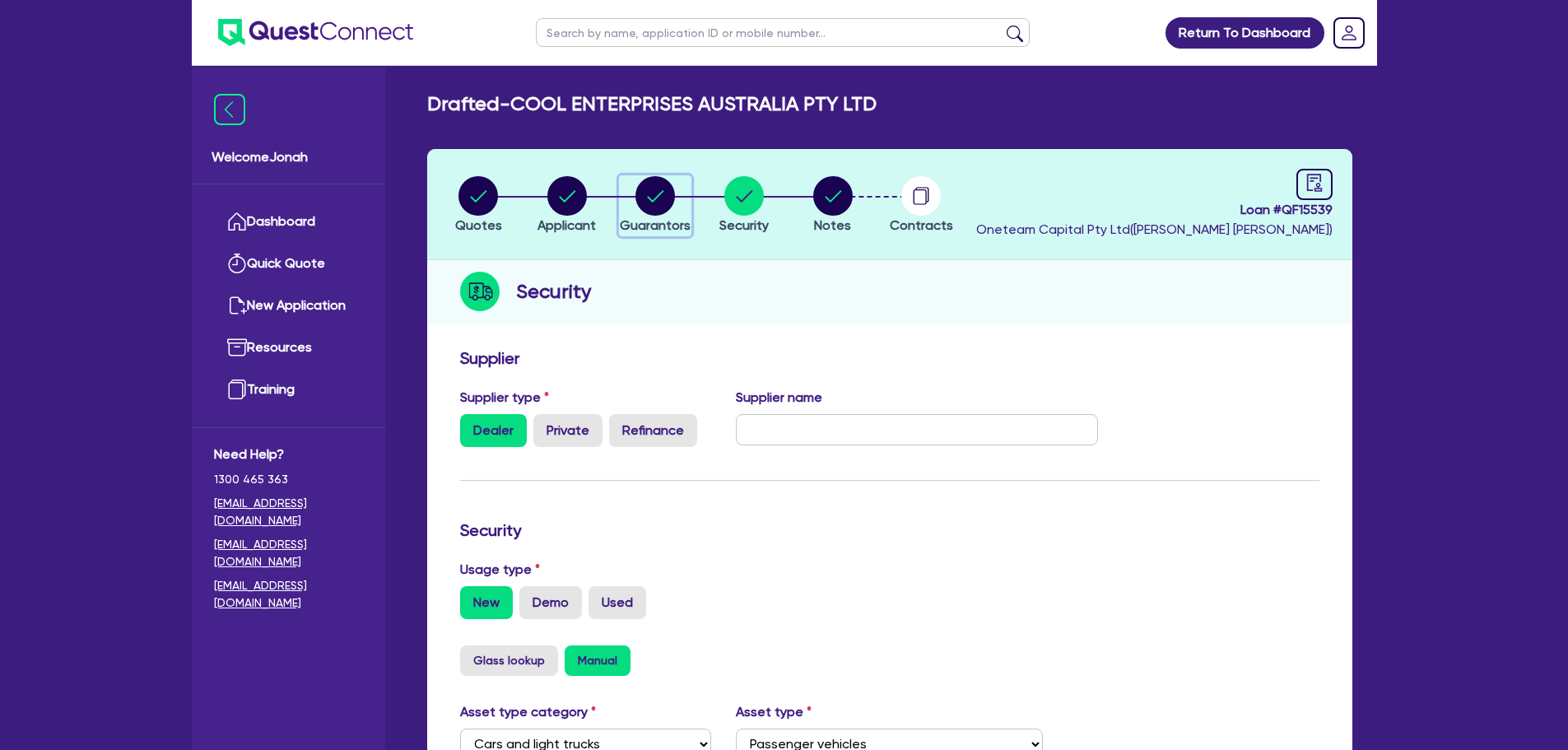
select select "VEHICLE"
select select "CASH"
select select "HOUSEHOLD_PERSONAL"
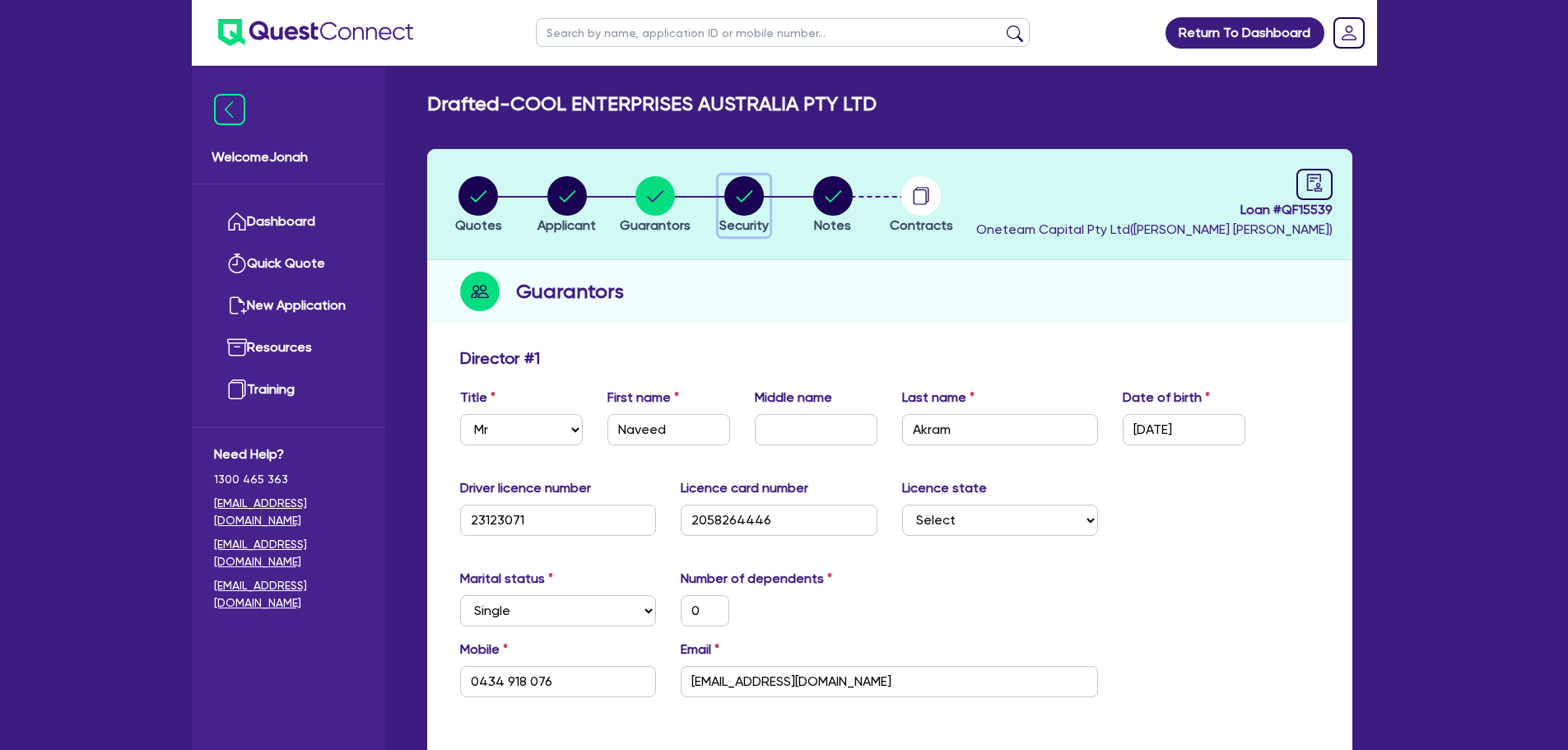
click at [735, 199] on circle "button" at bounding box center [743, 196] width 39 height 39
select select "CARS_AND_LIGHT_TRUCKS"
select select "PASSENGER_VEHICLES"
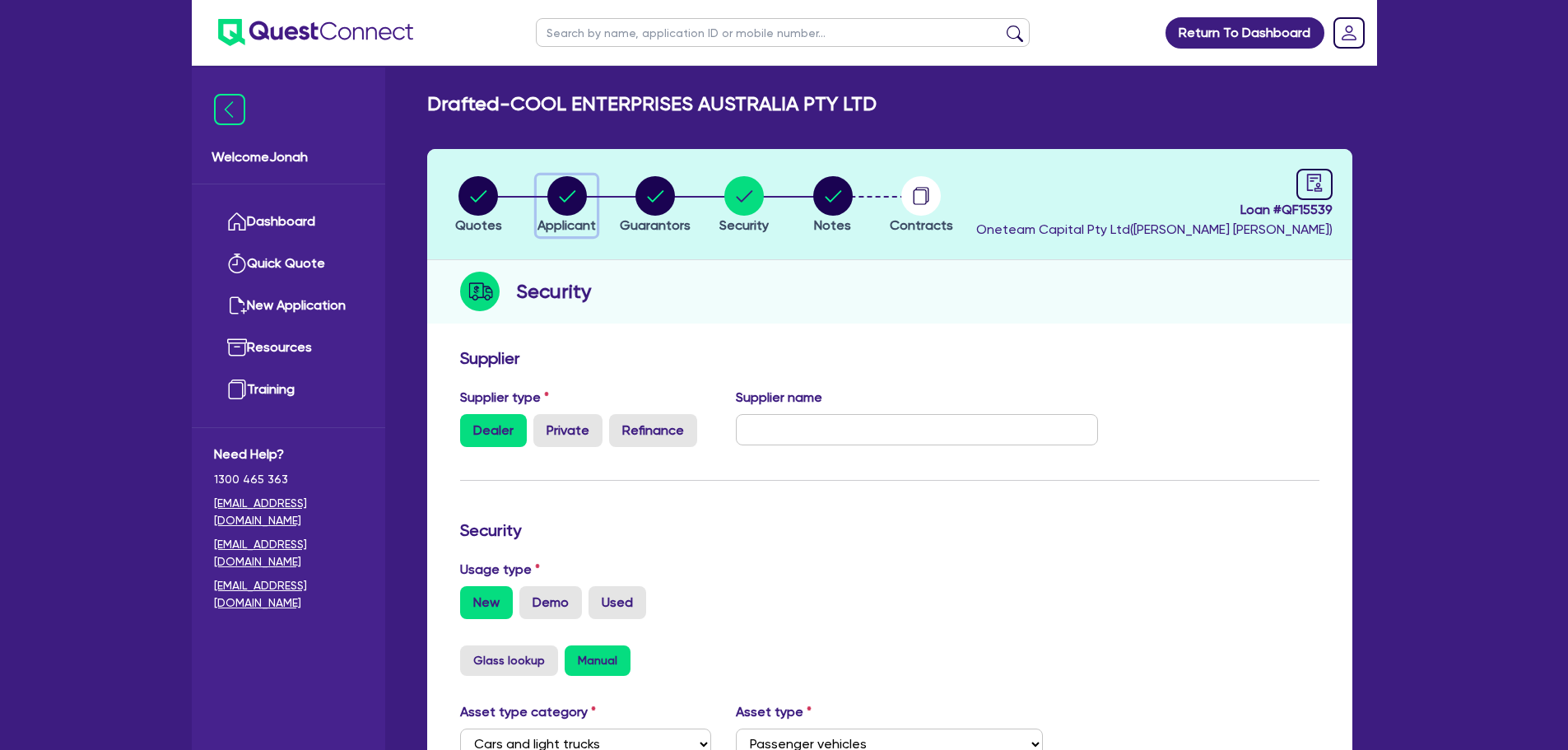
click at [573, 208] on circle "button" at bounding box center [567, 196] width 39 height 39
select select "COMPANY"
select select "BUILDING_CONSTRUCTION"
select select "TRADES_SERVICES_CONSUMERS"
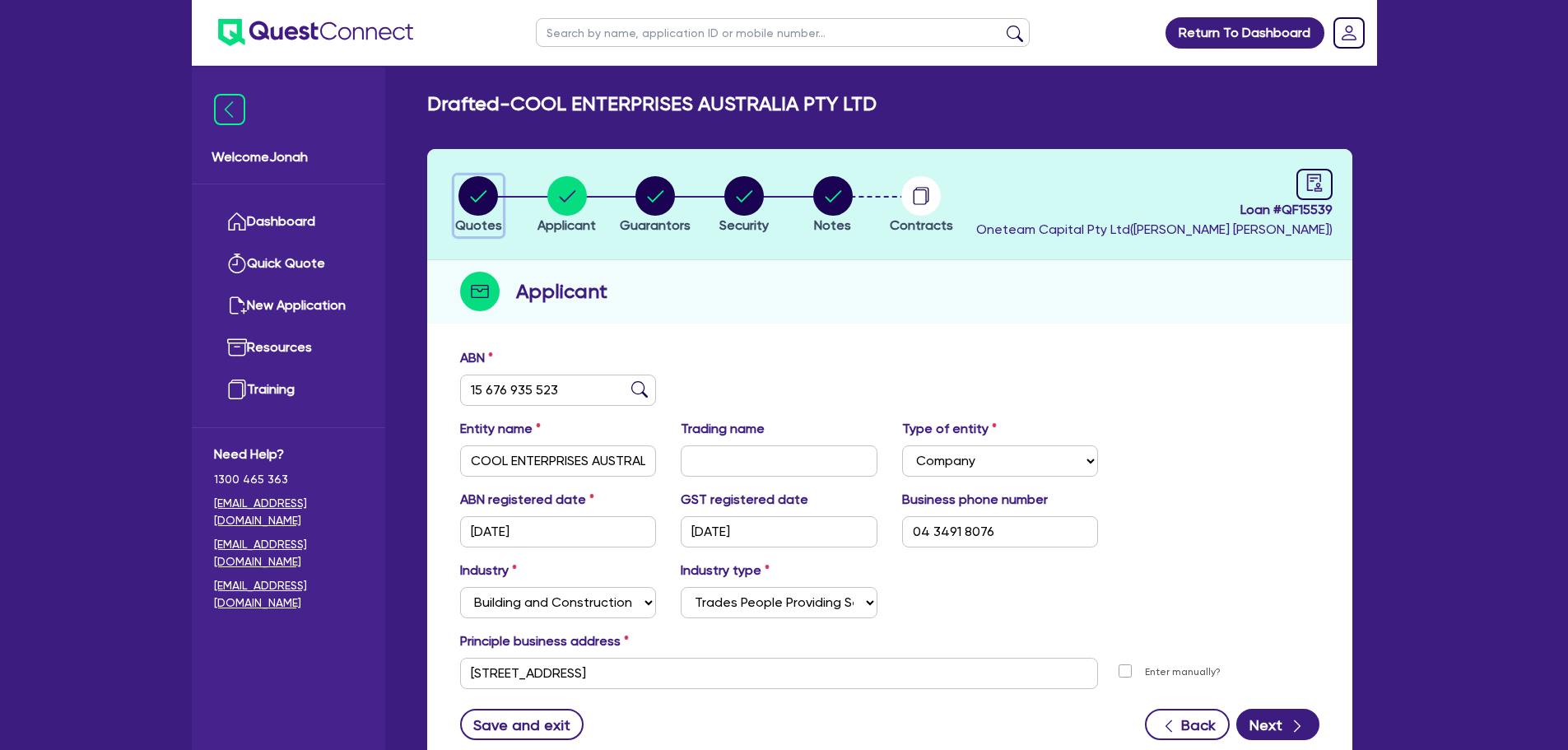
click at [492, 200] on circle "button" at bounding box center [478, 196] width 39 height 39
select select "Other"
select select "CARS_AND_LIGHT_TRUCKS"
select select "PASSENGER_VEHICLES"
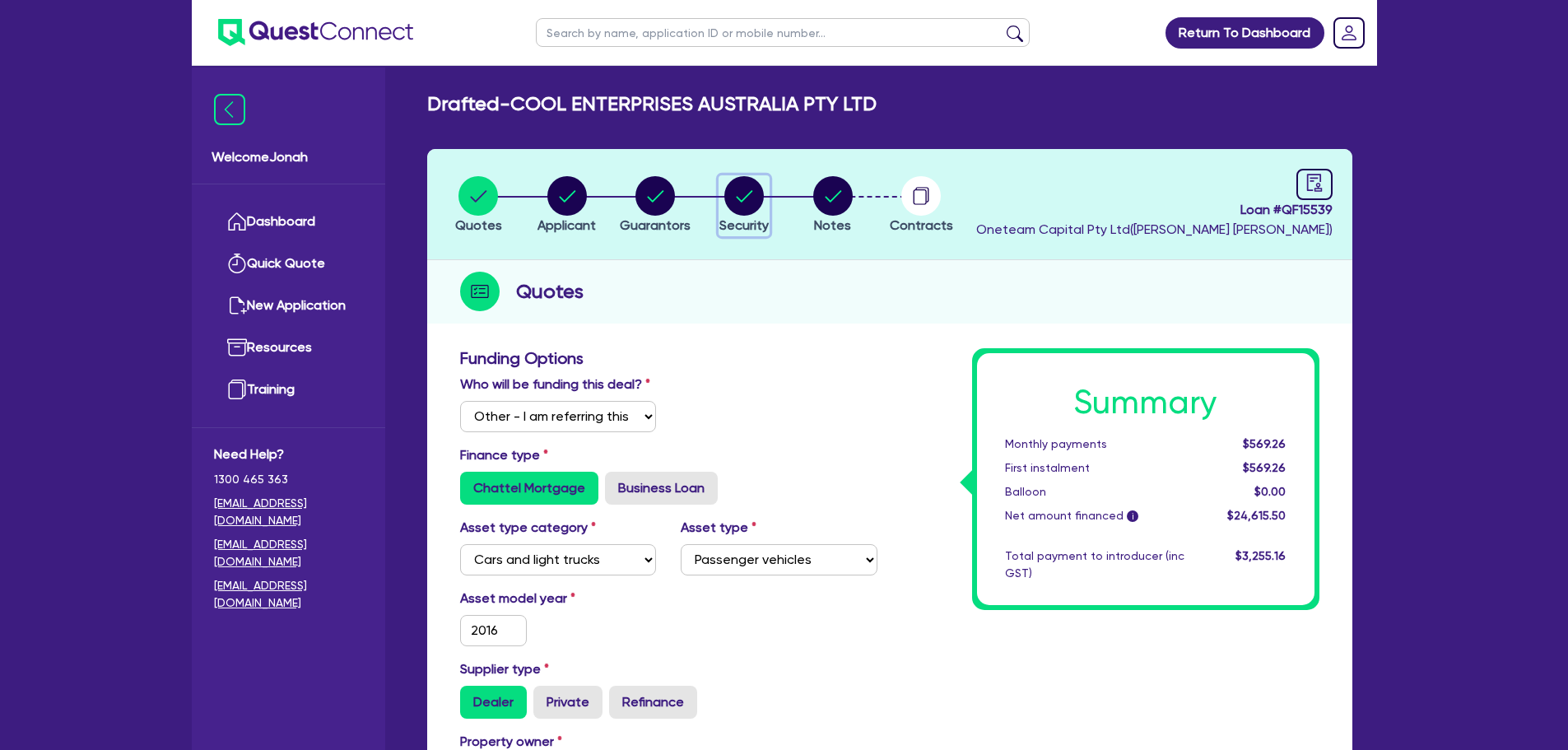
click at [746, 205] on circle "button" at bounding box center [743, 196] width 39 height 39
select select "CARS_AND_LIGHT_TRUCKS"
select select "PASSENGER_VEHICLES"
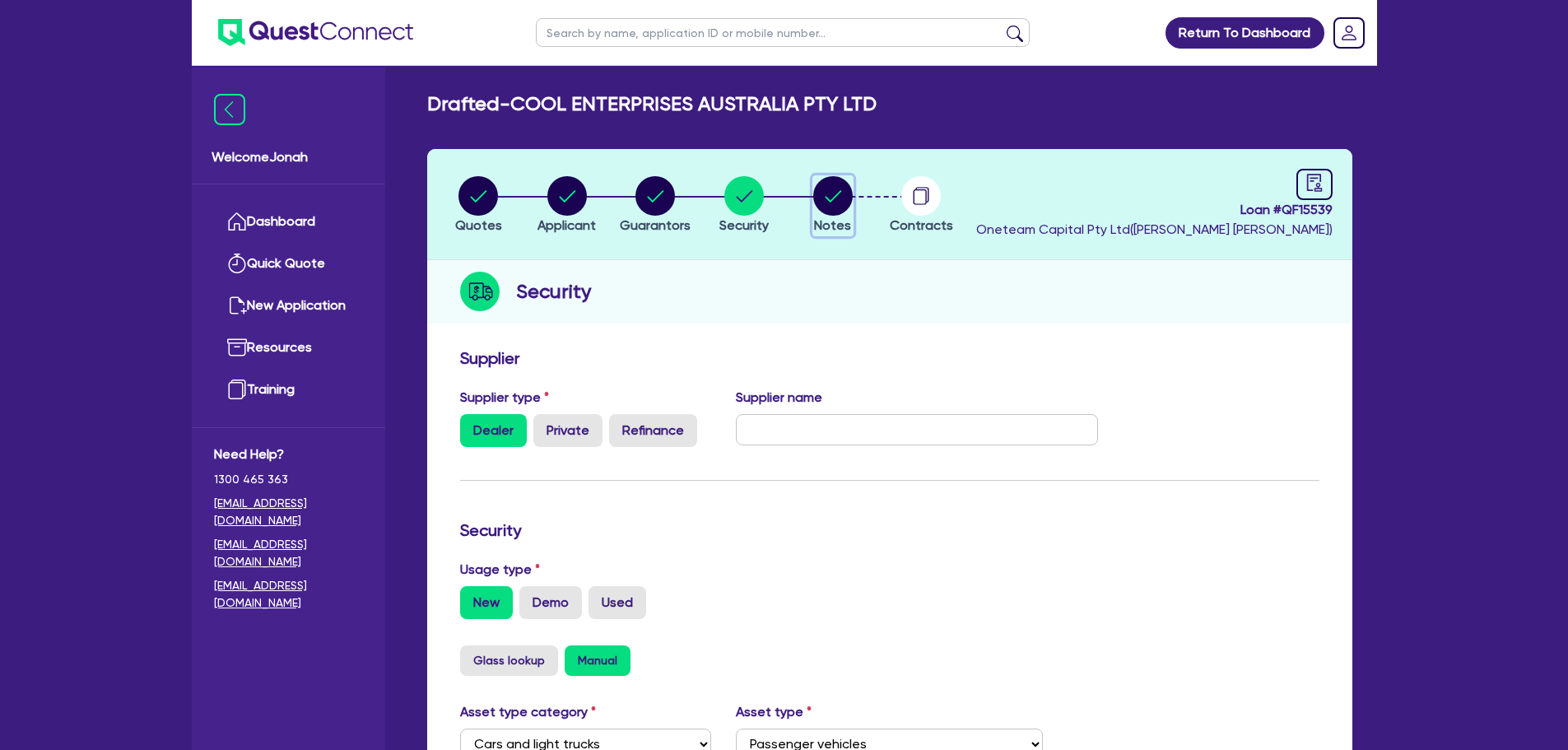
click at [833, 203] on circle "button" at bounding box center [833, 196] width 39 height 39
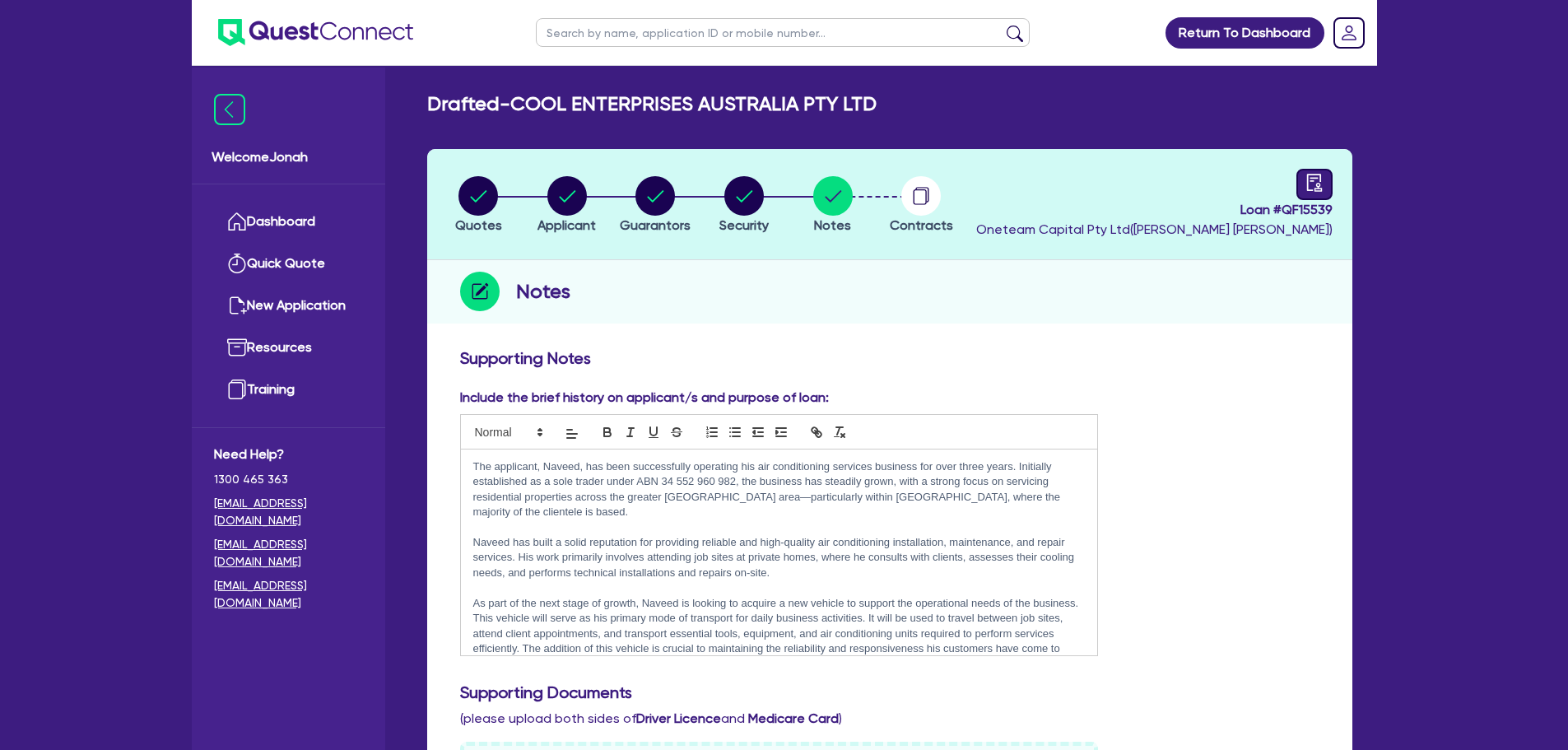
click at [1308, 186] on icon "audit" at bounding box center [1313, 182] width 15 height 17
select select "DRAFTED_NEW"
select select "Other"
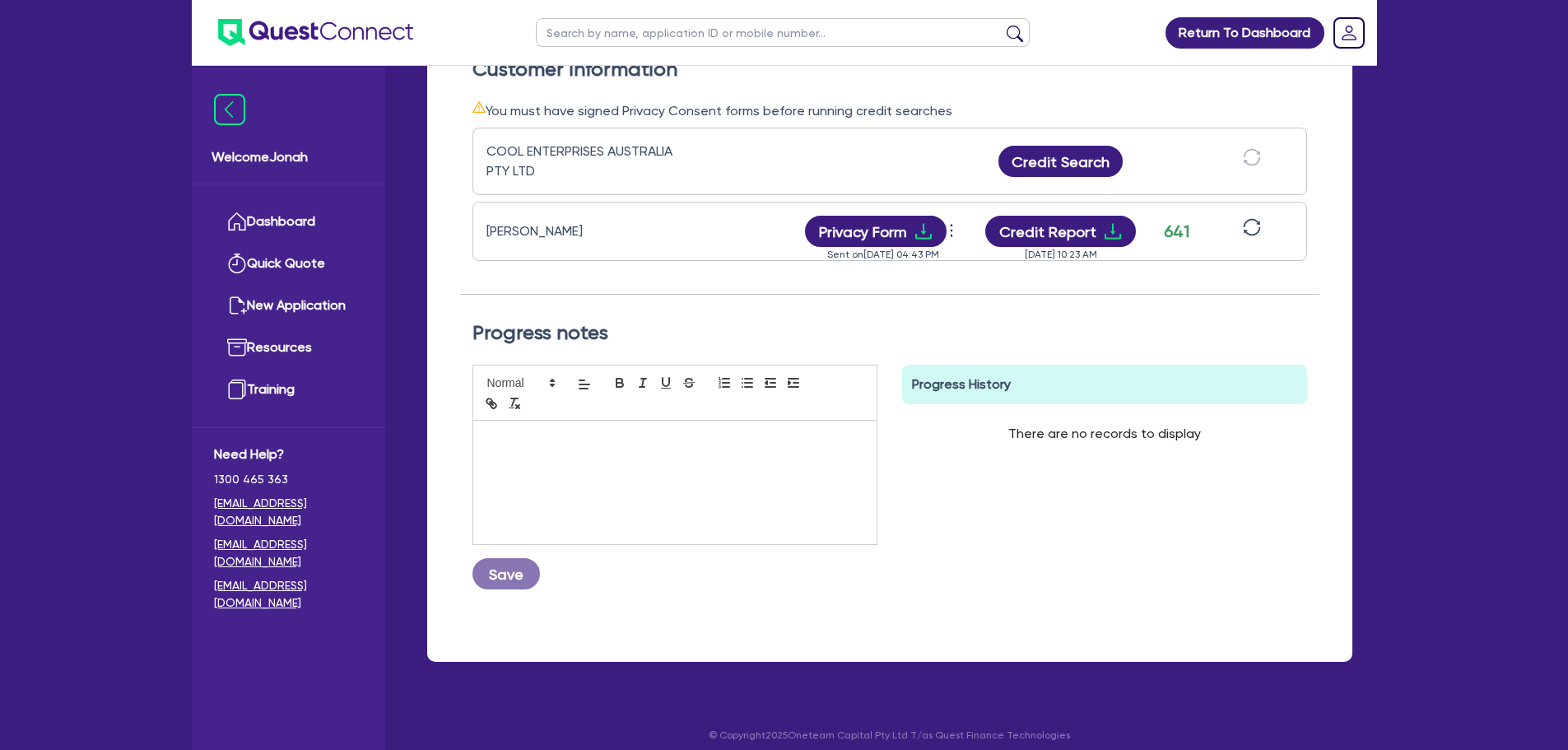
scroll to position [516, 0]
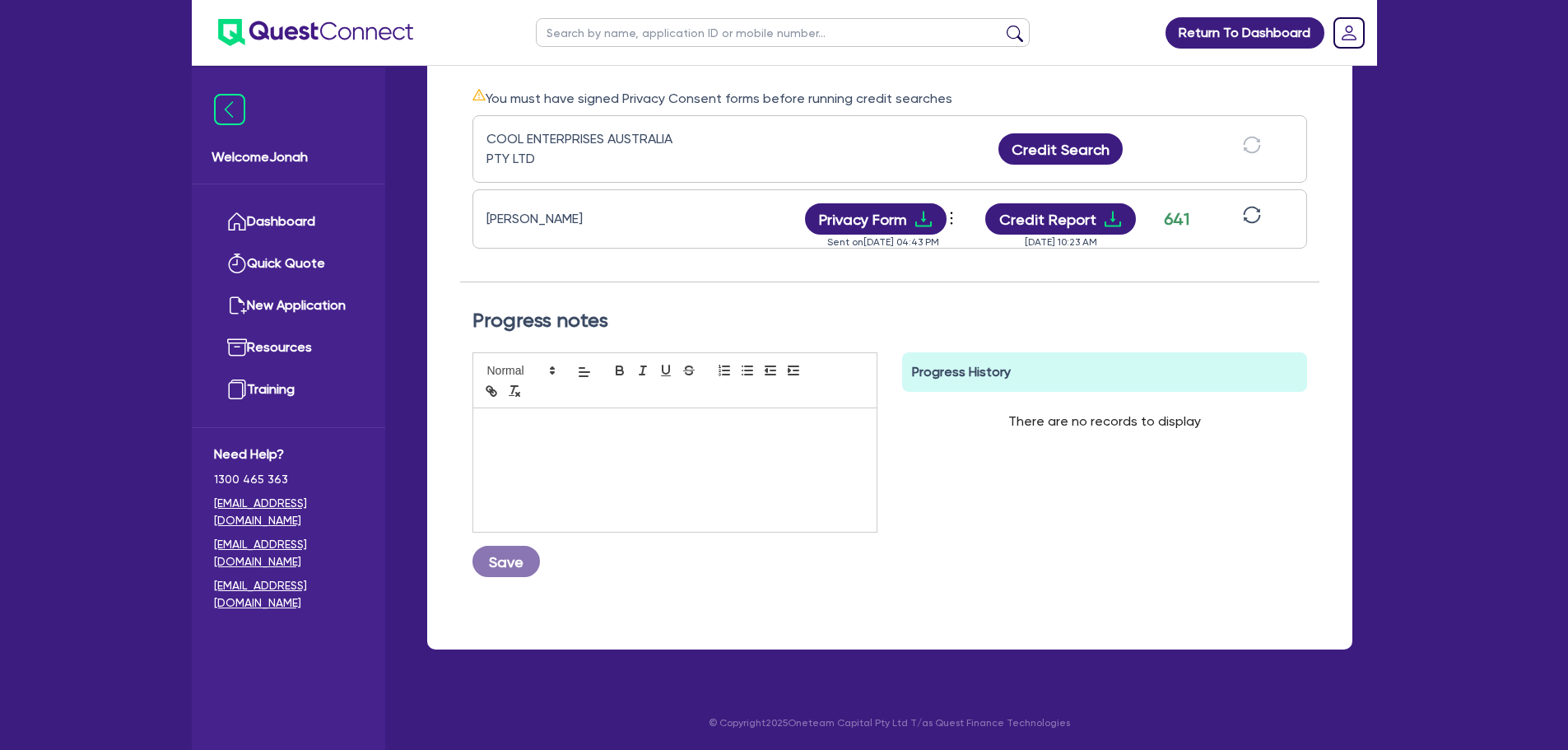
click at [711, 484] on div at bounding box center [674, 469] width 403 height 124
click at [1016, 565] on div "Progress History There are no records to display Delete Internal Note x Are you…" at bounding box center [1104, 471] width 429 height 238
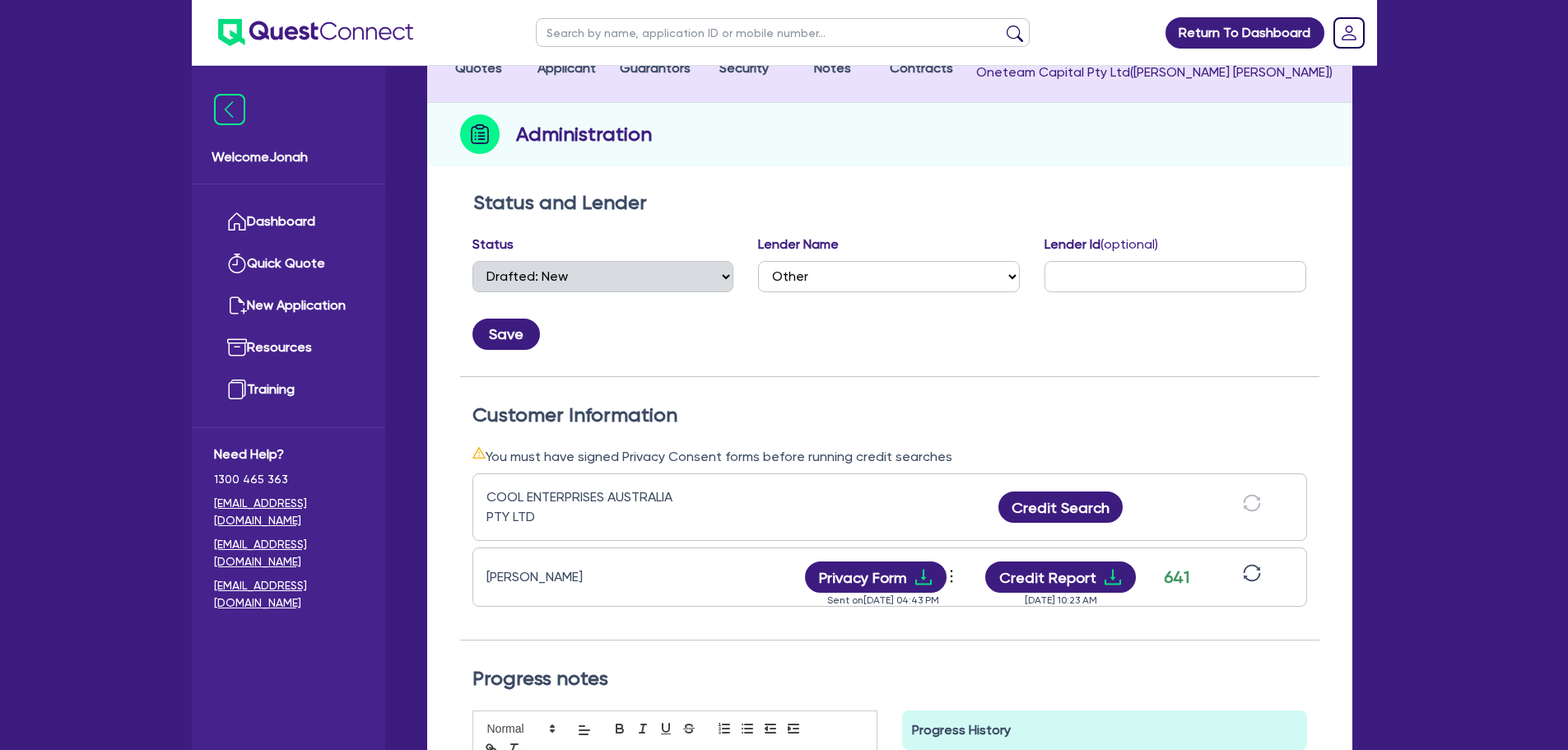
scroll to position [103, 0]
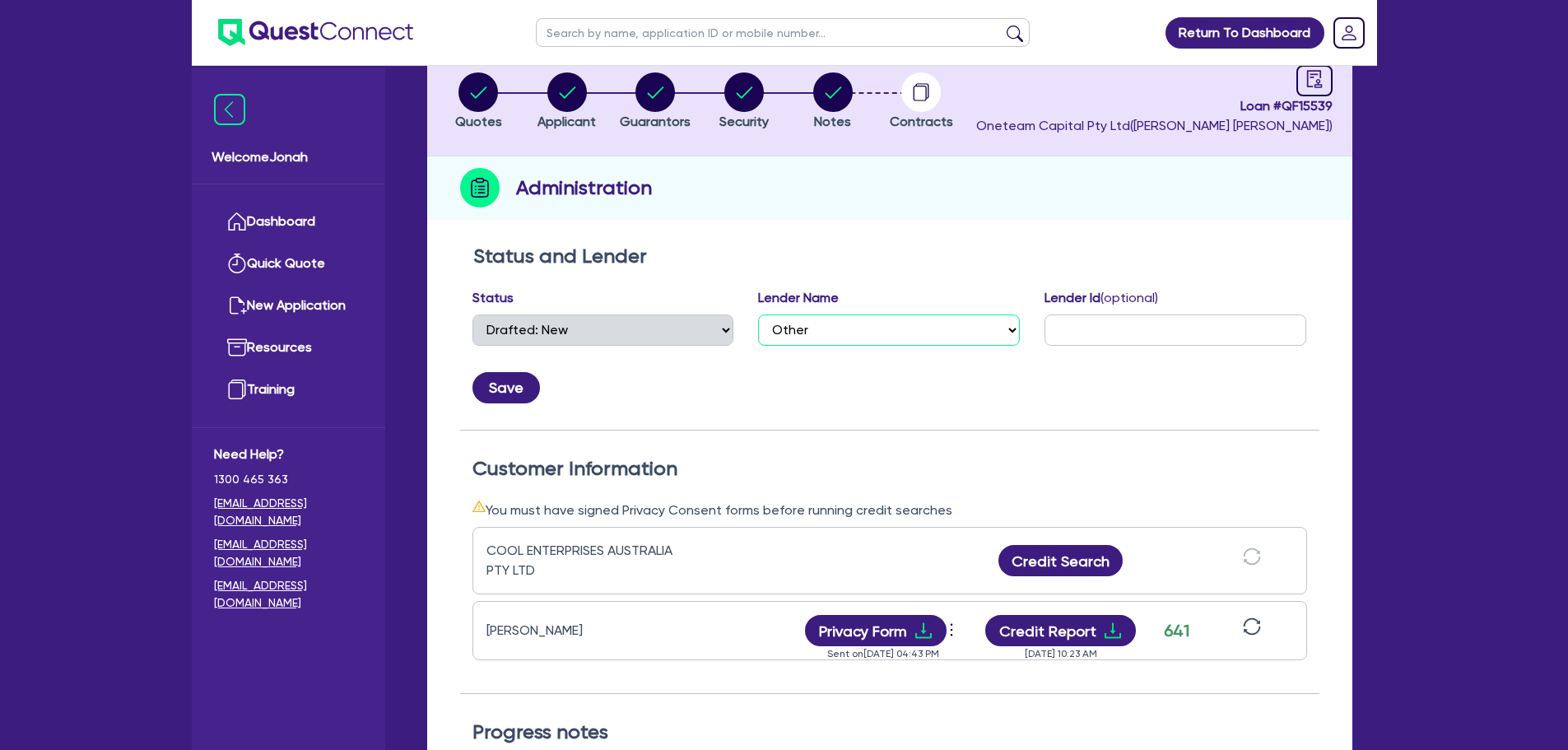
click at [922, 322] on select "Select AAMF AFS Alex Bank Angle Finance Azora Banjo BigStone BOQ Finance Brande…" at bounding box center [889, 330] width 262 height 31
click at [894, 386] on div "Save" at bounding box center [890, 381] width 859 height 45
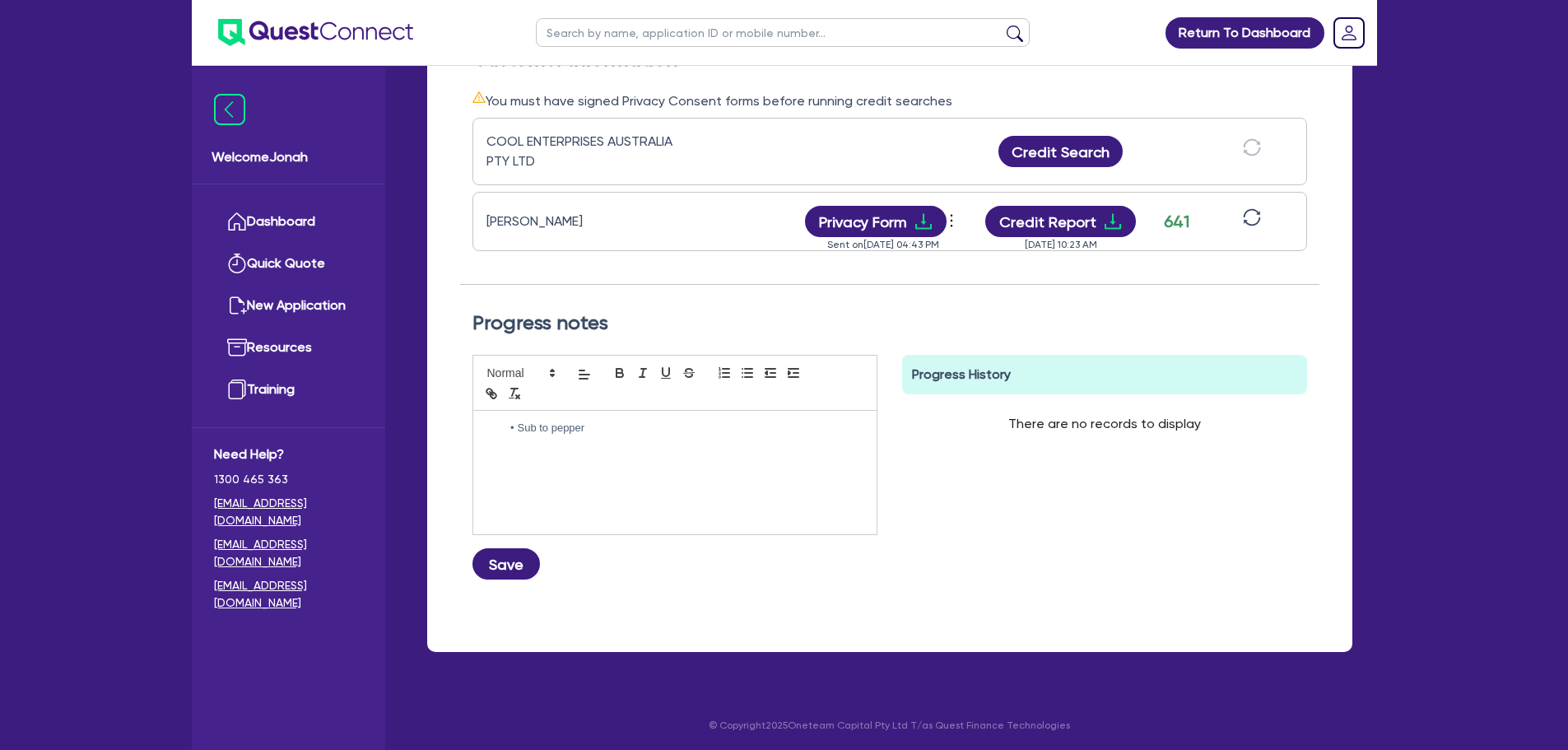
scroll to position [516, 0]
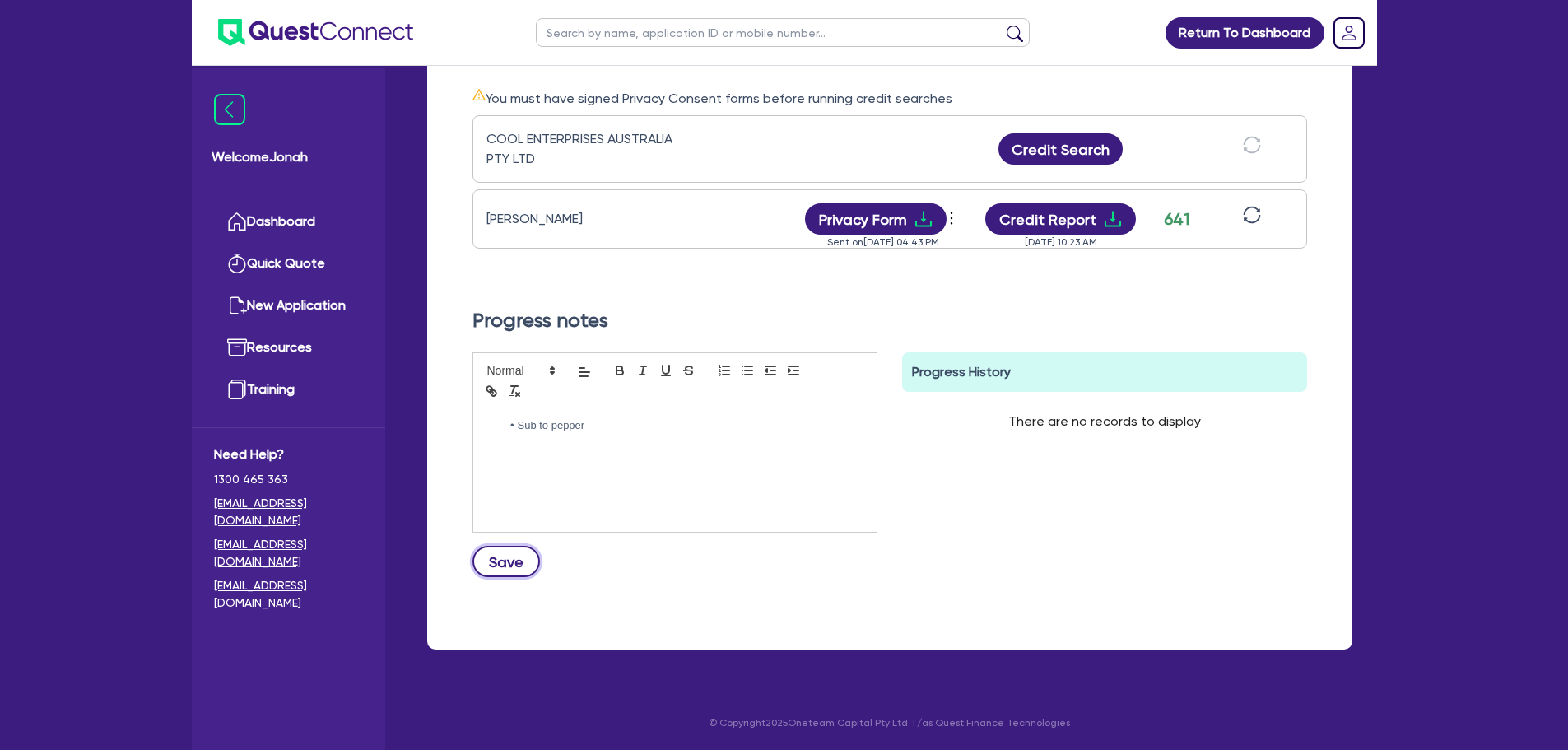
click at [507, 562] on button "Save" at bounding box center [507, 561] width 68 height 31
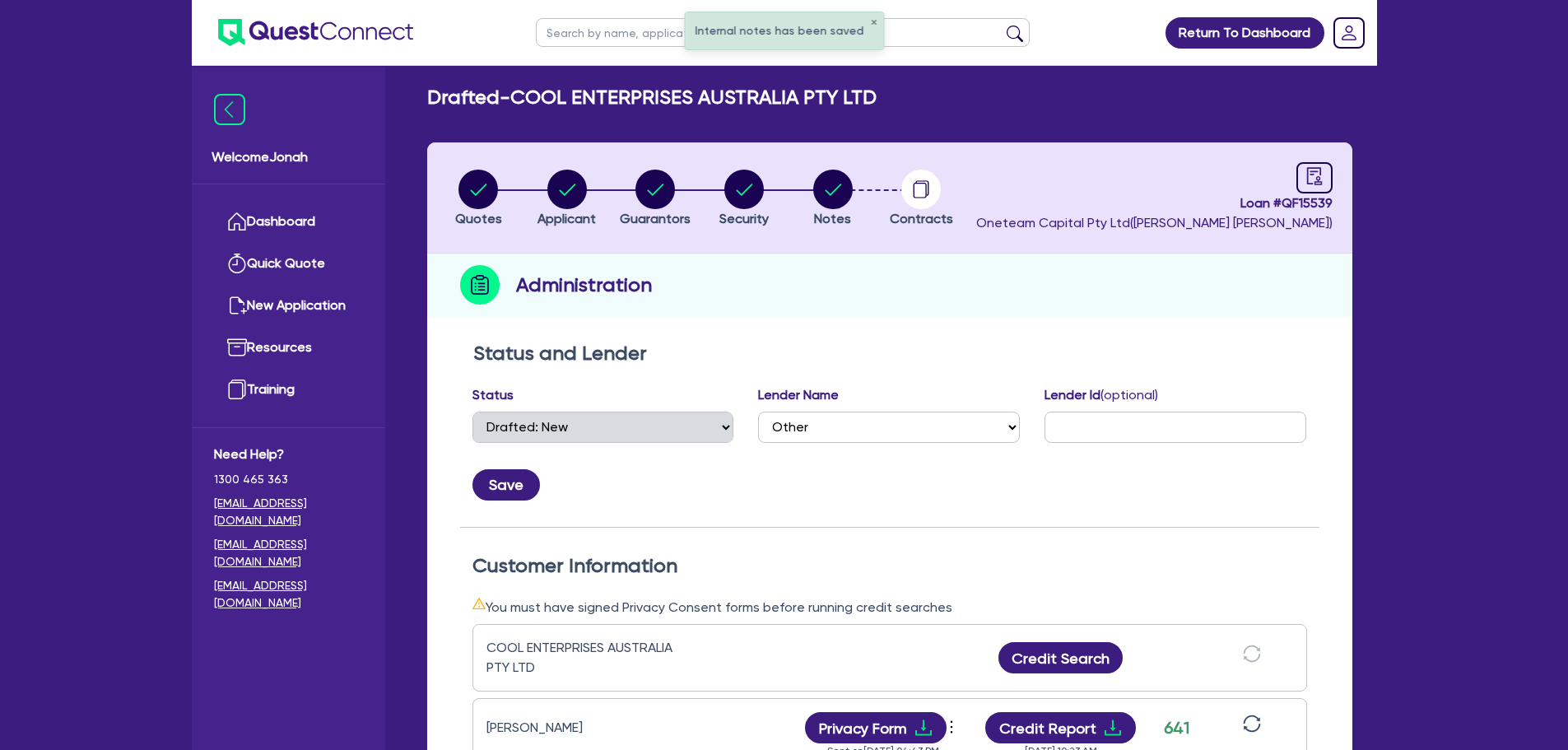
scroll to position [0, 0]
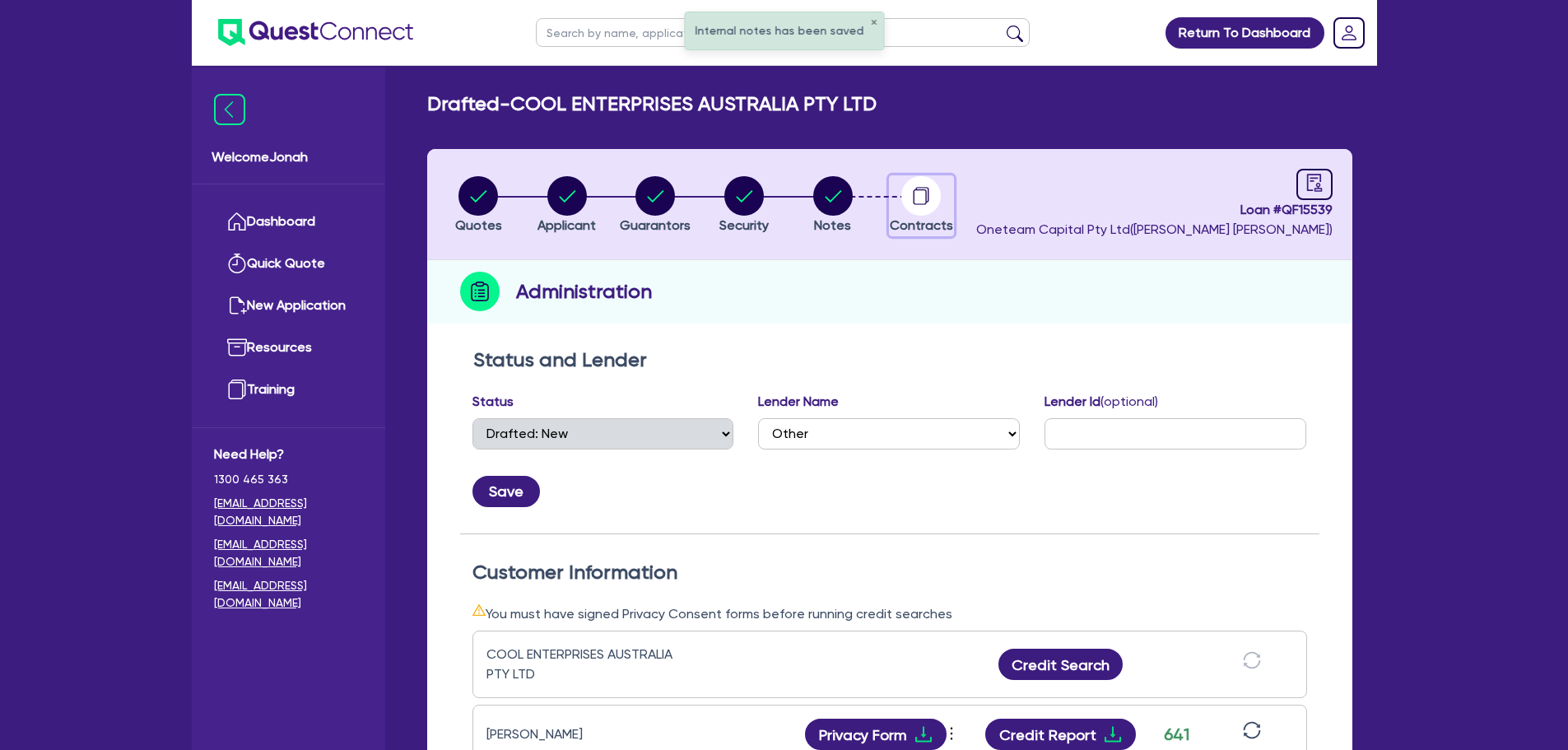
click at [914, 208] on circle "button" at bounding box center [921, 196] width 39 height 39
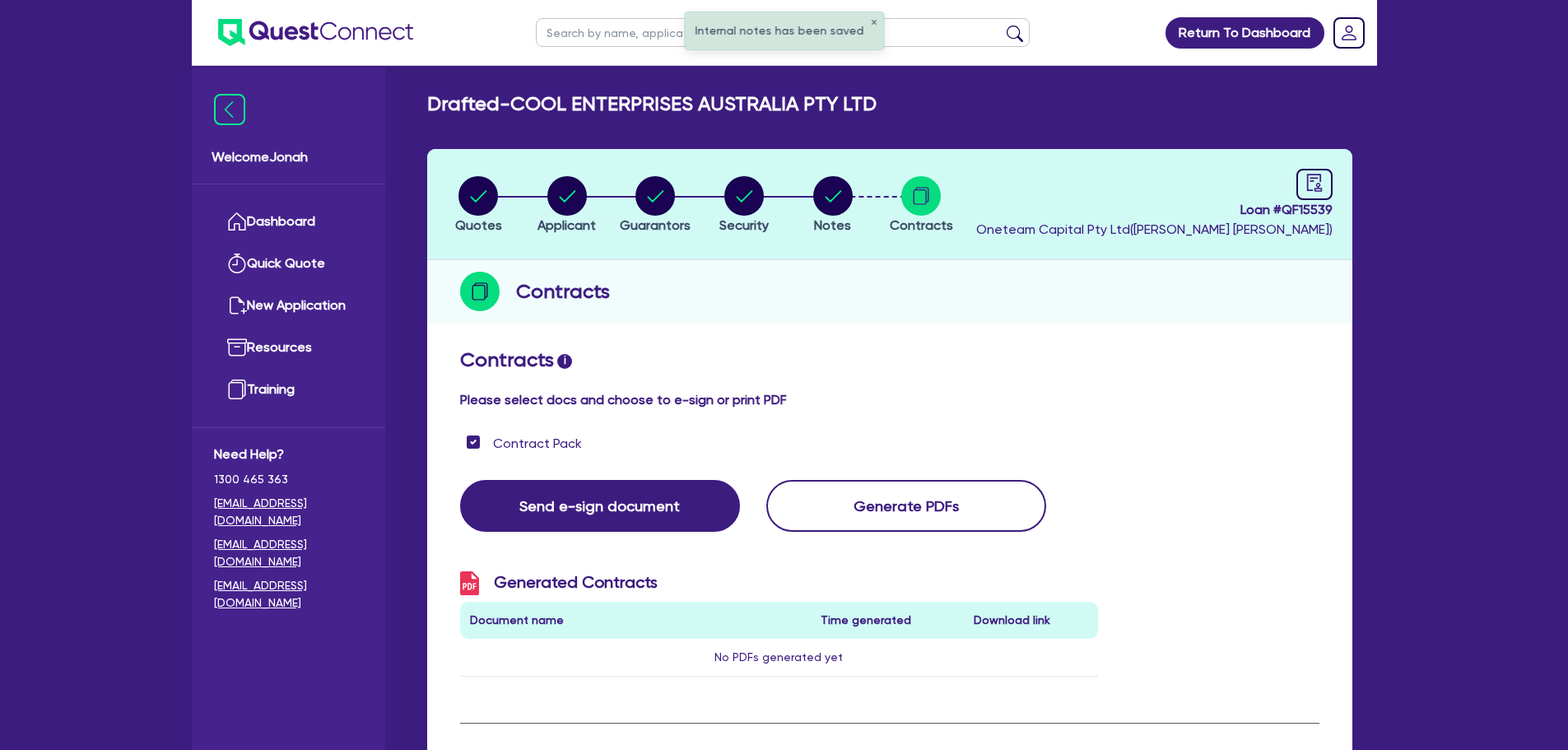
click at [1286, 183] on div "Loan # QF15539 Oneteam Capital Pty Ltd ( Rob Matheson )" at bounding box center [1154, 203] width 356 height 70
click at [1294, 184] on div "Loan # QF15539 Oneteam Capital Pty Ltd ( Rob Matheson )" at bounding box center [1154, 203] width 356 height 70
click at [1302, 188] on div at bounding box center [1314, 183] width 37 height 31
select select "DRAFTED_NEW"
select select "Other"
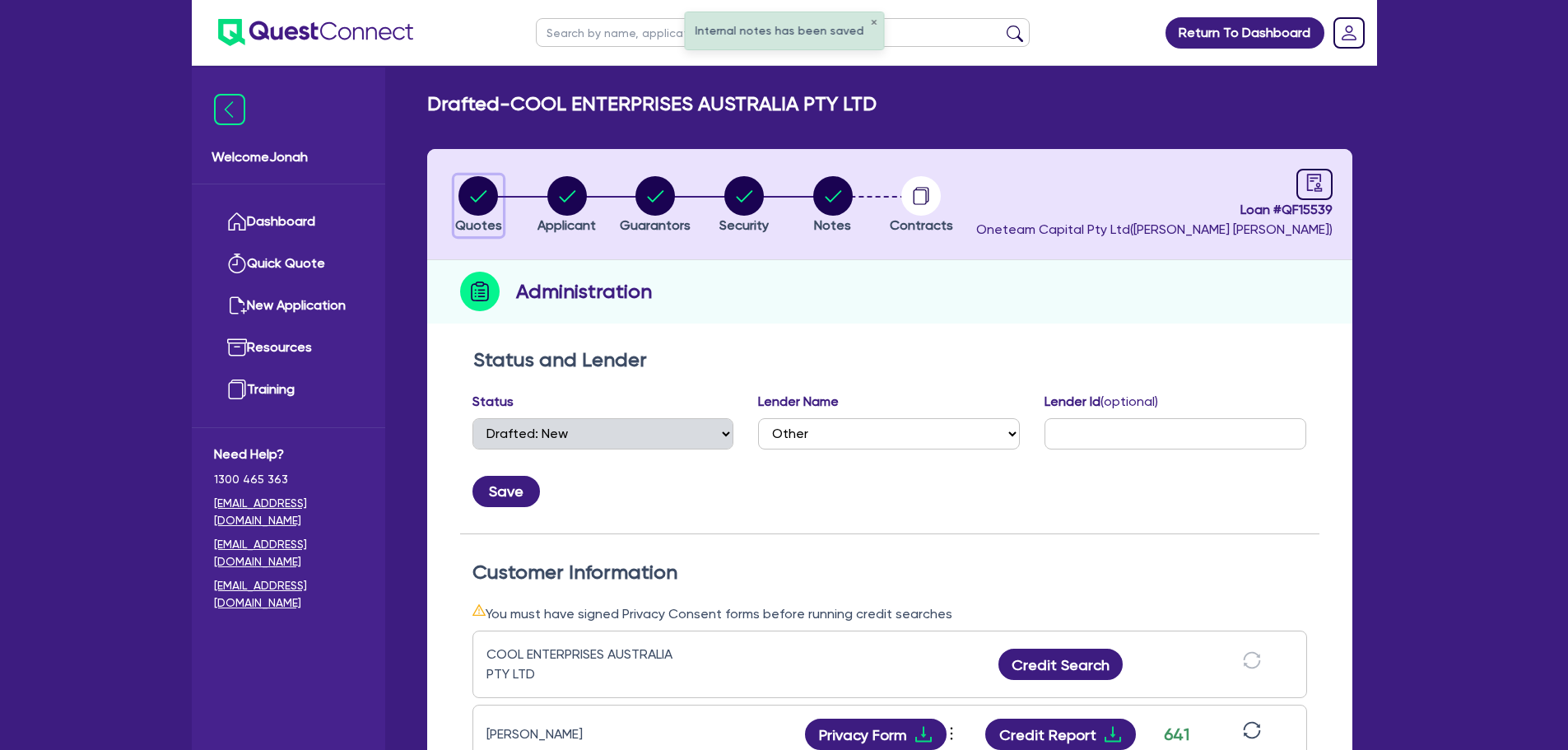
click at [476, 199] on circle "button" at bounding box center [478, 196] width 39 height 39
select select "Other"
select select "CARS_AND_LIGHT_TRUCKS"
select select "PASSENGER_VEHICLES"
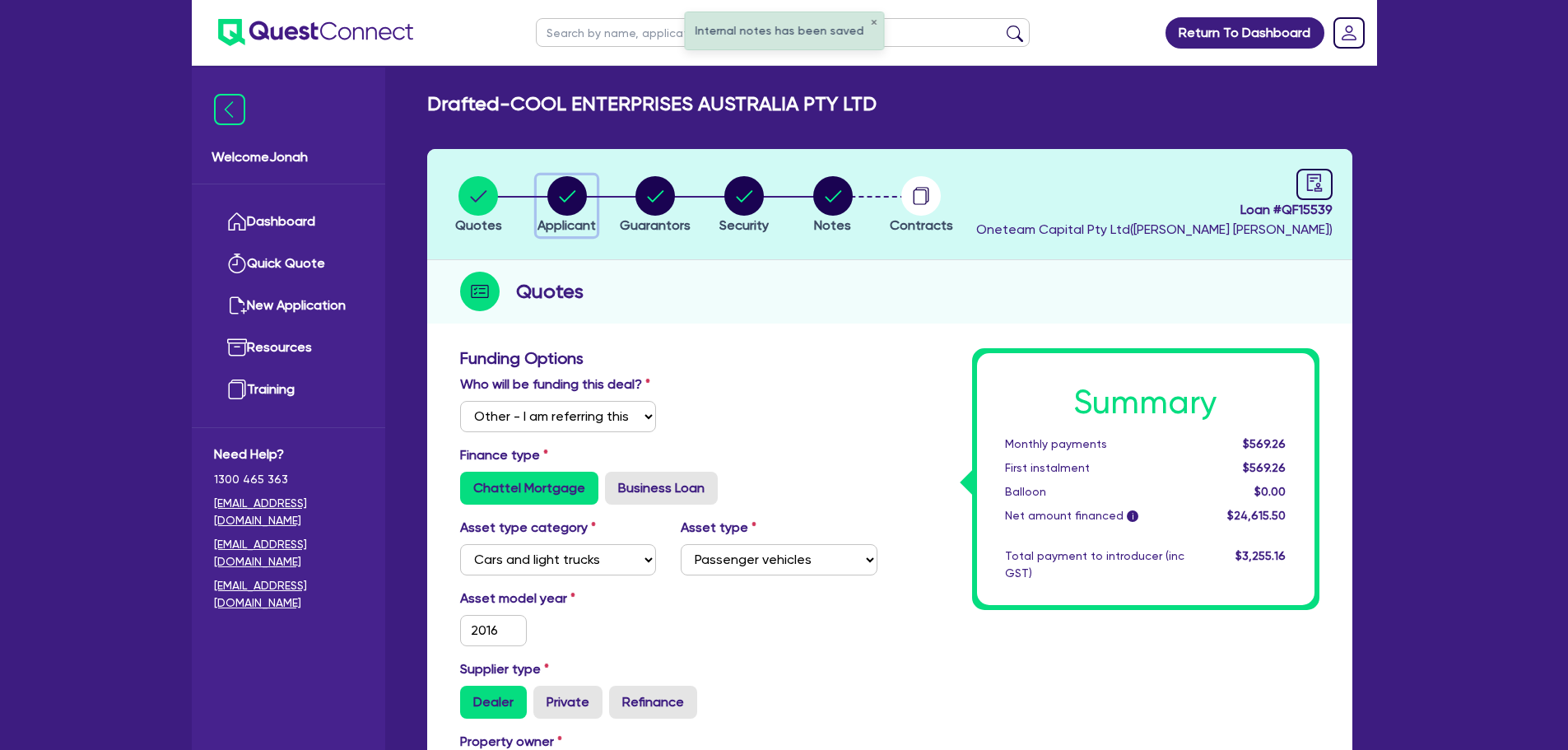
click at [583, 207] on icon "button" at bounding box center [567, 196] width 39 height 39
select select "COMPANY"
select select "BUILDING_CONSTRUCTION"
select select "TRADES_SERVICES_CONSUMERS"
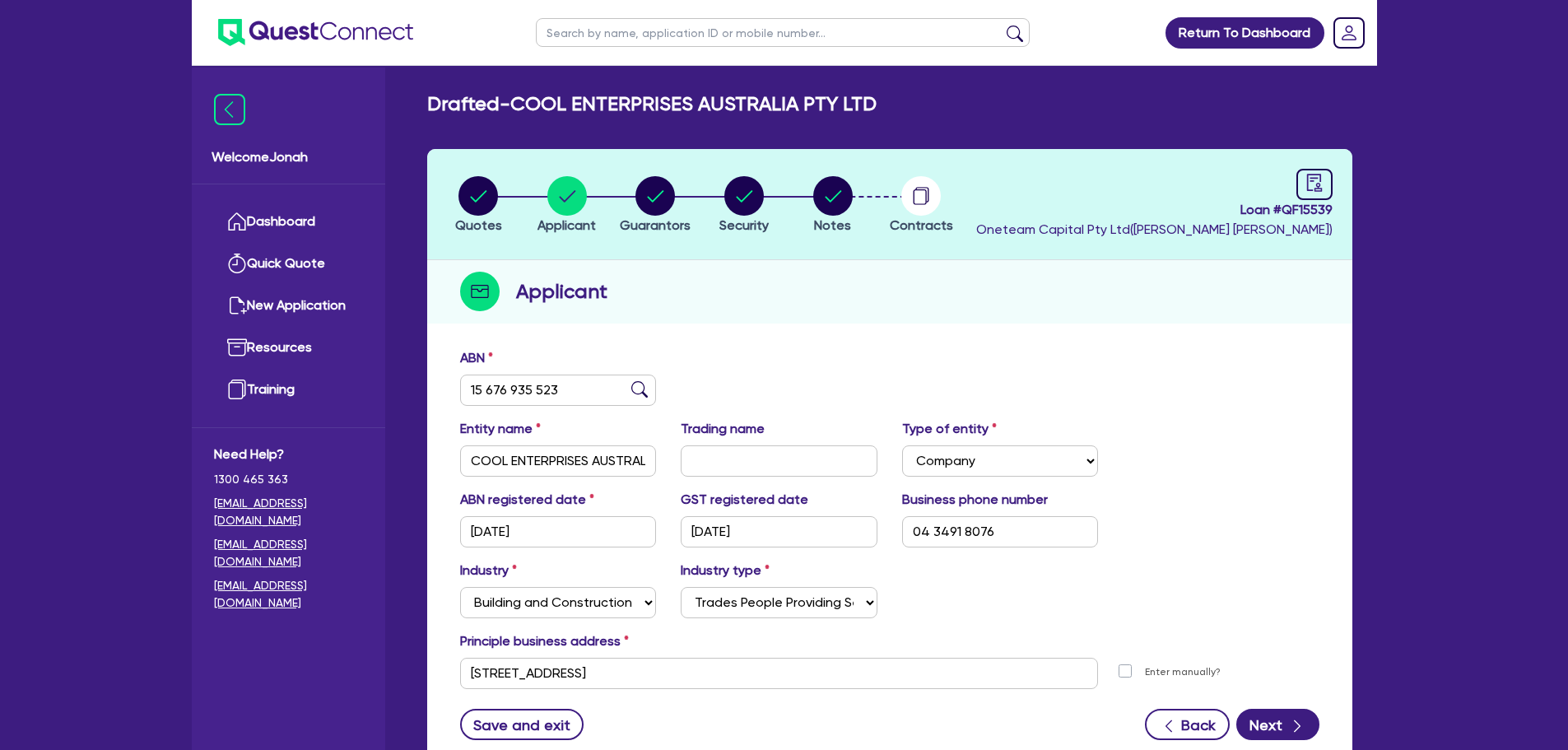
click at [808, 308] on div "Applicant" at bounding box center [890, 291] width 925 height 63
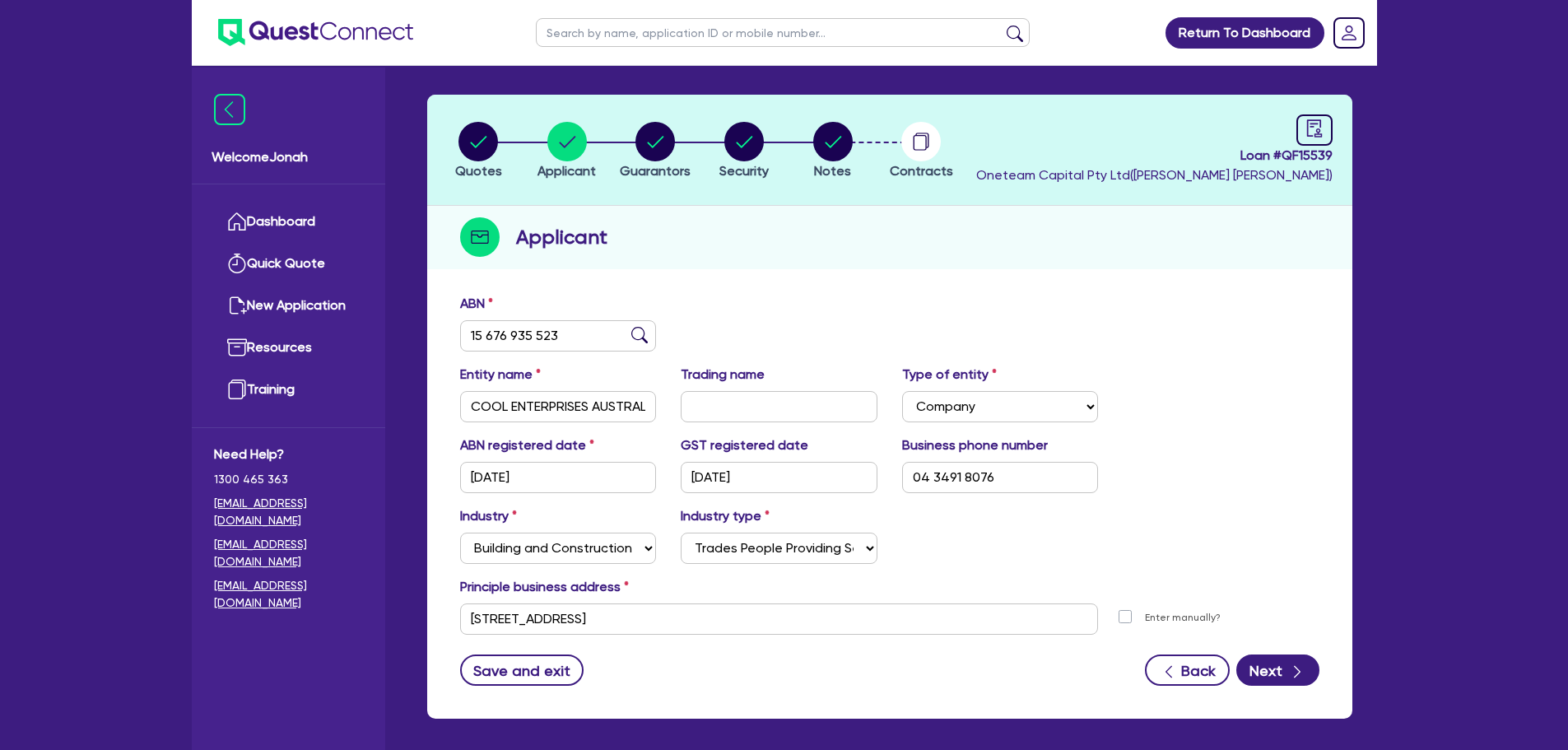
scroll to position [124, 0]
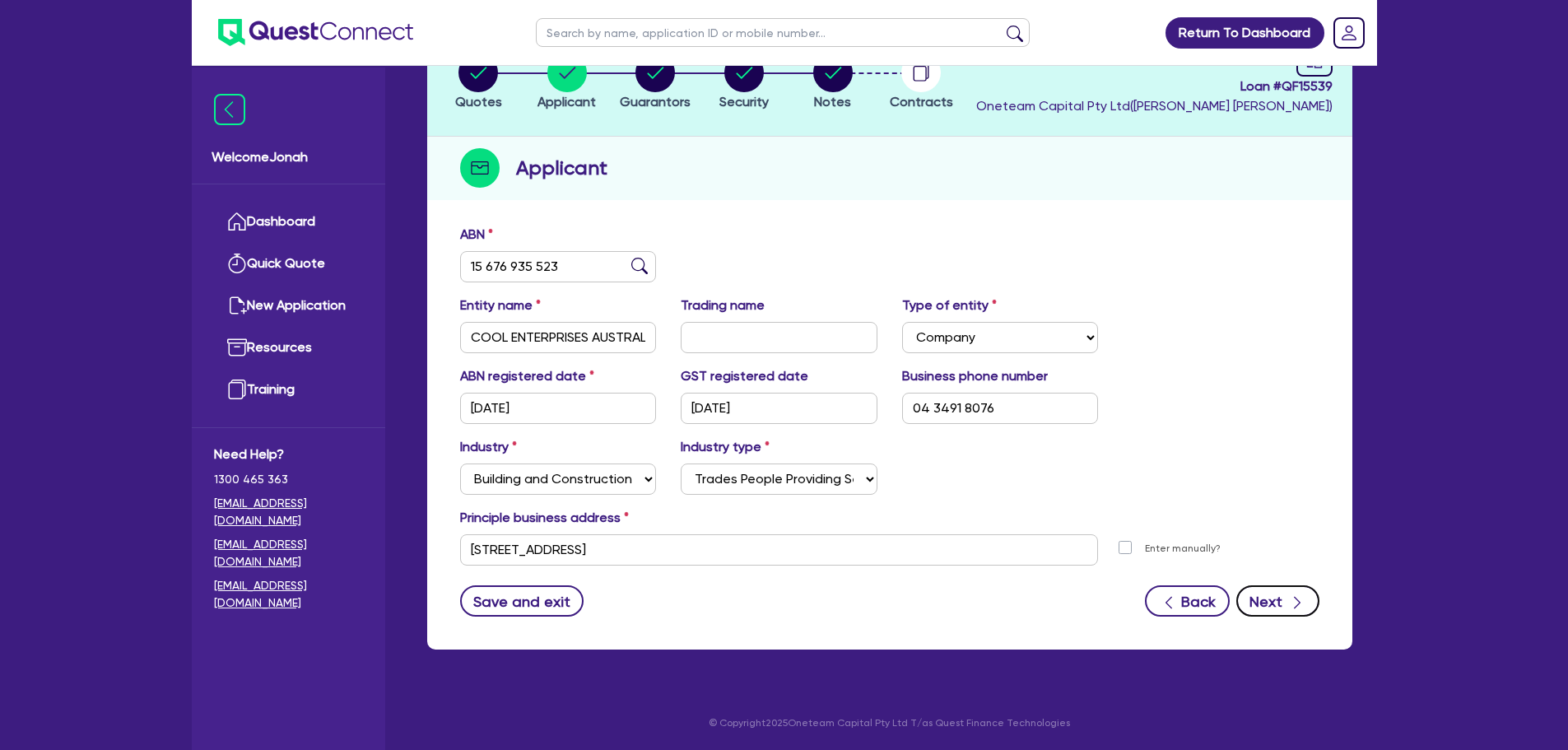
click at [1240, 599] on button "Next" at bounding box center [1277, 600] width 83 height 31
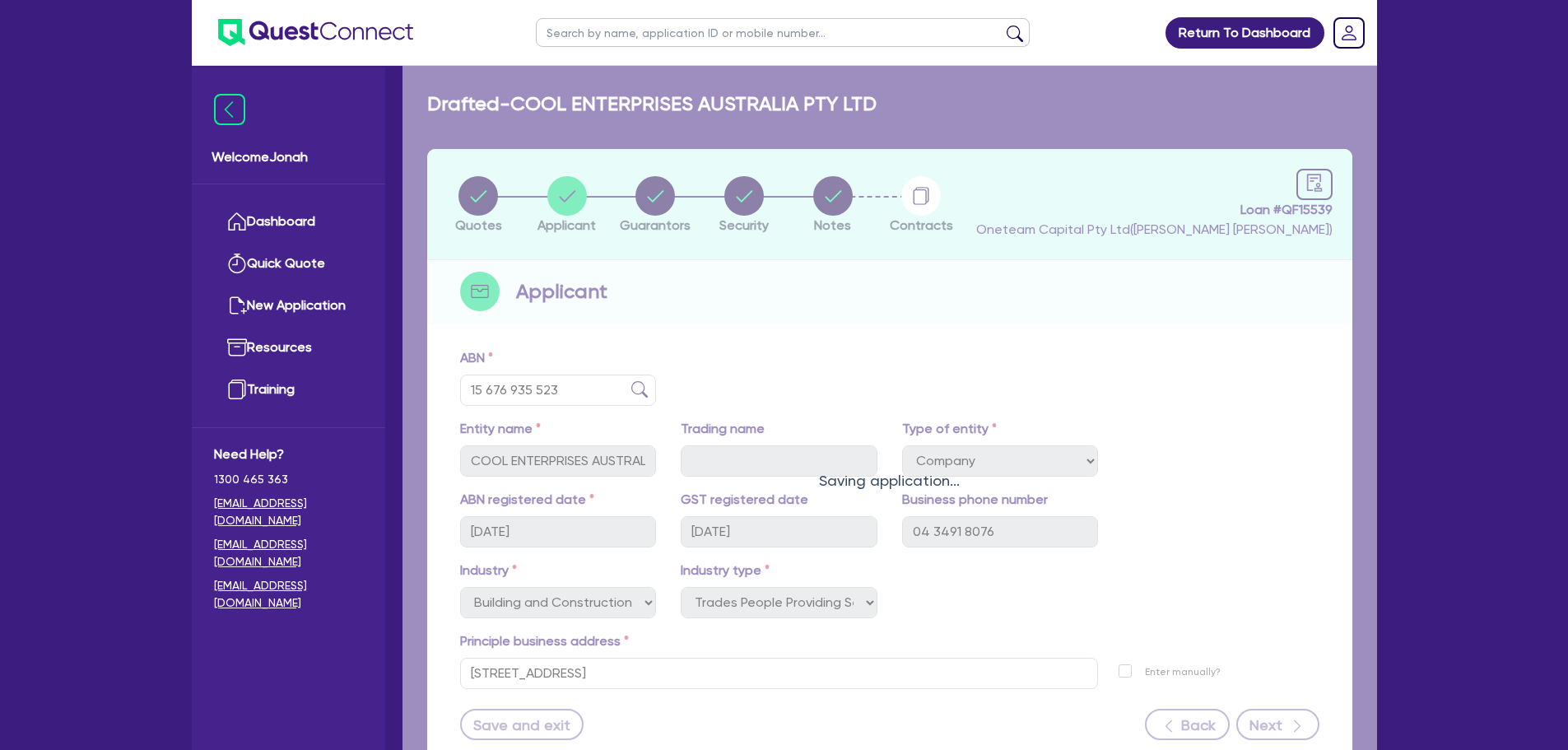
select select "MR"
select select "[GEOGRAPHIC_DATA]"
select select "SINGLE"
select select "VEHICLE"
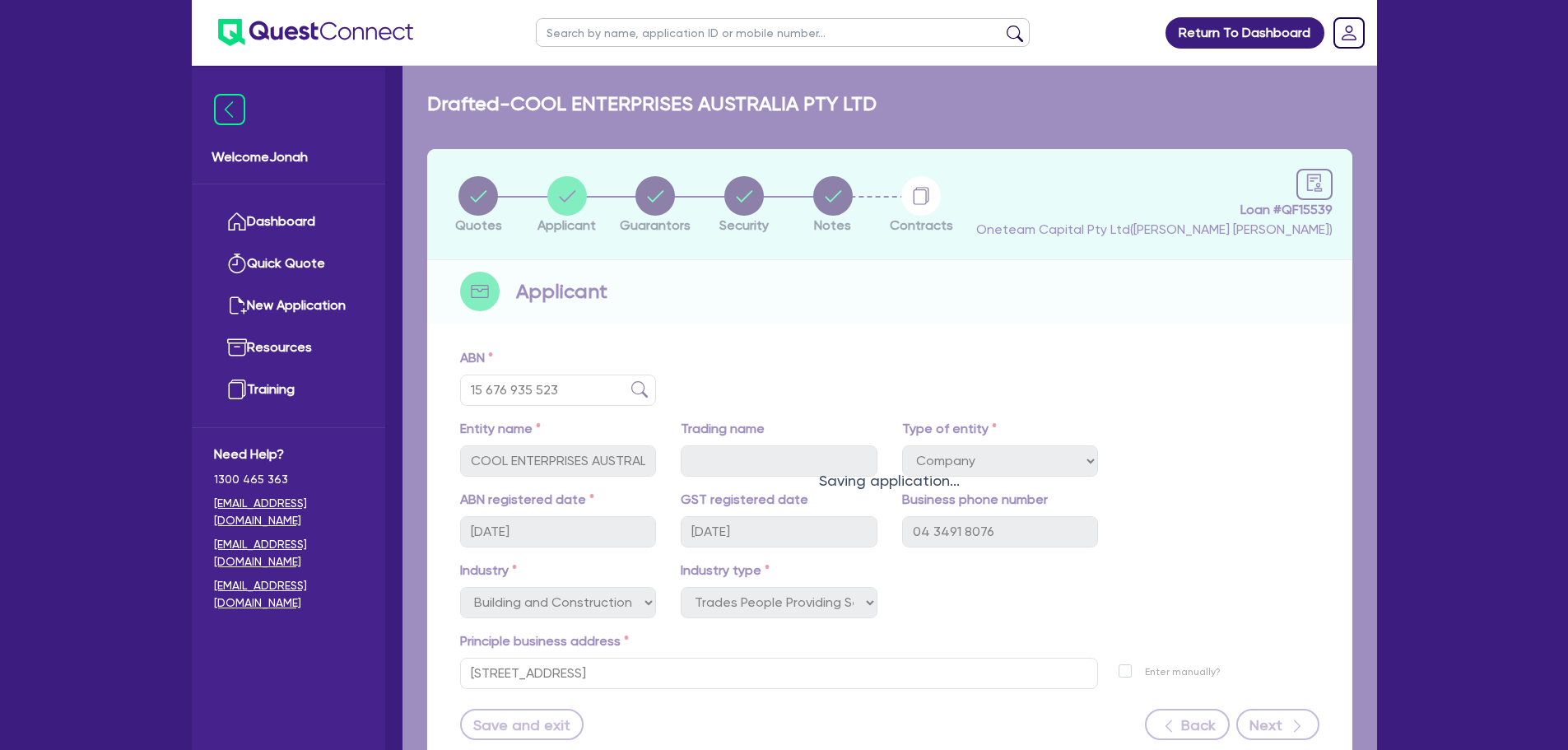
select select "CASH"
select select "HOUSEHOLD_PERSONAL"
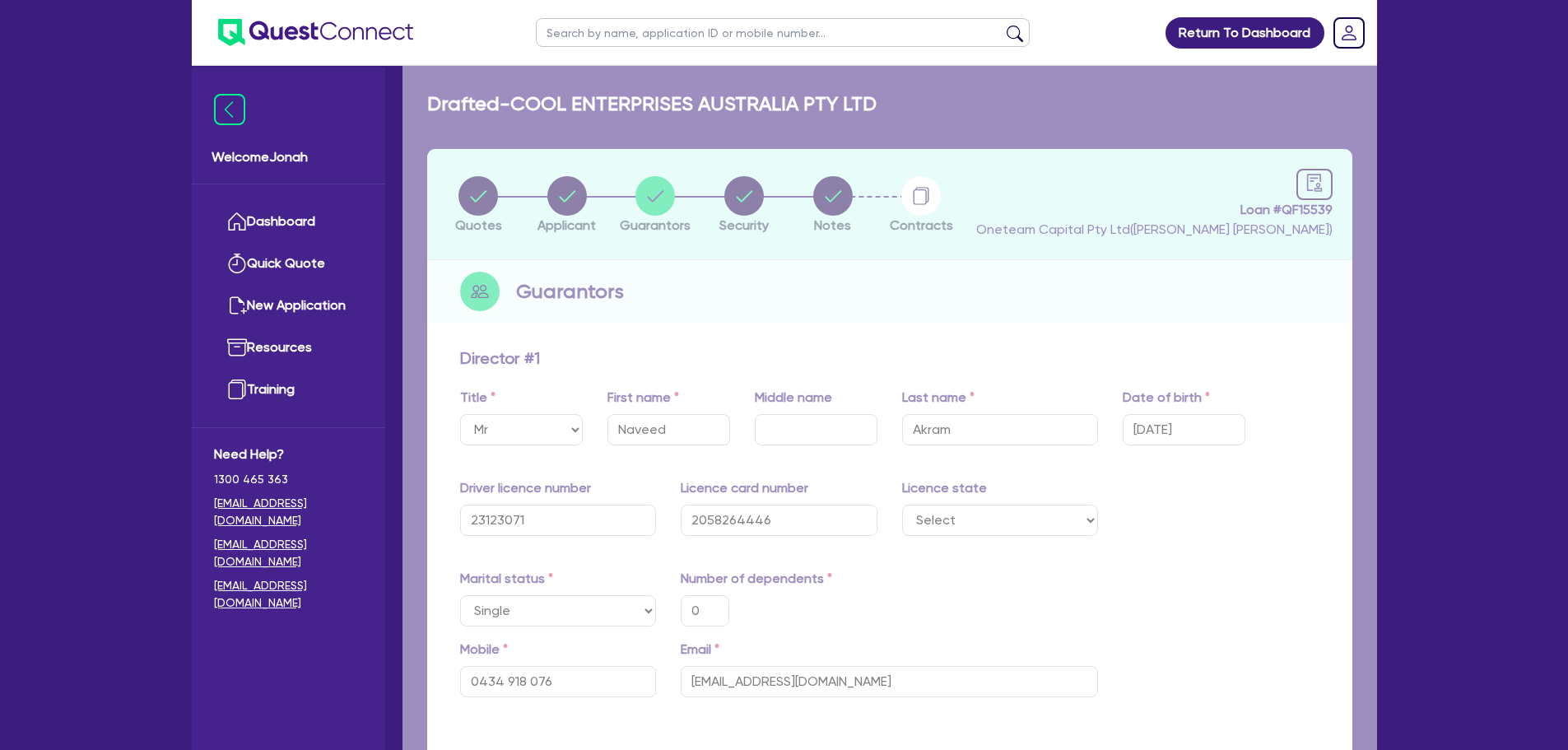
type input "0"
type input "0434 918 076"
type input "30,000"
type input "35,000"
type input "10,000"
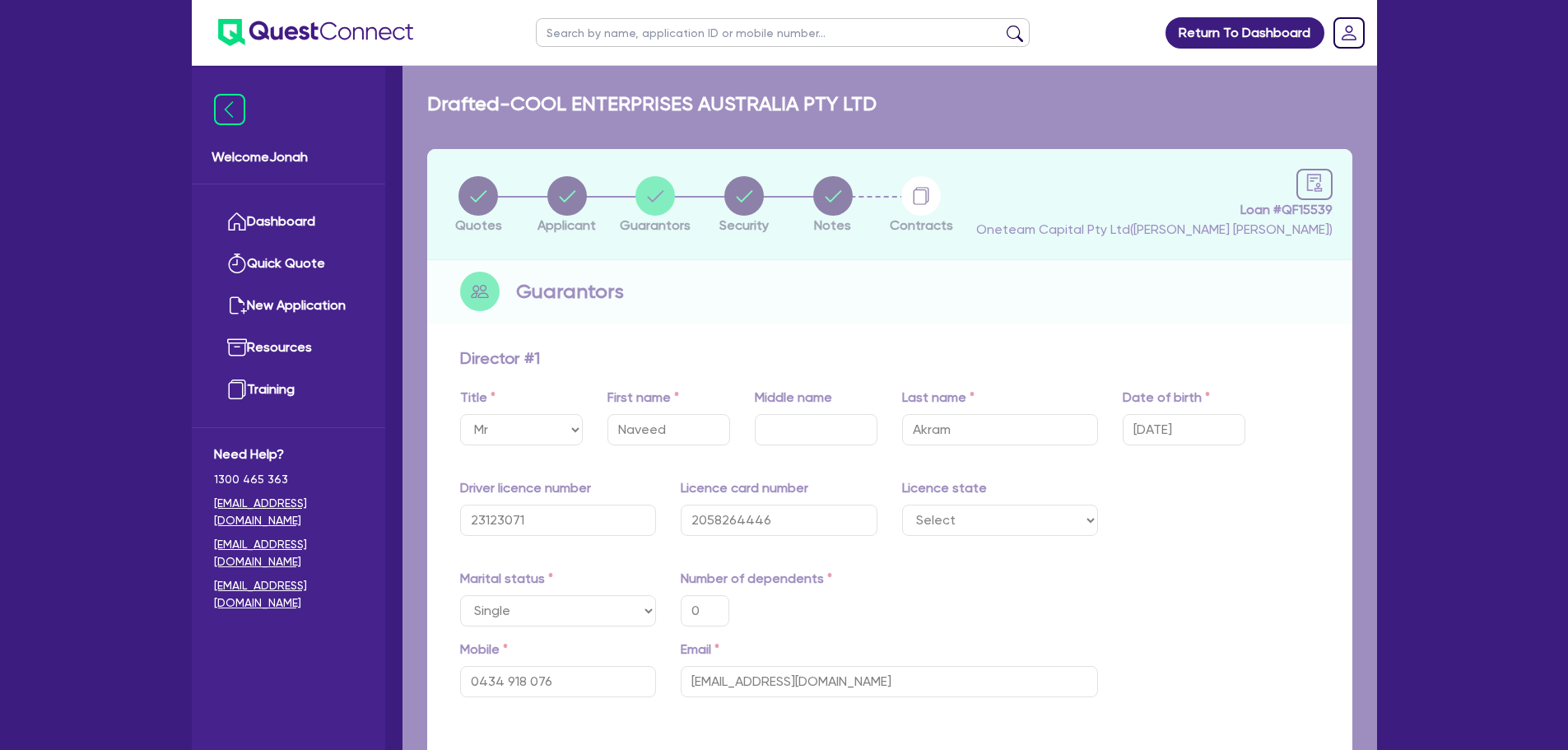
type input "20,000"
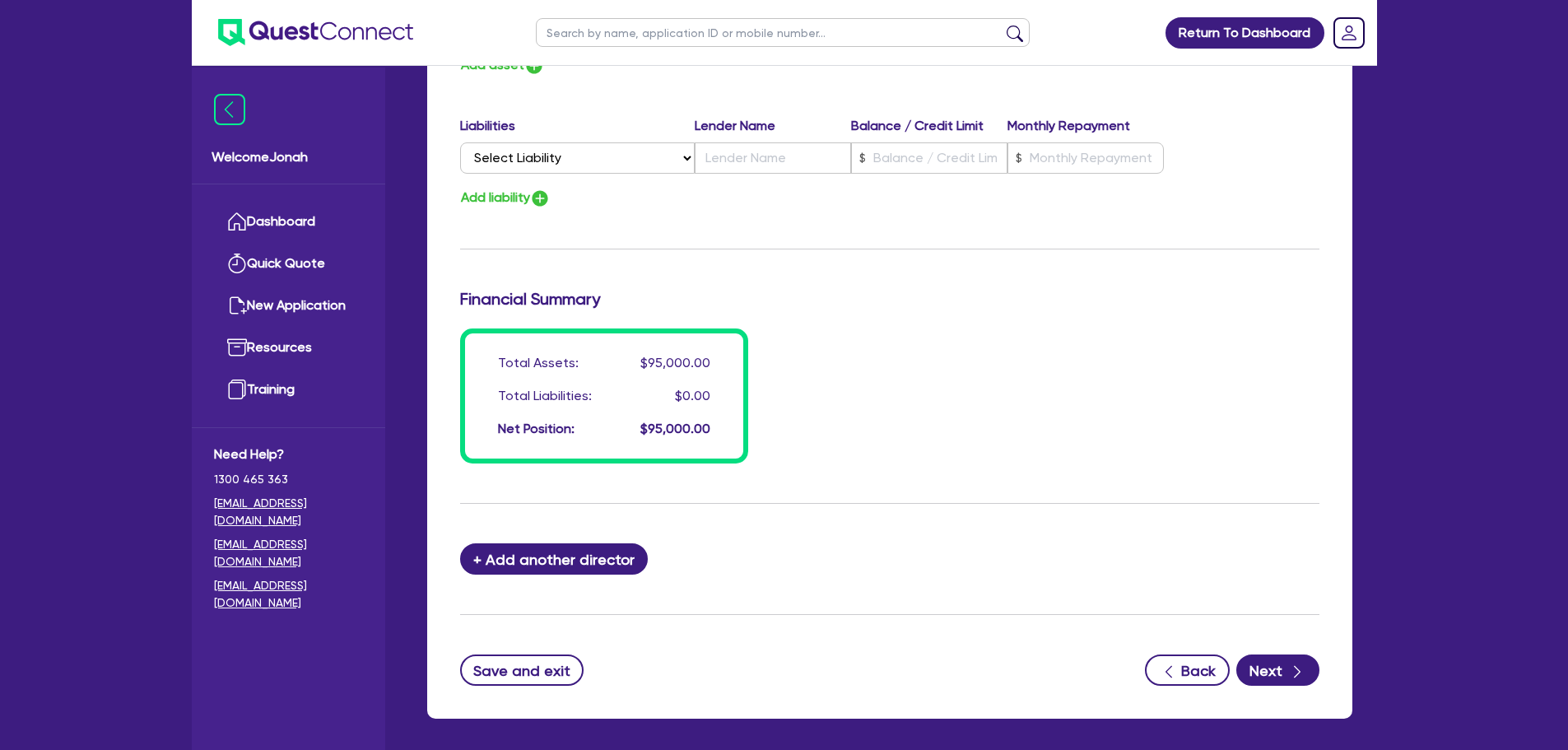
scroll to position [1285, 0]
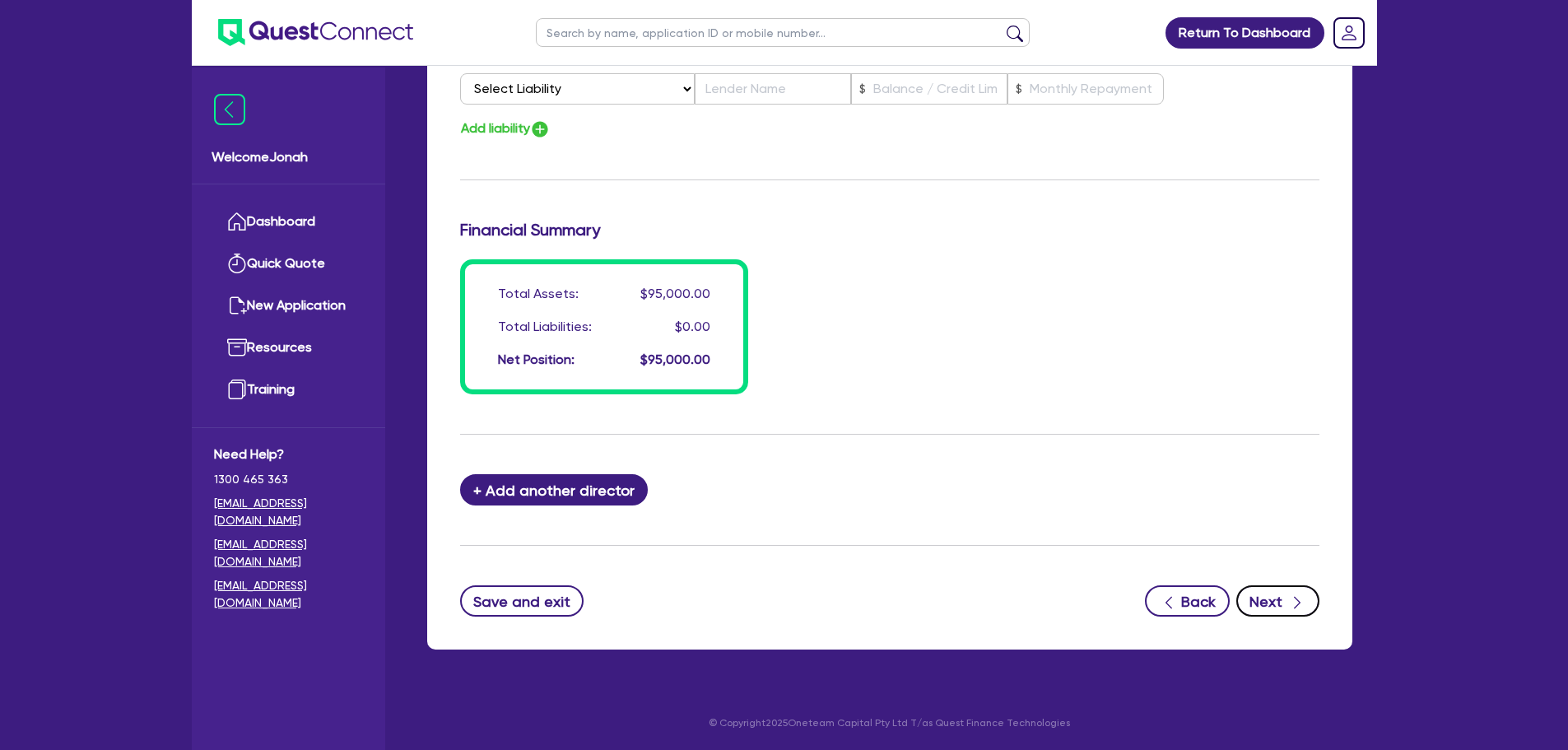
click at [1266, 601] on button "Next" at bounding box center [1277, 600] width 83 height 31
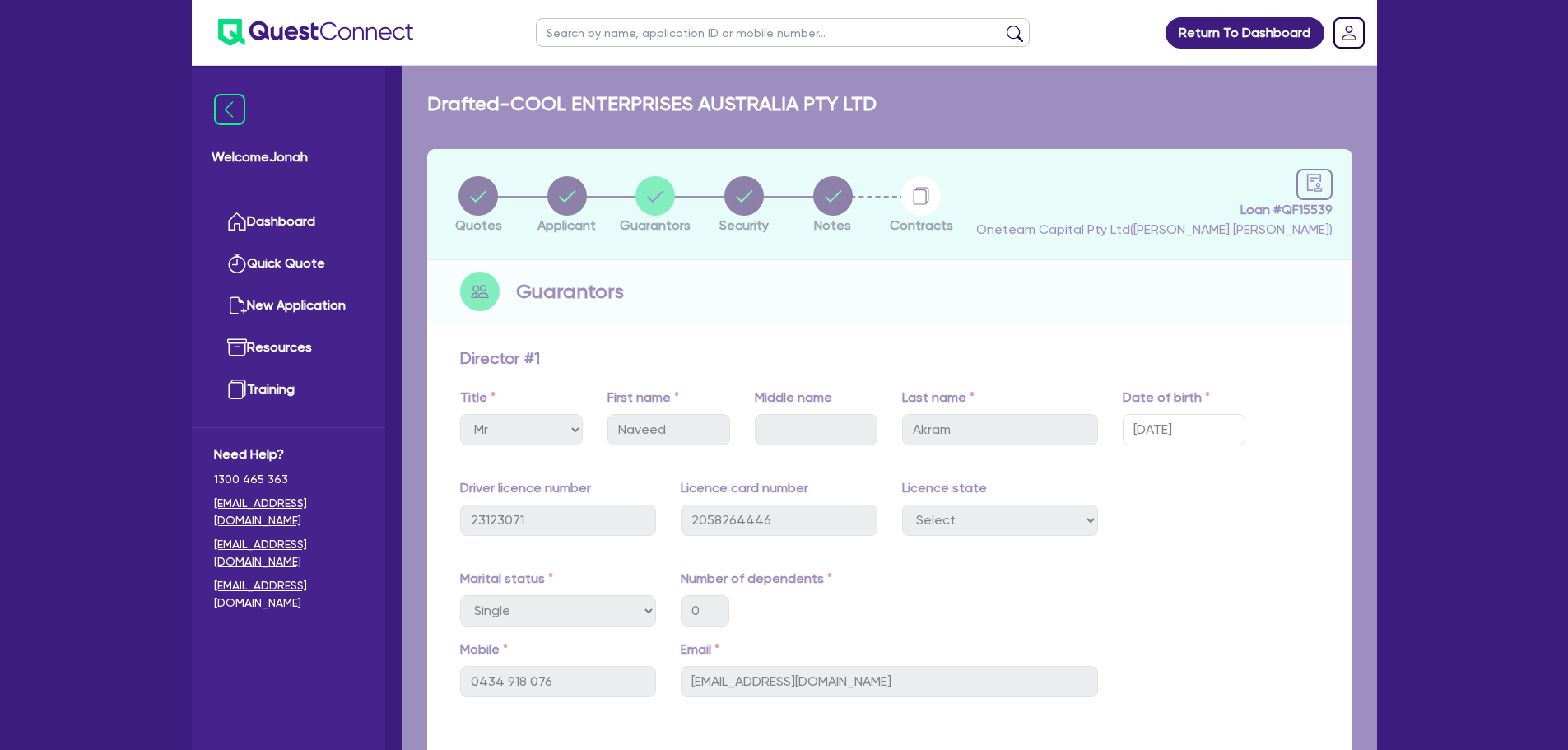
select select "CARS_AND_LIGHT_TRUCKS"
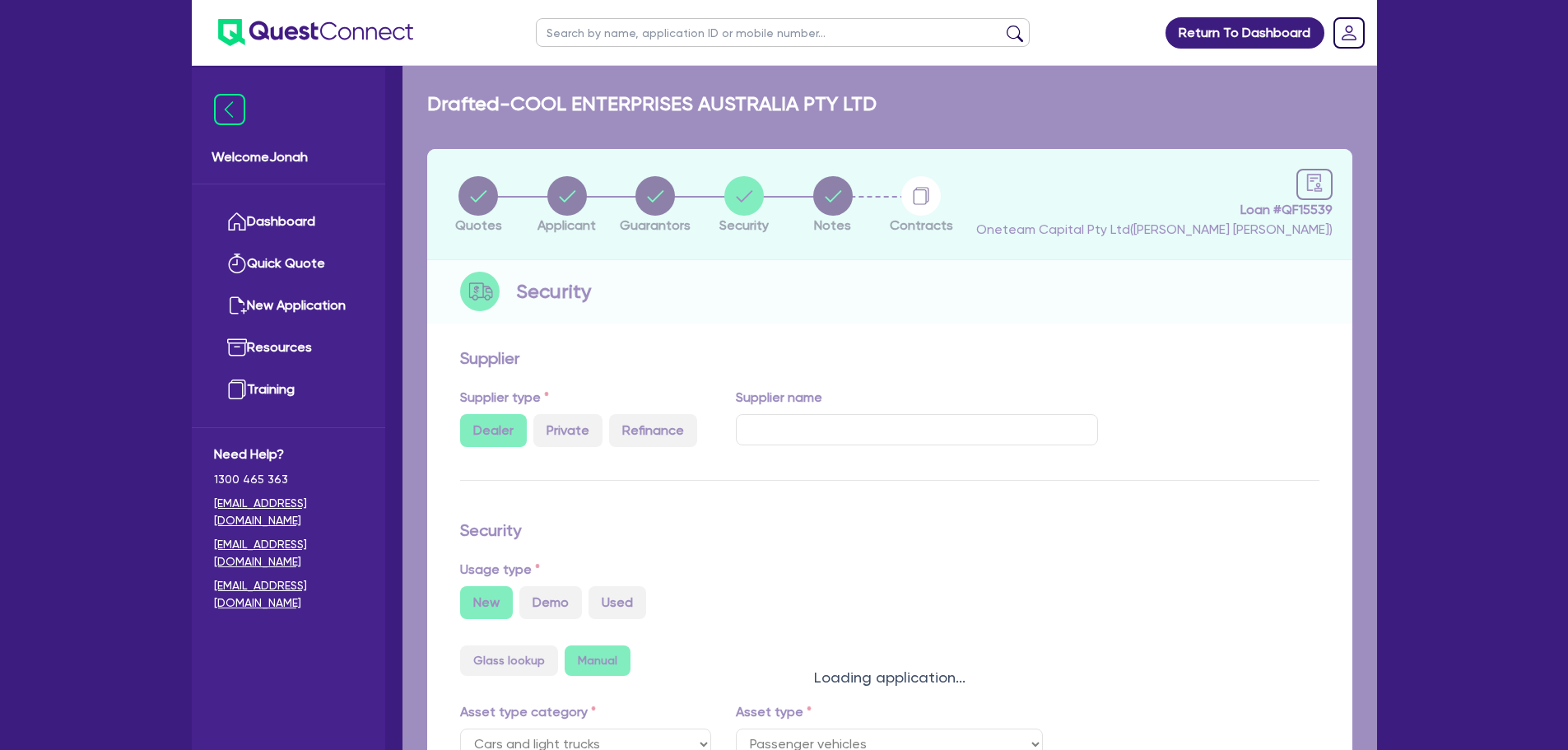
select select "PASSENGER_VEHICLES"
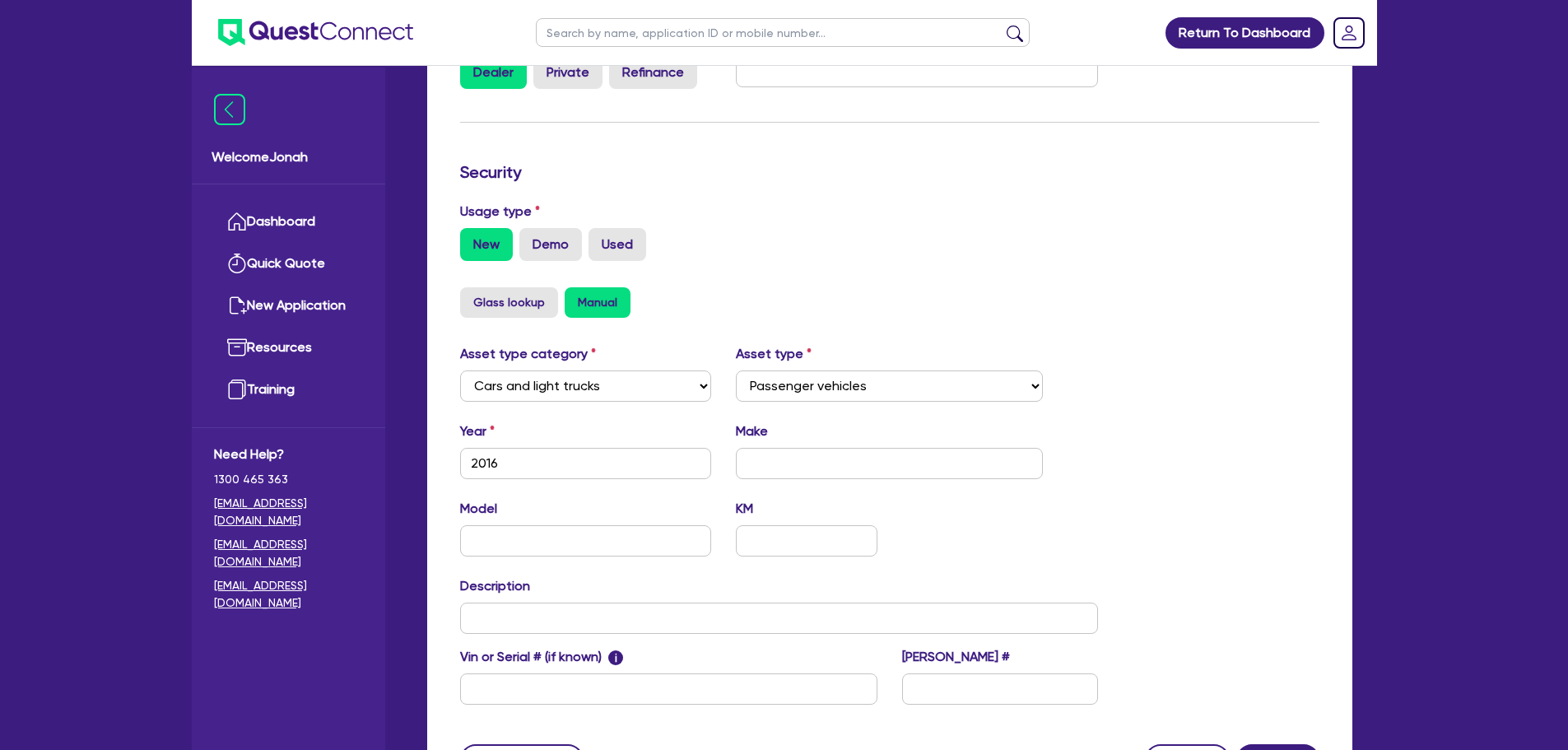
scroll to position [412, 0]
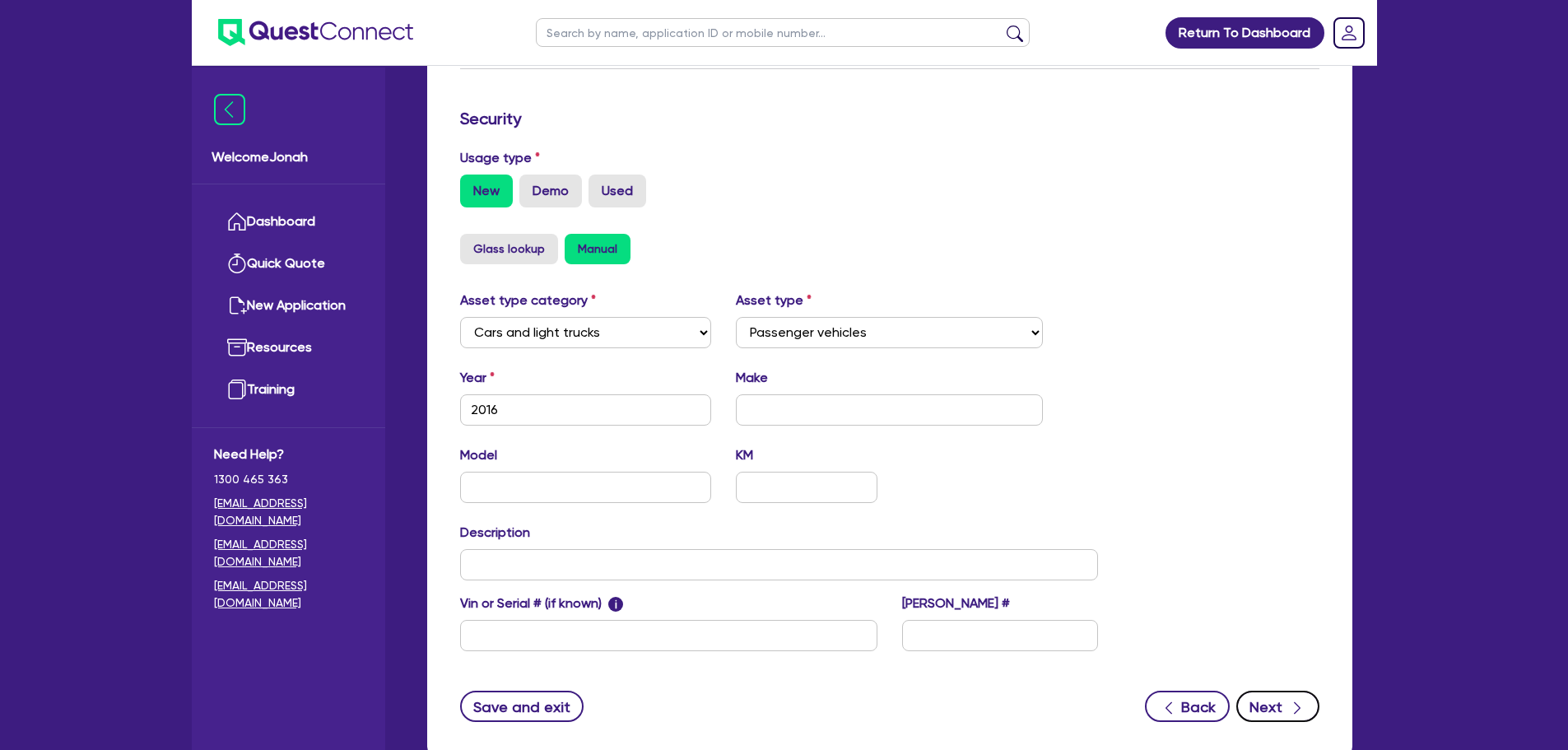
click at [1265, 707] on button "Next" at bounding box center [1277, 705] width 83 height 31
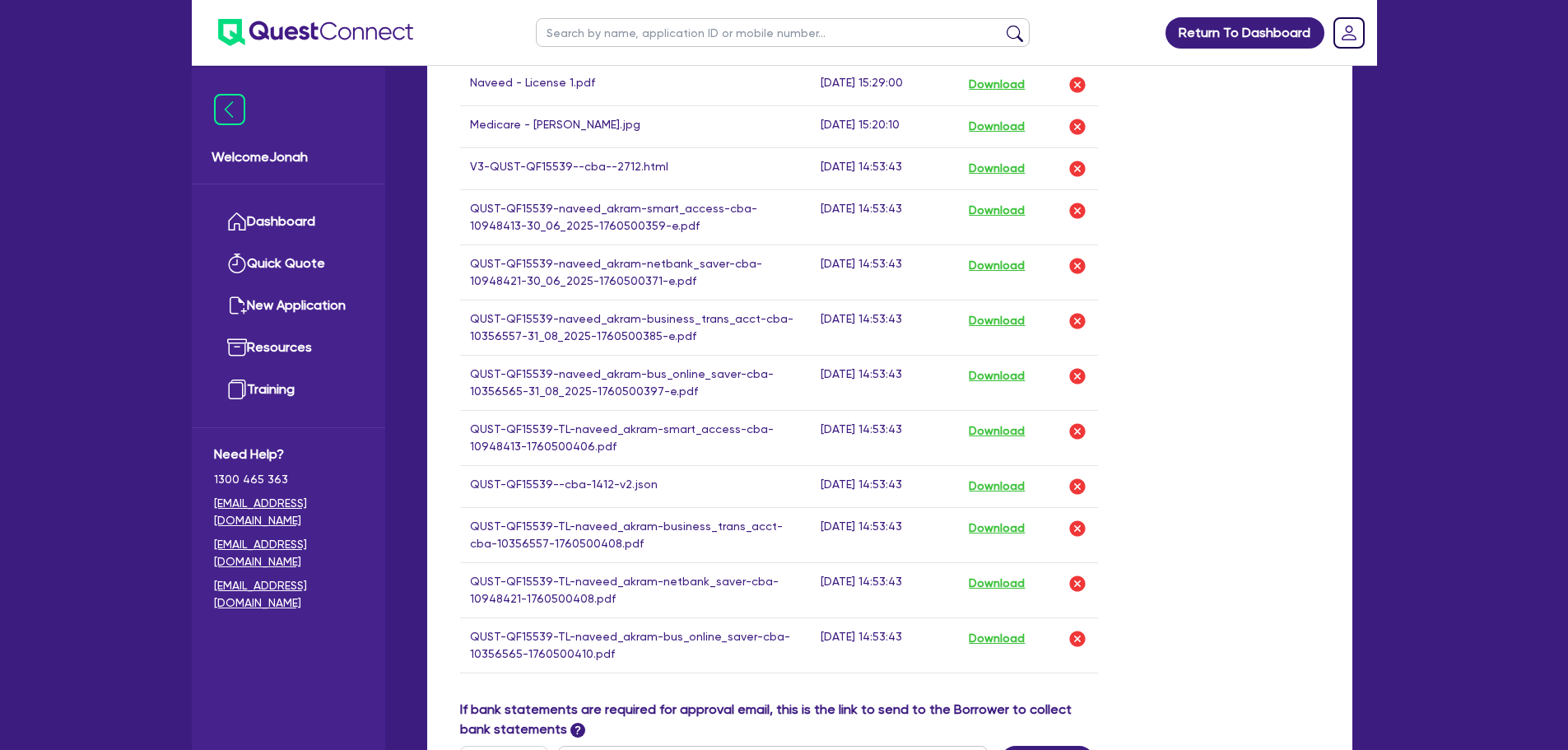
scroll to position [1235, 0]
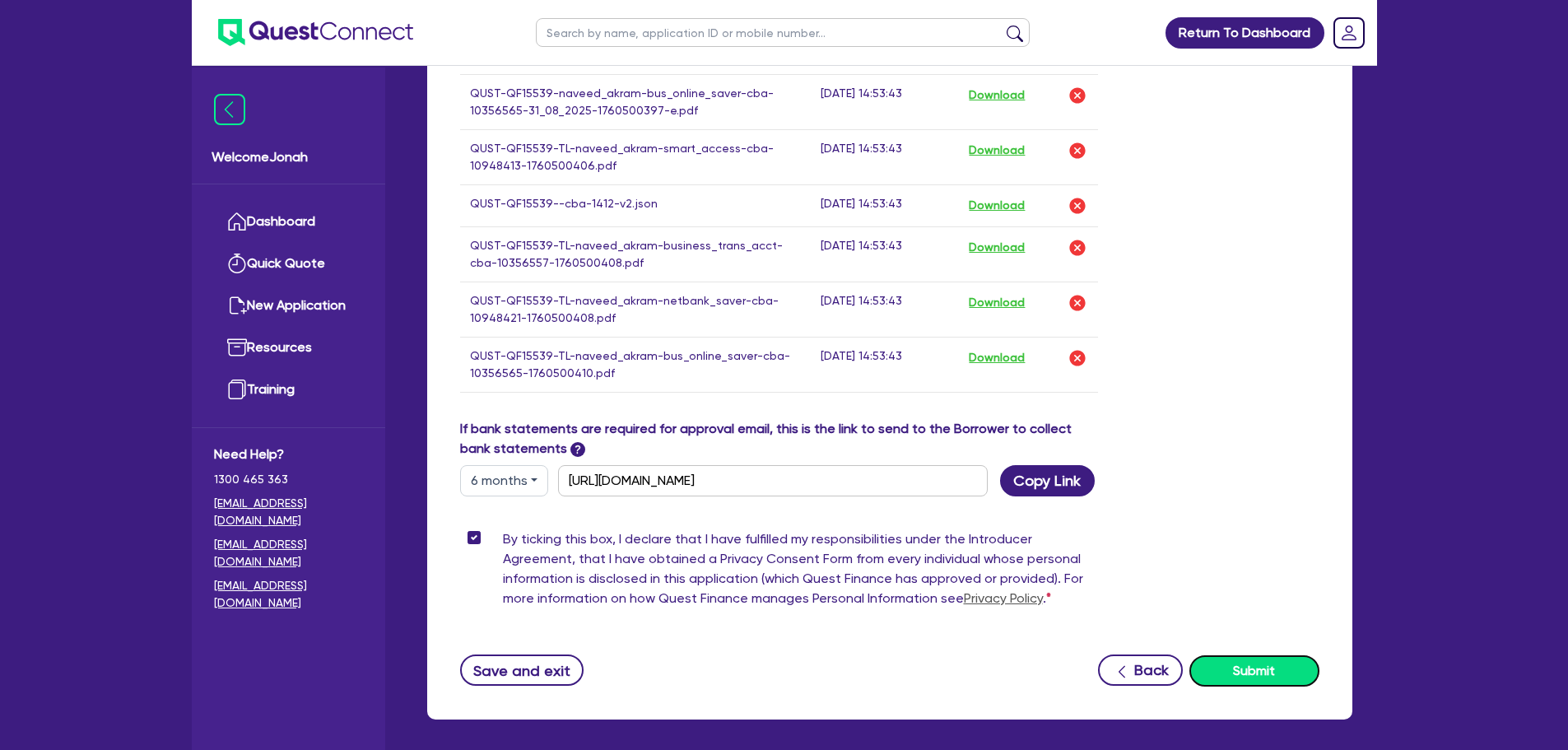
click at [1256, 673] on button "Submit" at bounding box center [1255, 671] width 130 height 31
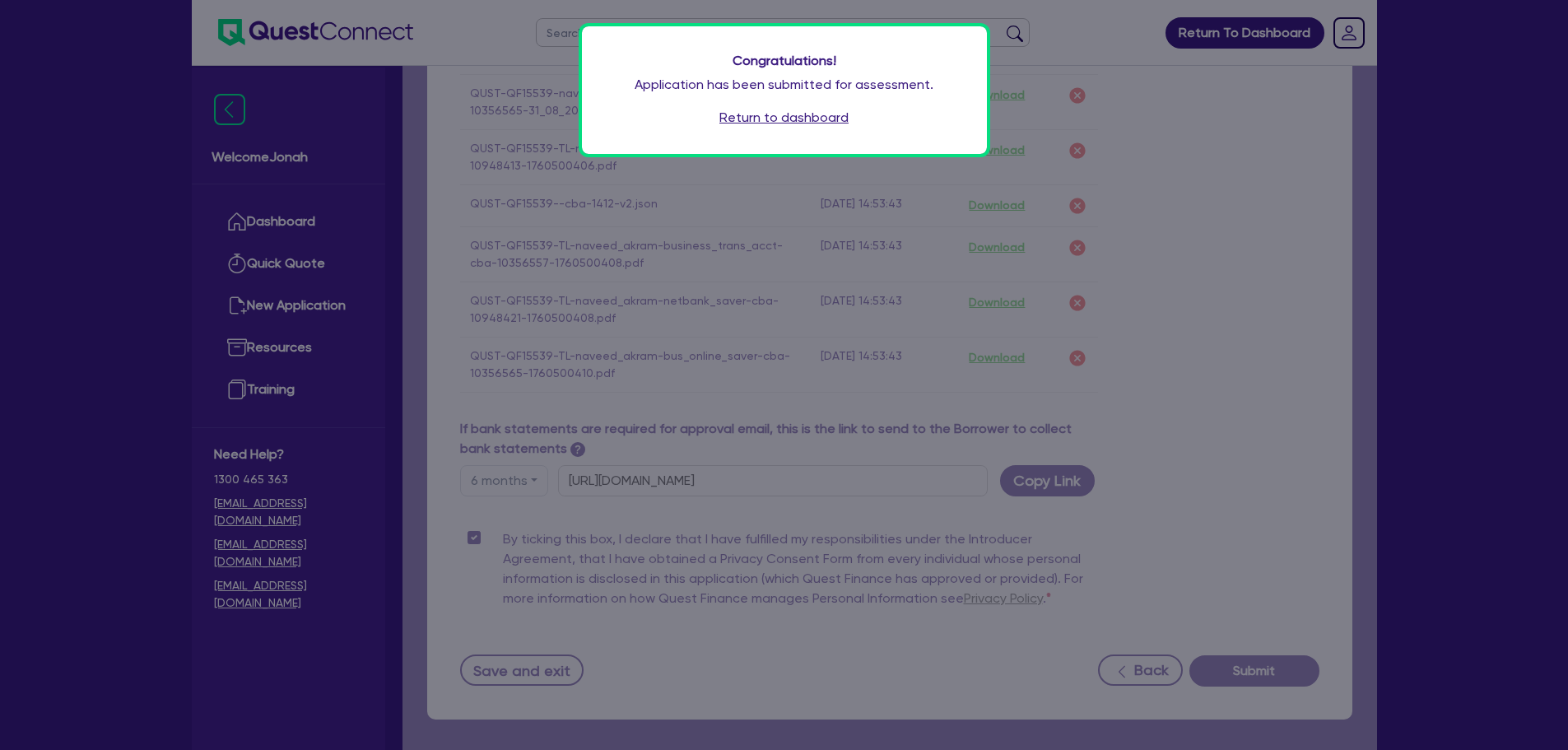
click at [760, 118] on link "Return to dashboard" at bounding box center [784, 118] width 129 height 20
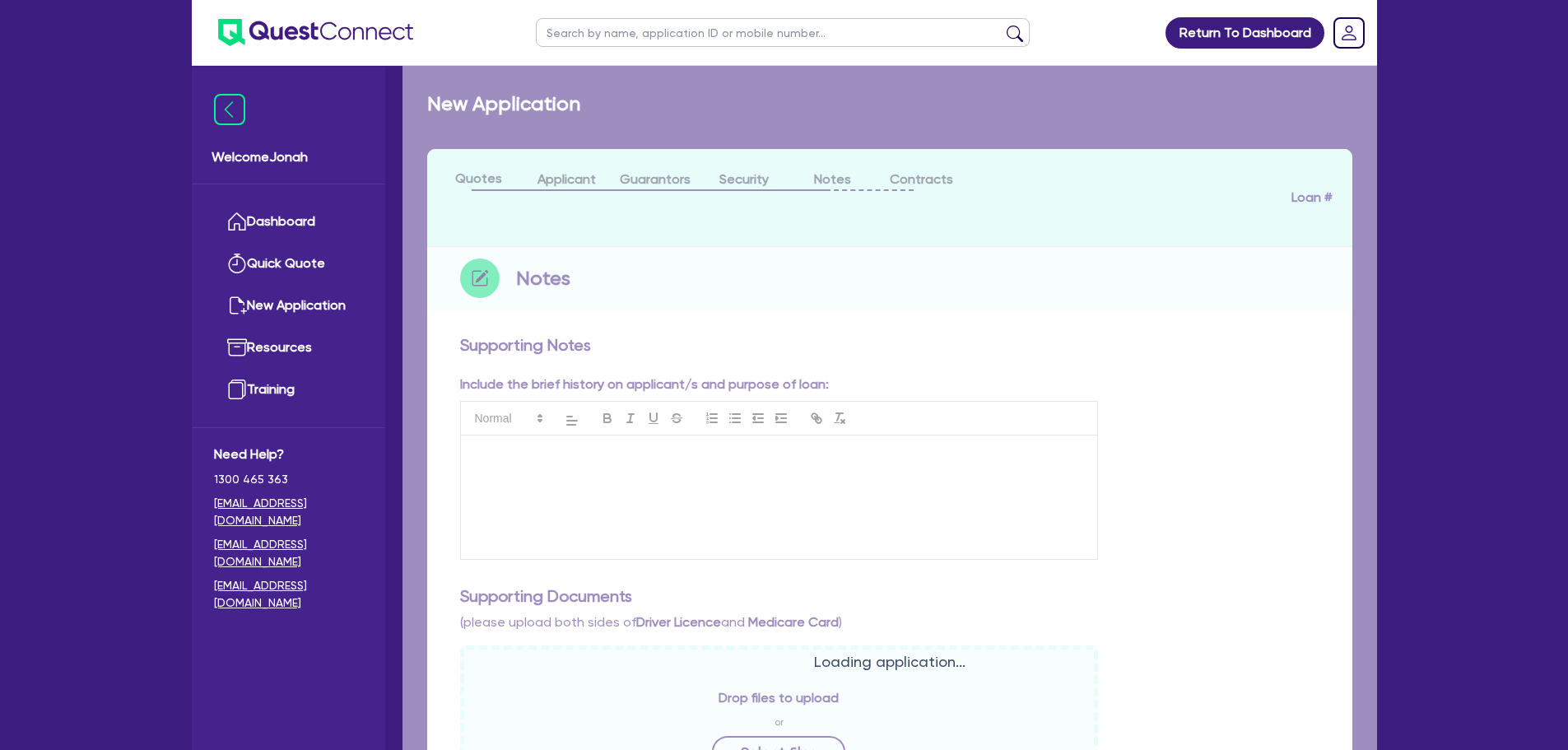
checkbox input "true"
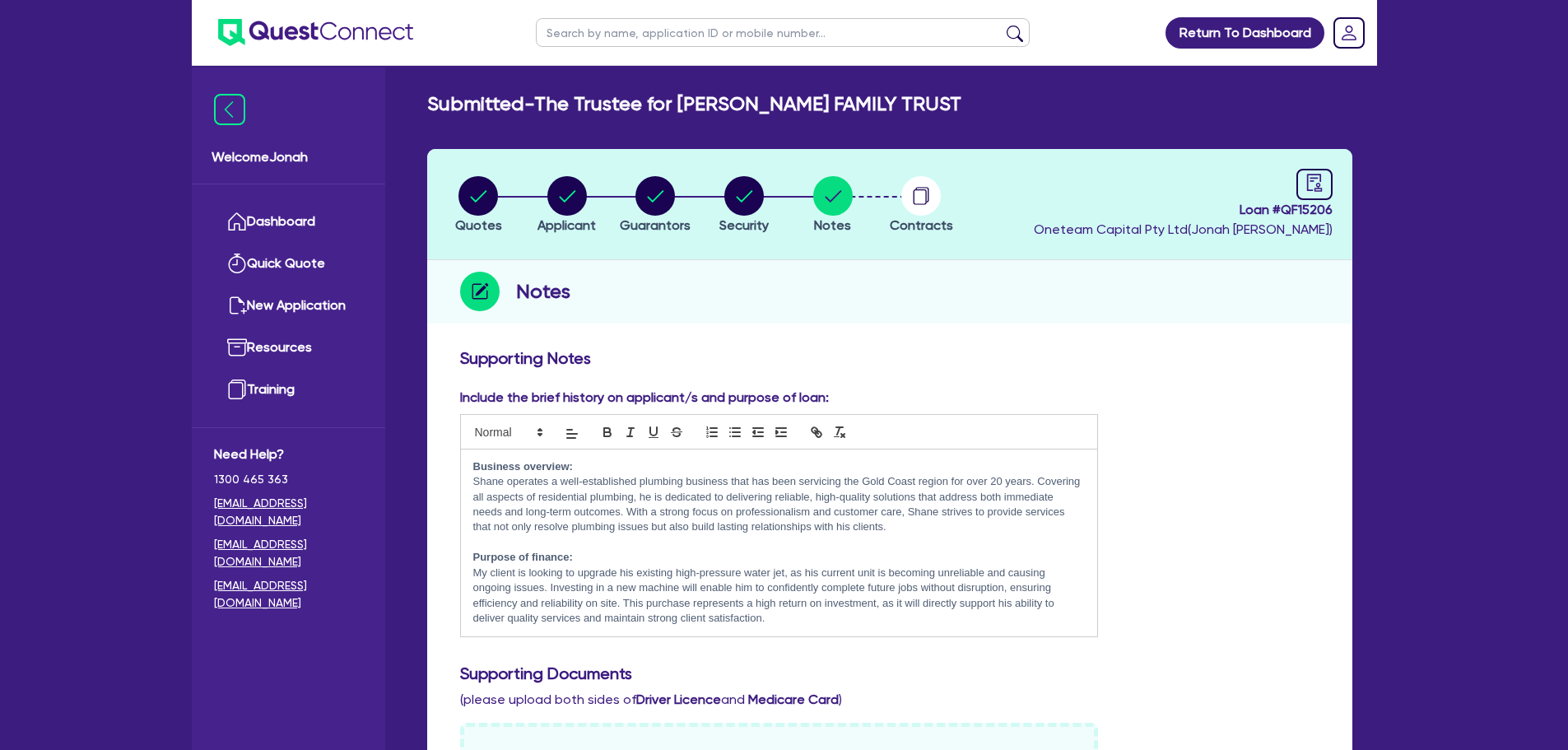
click at [638, 40] on input "text" at bounding box center [783, 32] width 494 height 29
paste input "15411"
type input "15411"
click button "submit" at bounding box center [1015, 37] width 27 height 23
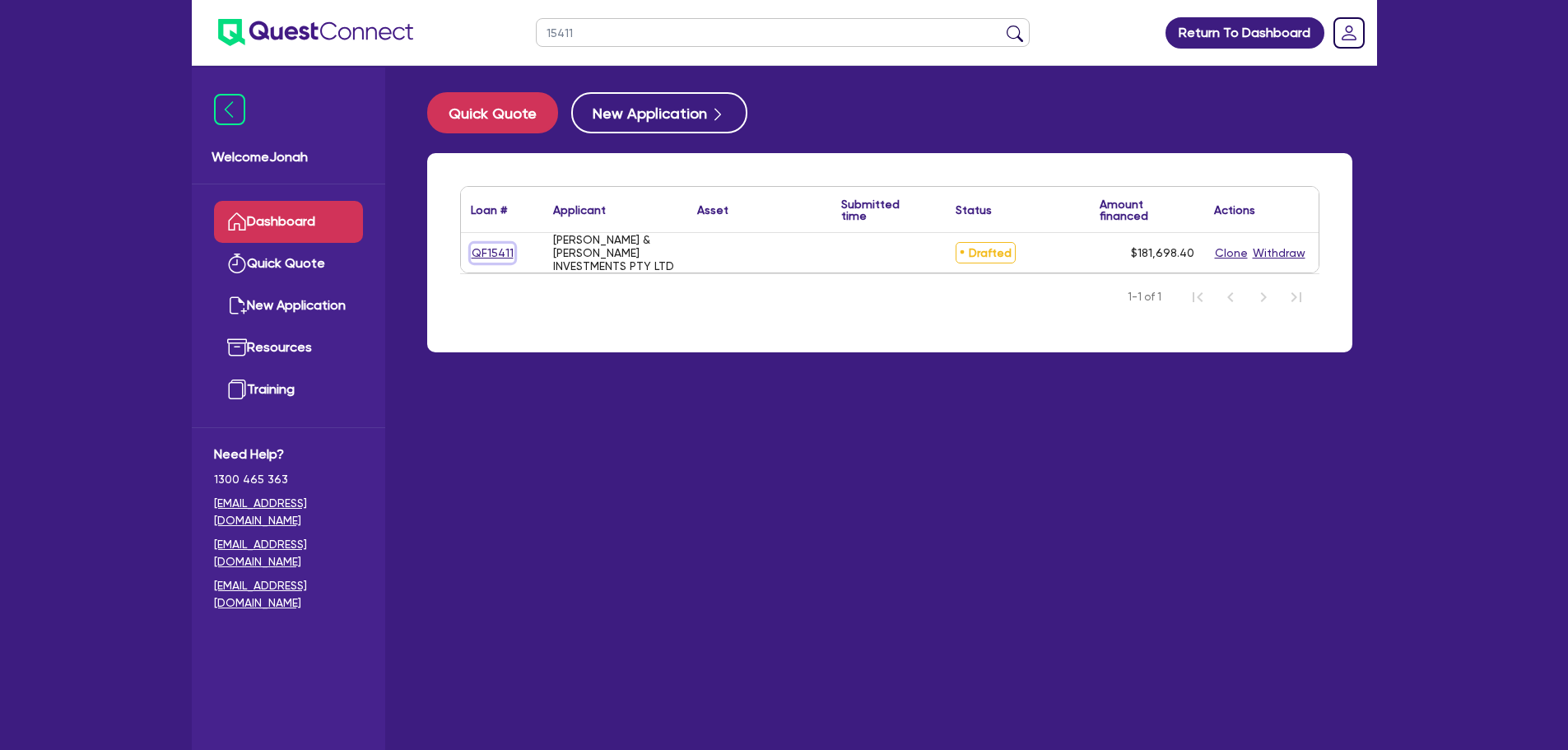
click at [485, 250] on link "QF15411" at bounding box center [492, 253] width 44 height 19
select select "Other"
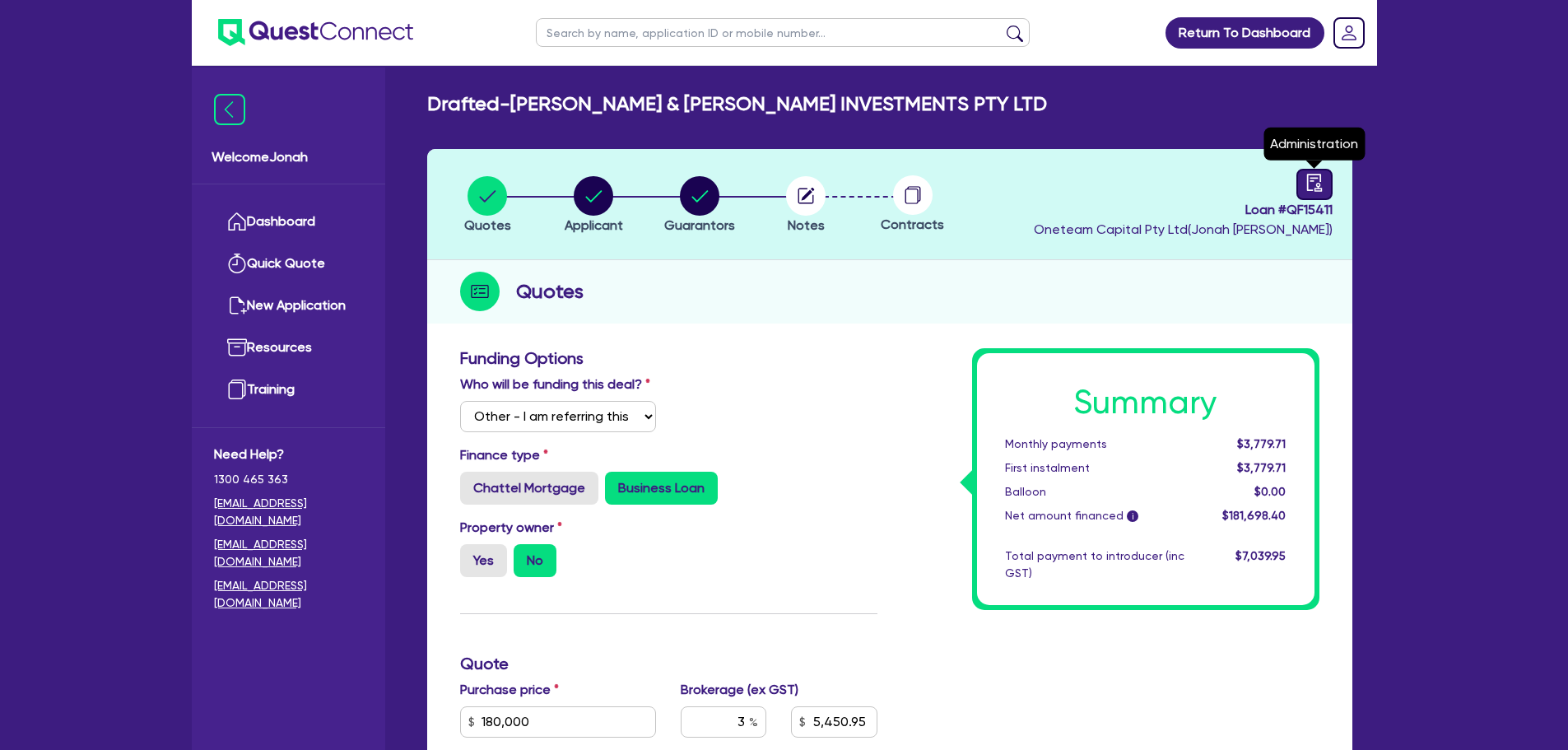
click at [1311, 184] on icon "audit" at bounding box center [1314, 183] width 18 height 18
select select "DRAFTED_NEW"
select select "Other"
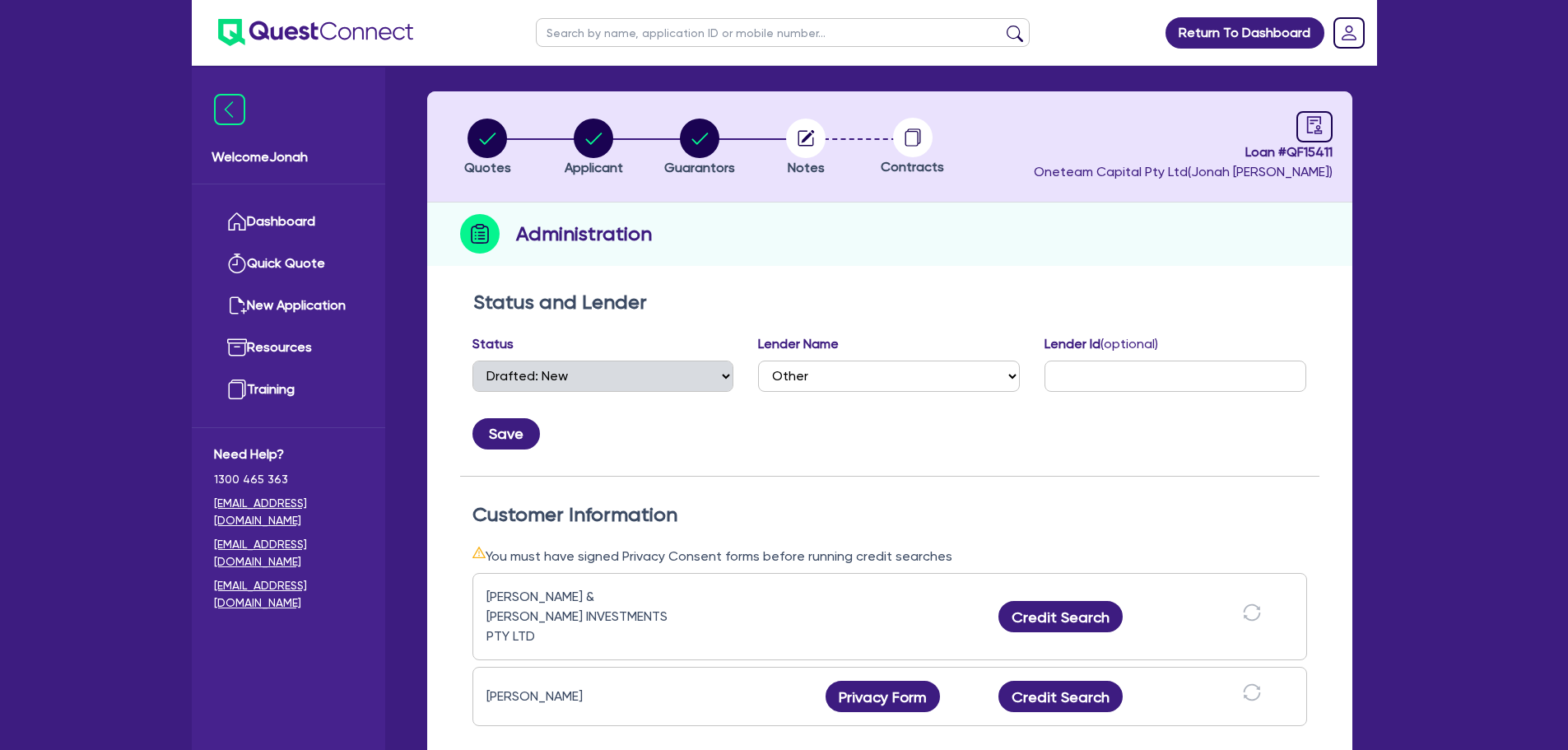
scroll to position [21, 0]
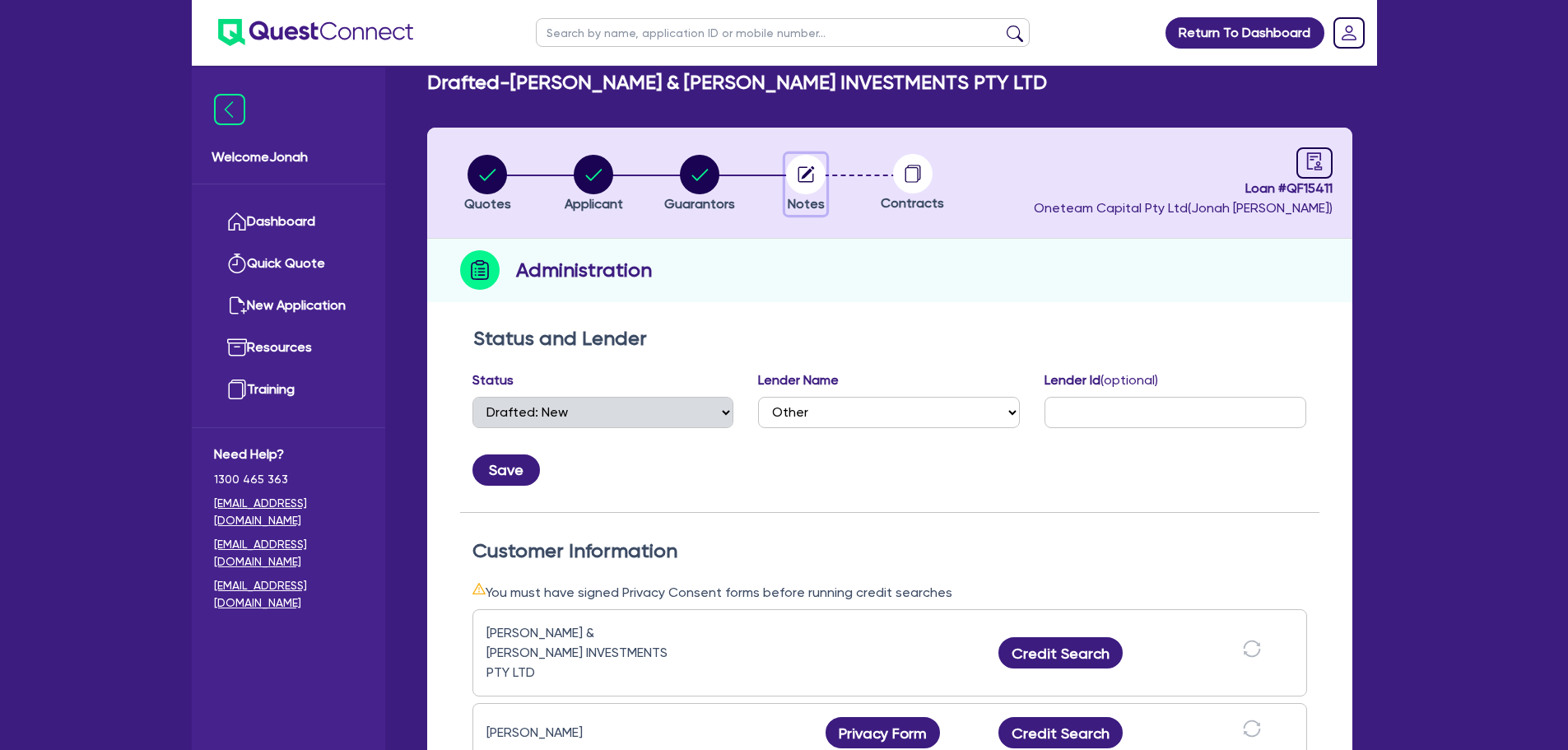
click at [789, 173] on circle "button" at bounding box center [806, 175] width 39 height 39
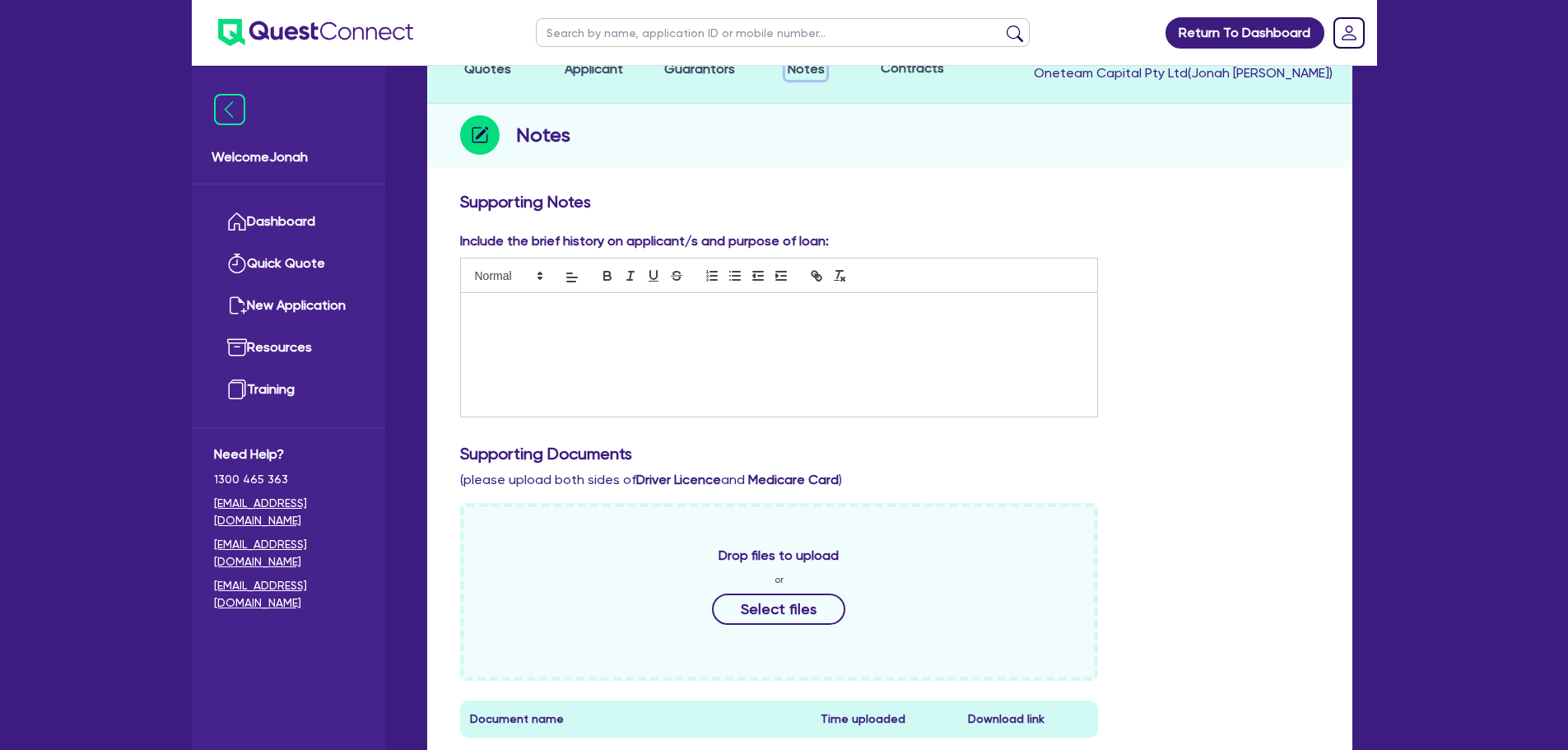
scroll to position [494, 0]
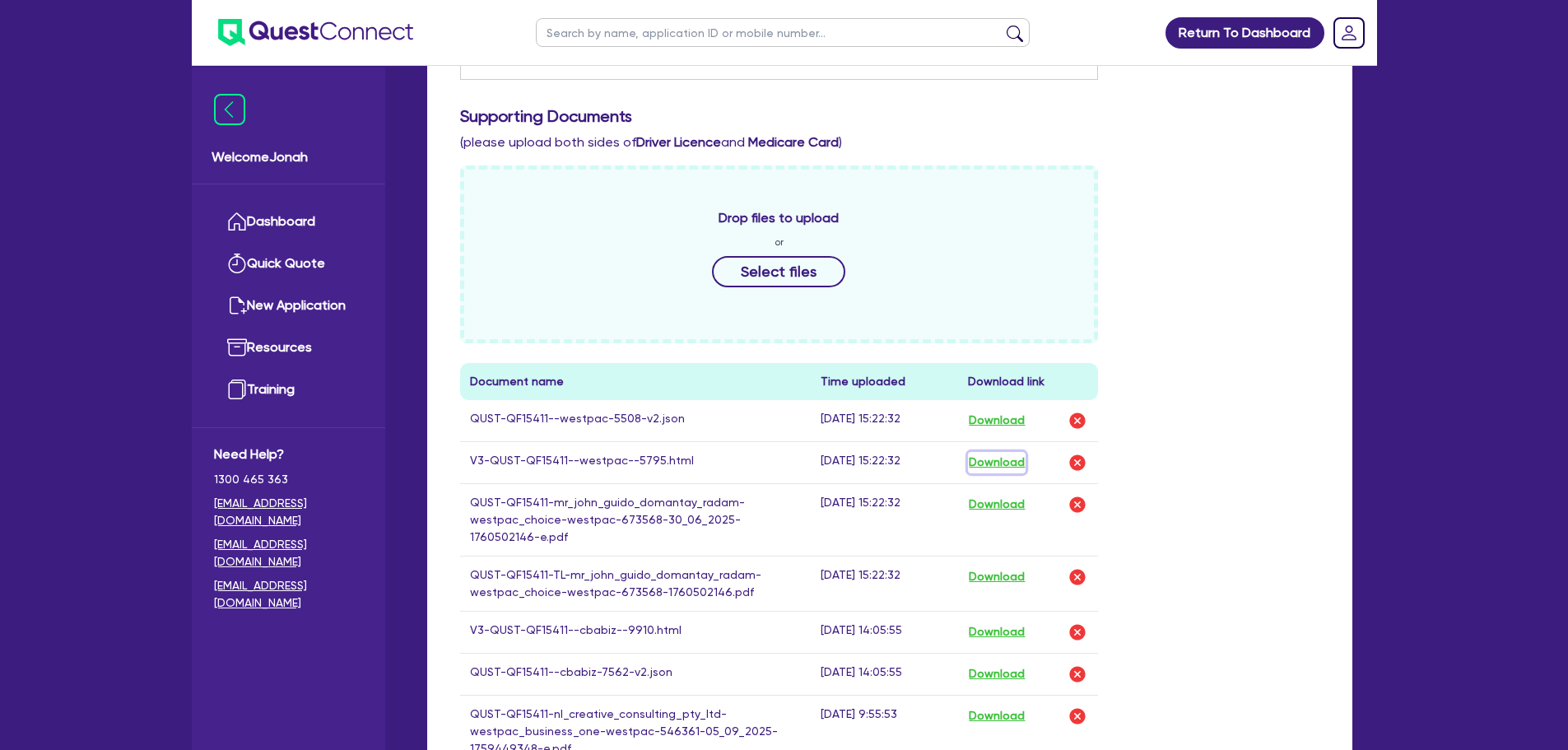
click at [1010, 461] on button "Download" at bounding box center [996, 462] width 58 height 21
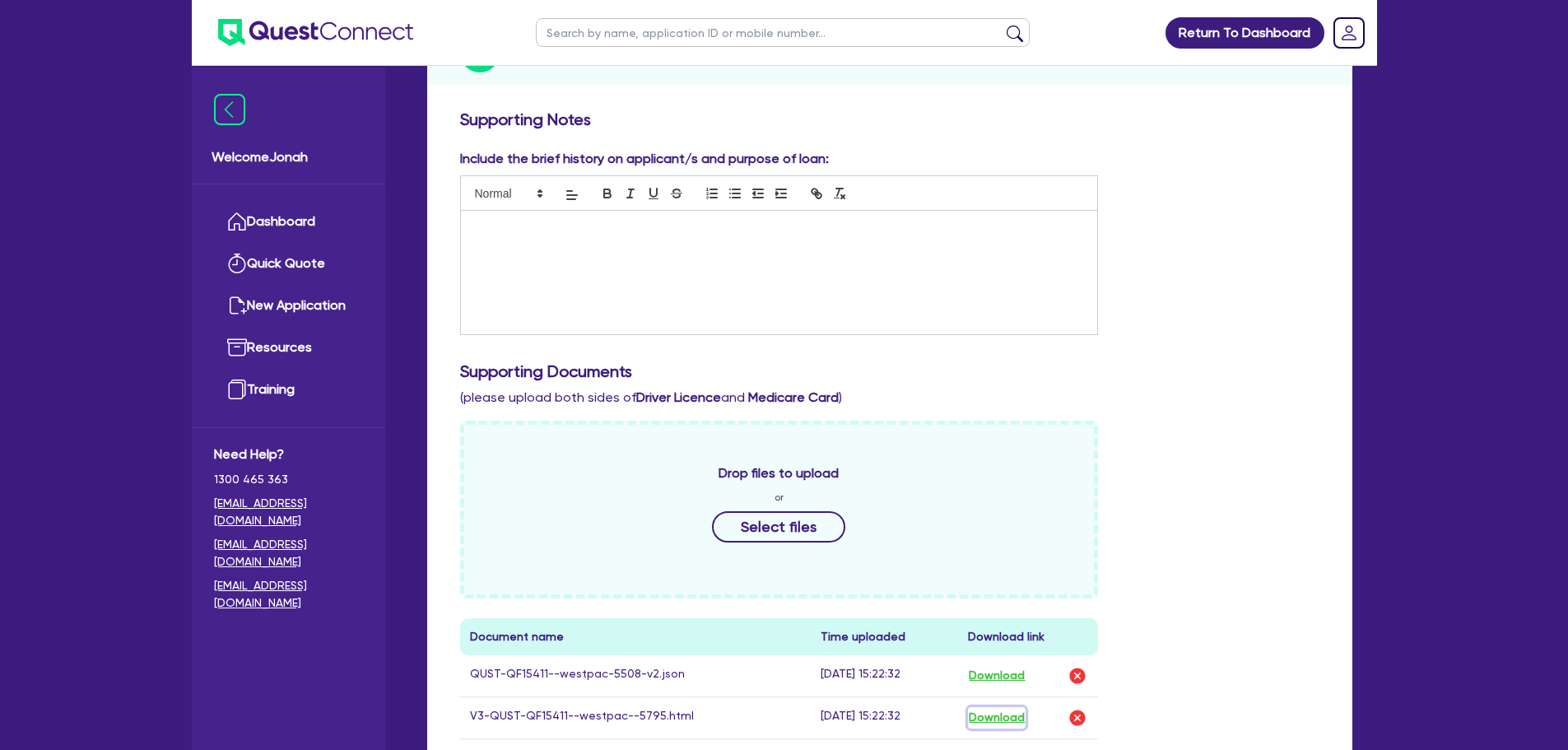
scroll to position [0, 0]
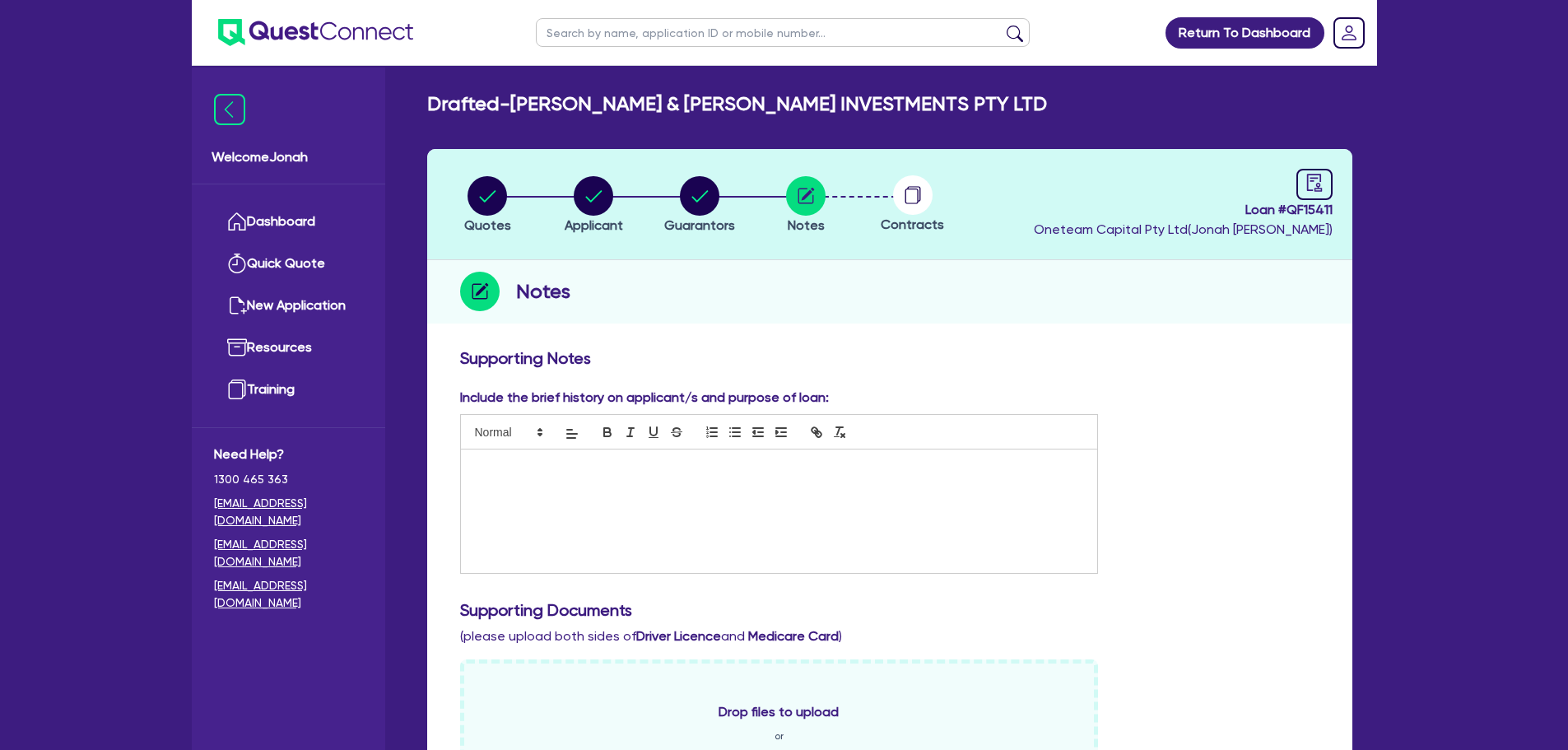
click at [696, 37] on input "text" at bounding box center [783, 32] width 494 height 29
paste input "[PERSON_NAME]"
type input "[PERSON_NAME]"
click button "submit" at bounding box center [1015, 37] width 27 height 23
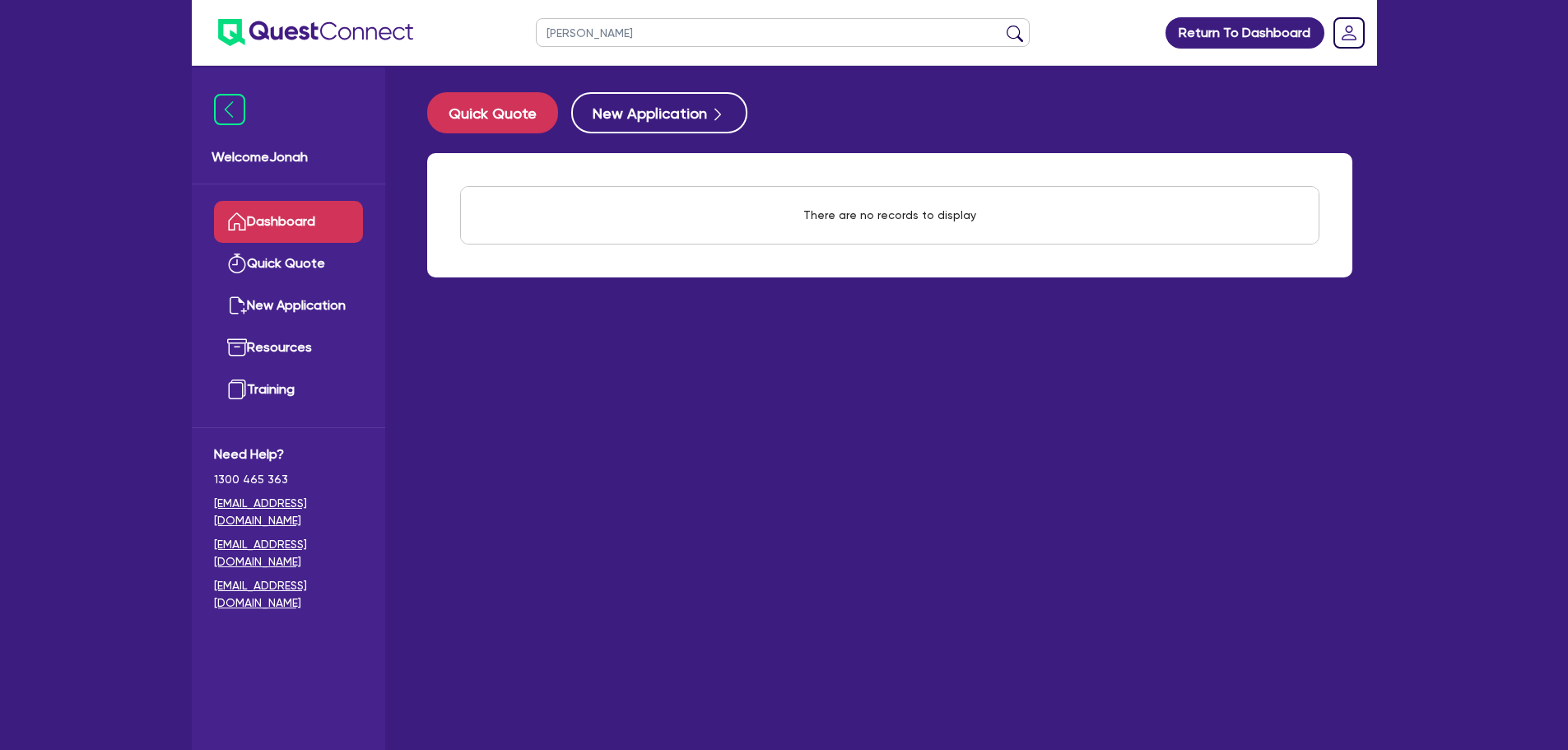
click at [623, 44] on input "[PERSON_NAME]" at bounding box center [783, 32] width 494 height 29
drag, startPoint x: 592, startPoint y: 33, endPoint x: 484, endPoint y: 29, distance: 108.1
click at [484, 29] on header "[PERSON_NAME] Return To Dashboard Edit Profile Logout" at bounding box center [784, 33] width 1185 height 66
type input "[PERSON_NAME]"
click at [1002, 25] on button "submit" at bounding box center [1015, 37] width 27 height 23
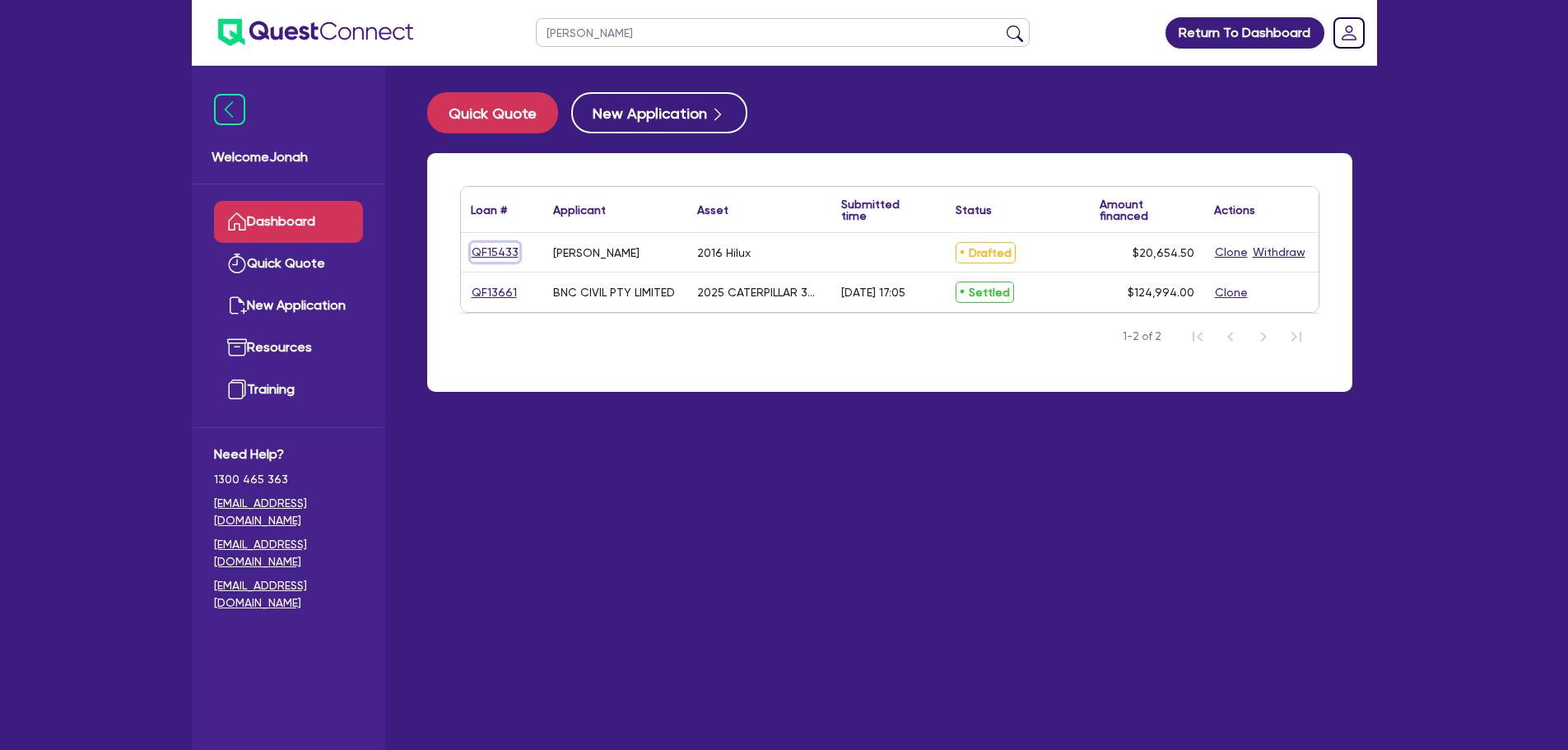
click at [508, 250] on link "QF15433" at bounding box center [495, 252] width 49 height 19
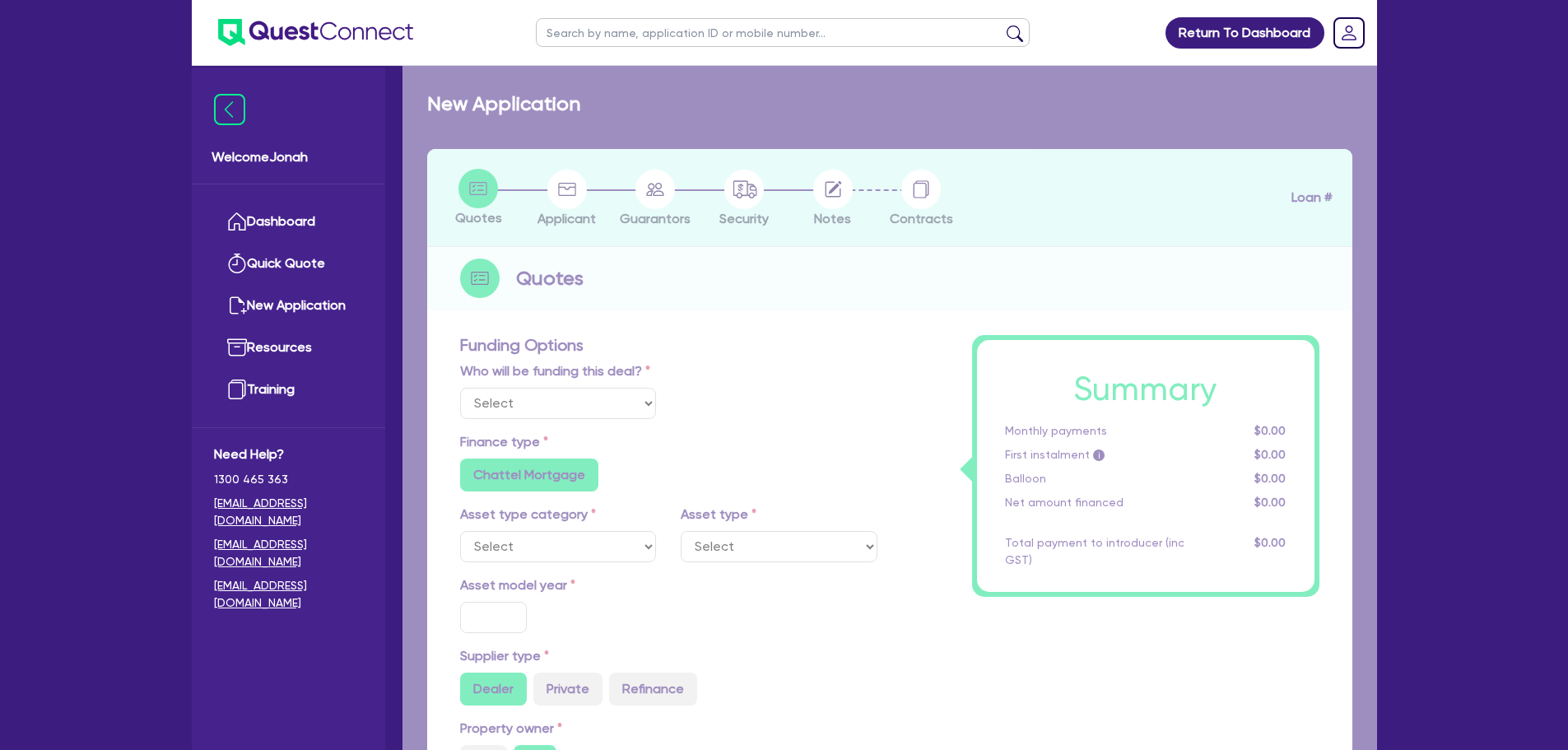
select select "Other"
select select "CARS_AND_LIGHT_TRUCKS"
type input "2016"
radio input "false"
radio input "true"
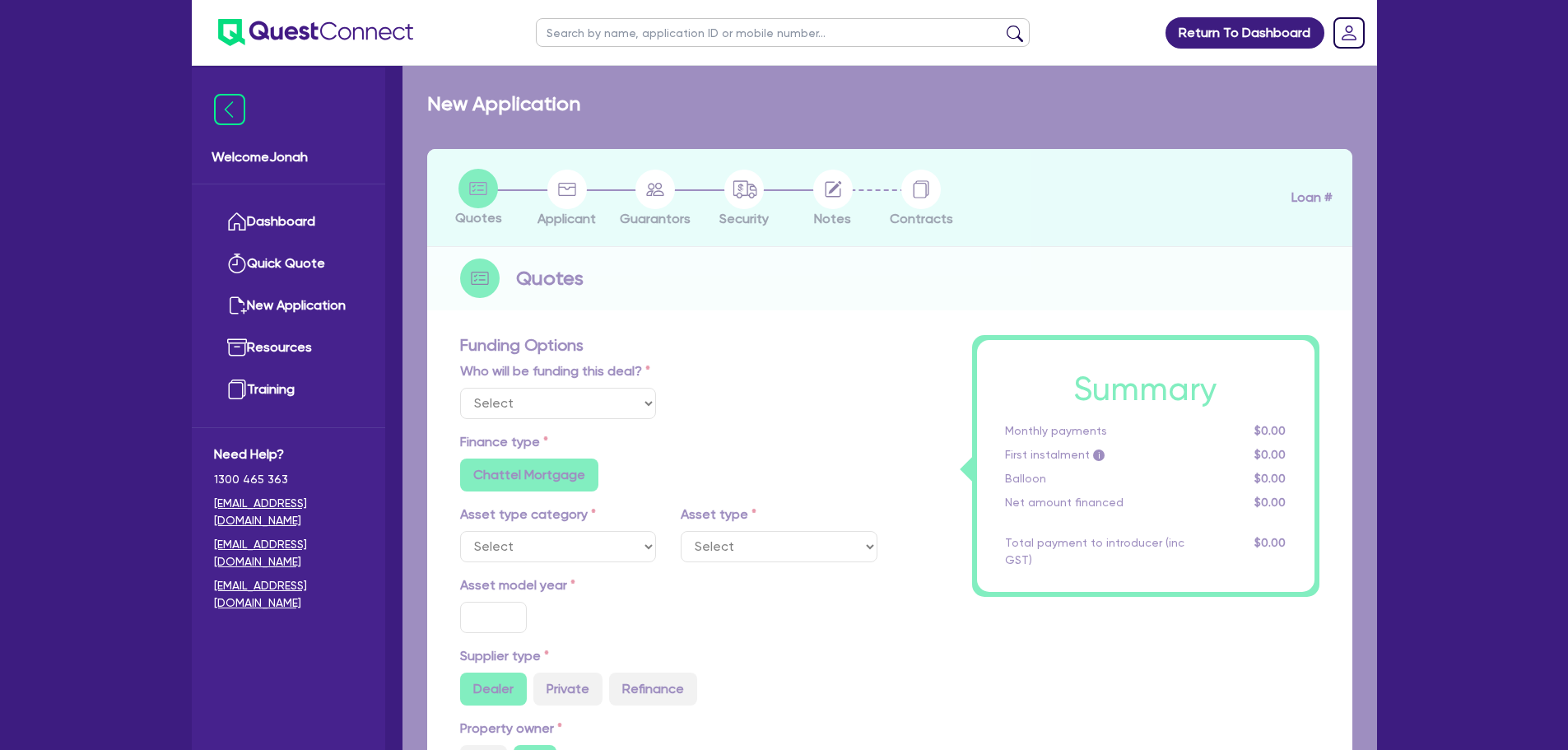
type input "20,000"
type input "18"
radio input "true"
radio input "false"
select select "VANS_AND_UTES"
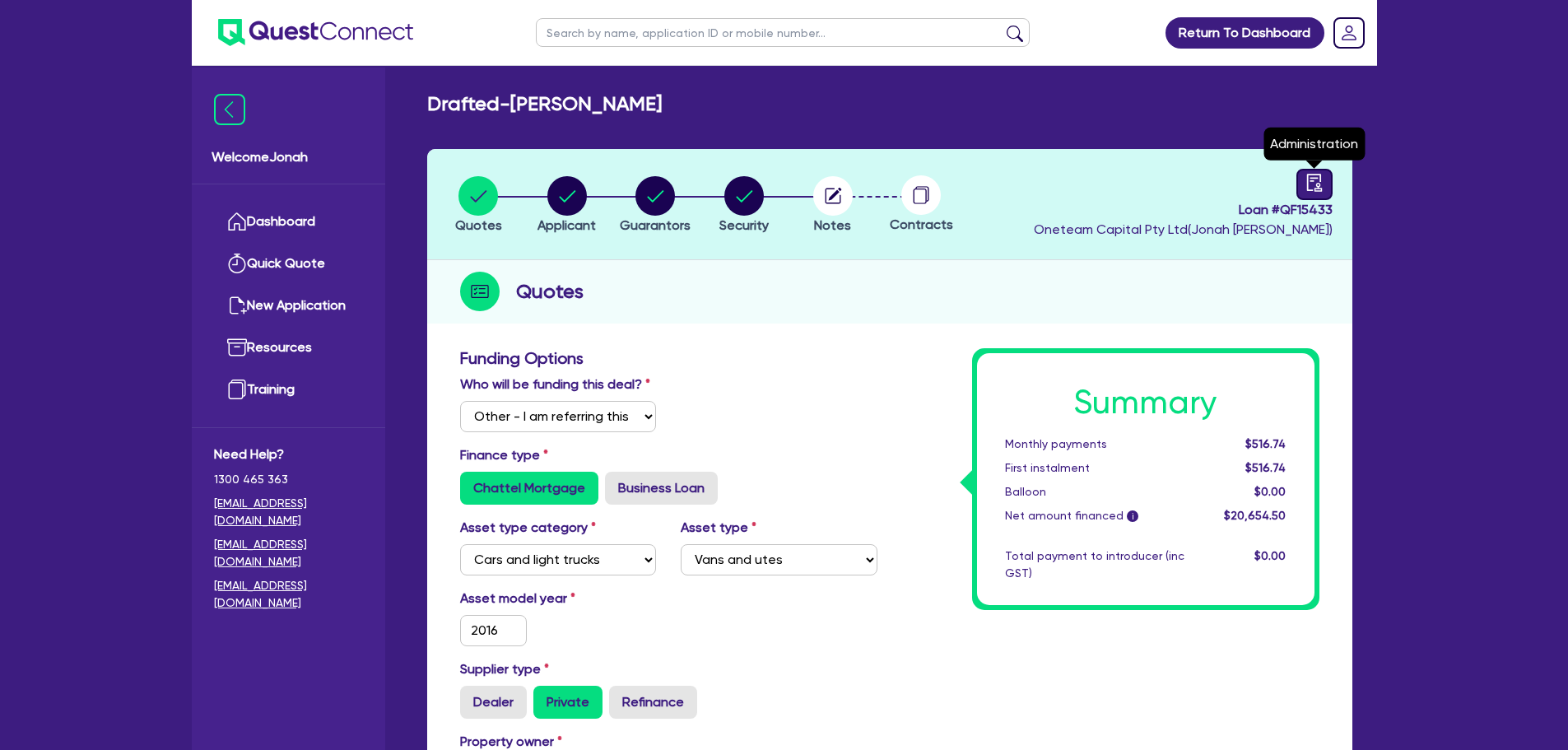
click at [1324, 185] on div at bounding box center [1314, 183] width 37 height 31
select select "DRAFTED_NEW"
select select "Other"
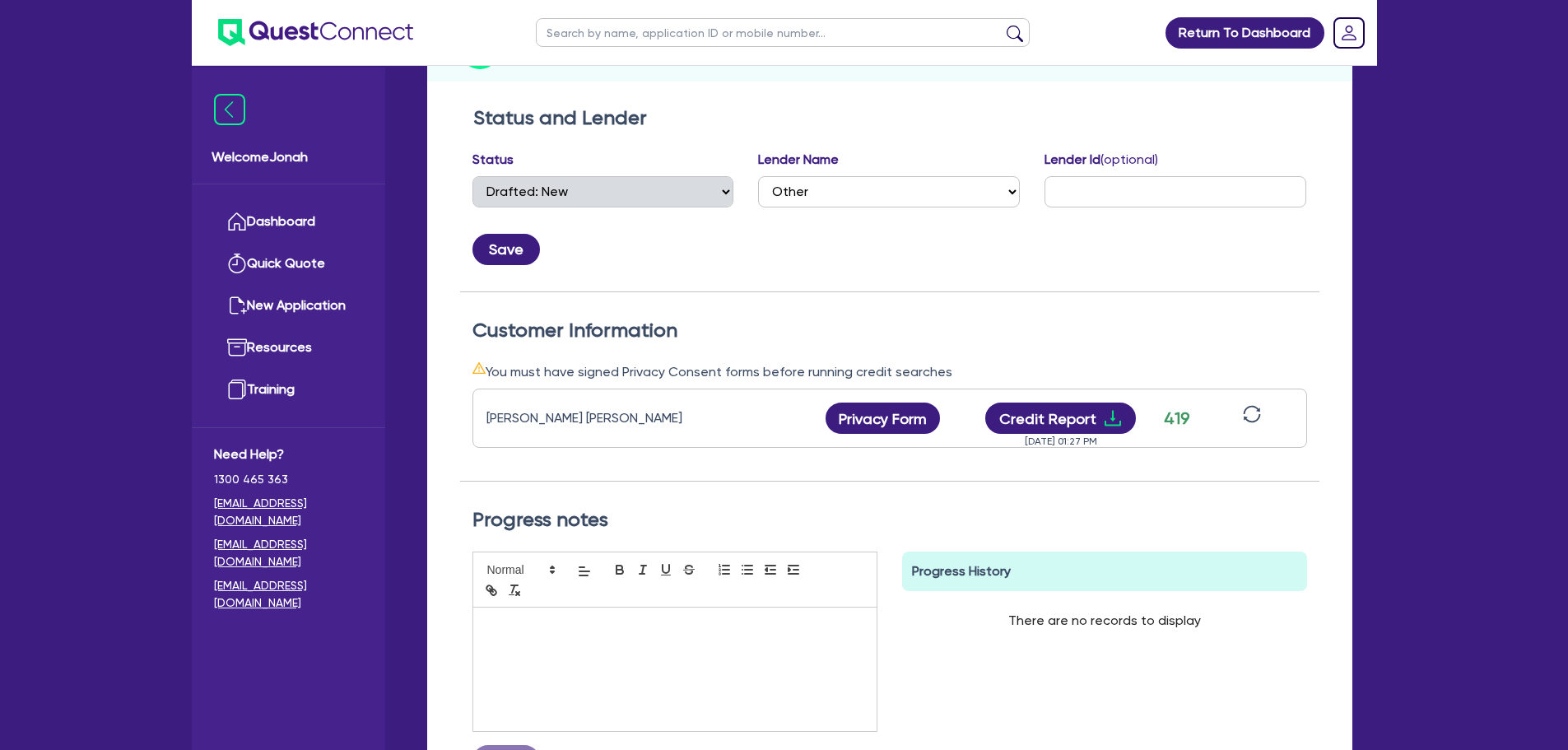
scroll to position [330, 0]
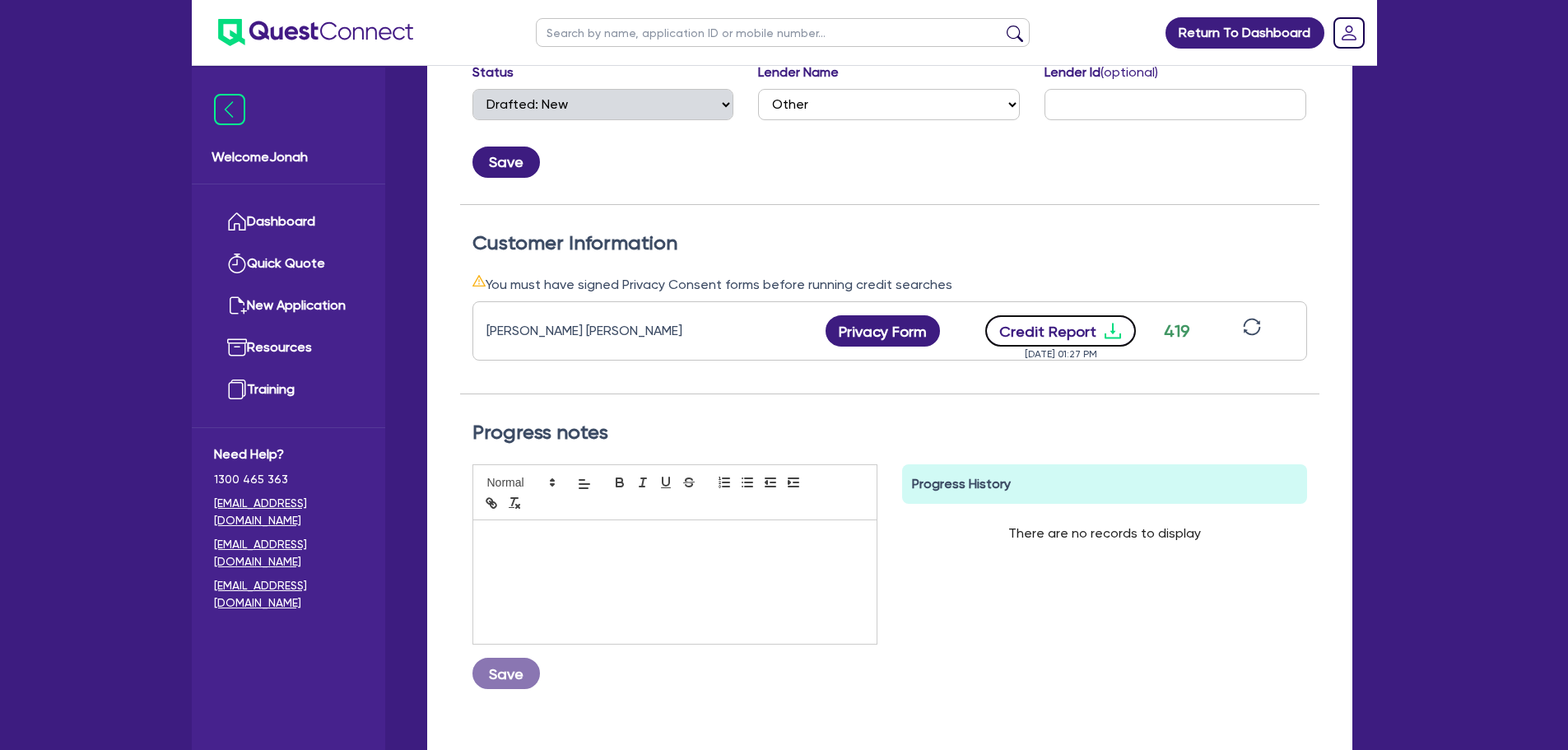
click at [1080, 333] on button "Credit Report" at bounding box center [1060, 330] width 150 height 31
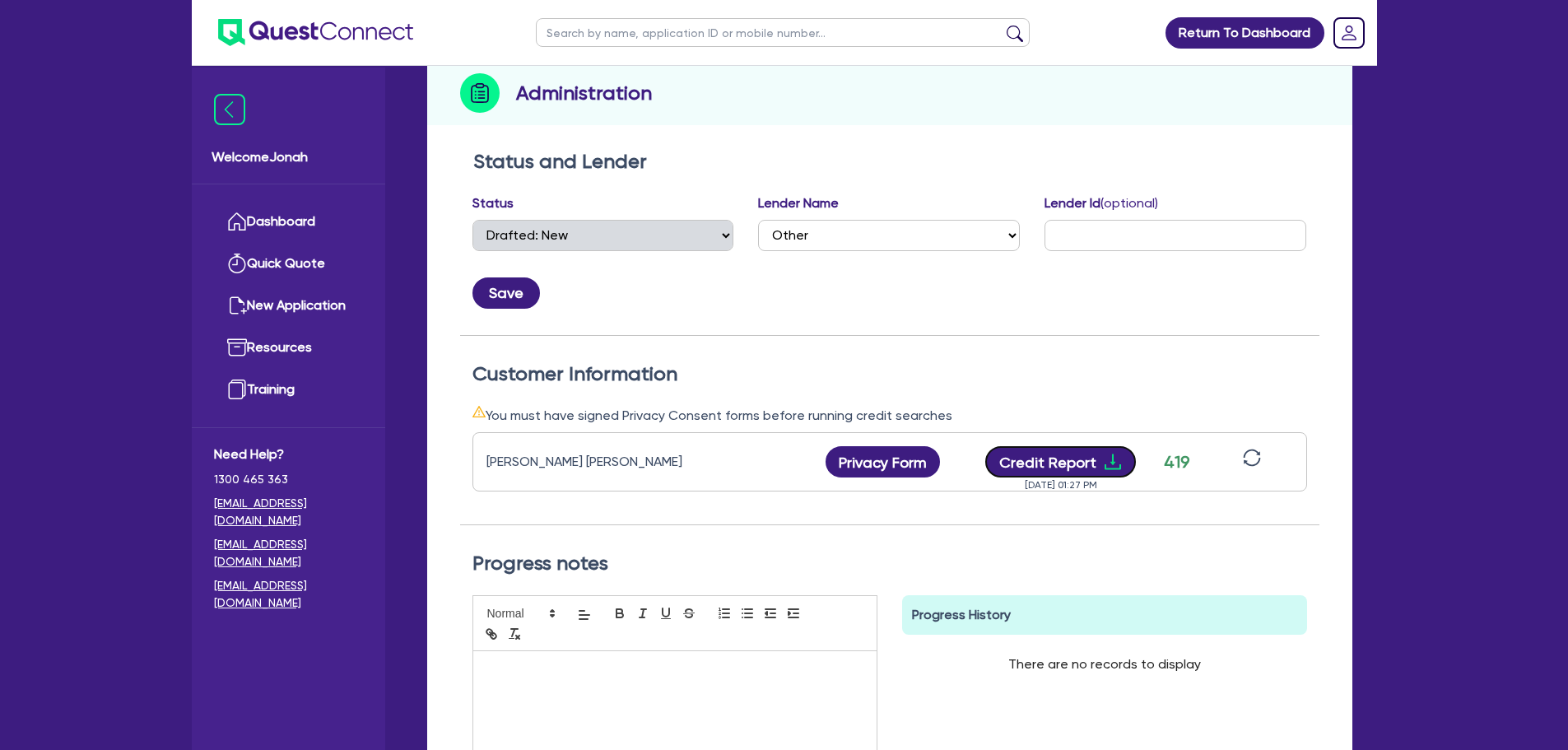
scroll to position [0, 0]
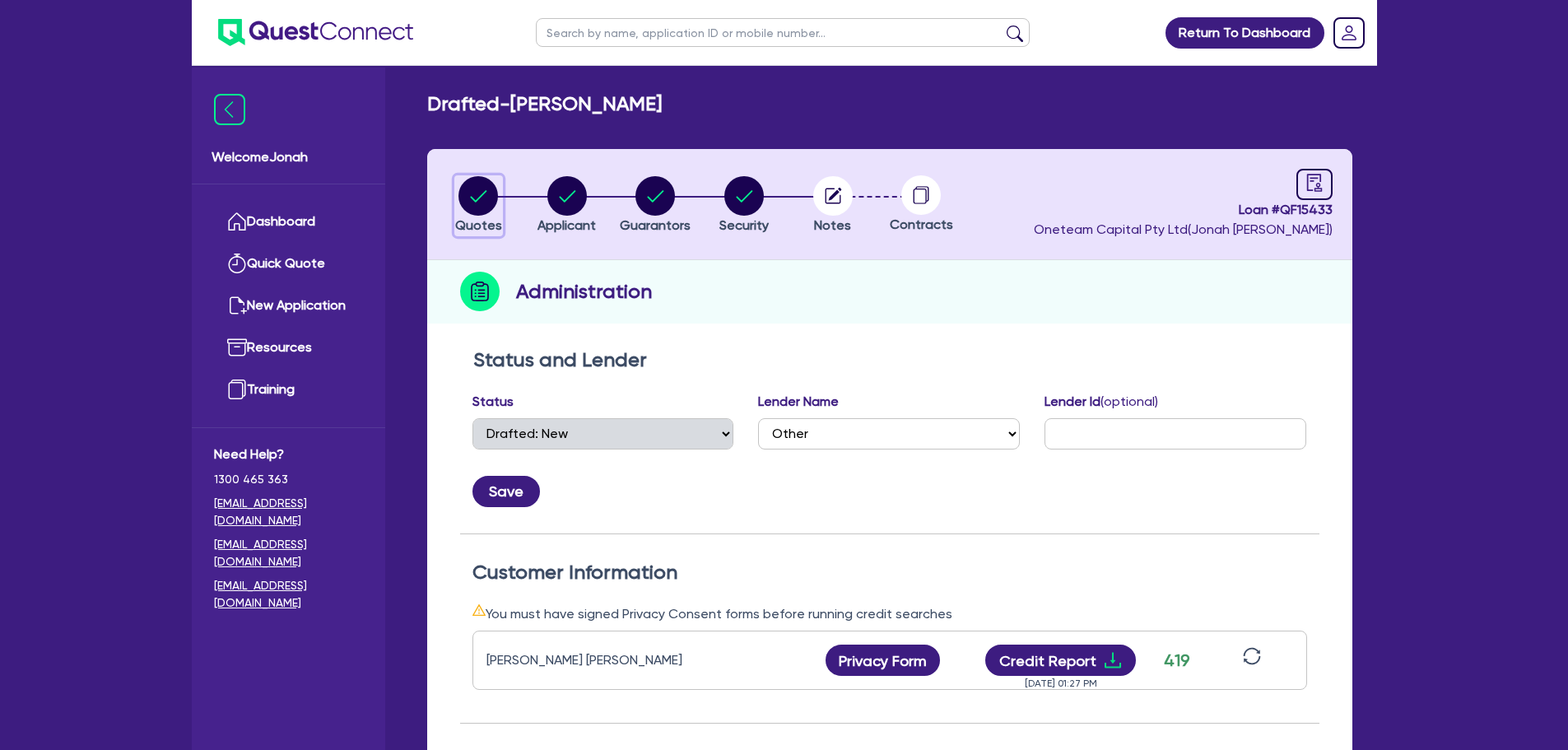
click at [483, 204] on circle "button" at bounding box center [478, 196] width 39 height 39
select select "Other"
select select "CARS_AND_LIGHT_TRUCKS"
select select "VANS_AND_UTES"
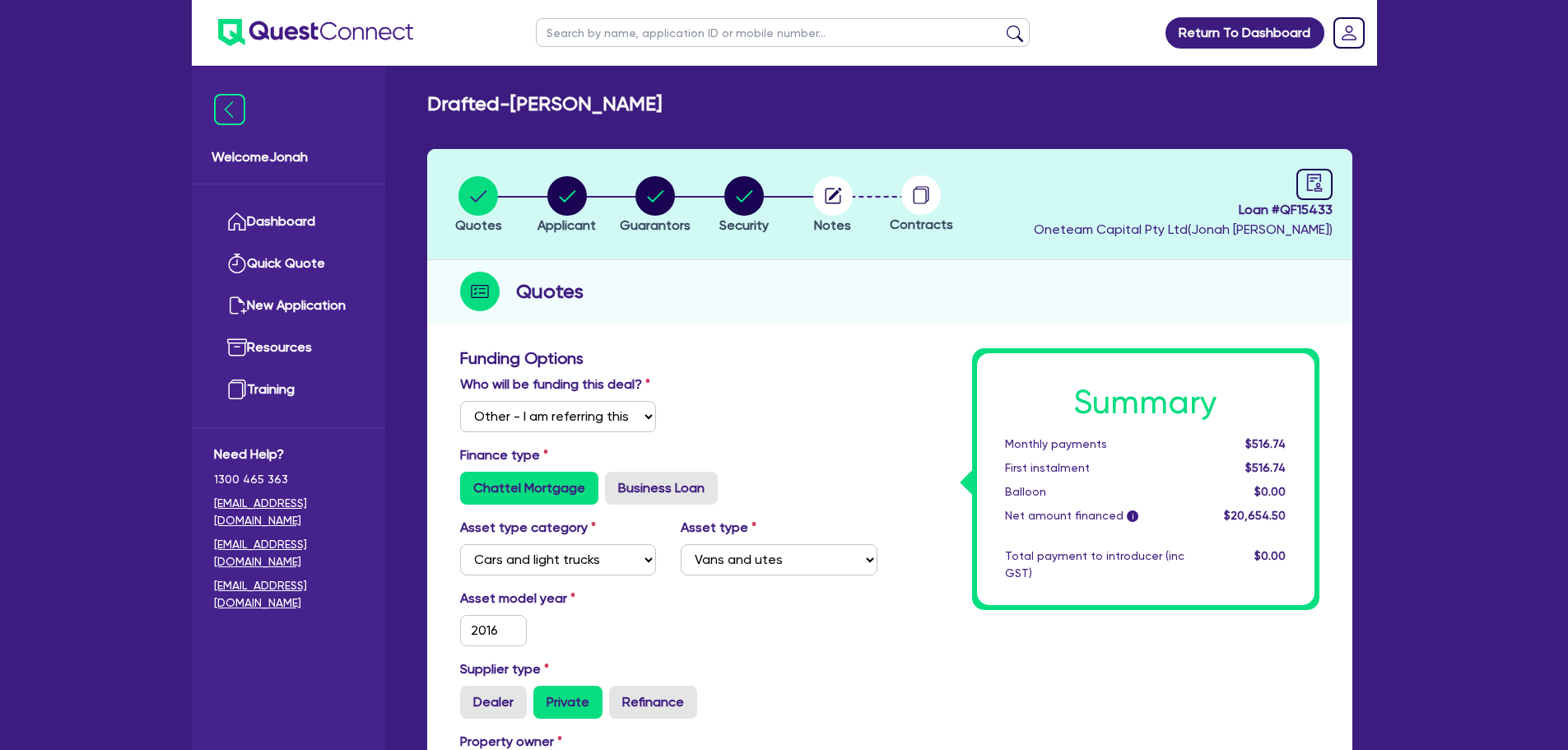
click at [683, 44] on input "text" at bounding box center [783, 32] width 494 height 29
paste input "Towbusters Trucks Pty Ltd"
type input "Towbusters Trucks Pty Ltd"
click button "submit" at bounding box center [1015, 37] width 27 height 23
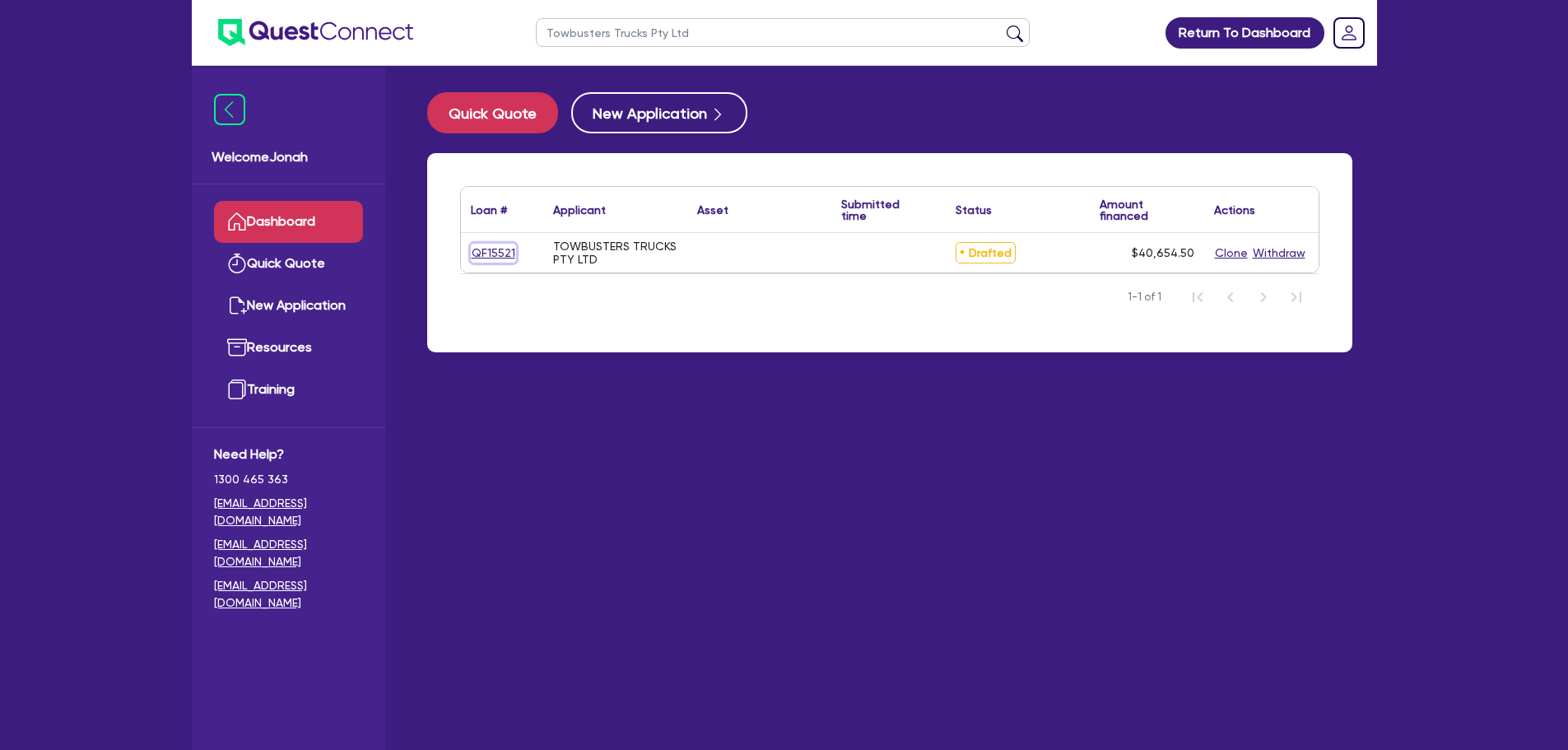
click at [482, 254] on link "QF15521" at bounding box center [493, 253] width 45 height 19
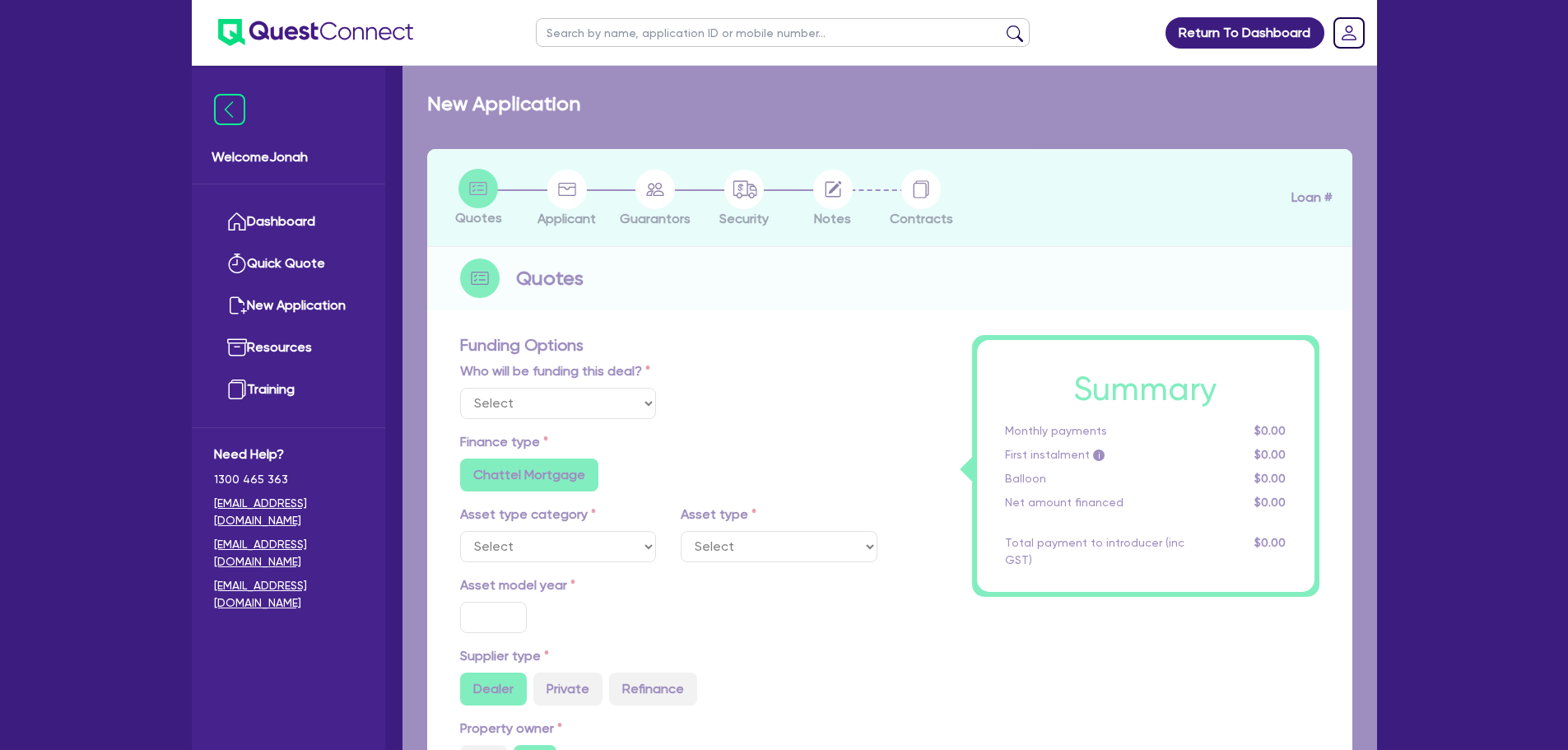
select select "Other"
radio input "false"
type input "40,000"
type input "2"
type input "813.09"
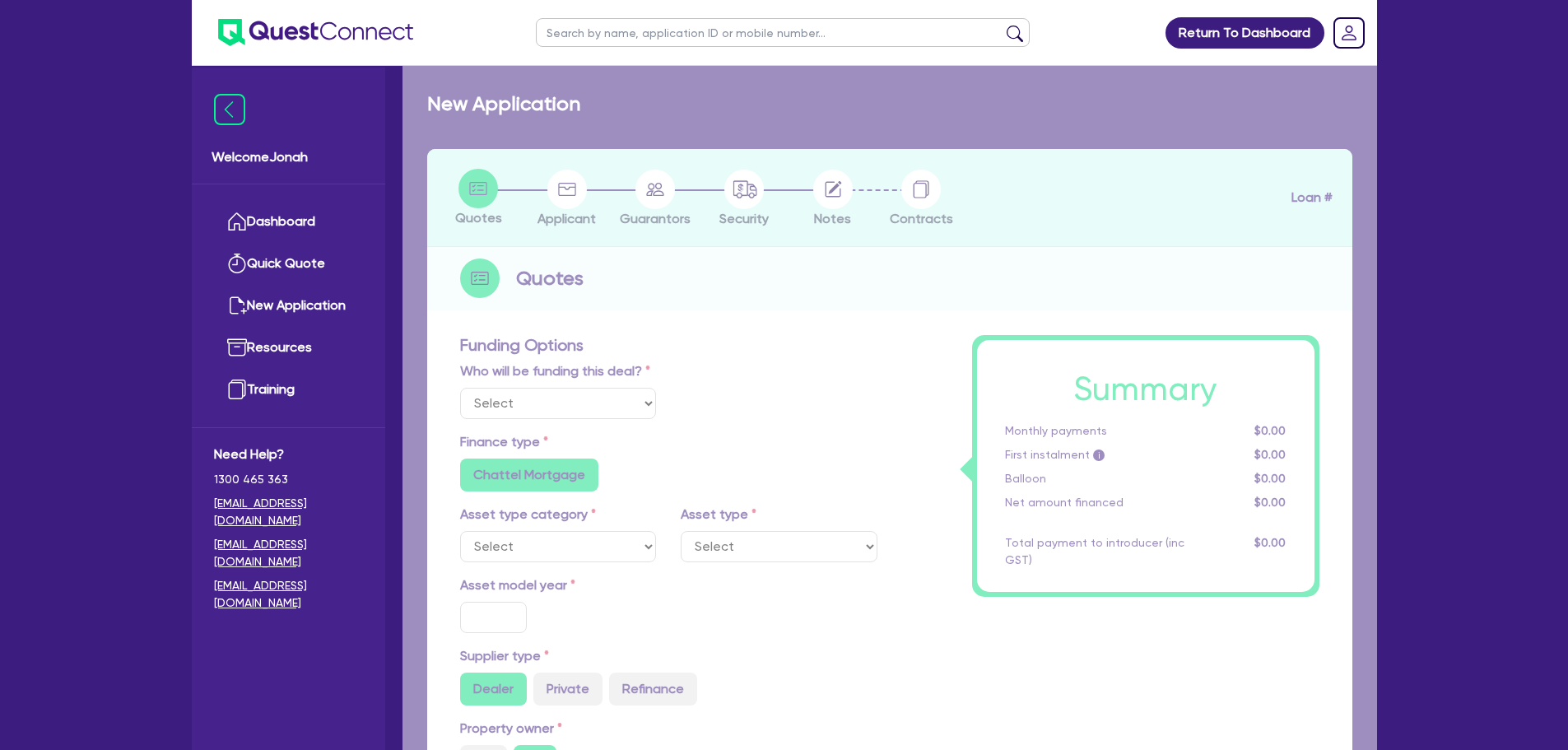
type input "15"
radio input "true"
radio input "false"
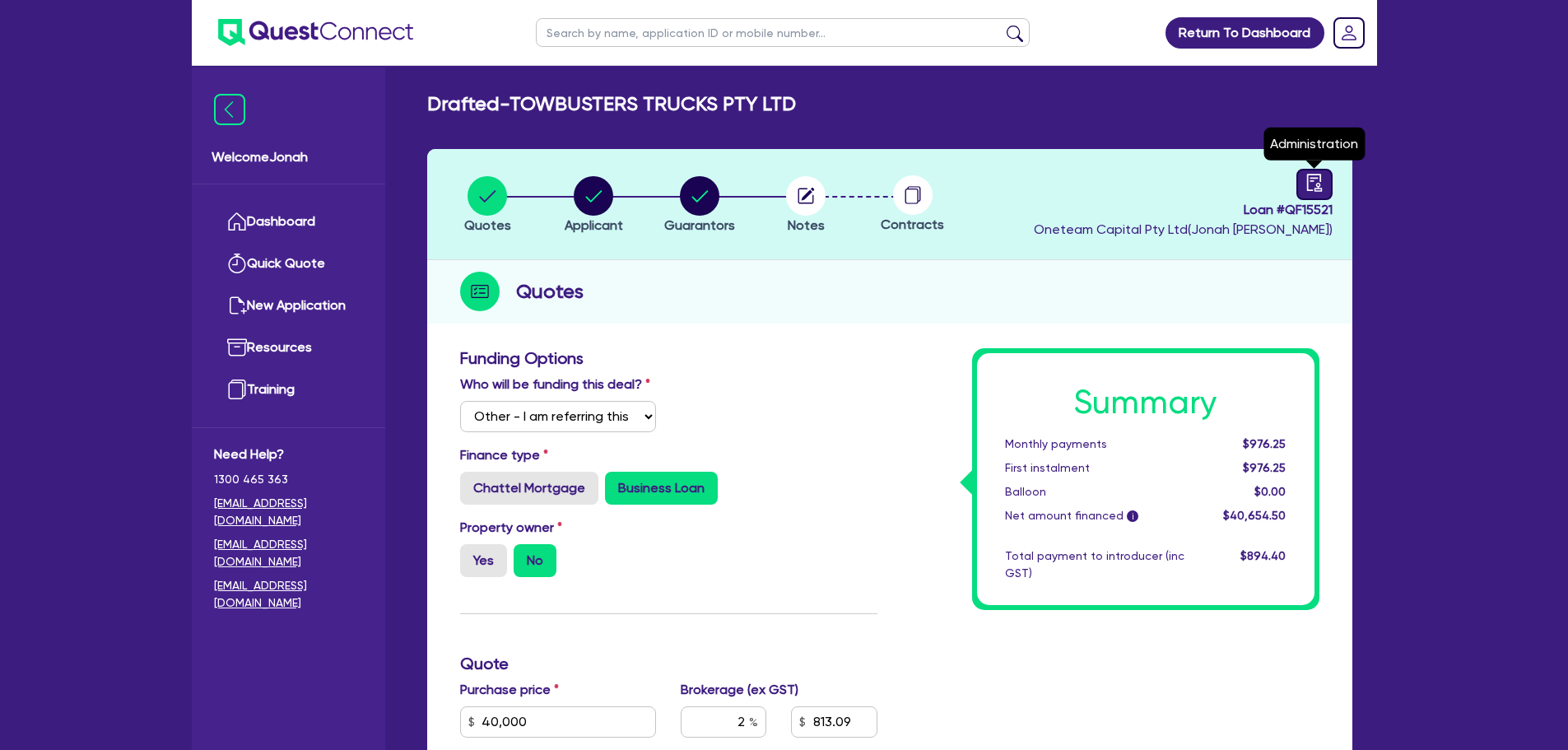
click at [1320, 184] on icon "audit" at bounding box center [1313, 182] width 15 height 17
select select "DRAFTED_NEW"
select select "Other"
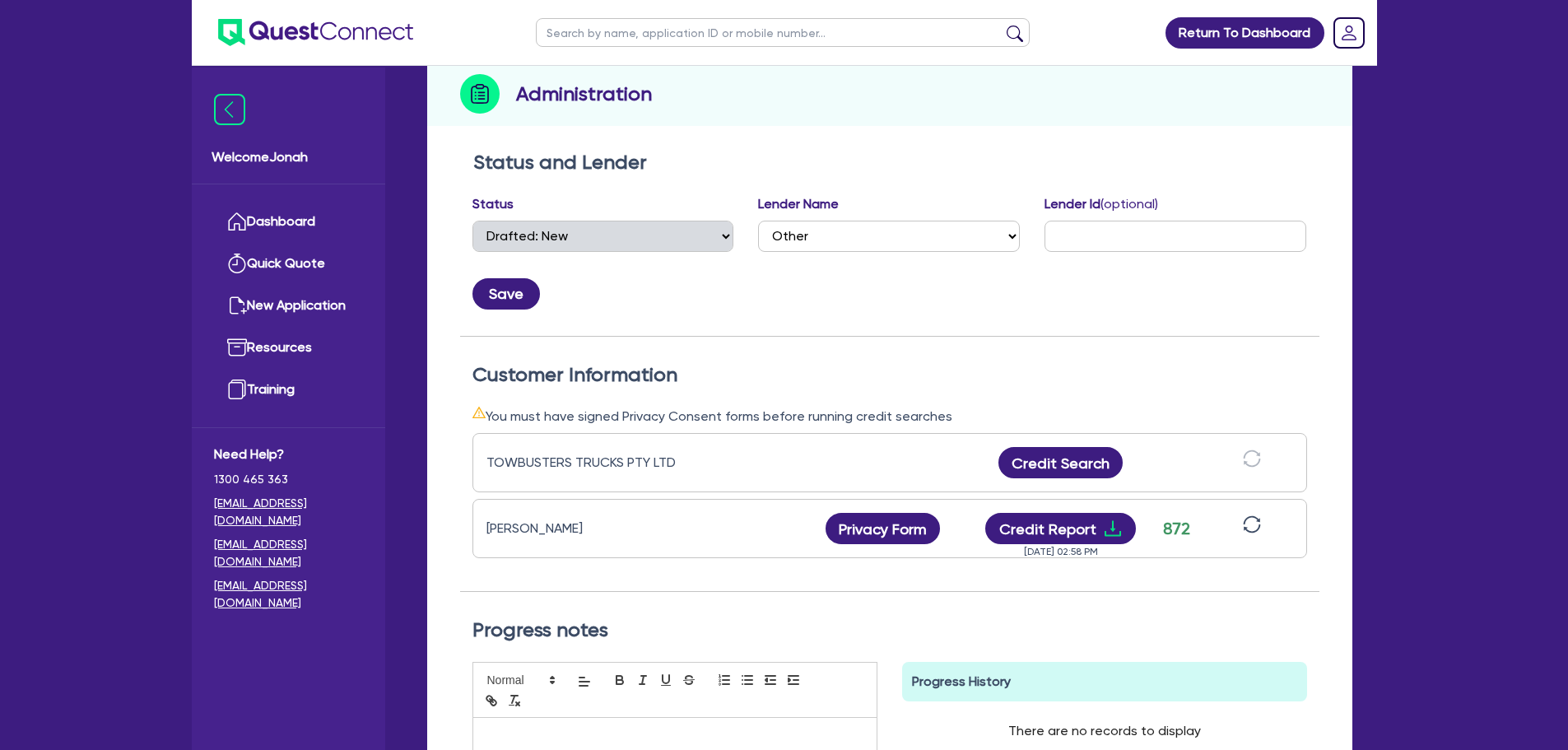
scroll to position [330, 0]
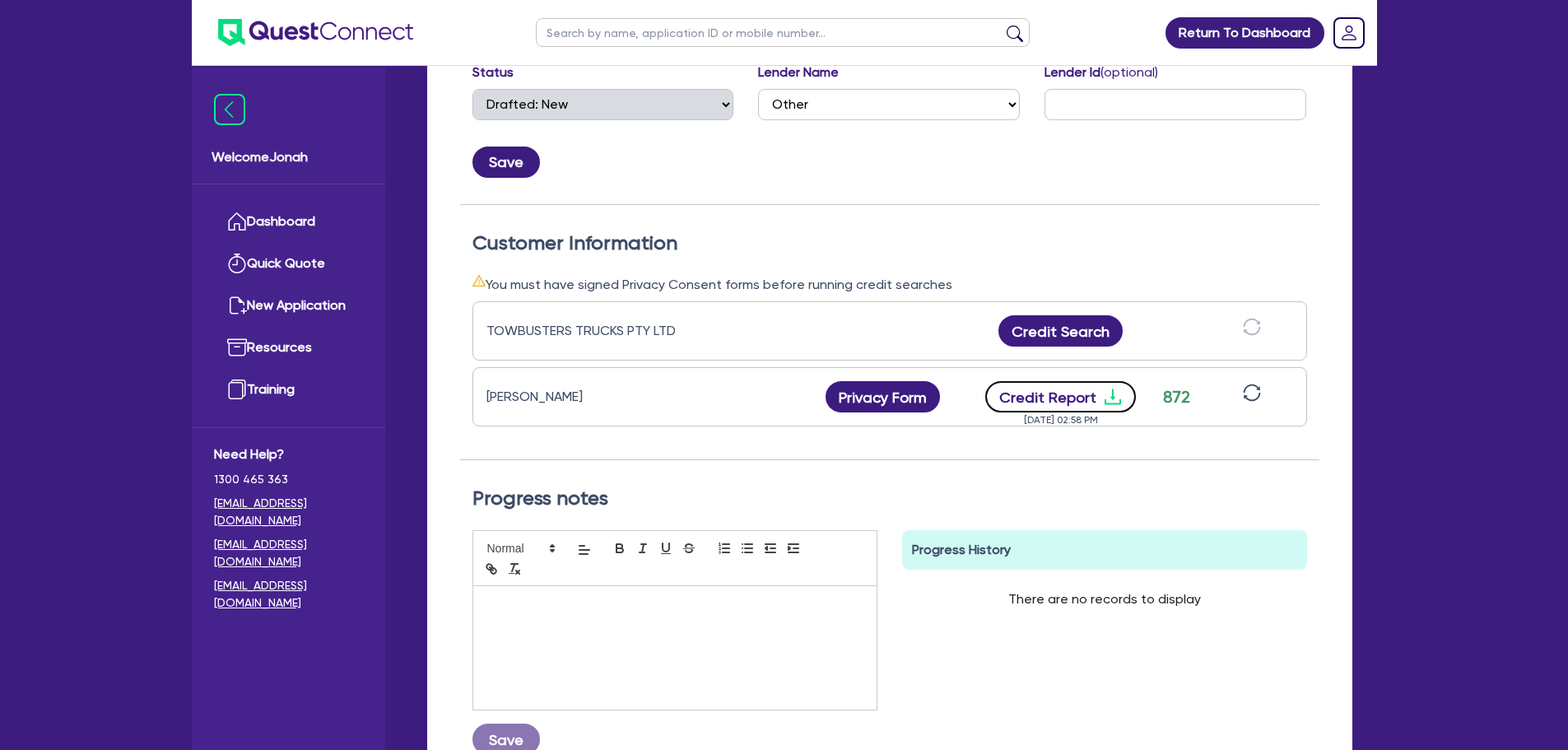
click at [1085, 408] on button "Credit Report" at bounding box center [1060, 396] width 150 height 31
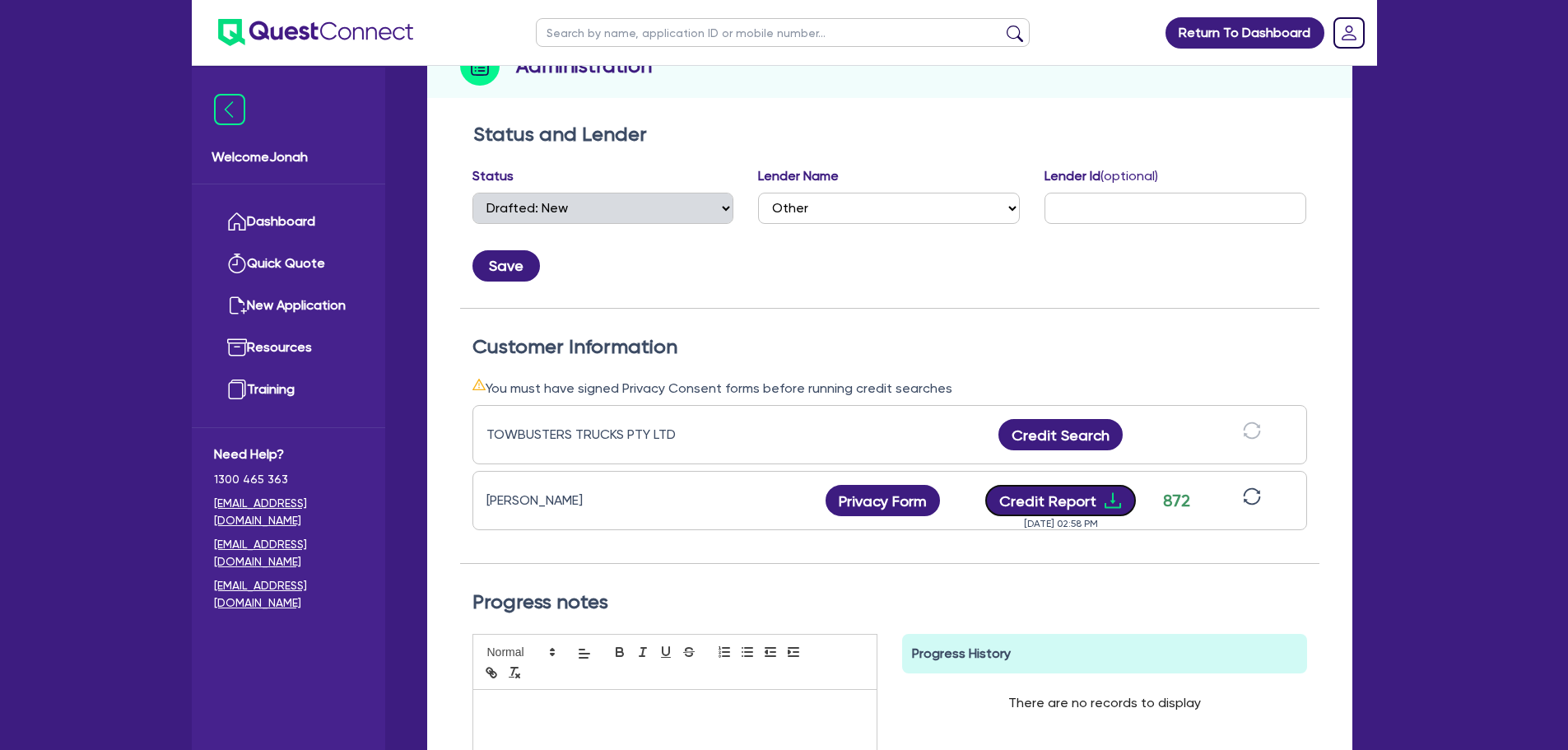
scroll to position [0, 0]
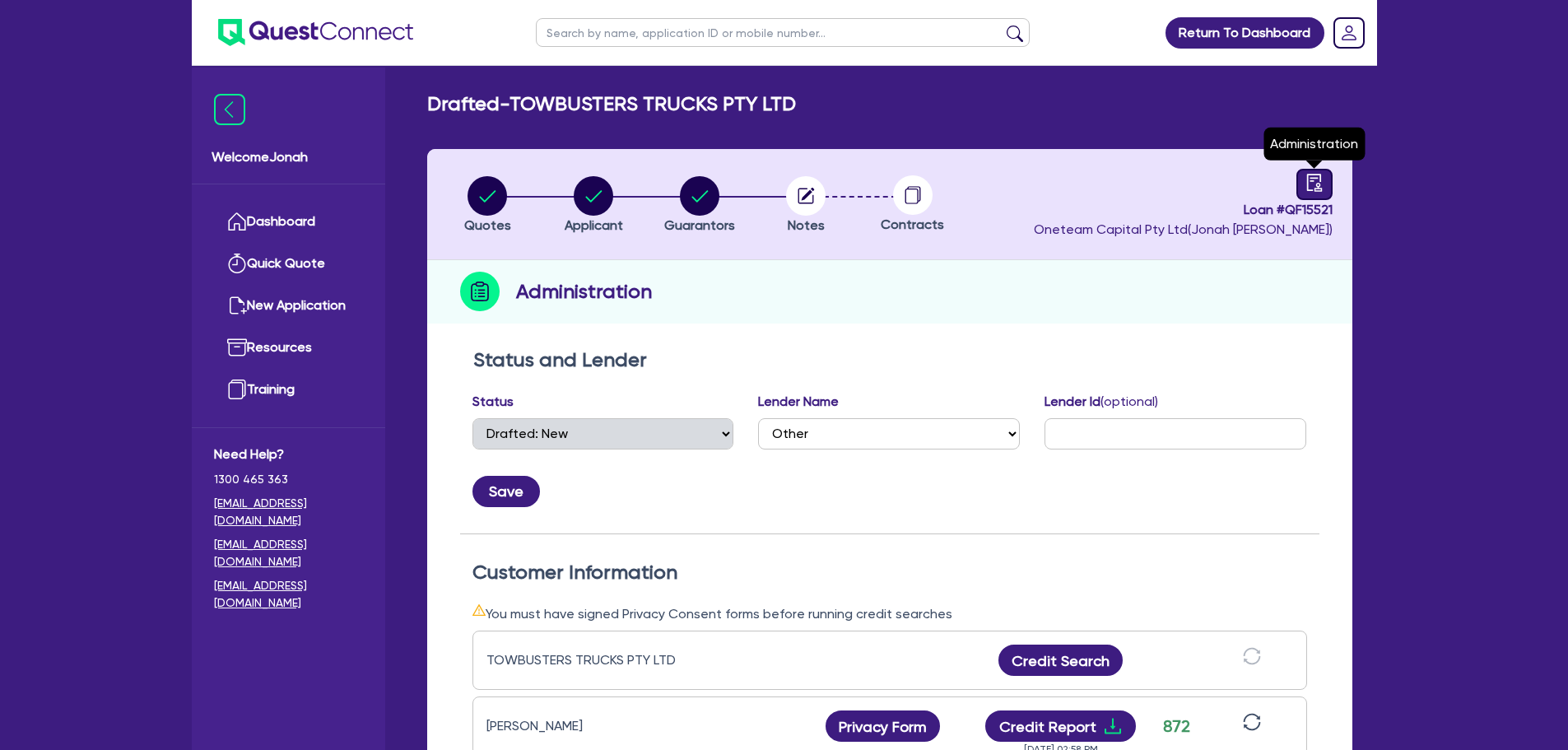
click at [1320, 181] on icon "audit" at bounding box center [1313, 182] width 15 height 17
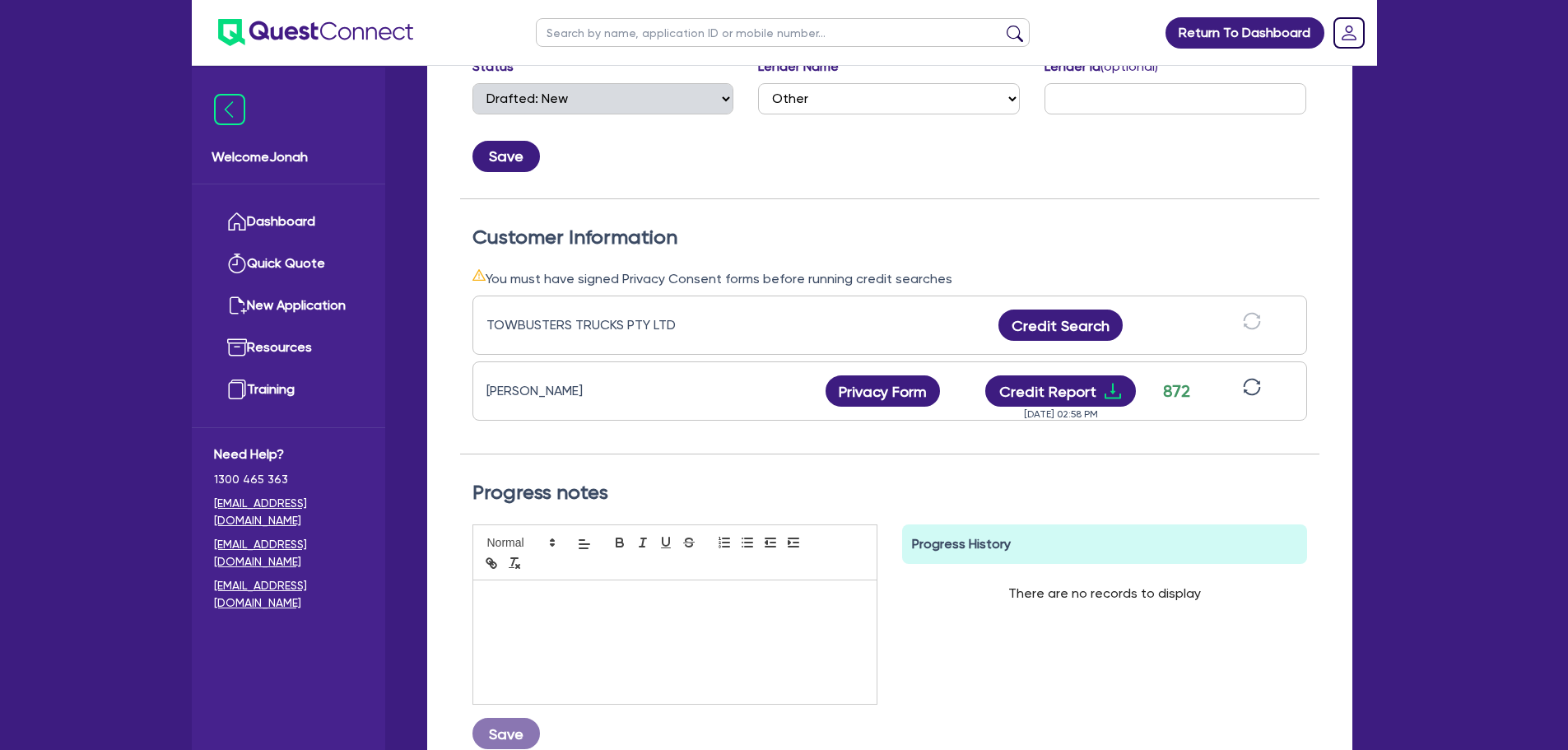
scroll to position [82, 0]
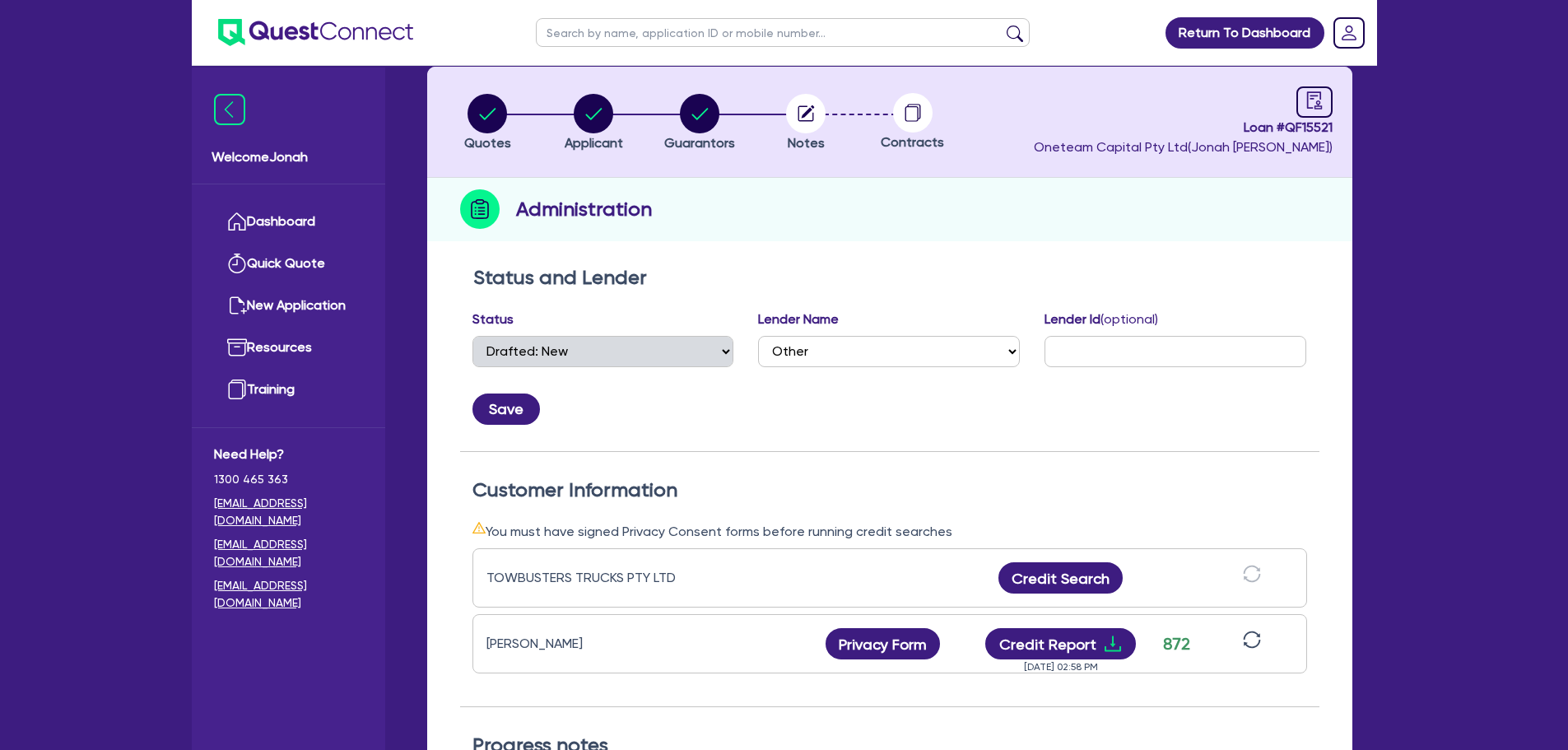
click at [782, 124] on li "Notes" at bounding box center [806, 121] width 106 height 58
click at [812, 129] on circle "button" at bounding box center [806, 113] width 39 height 39
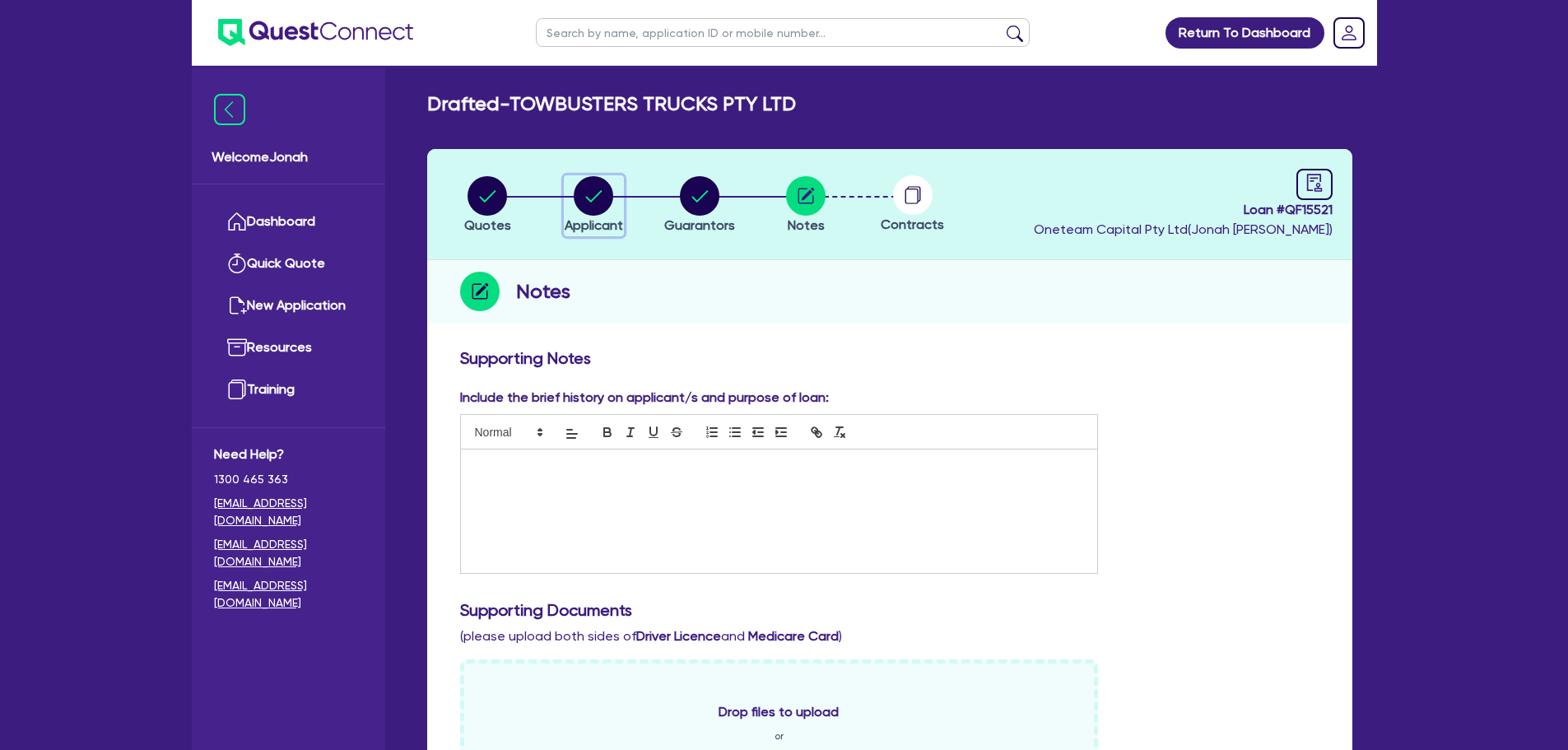
click at [578, 190] on circle "button" at bounding box center [593, 196] width 39 height 39
select select "COMPANY"
select select "TRANSPORT_WAREHOUSING"
select select "PASSENGERS_FREIGHT_TRANSPORT"
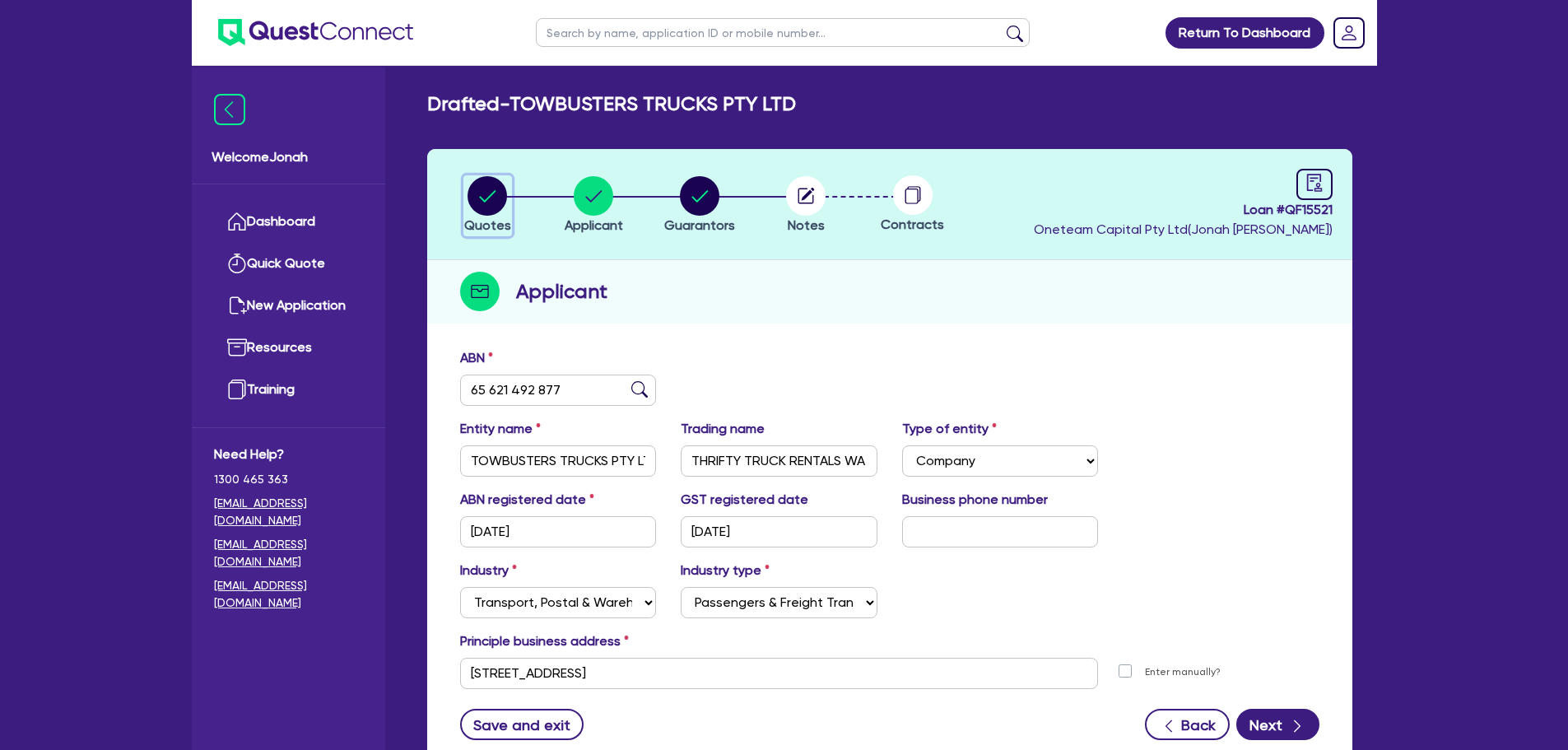
click at [475, 189] on circle "button" at bounding box center [487, 196] width 39 height 39
select select "Other"
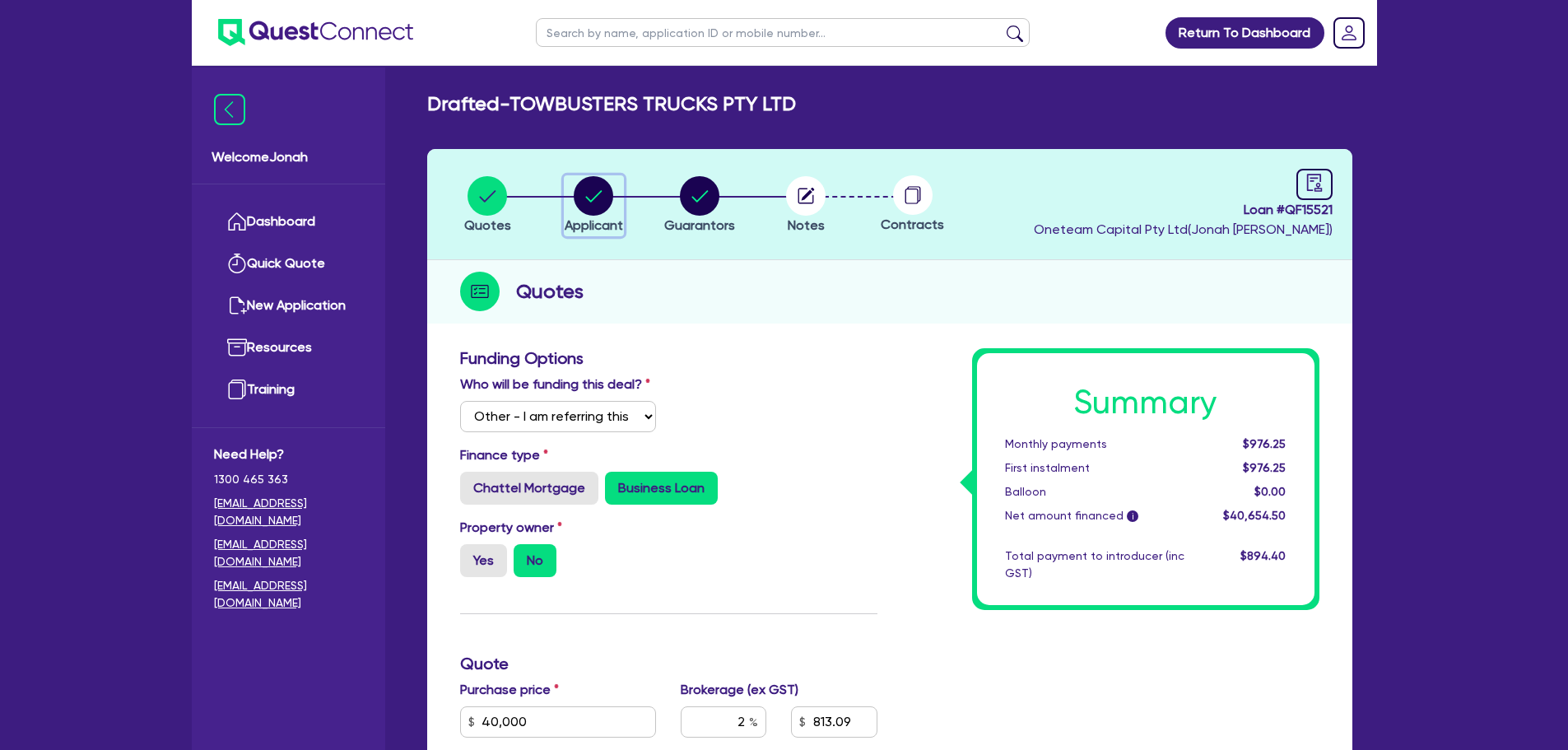
click at [592, 209] on circle "button" at bounding box center [593, 196] width 39 height 39
select select "COMPANY"
select select "TRANSPORT_WAREHOUSING"
select select "PASSENGERS_FREIGHT_TRANSPORT"
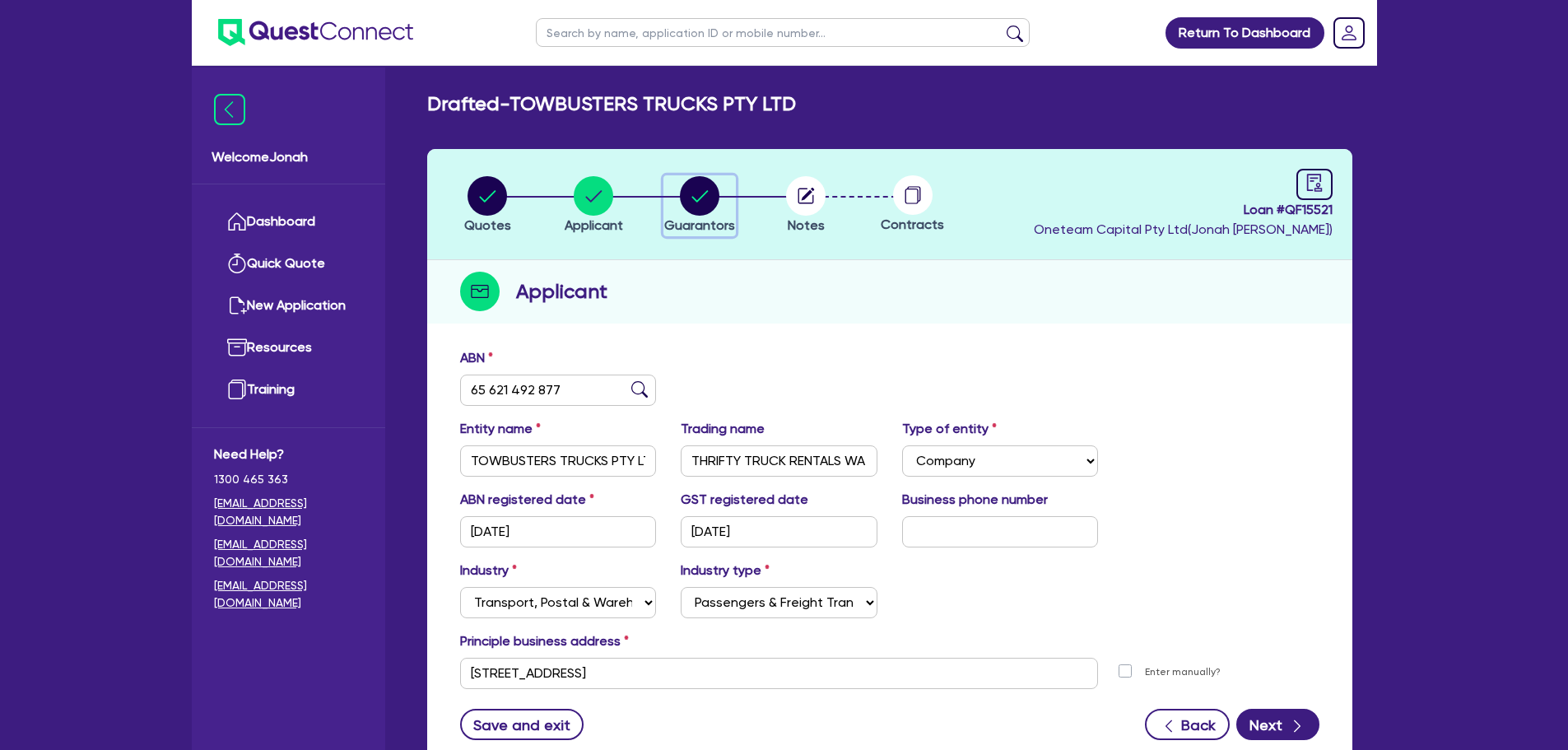
click at [694, 204] on circle "button" at bounding box center [699, 196] width 39 height 39
select select "MR"
select select "WA"
select select "SINGLE"
select select "TRUCK"
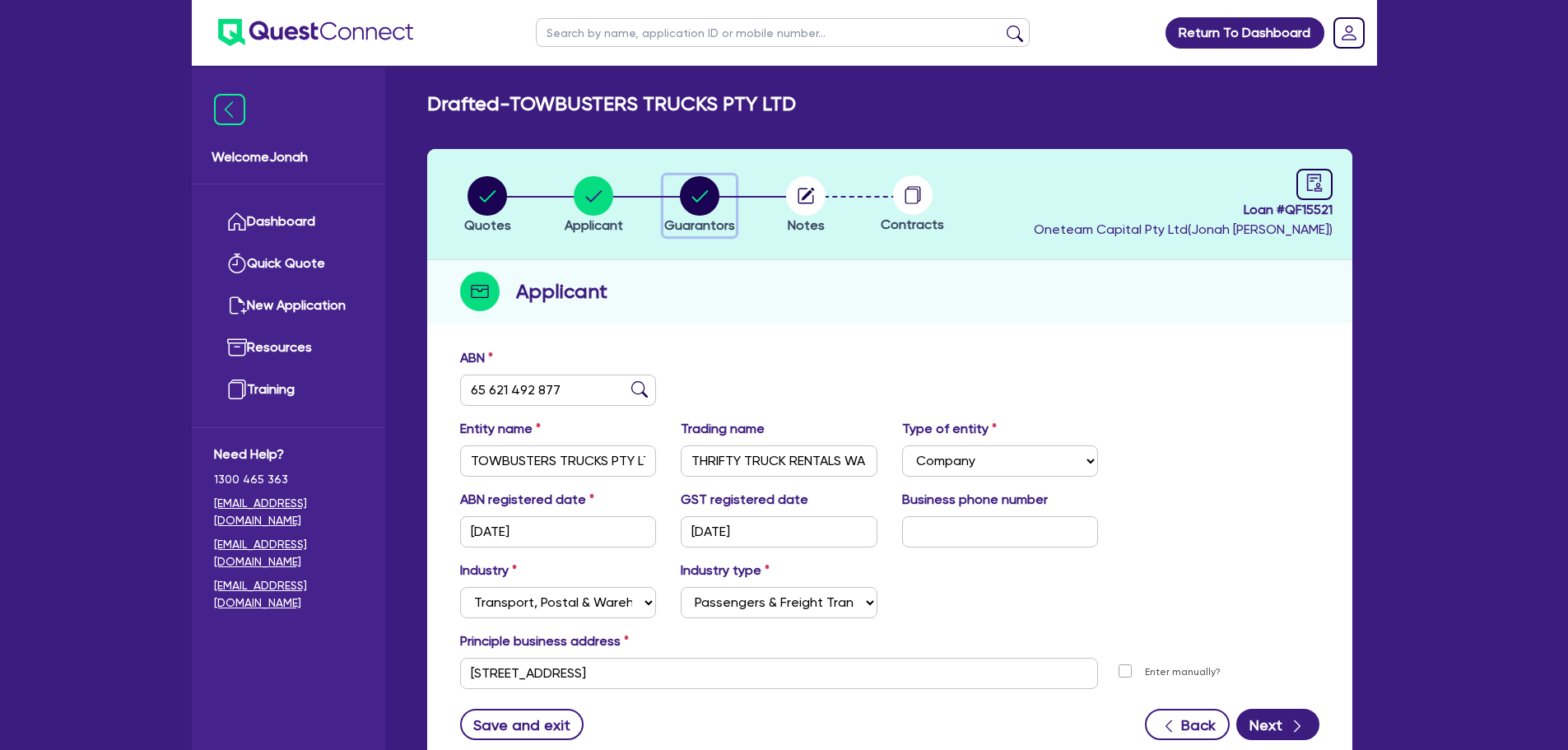
select select "TRUCK"
select select "TRUCK_LOAN"
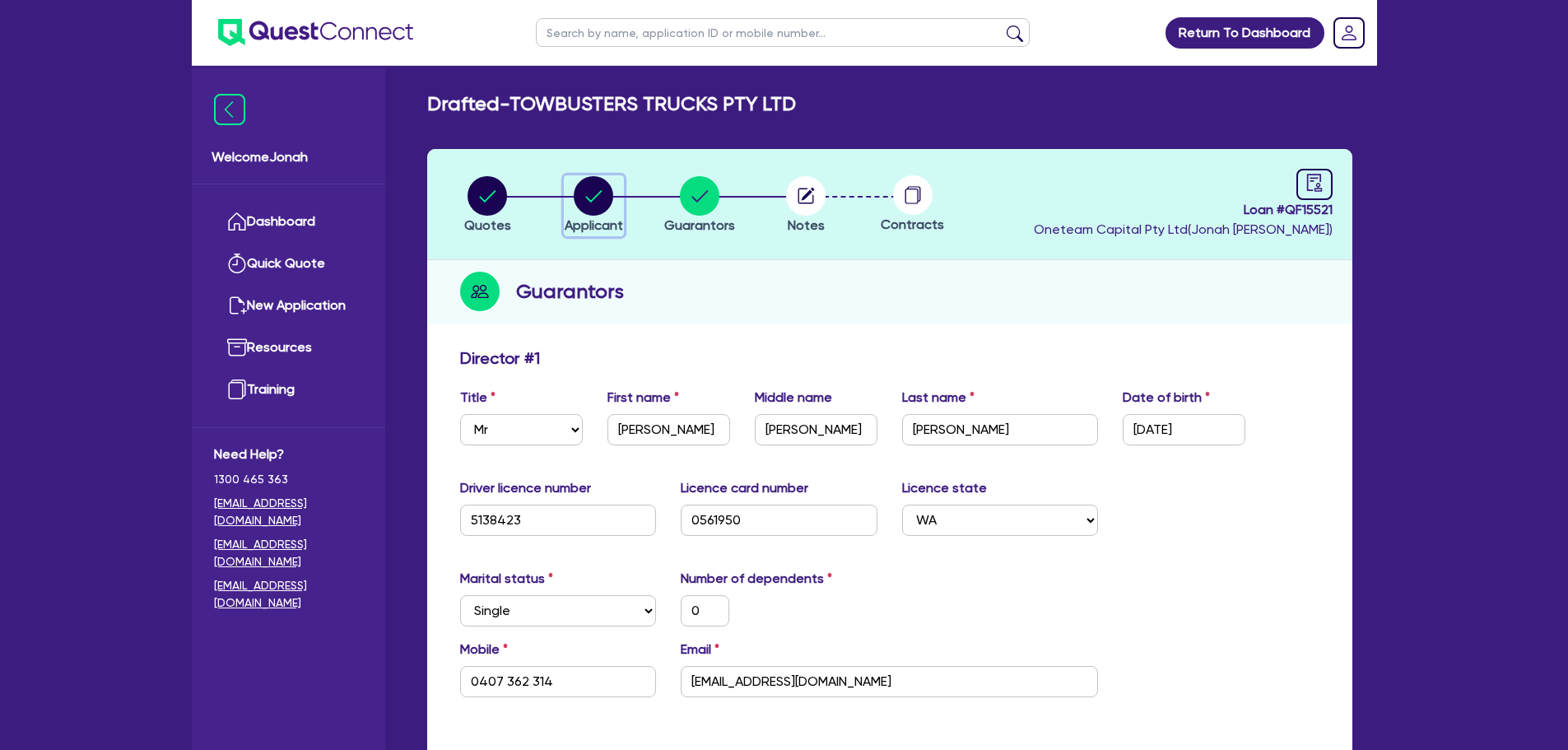
click at [614, 214] on div "button" at bounding box center [594, 196] width 59 height 39
select select "COMPANY"
select select "TRANSPORT_WAREHOUSING"
select select "PASSENGERS_FREIGHT_TRANSPORT"
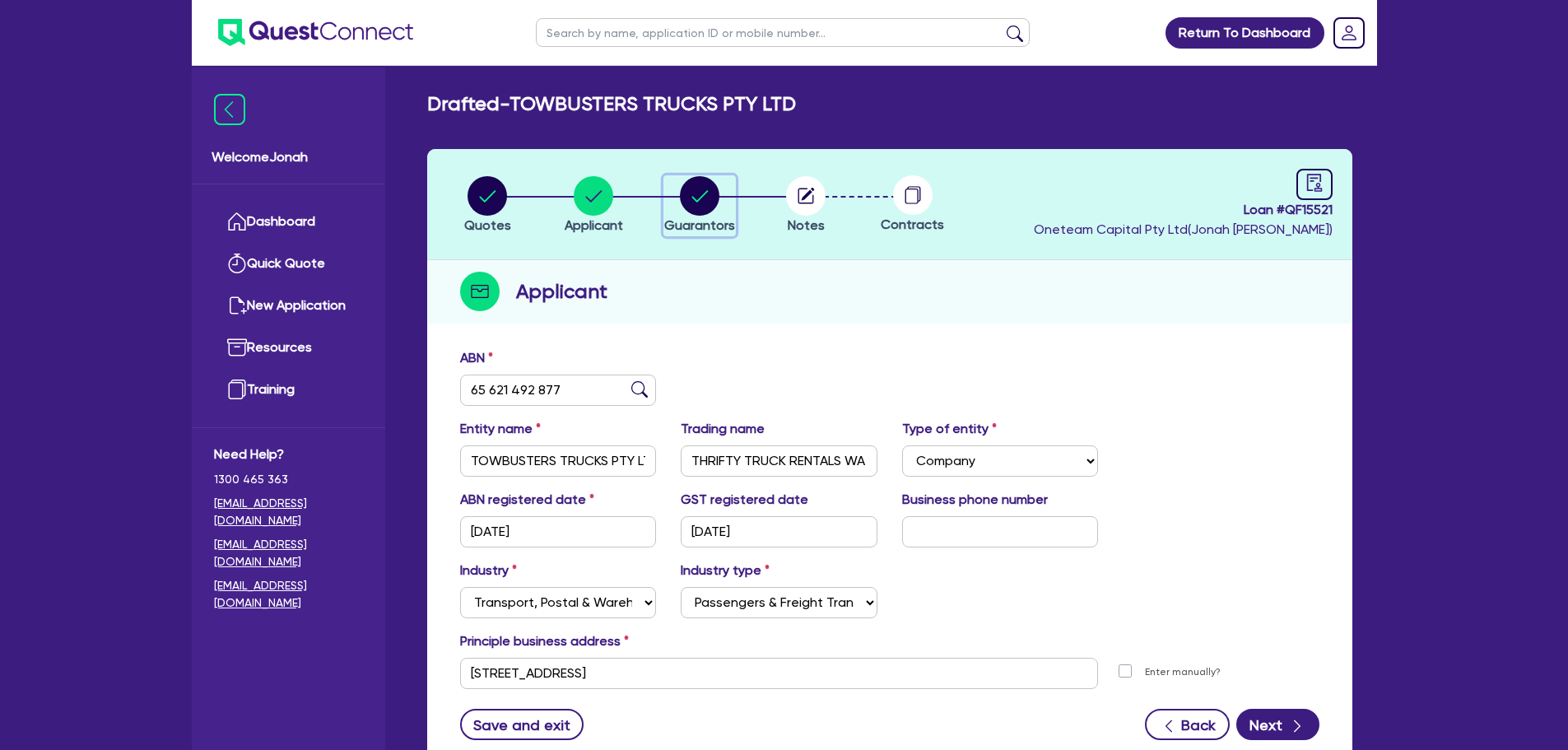
click at [689, 210] on circle "button" at bounding box center [699, 196] width 39 height 39
select select "MR"
select select "WA"
select select "SINGLE"
select select "TRUCK"
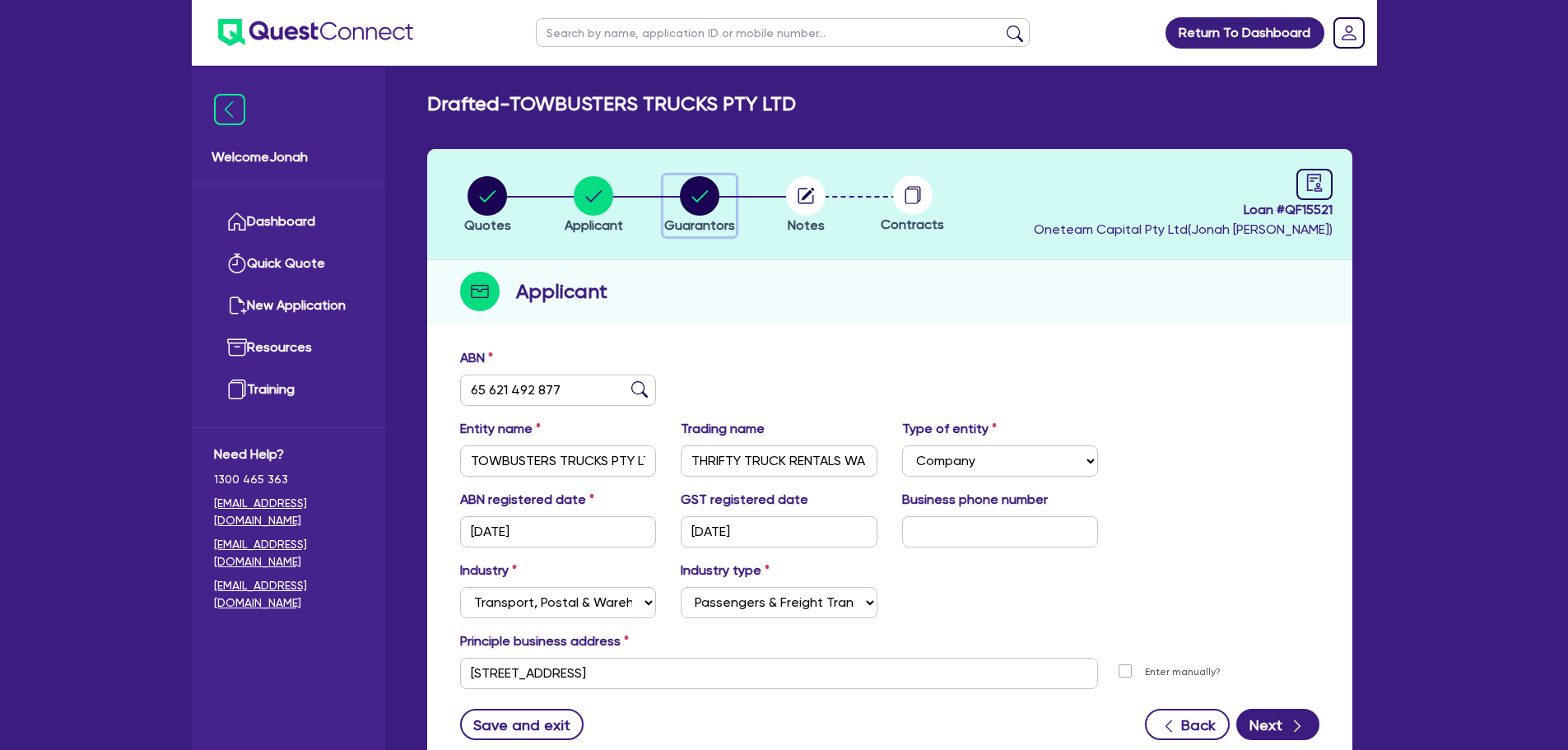
select select "TRUCK"
select select "TRUCK_LOAN"
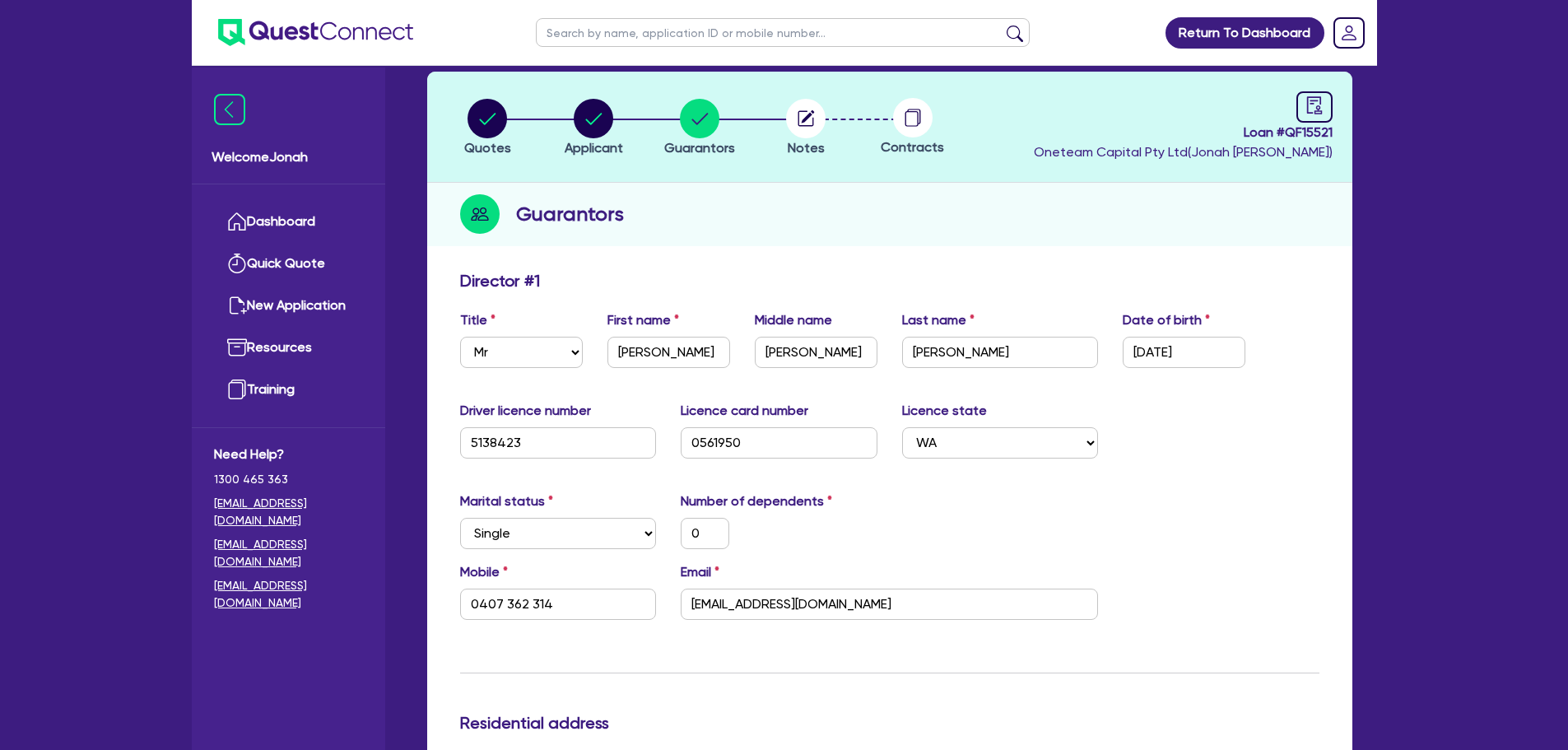
scroll to position [82, 0]
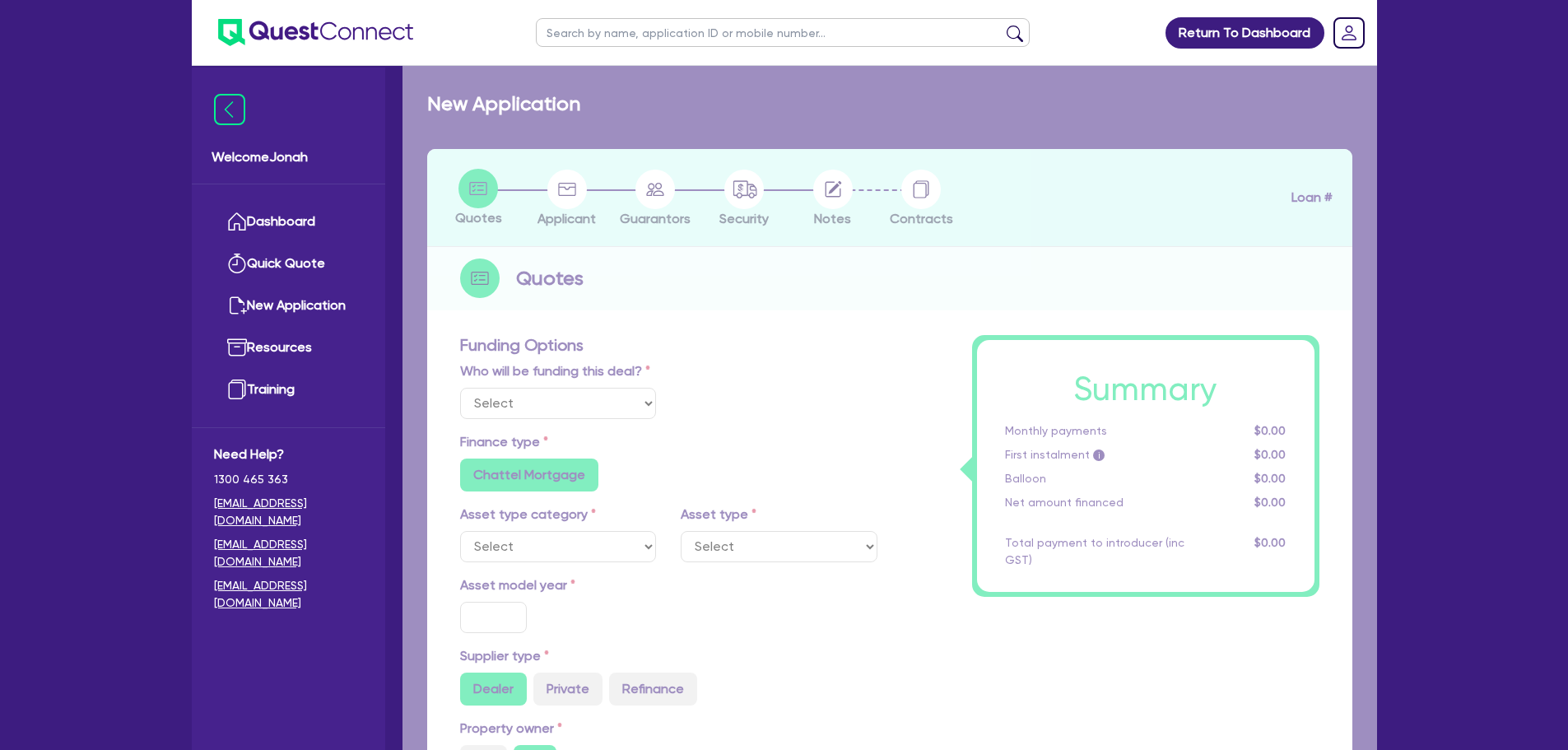
select select "Other"
select select "CARS_AND_LIGHT_TRUCKS"
type input "2016"
type input "28,590"
type input "5,718"
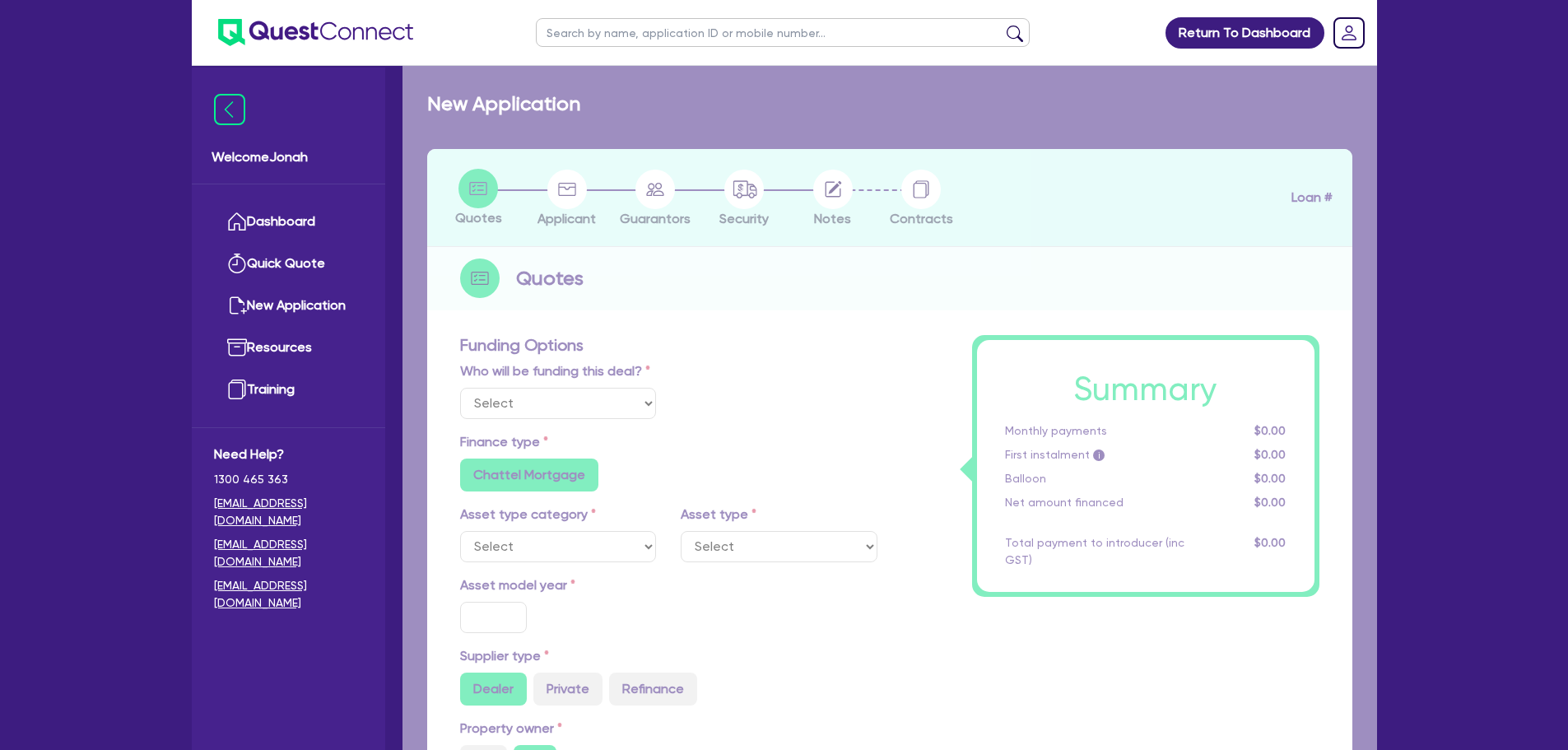
type input "8"
type input "1,969.24"
type input "10.39"
type input "990"
radio input "true"
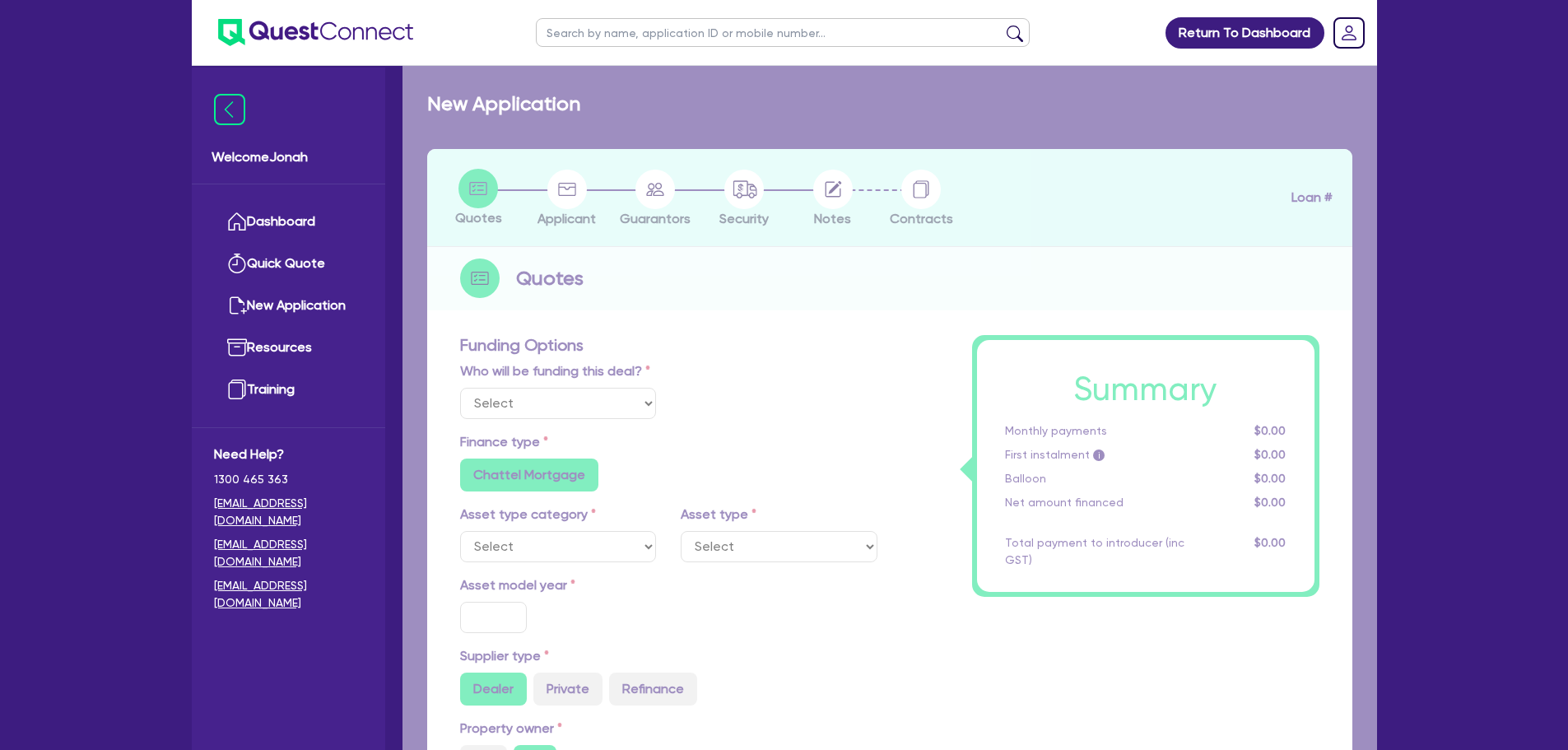
radio input "true"
select select "PASSENGER_VEHICLES"
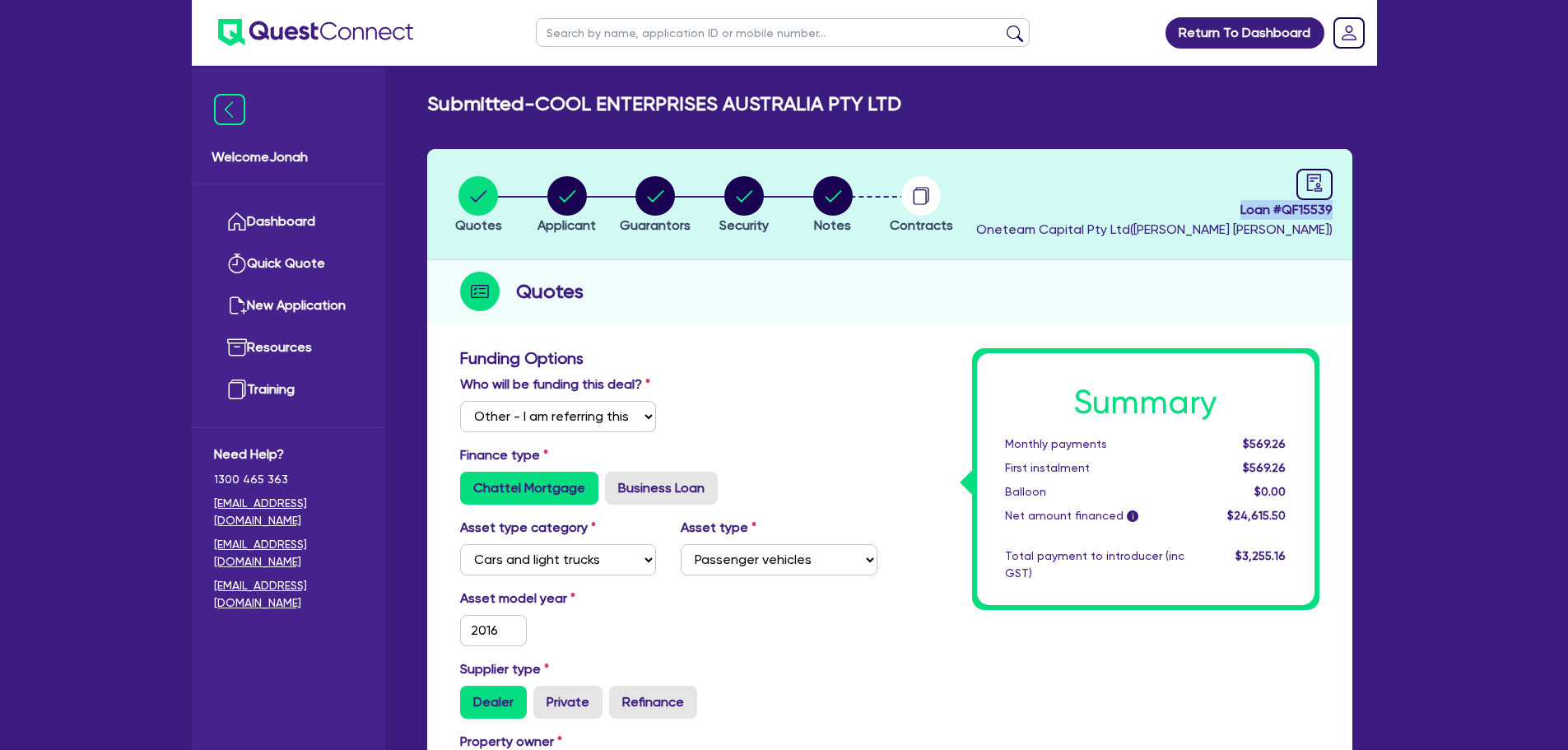
drag, startPoint x: 1237, startPoint y: 209, endPoint x: 1394, endPoint y: 217, distance: 157.2
copy span "Loan # QF15539"
click at [1143, 293] on div "Quotes" at bounding box center [890, 291] width 925 height 63
click at [836, 200] on circle "button" at bounding box center [833, 196] width 39 height 39
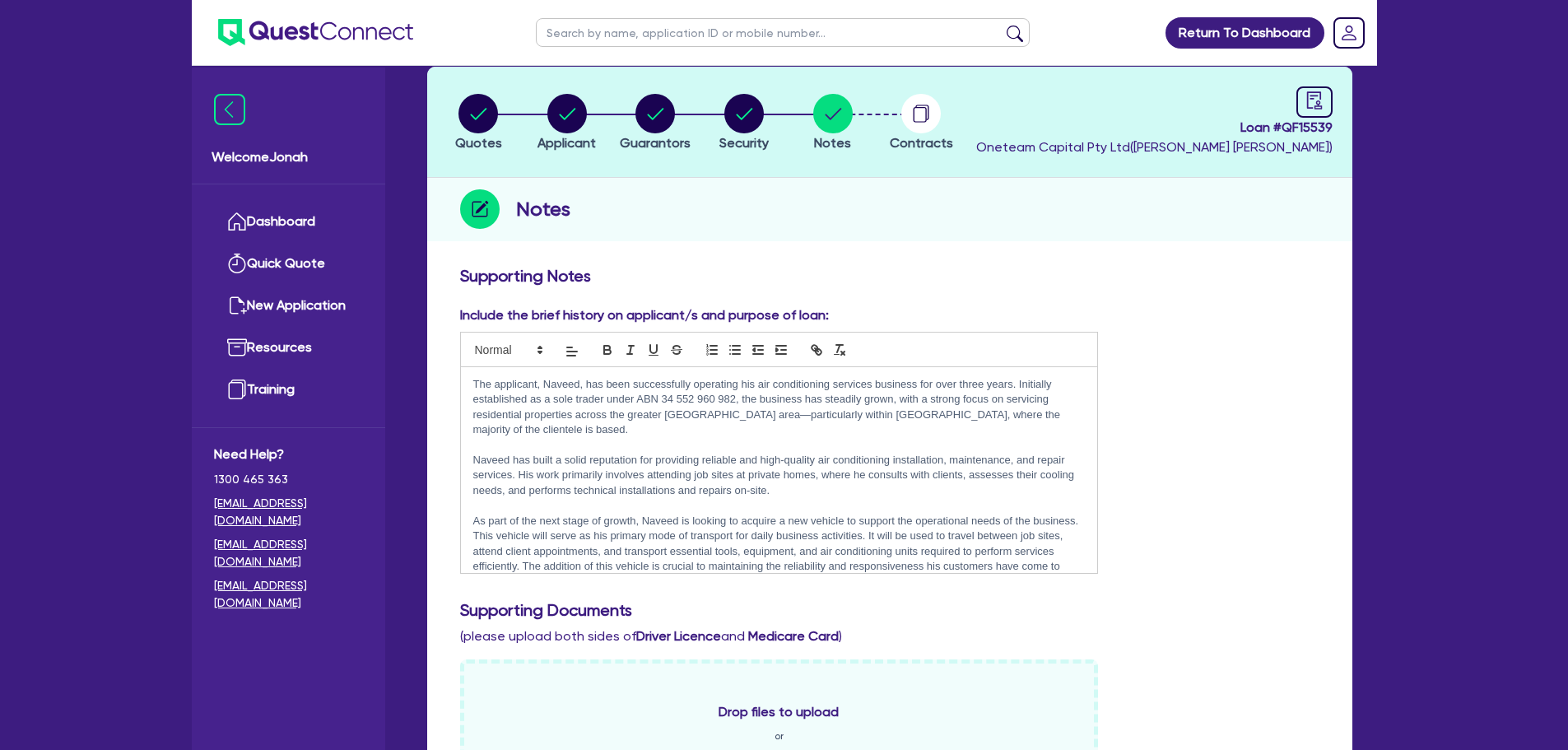
click at [1060, 273] on h3 "Supporting Notes" at bounding box center [890, 276] width 859 height 20
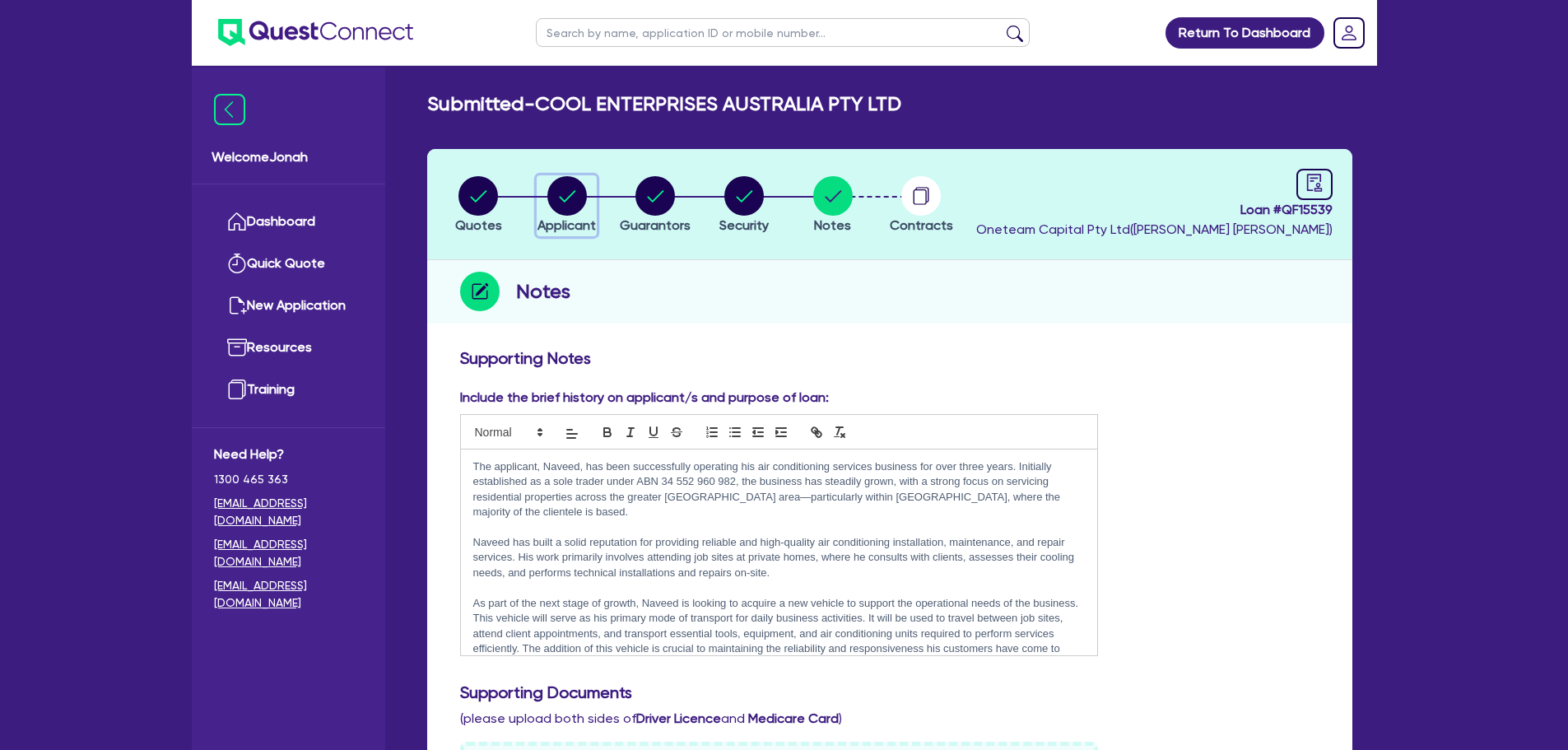
click at [560, 201] on circle "button" at bounding box center [567, 196] width 39 height 39
select select "COMPANY"
select select "BUILDING_CONSTRUCTION"
select select "TRADES_SERVICES_CONSUMERS"
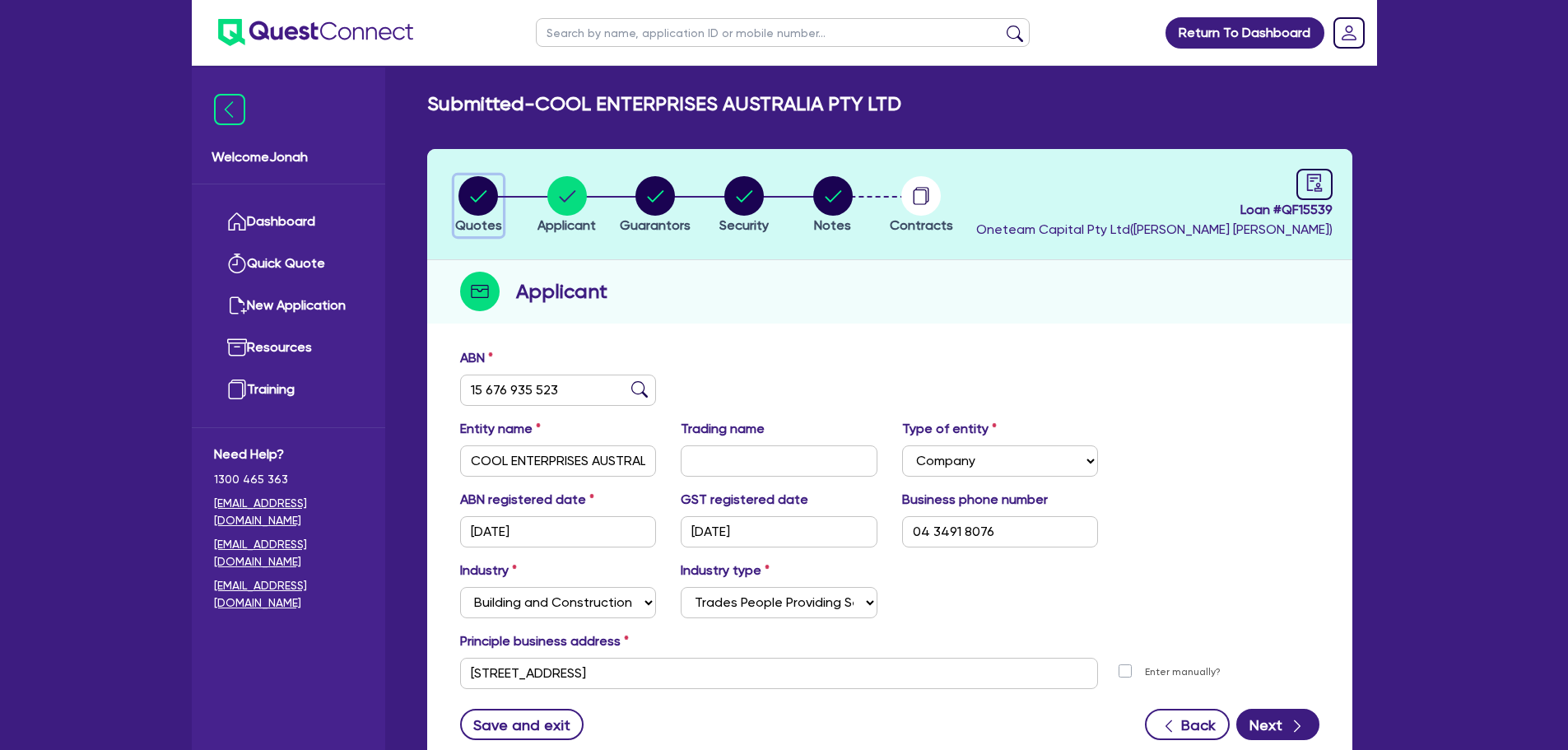
click at [497, 207] on icon "button" at bounding box center [478, 196] width 39 height 39
select select "Other"
select select "CARS_AND_LIGHT_TRUCKS"
select select "PASSENGER_VEHICLES"
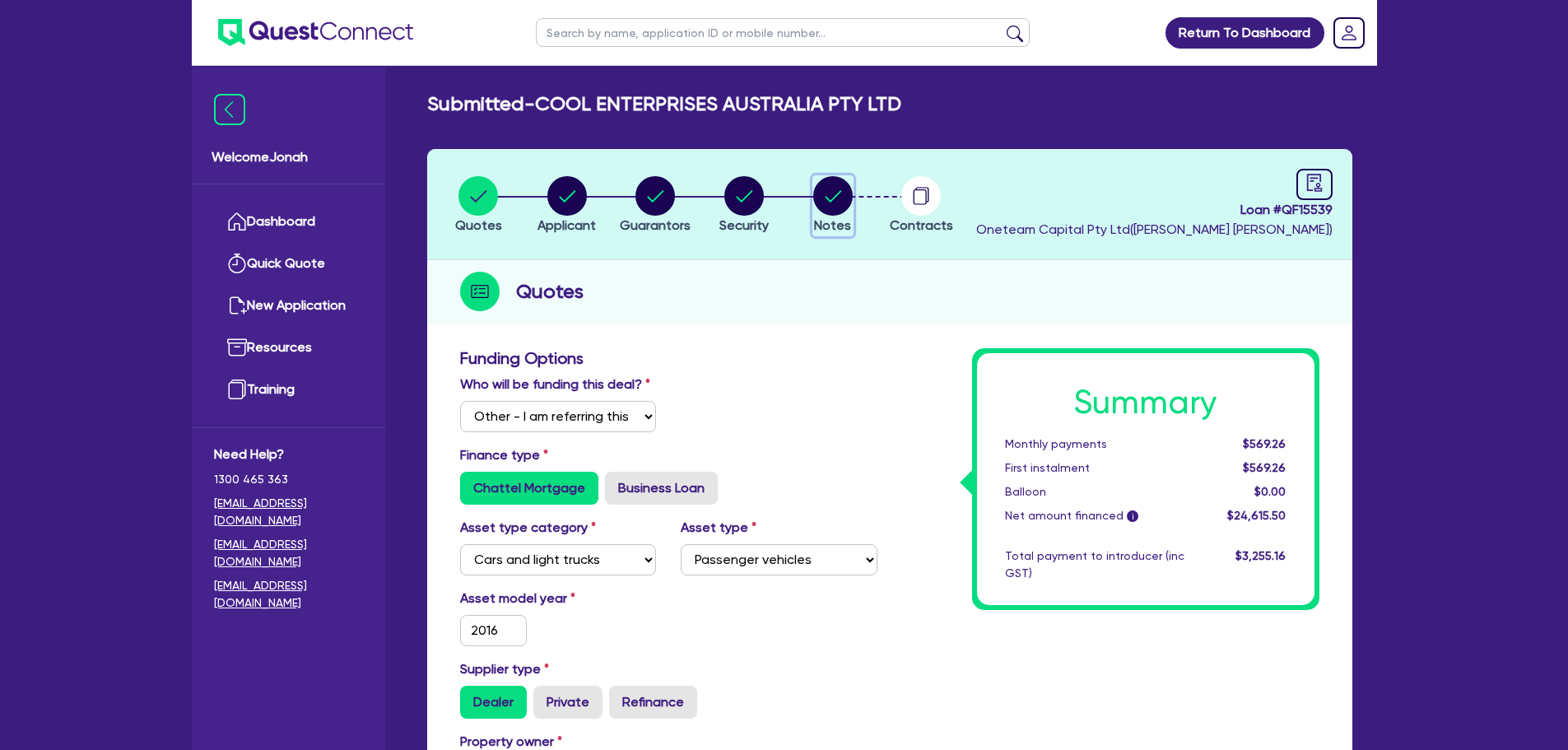
click at [846, 208] on circle "button" at bounding box center [833, 196] width 39 height 39
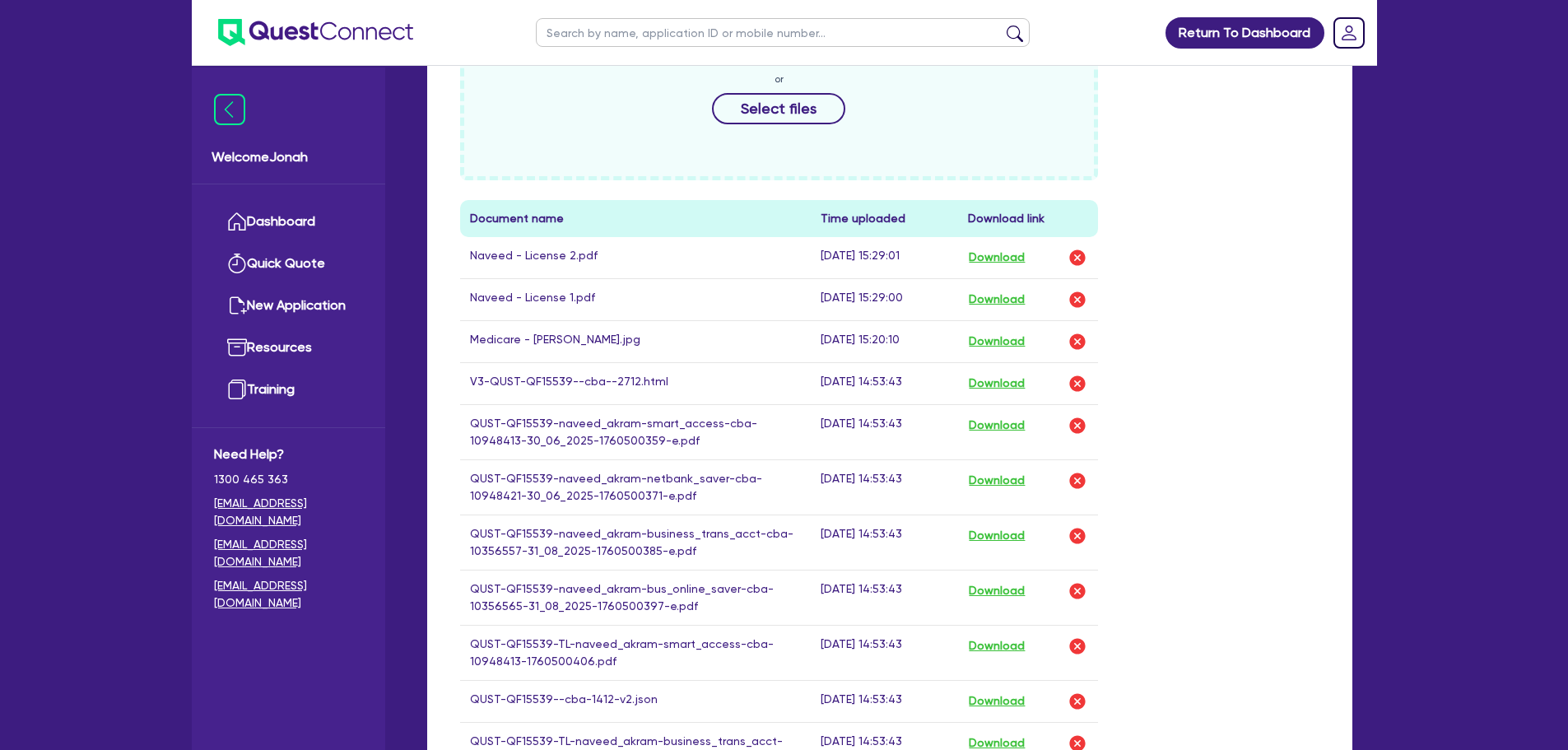
scroll to position [741, 0]
click at [999, 301] on button "Download" at bounding box center [996, 298] width 58 height 21
click at [1004, 256] on button "Download" at bounding box center [996, 256] width 58 height 21
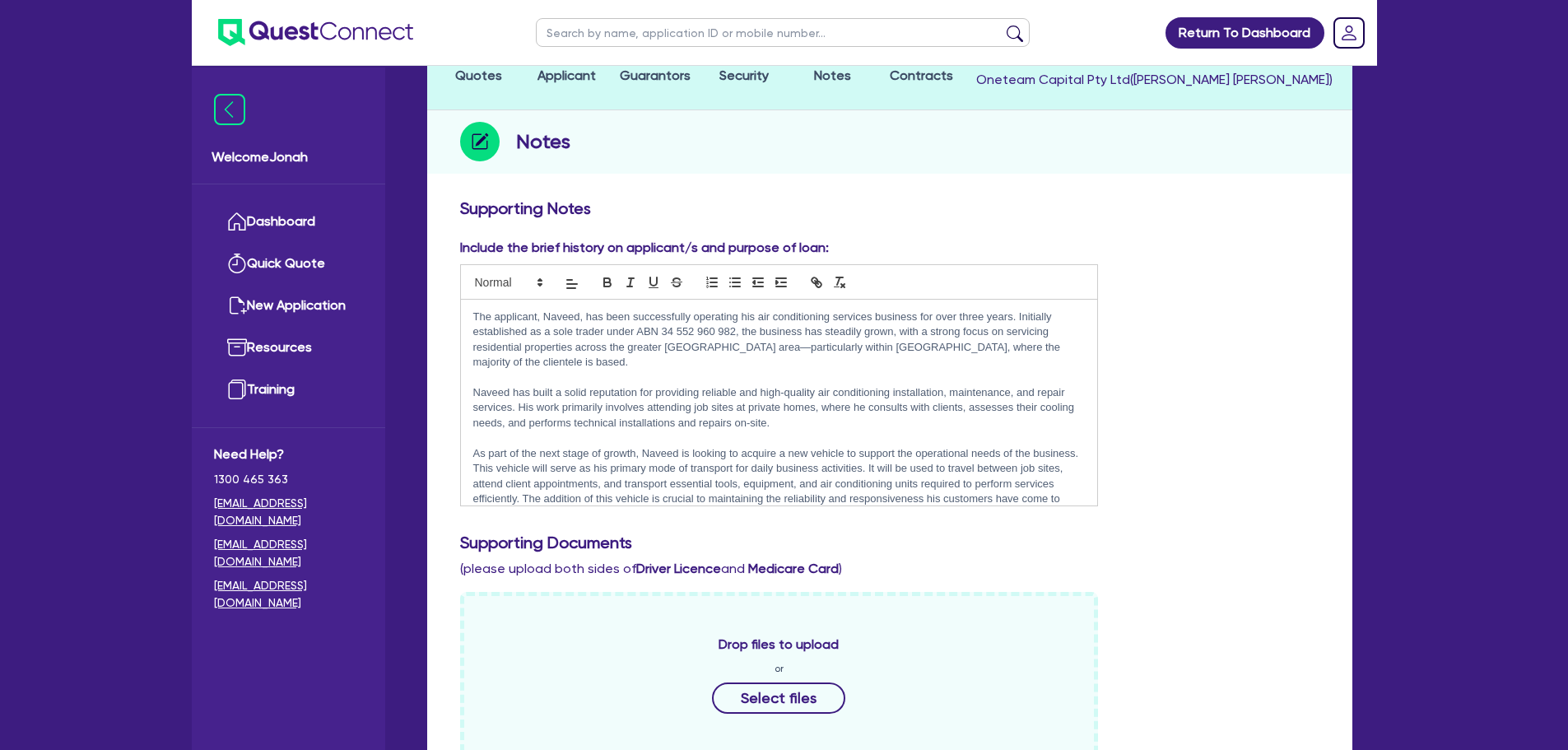
scroll to position [0, 0]
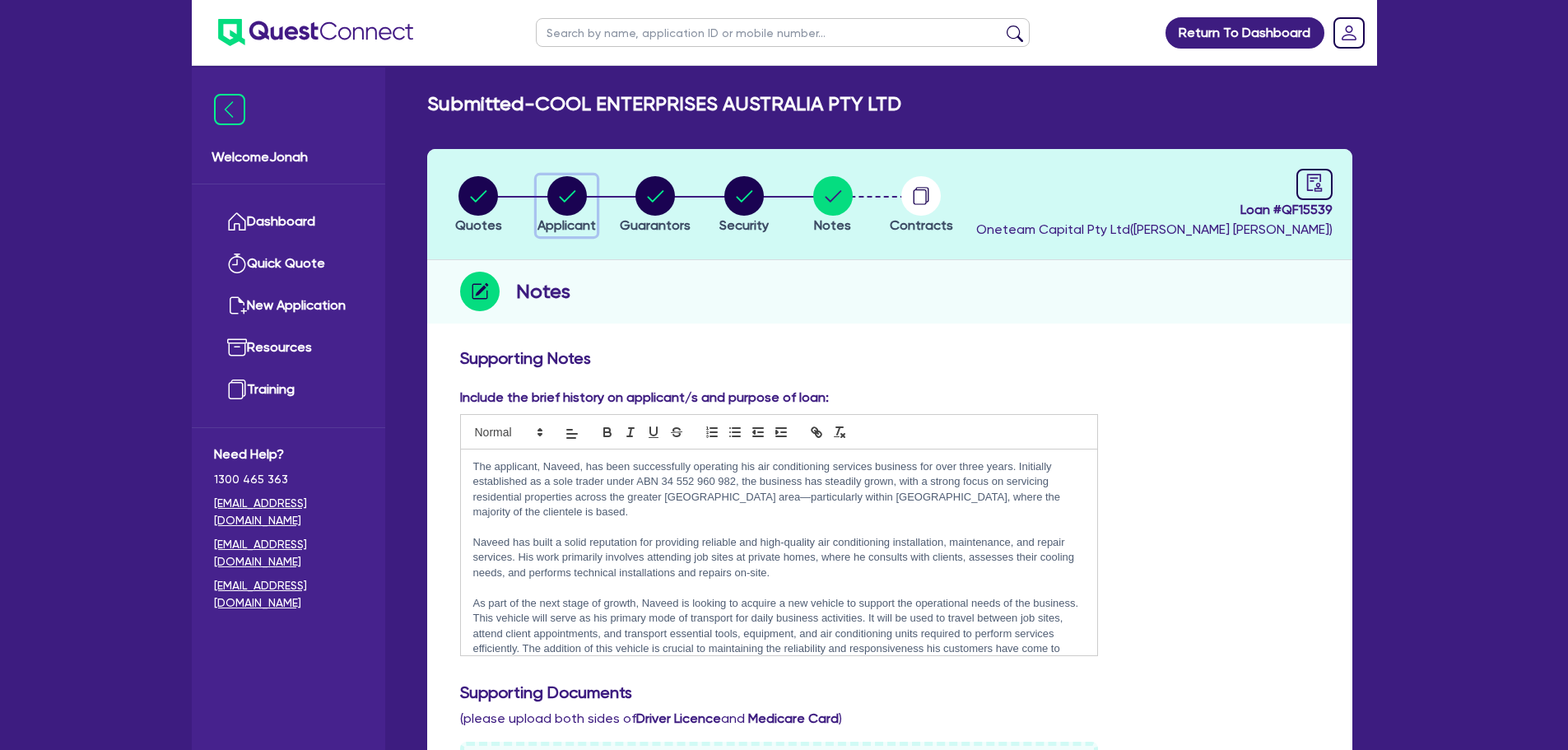
click at [562, 192] on circle "button" at bounding box center [567, 196] width 39 height 39
select select "COMPANY"
select select "BUILDING_CONSTRUCTION"
select select "TRADES_SERVICES_CONSUMERS"
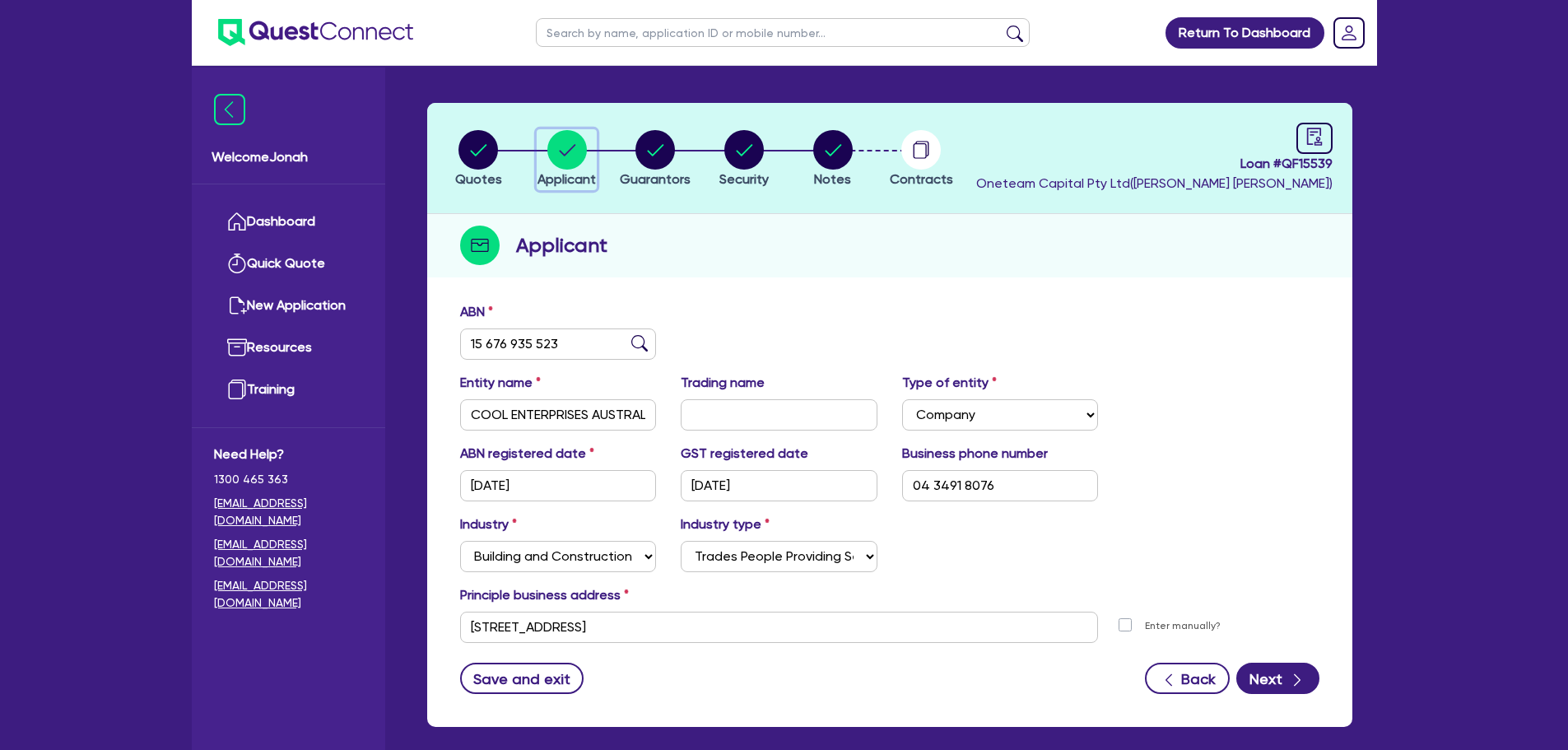
scroll to position [41, 0]
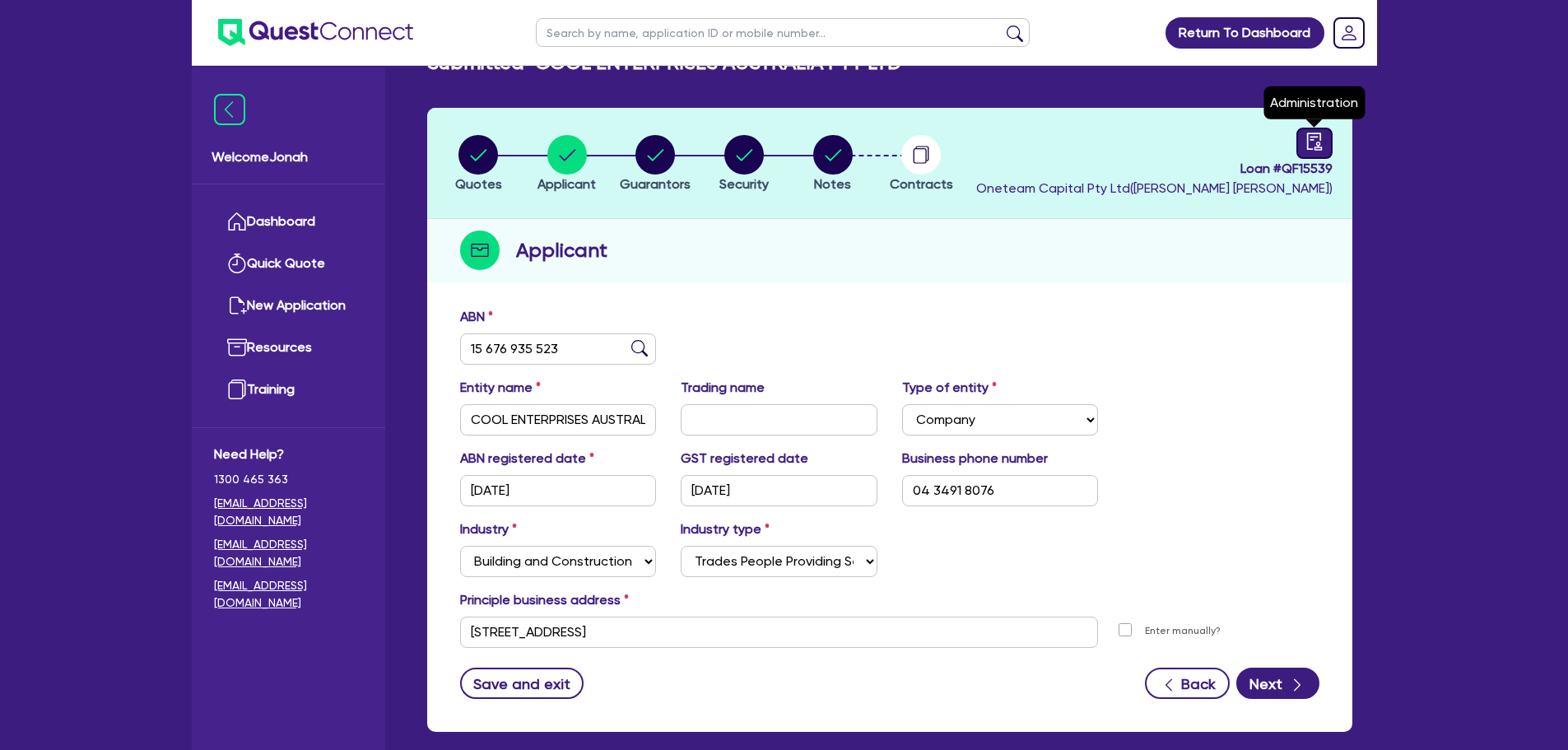
click at [1324, 135] on div at bounding box center [1314, 143] width 37 height 31
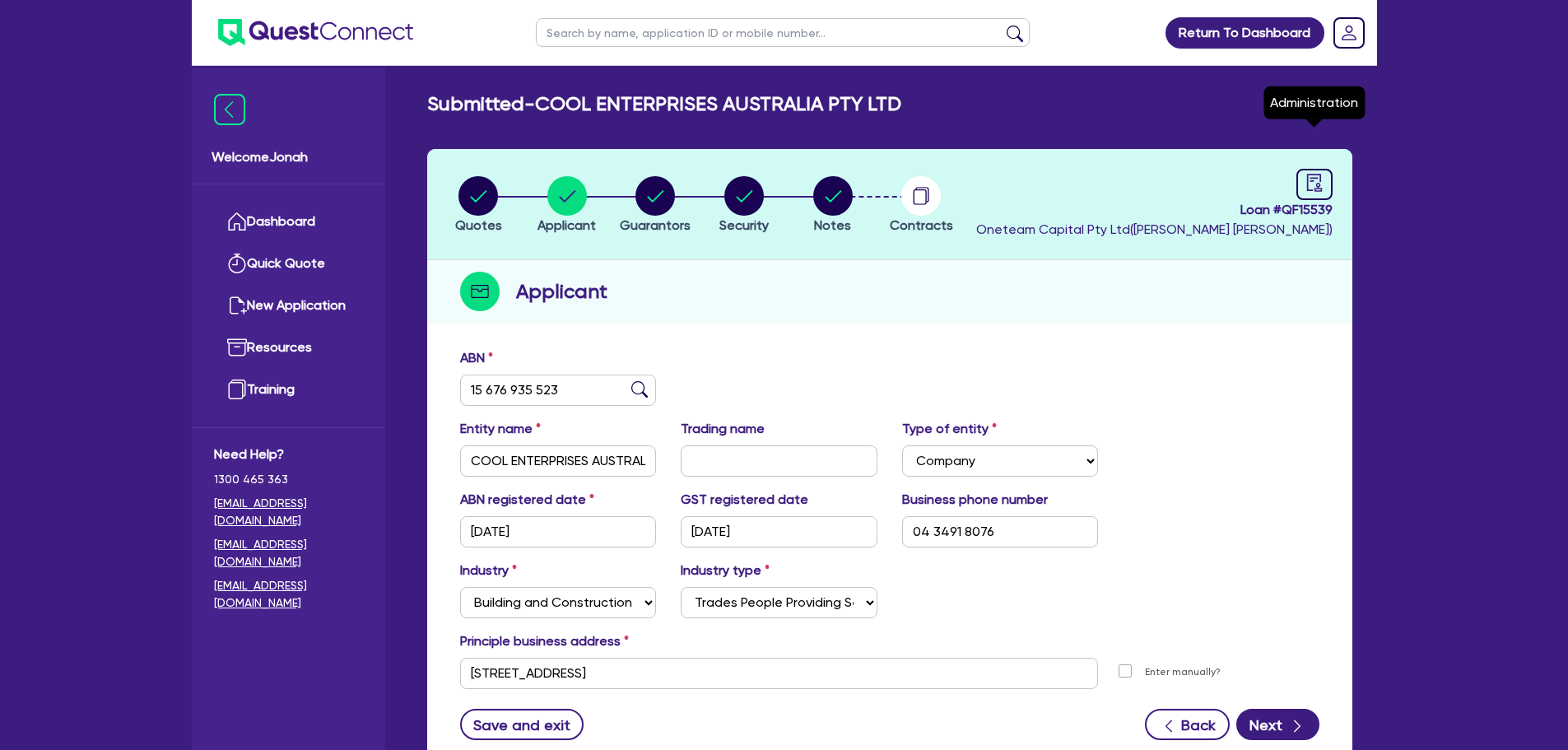
select select "SUBMITTED_NEW"
select select "Other"
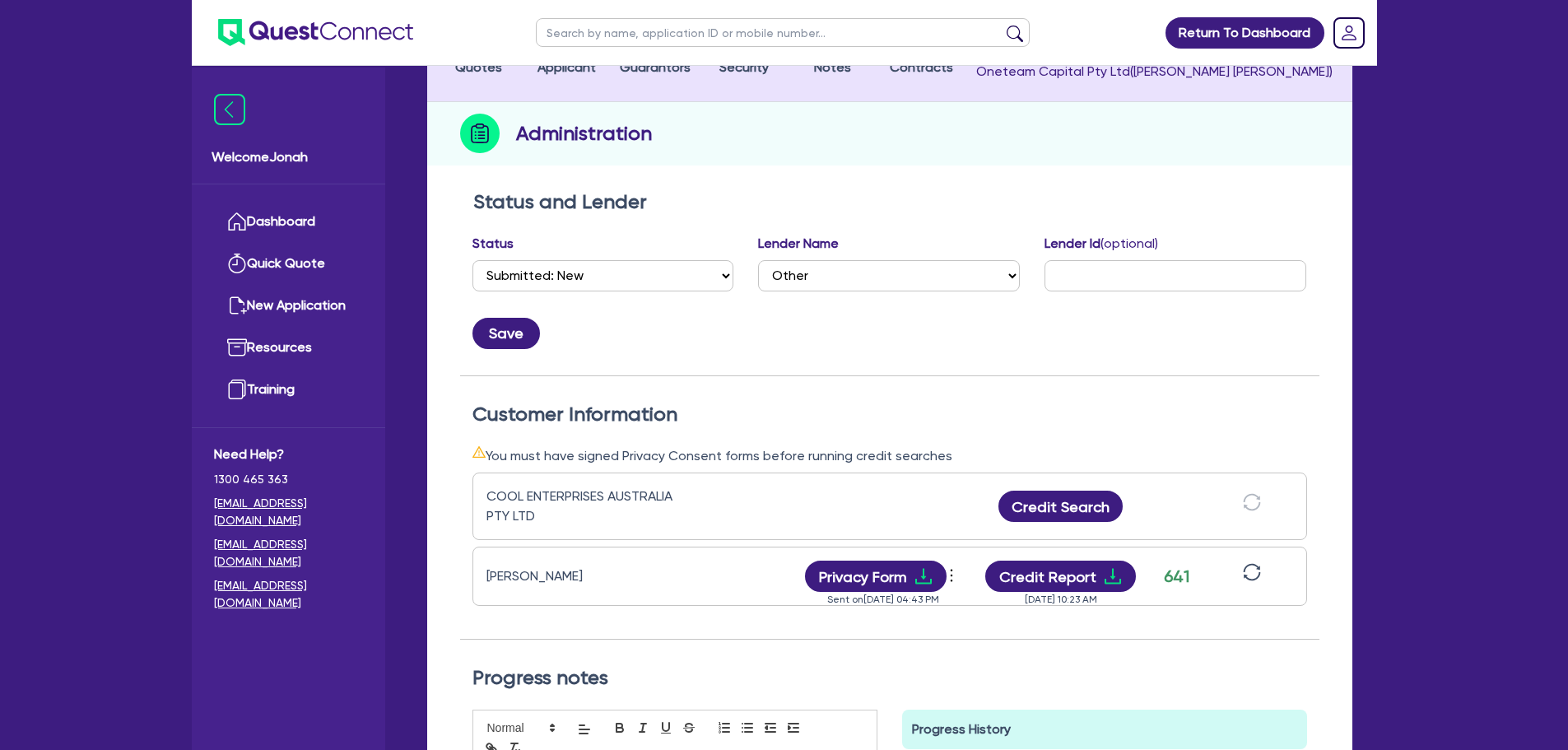
scroll to position [165, 0]
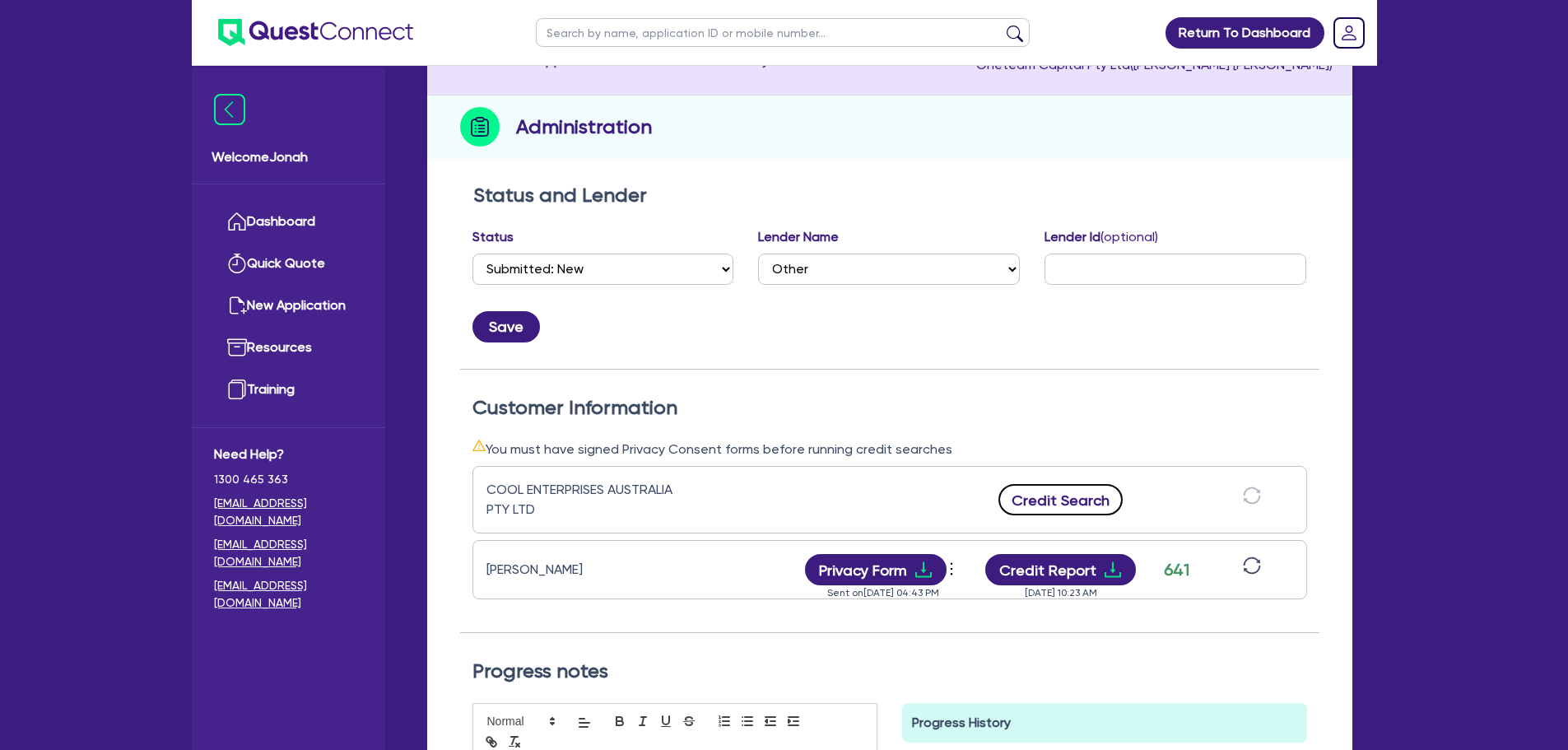
click at [1088, 489] on button "Credit Search" at bounding box center [1060, 499] width 125 height 31
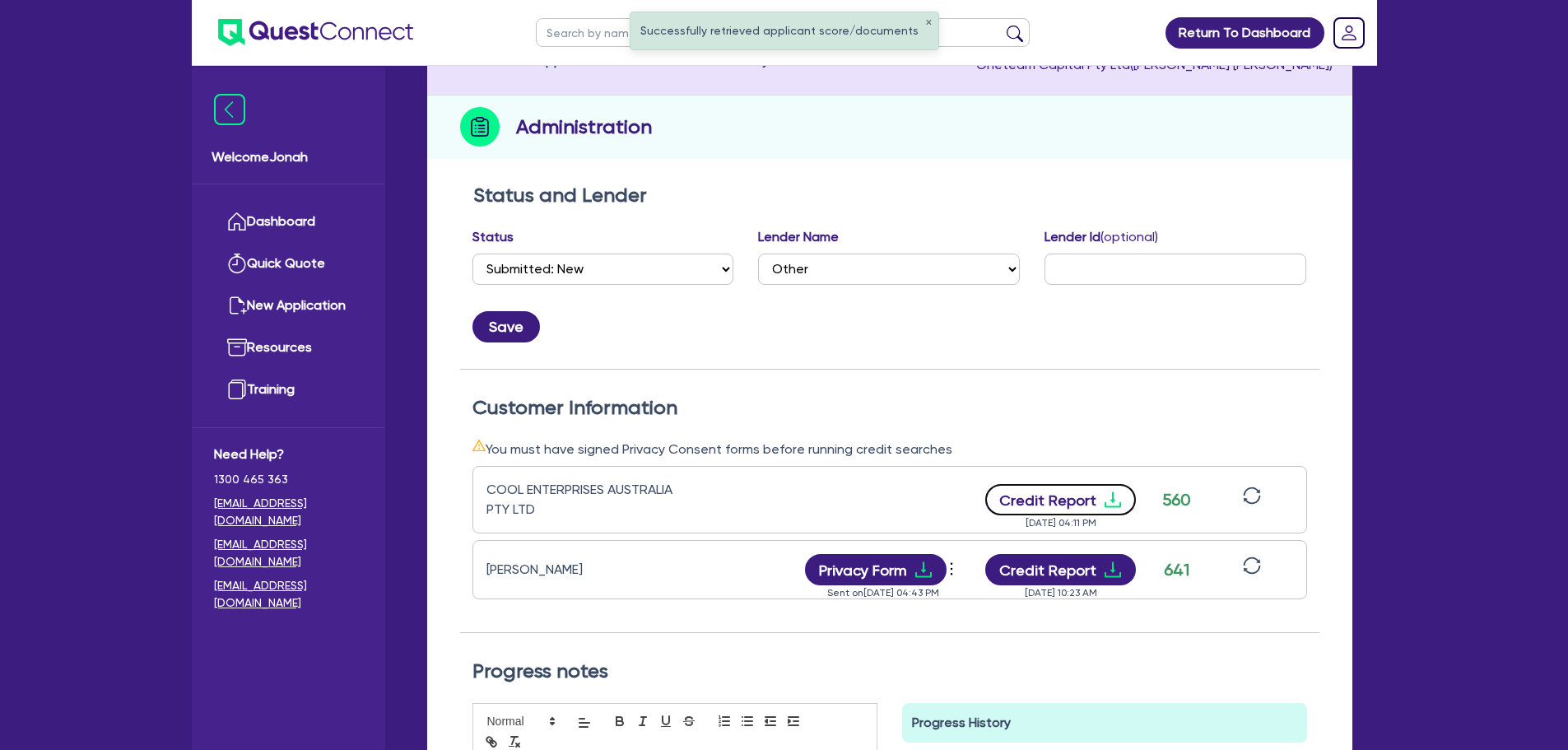
click at [1108, 494] on icon "download" at bounding box center [1113, 500] width 20 height 20
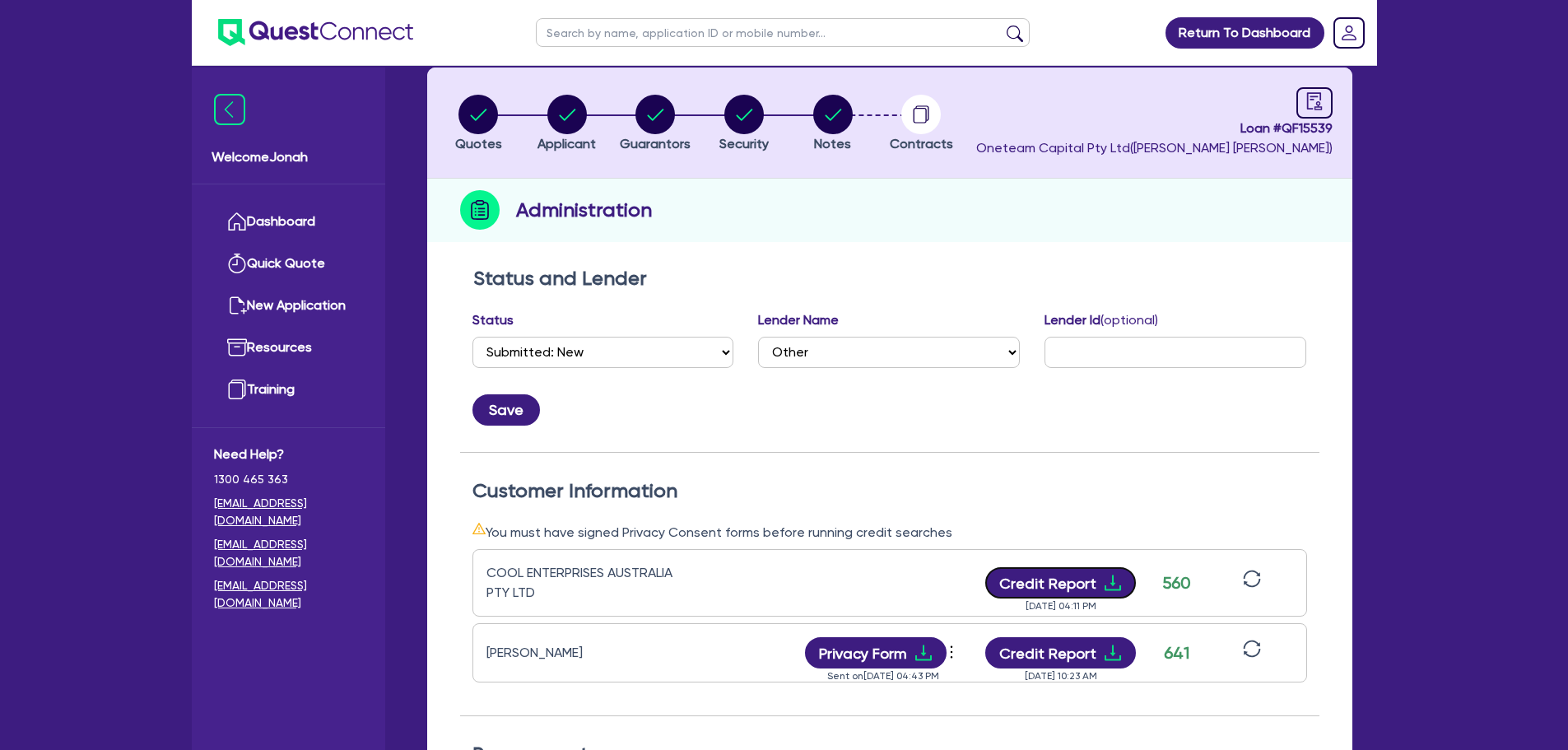
scroll to position [0, 0]
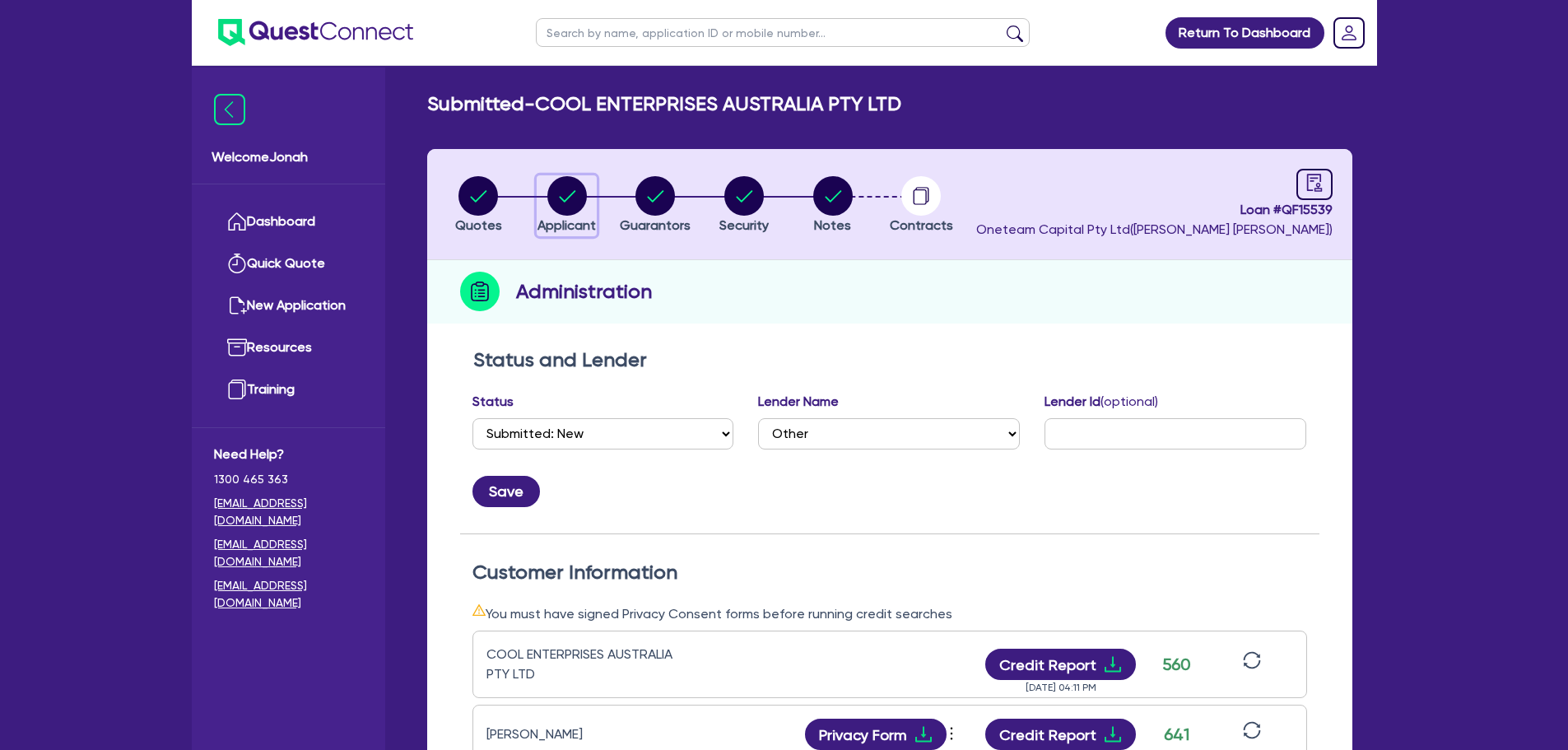
click at [554, 202] on circle "button" at bounding box center [567, 196] width 39 height 39
select select "COMPANY"
select select "BUILDING_CONSTRUCTION"
select select "TRADES_SERVICES_CONSUMERS"
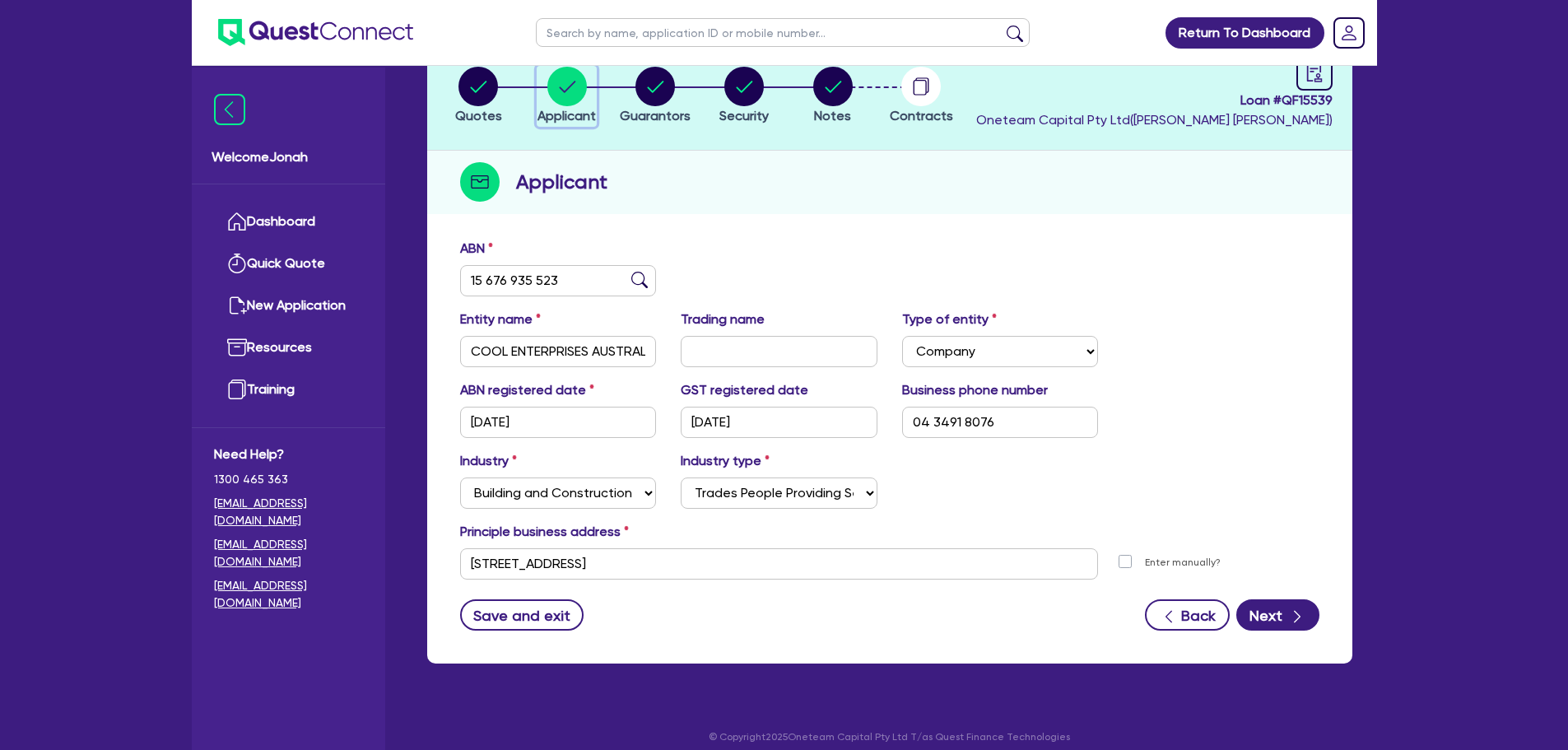
scroll to position [124, 0]
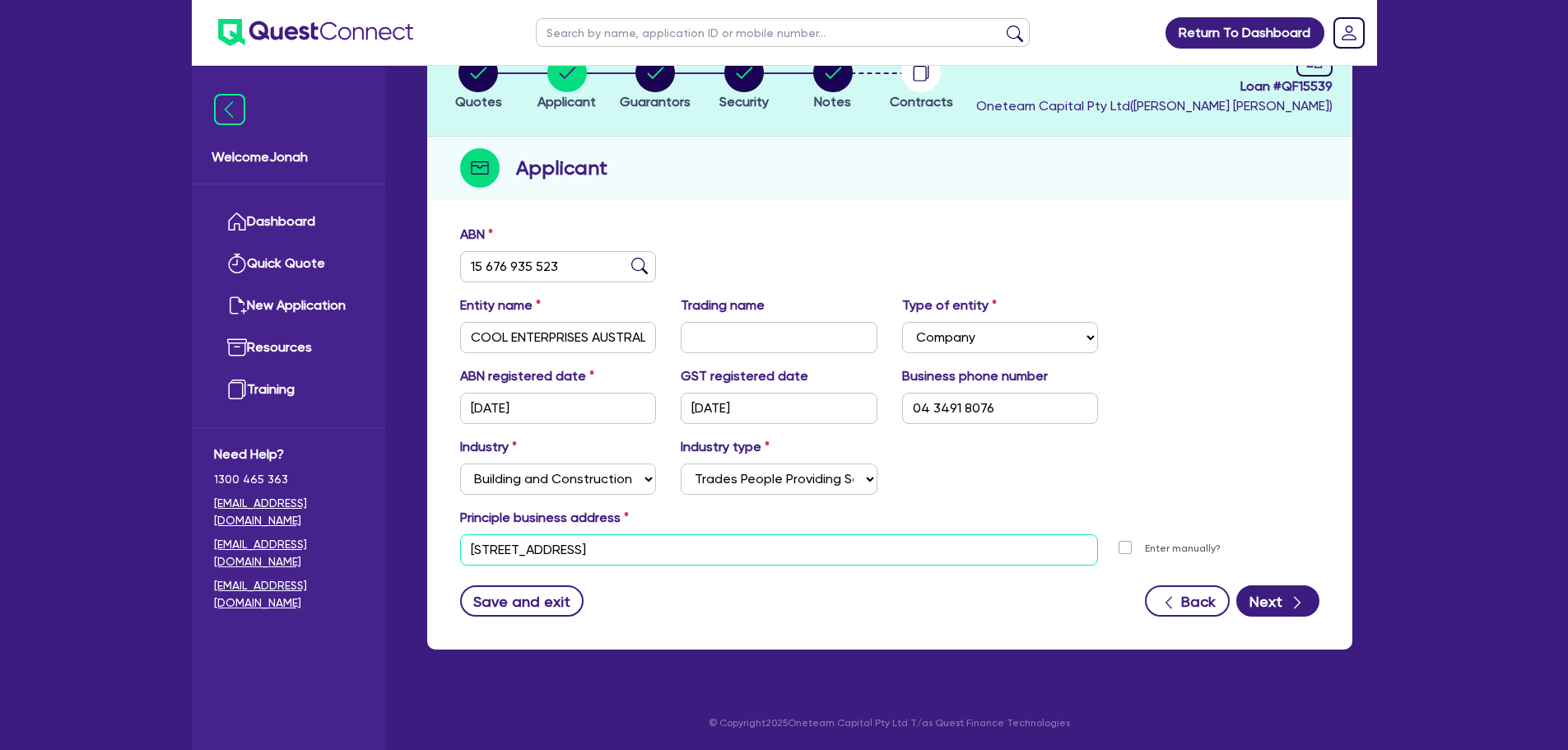
click at [743, 534] on input "250 Macquarie St South Windsor NSW 2756" at bounding box center [779, 550] width 638 height 31
paste input "DUPLEX C, 14 WOODS ROAD SOUTH WINDSOR NSW,"
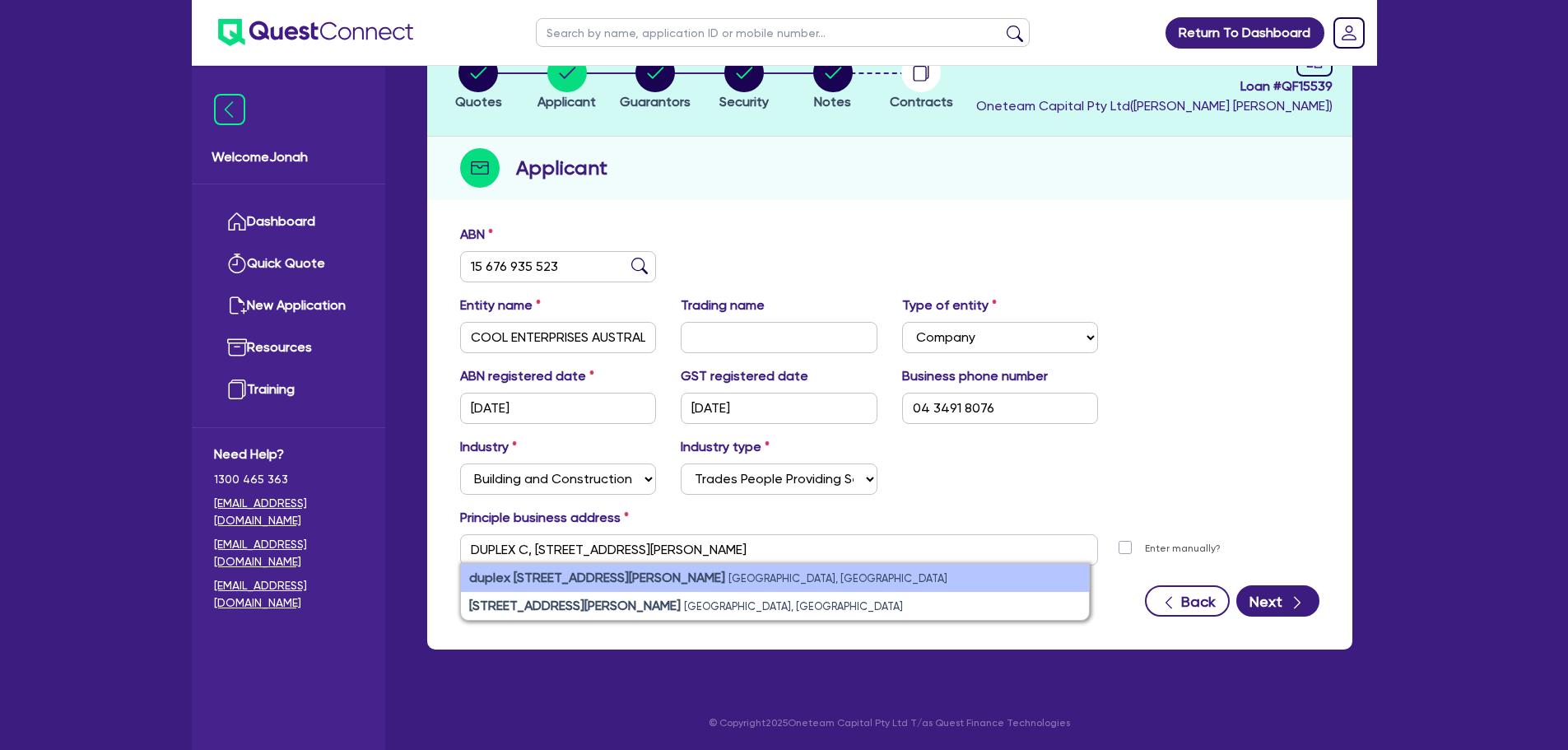
click at [789, 580] on small "South Windsor NSW 2756, Australia" at bounding box center [838, 578] width 219 height 12
type input "duplex c 14 Woods Rd South Windsor NSW 2756"
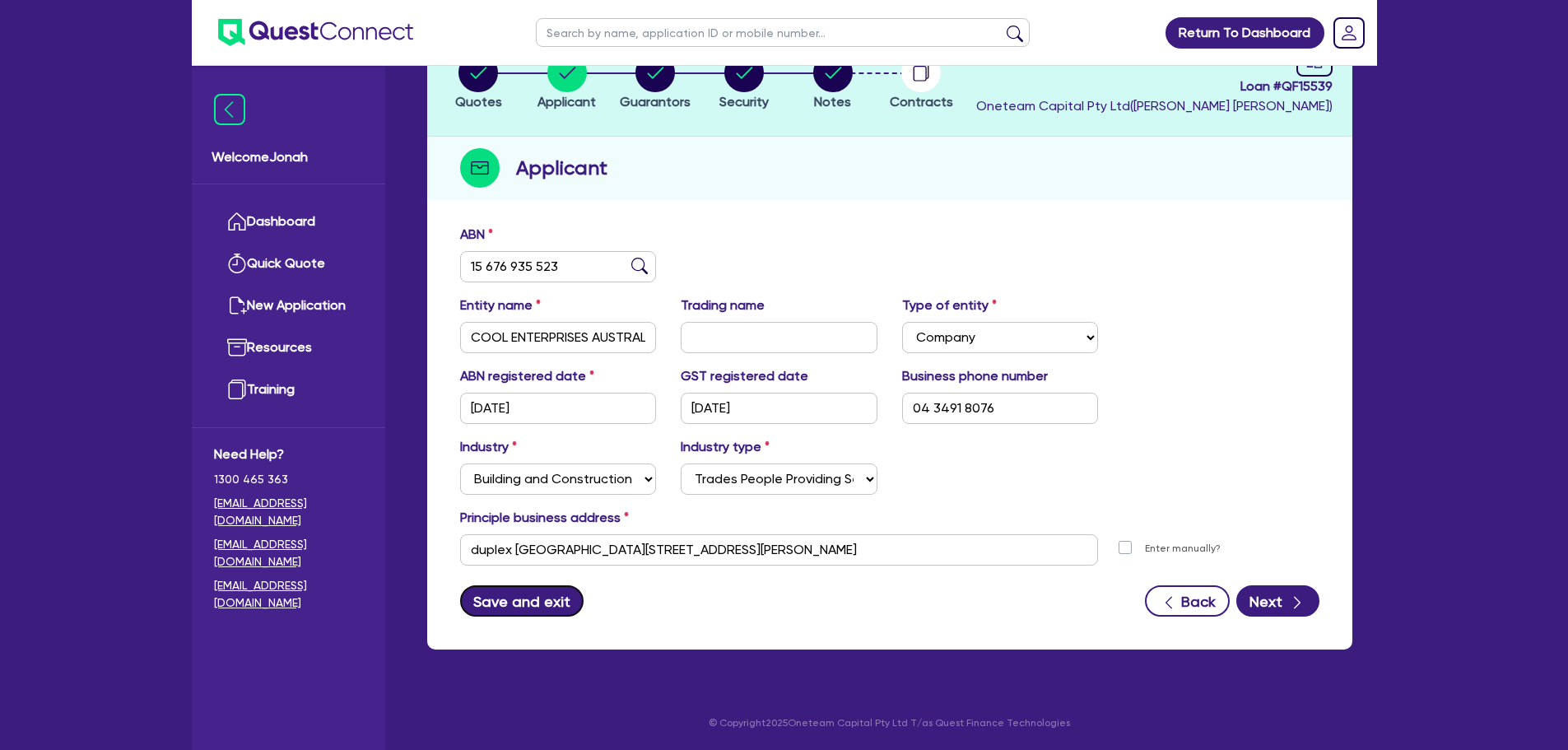
click at [545, 592] on button "Save and exit" at bounding box center [523, 600] width 125 height 31
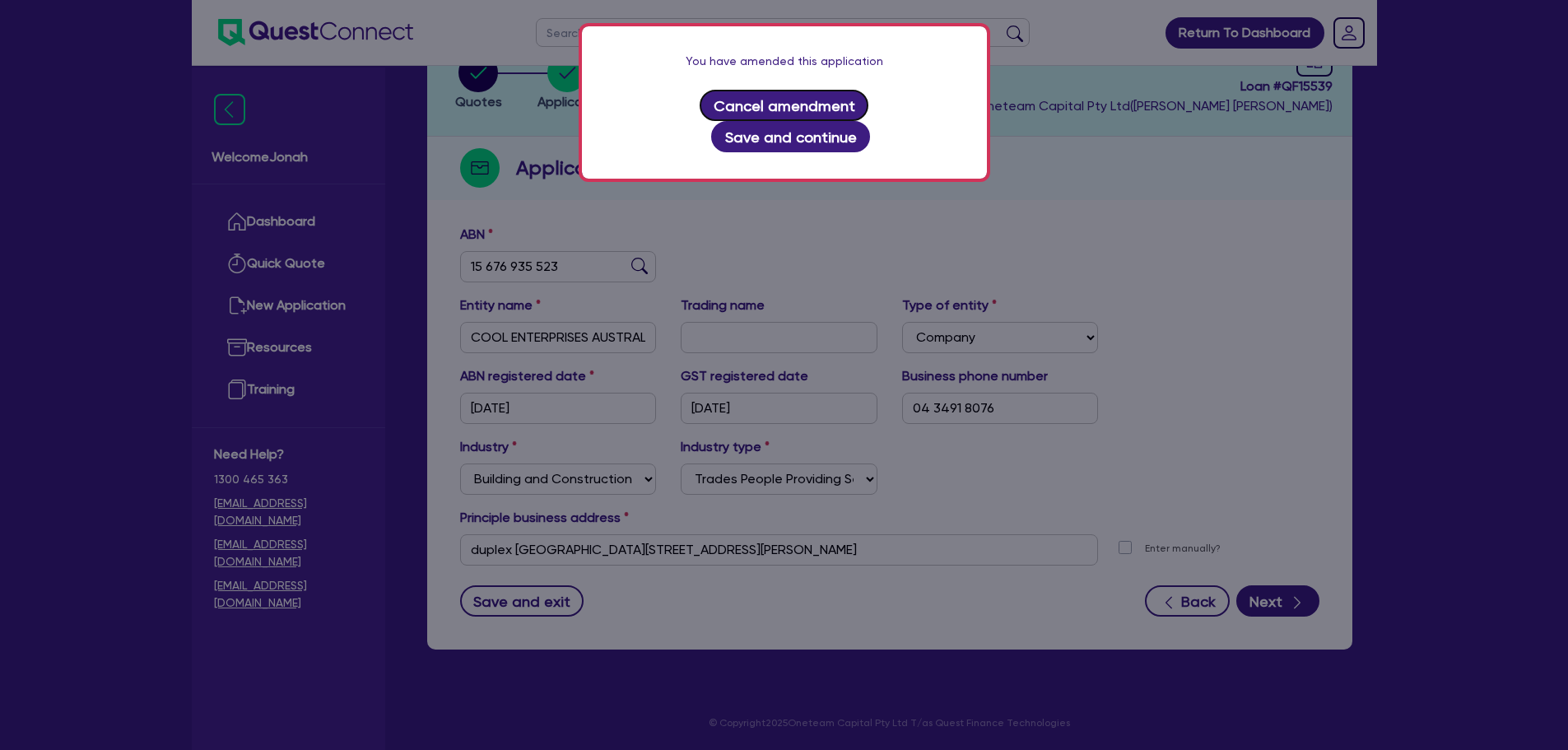
click at [730, 102] on button "Cancel amendment" at bounding box center [784, 105] width 168 height 31
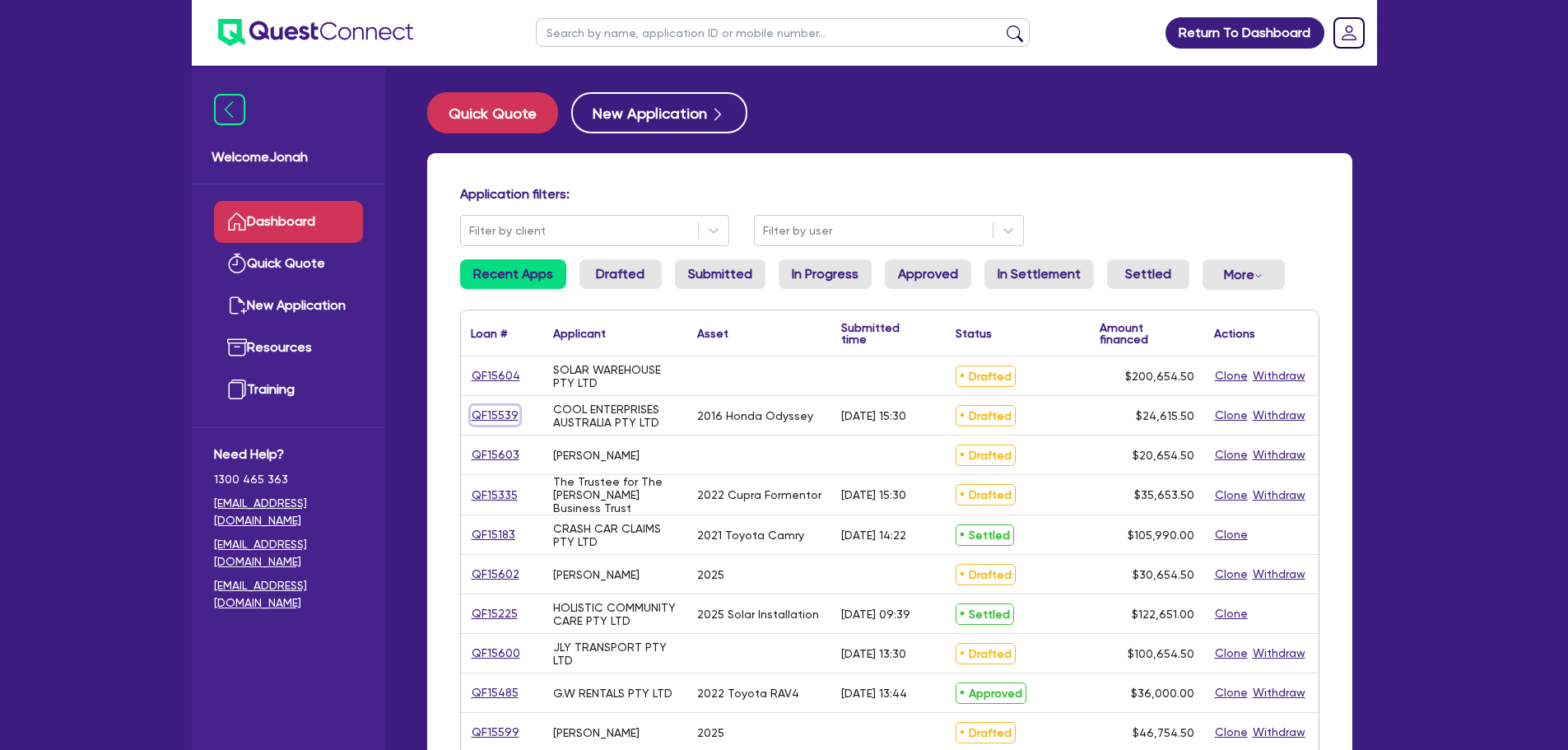
click at [513, 418] on link "QF15539" at bounding box center [495, 415] width 49 height 19
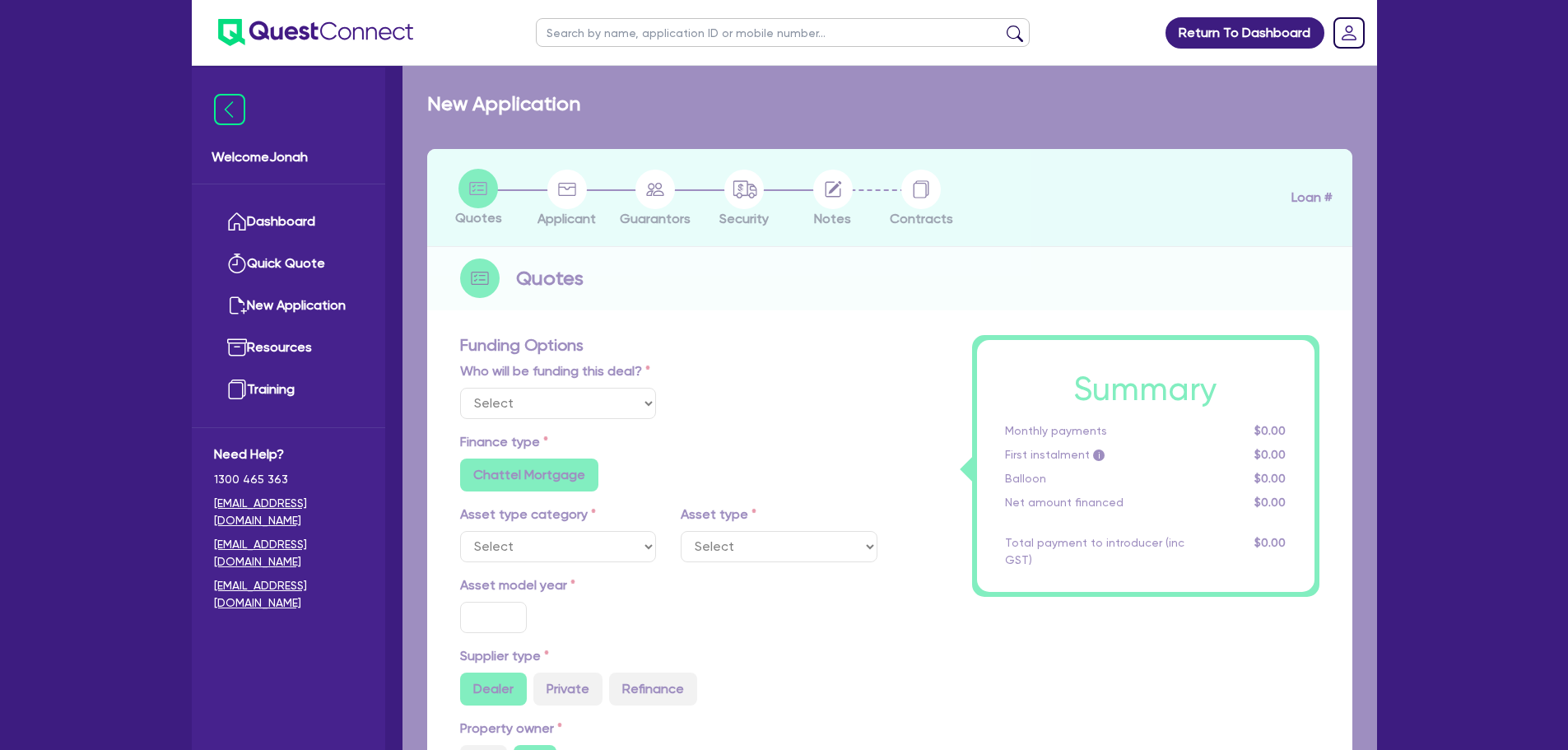
select select "Other"
select select "CARS_AND_LIGHT_TRUCKS"
type input "2016"
type input "28,590"
type input "5,718"
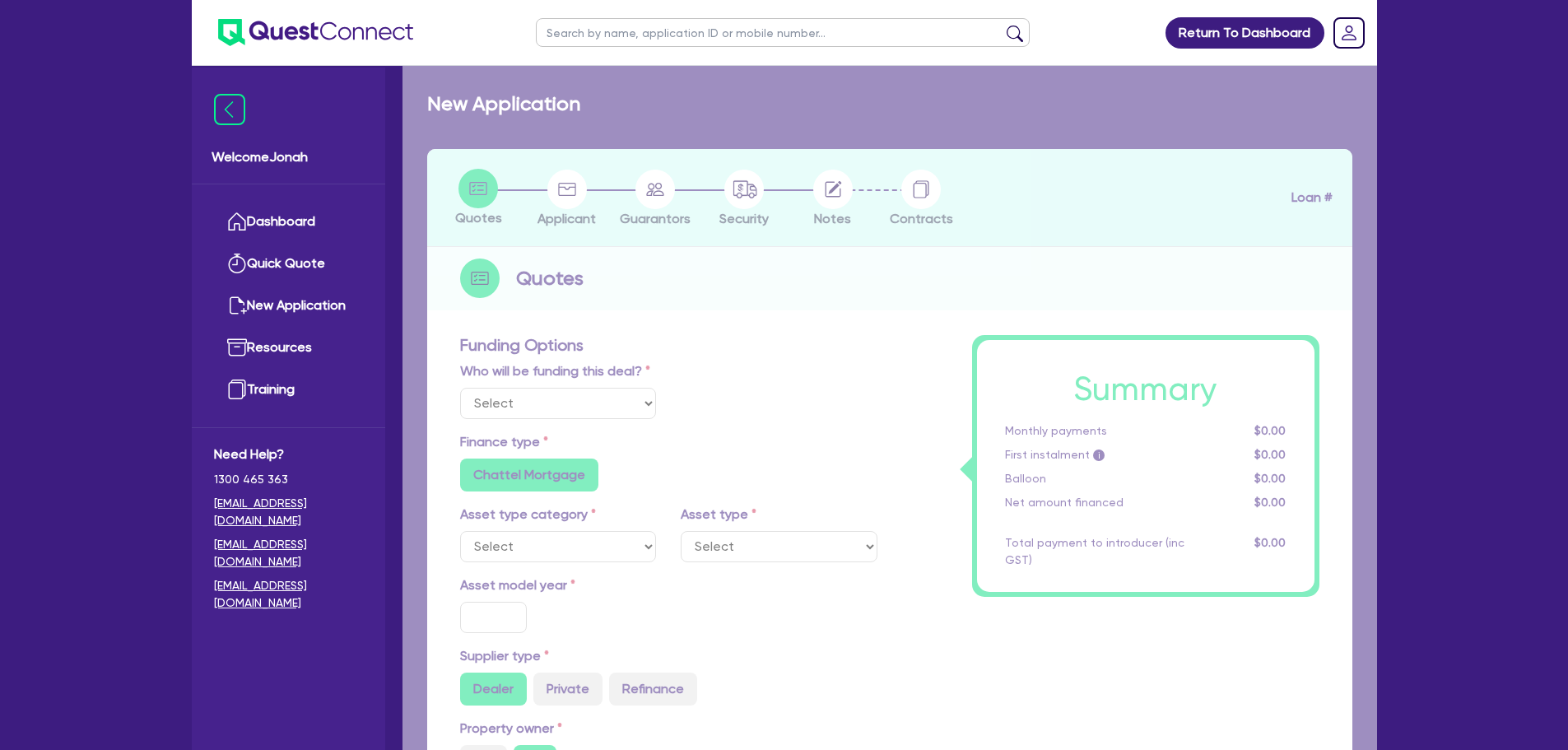
type input "8"
type input "1,969.24"
type input "10.39"
type input "990"
radio input "true"
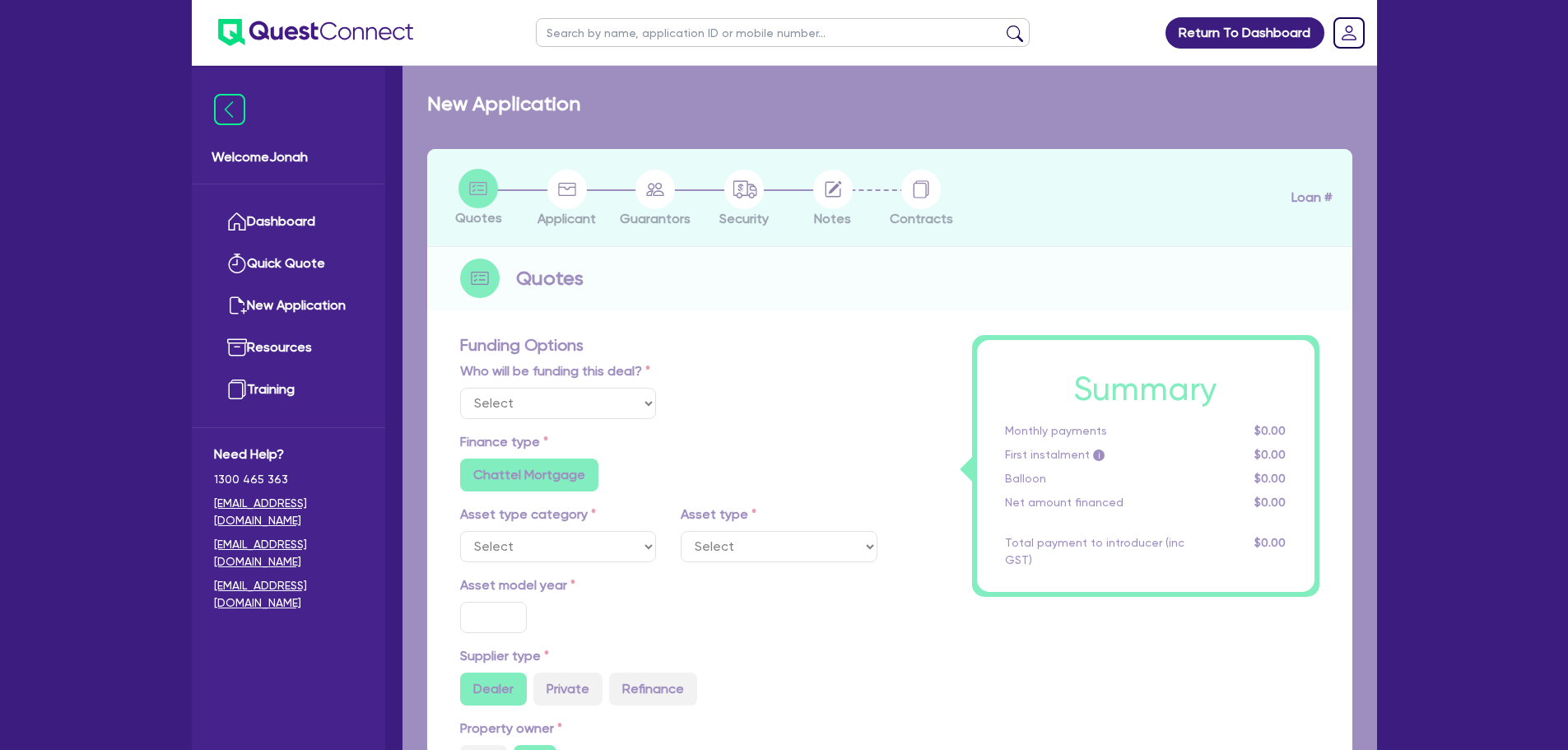
radio input "true"
select select "PASSENGER_VEHICLES"
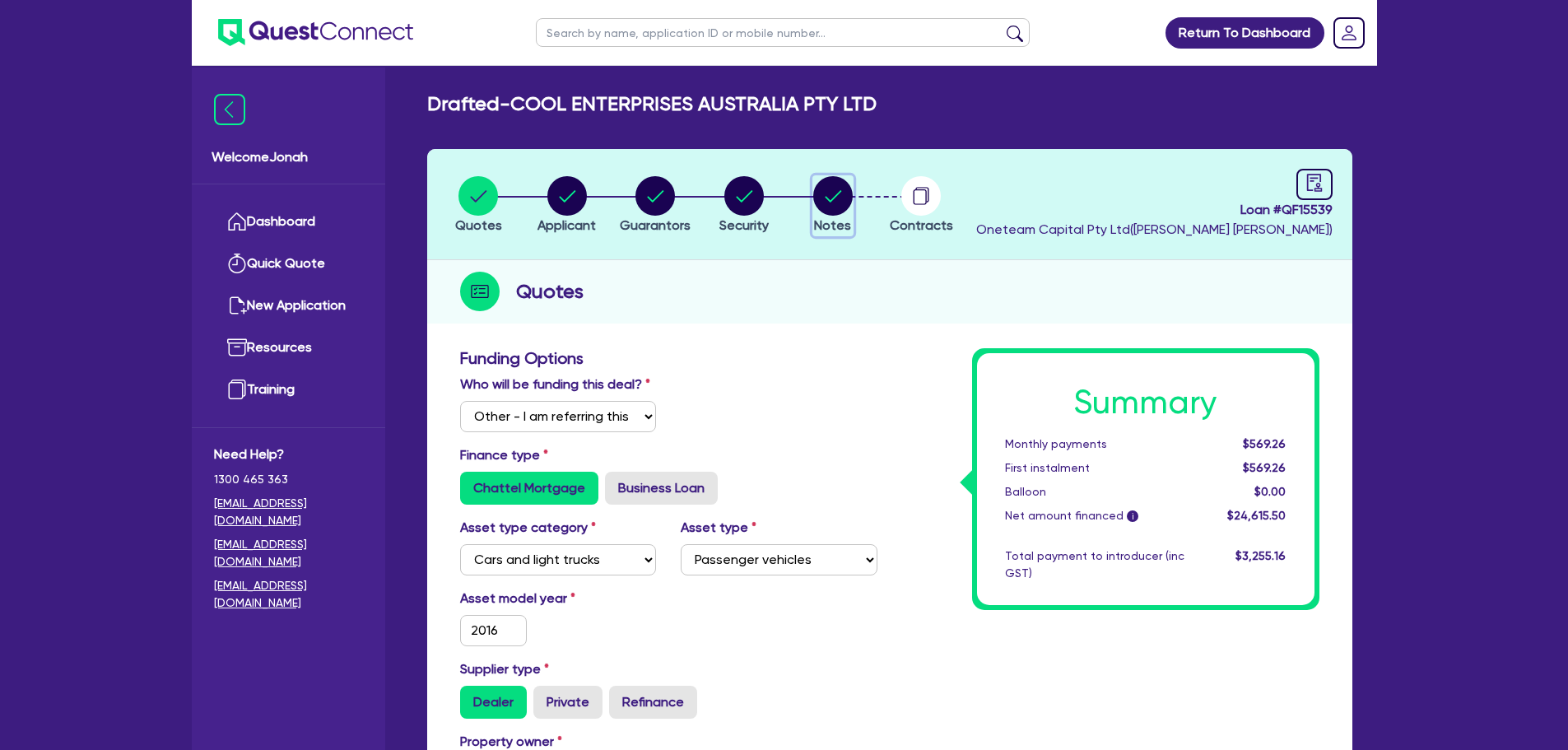
click at [823, 194] on circle "button" at bounding box center [833, 196] width 39 height 39
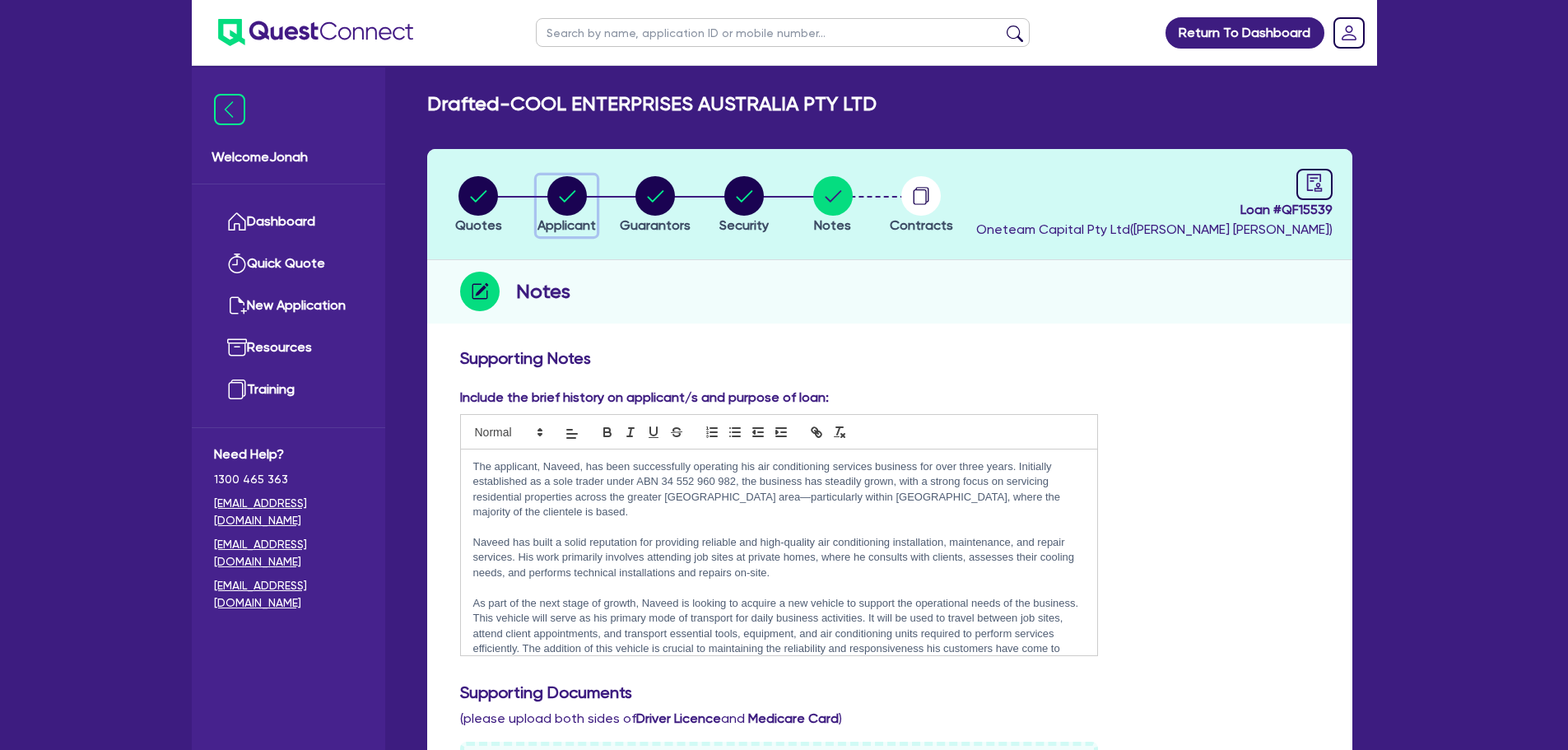
click at [573, 203] on circle "button" at bounding box center [567, 196] width 39 height 39
select select "COMPANY"
select select "BUILDING_CONSTRUCTION"
select select "TRADES_SERVICES_CONSUMERS"
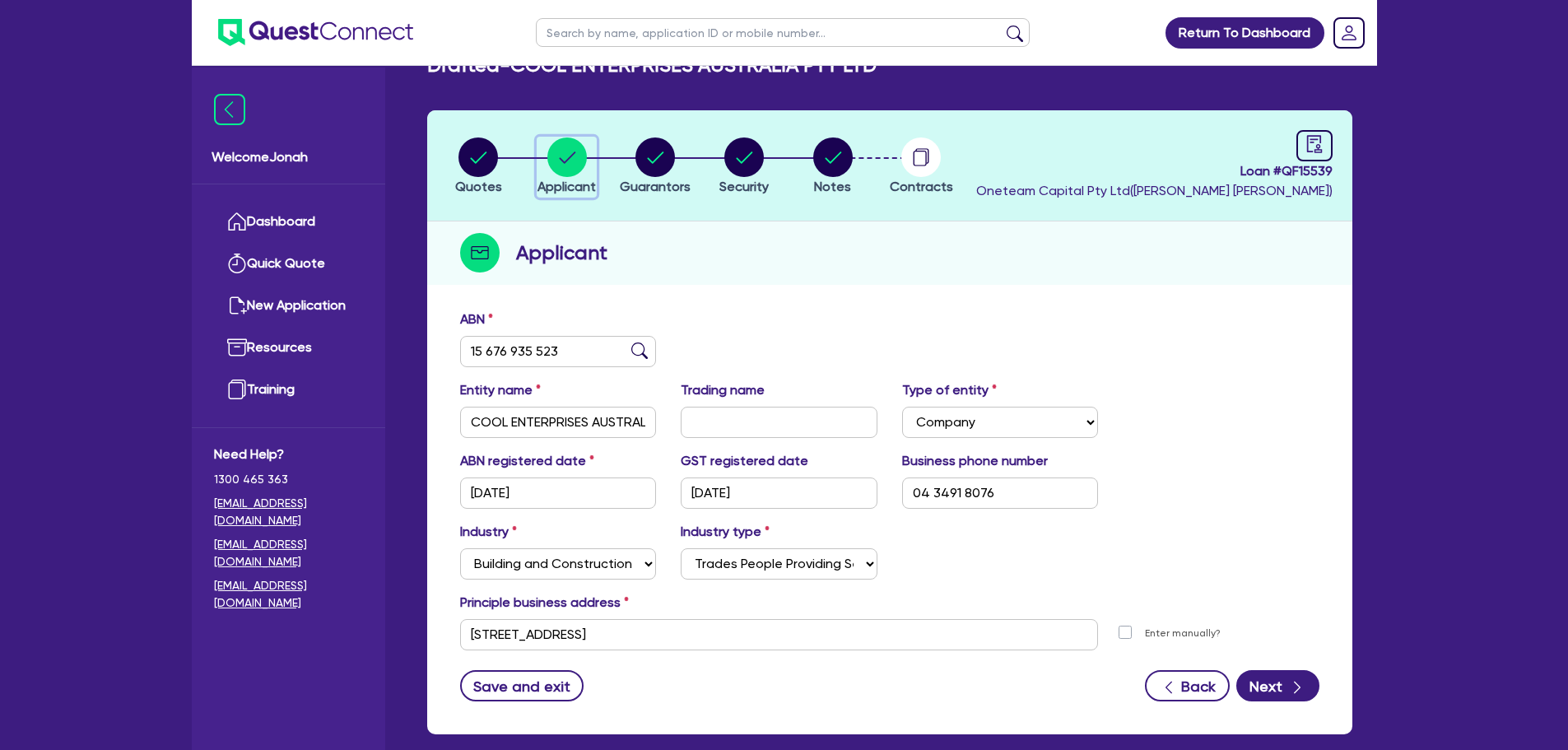
scroll to position [124, 0]
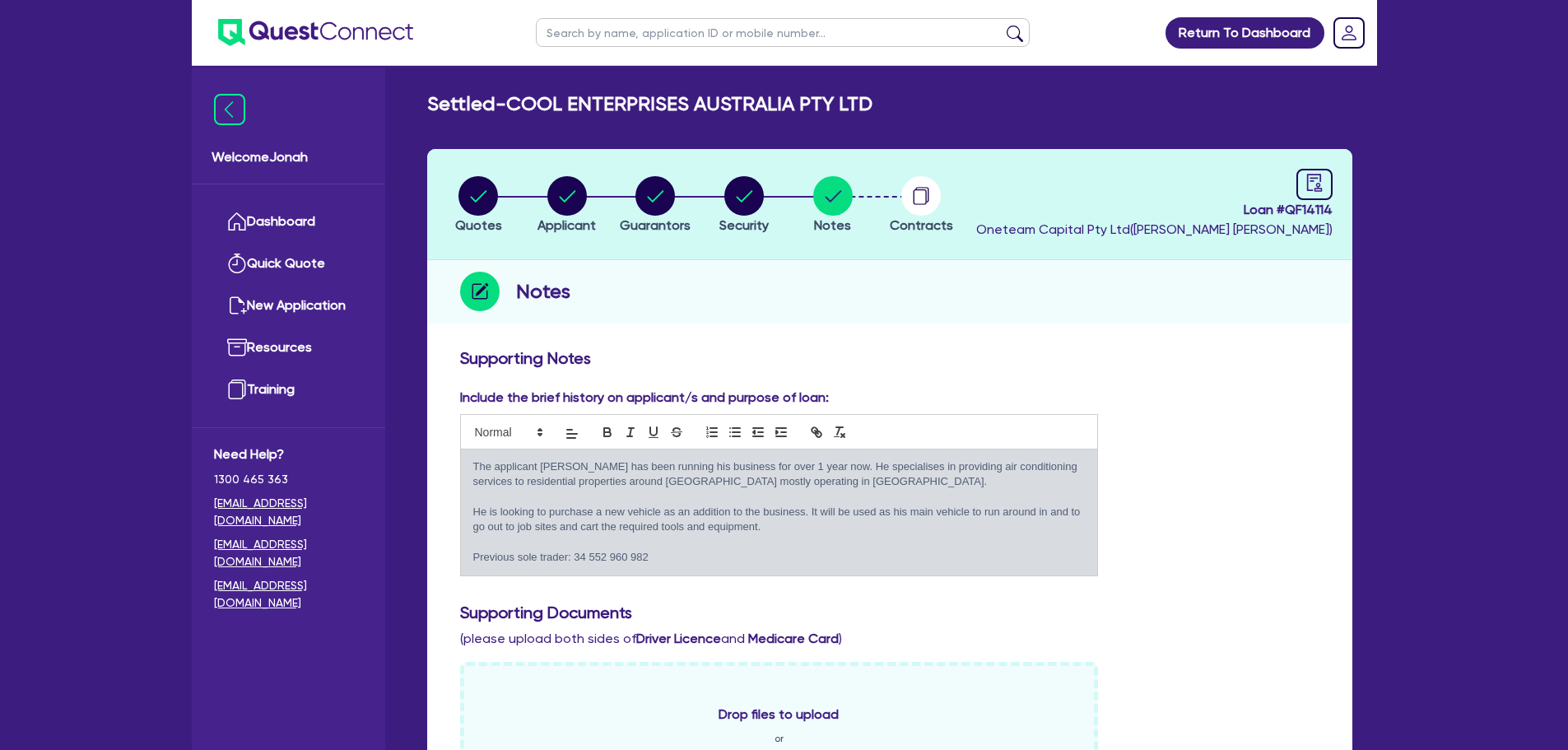
scroll to position [658, 0]
